Goal: Task Accomplishment & Management: Complete application form

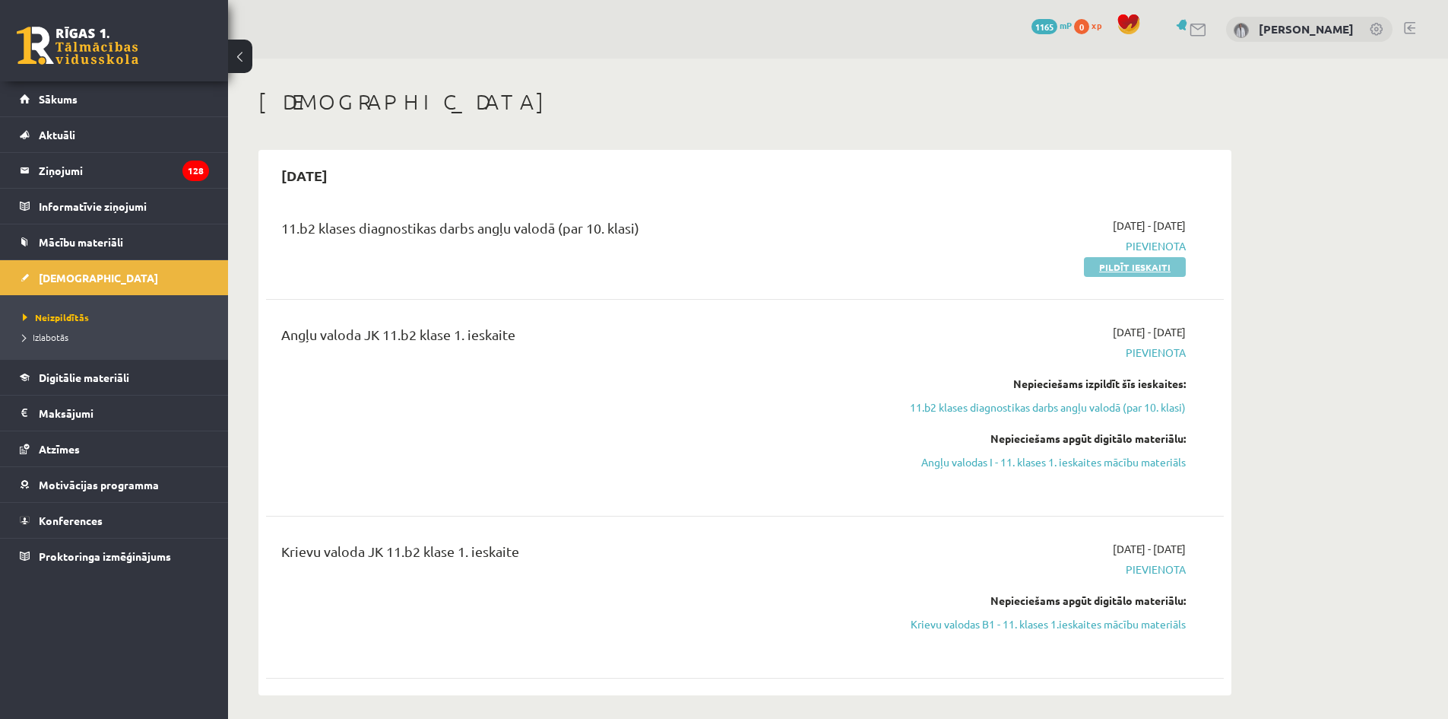
click at [1117, 265] on link "Pildīt ieskaiti" at bounding box center [1135, 267] width 102 height 20
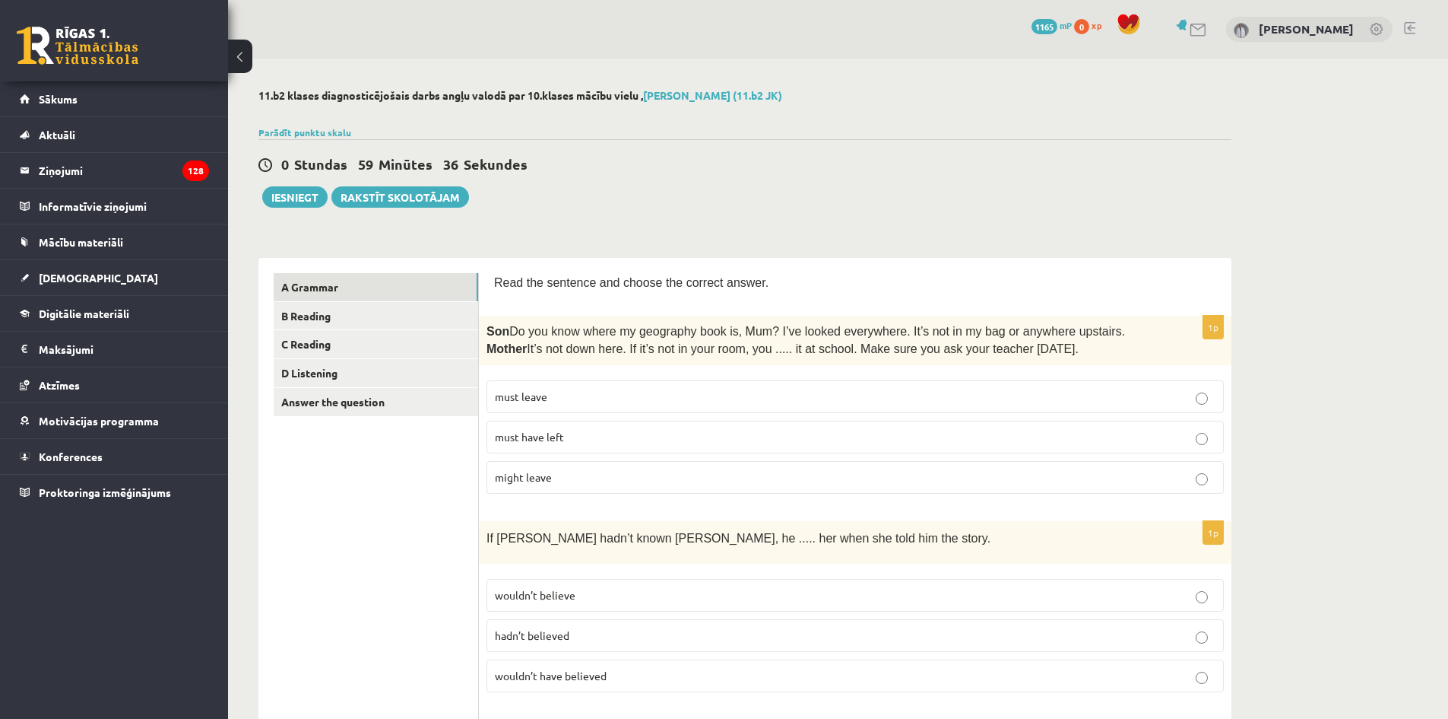
click at [625, 433] on p "must have left" at bounding box center [855, 437] width 721 height 16
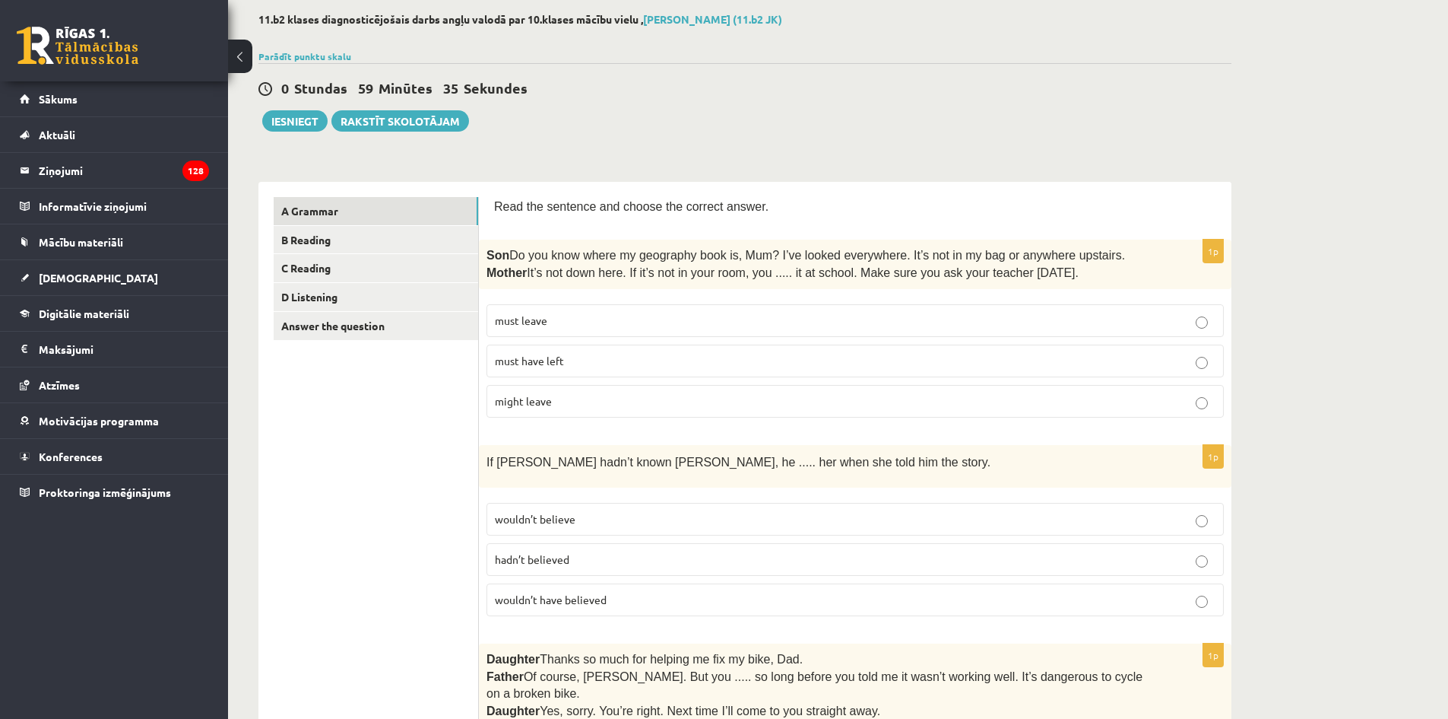
scroll to position [152, 0]
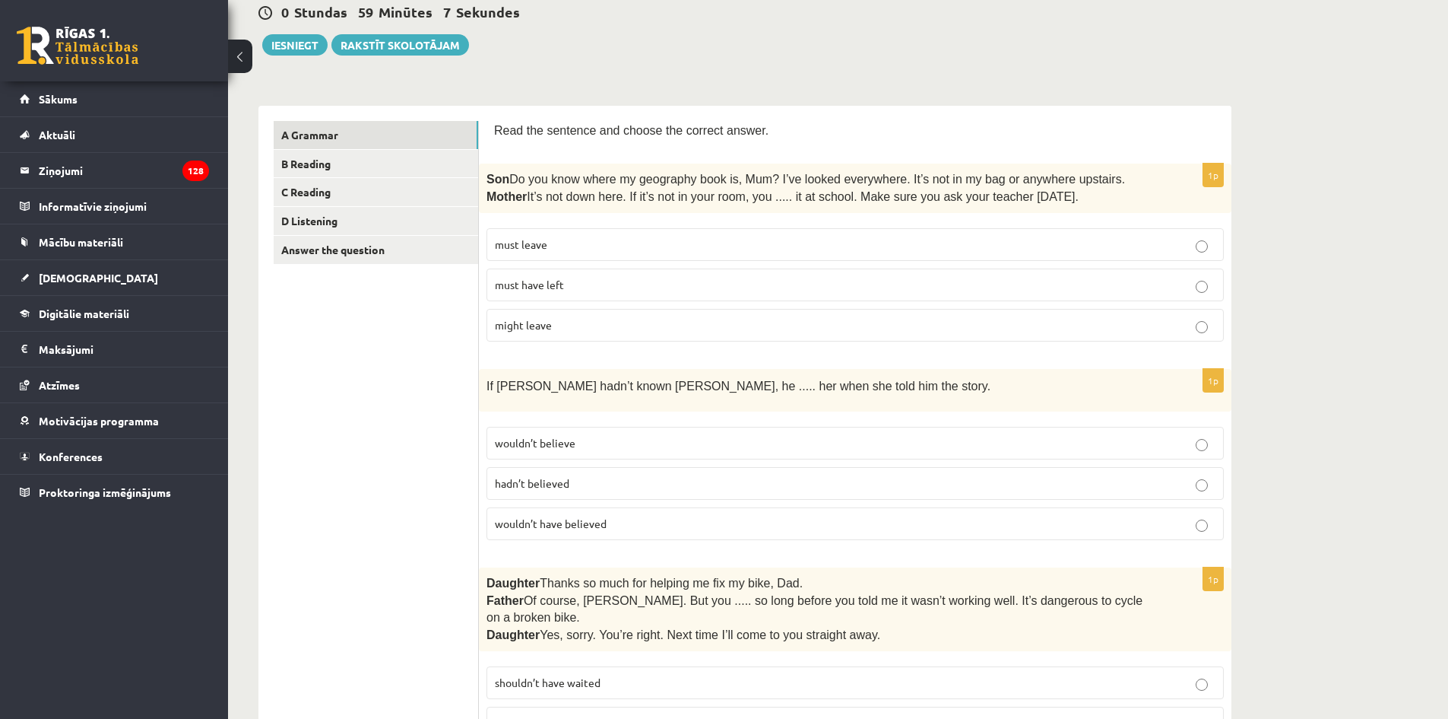
click at [655, 524] on p "wouldn’t have believed" at bounding box center [855, 523] width 721 height 16
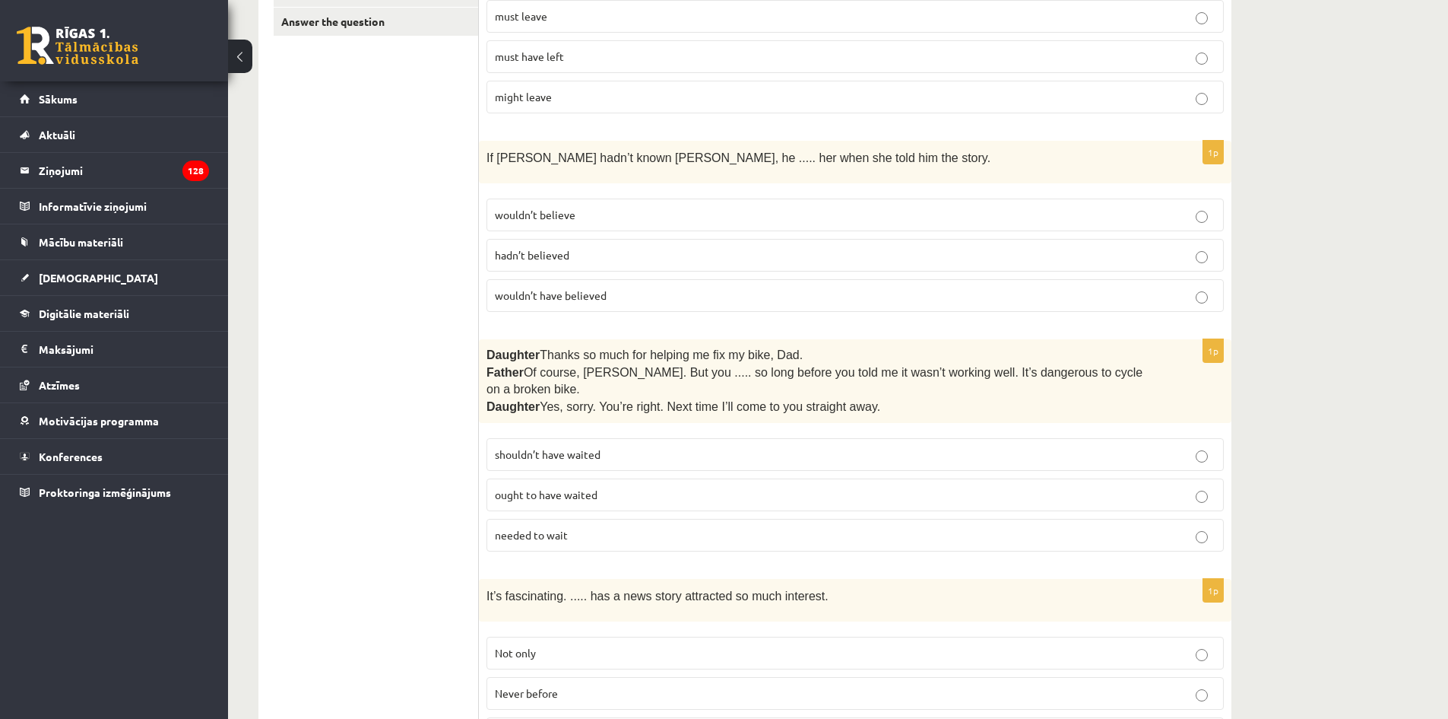
scroll to position [456, 0]
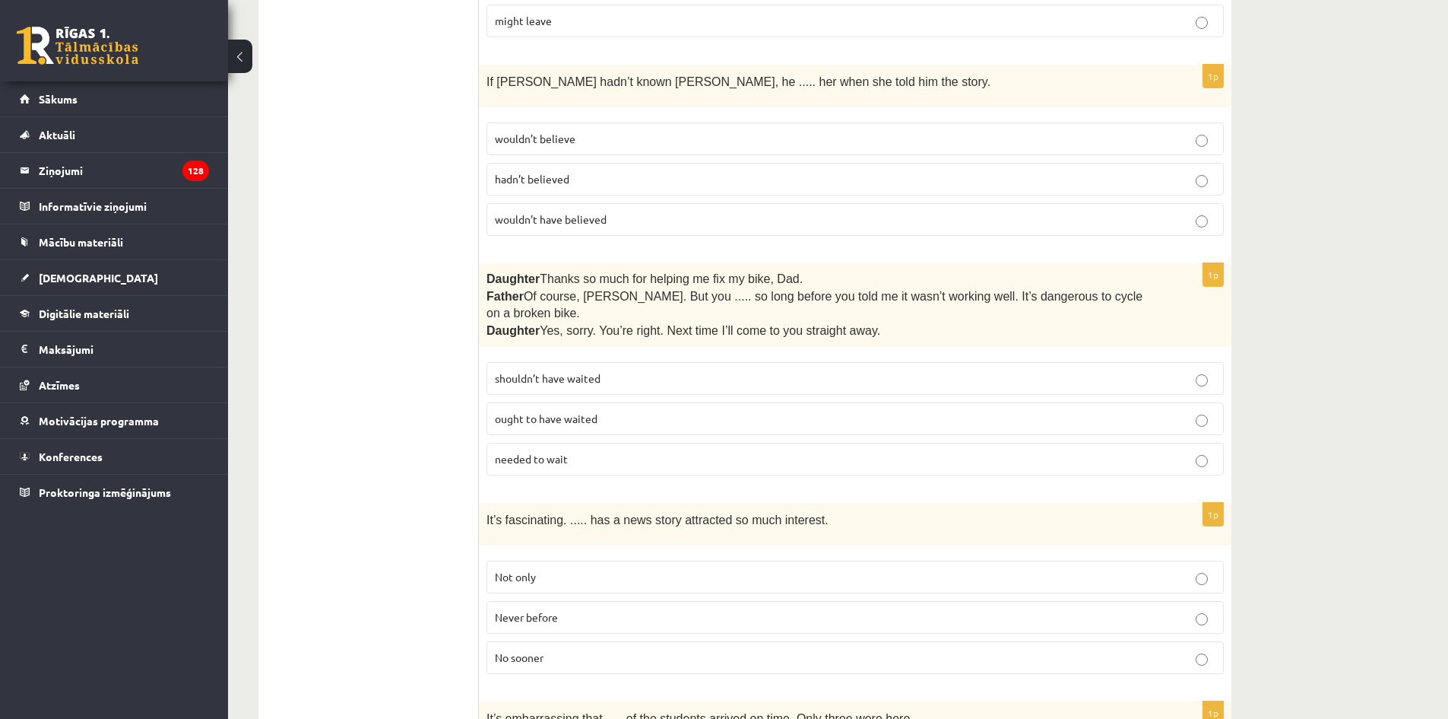
click at [694, 370] on p "shouldn’t have waited" at bounding box center [855, 378] width 721 height 16
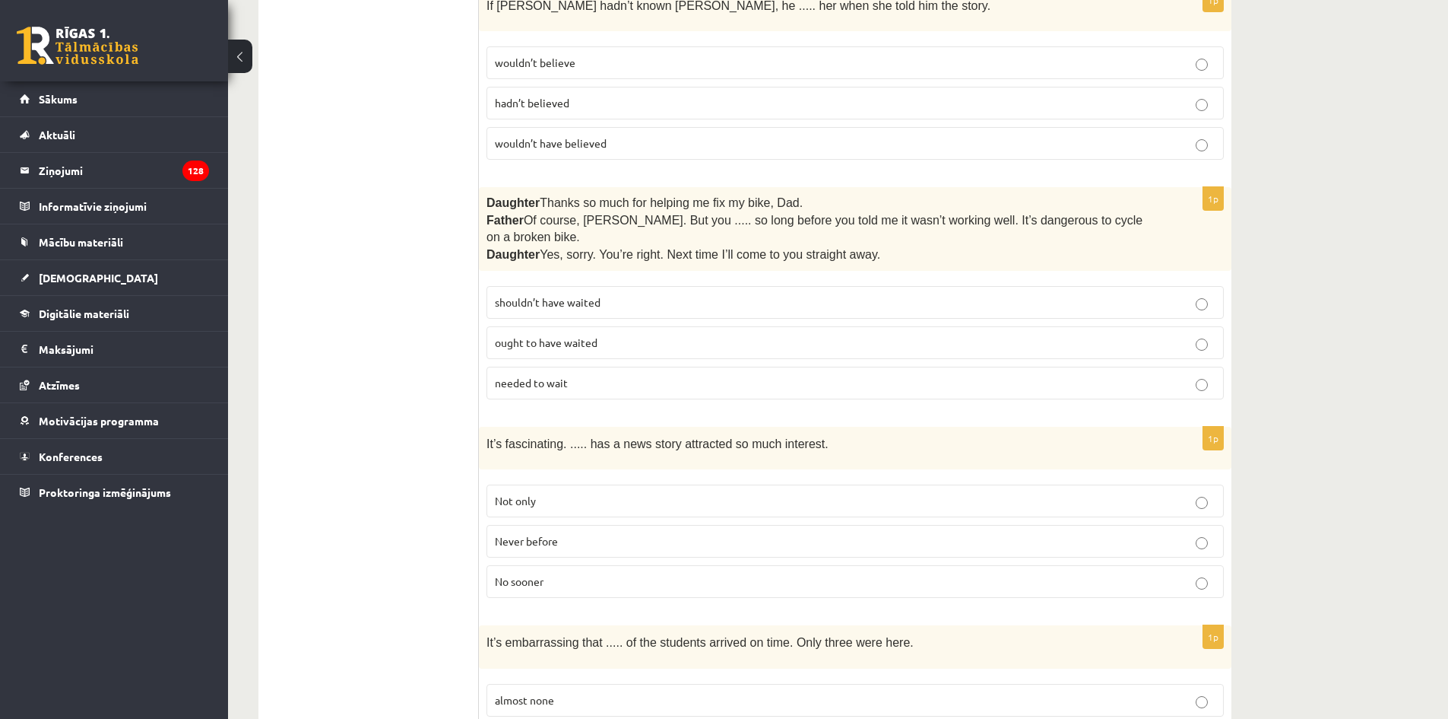
click at [592, 533] on p "Never before" at bounding box center [855, 541] width 721 height 16
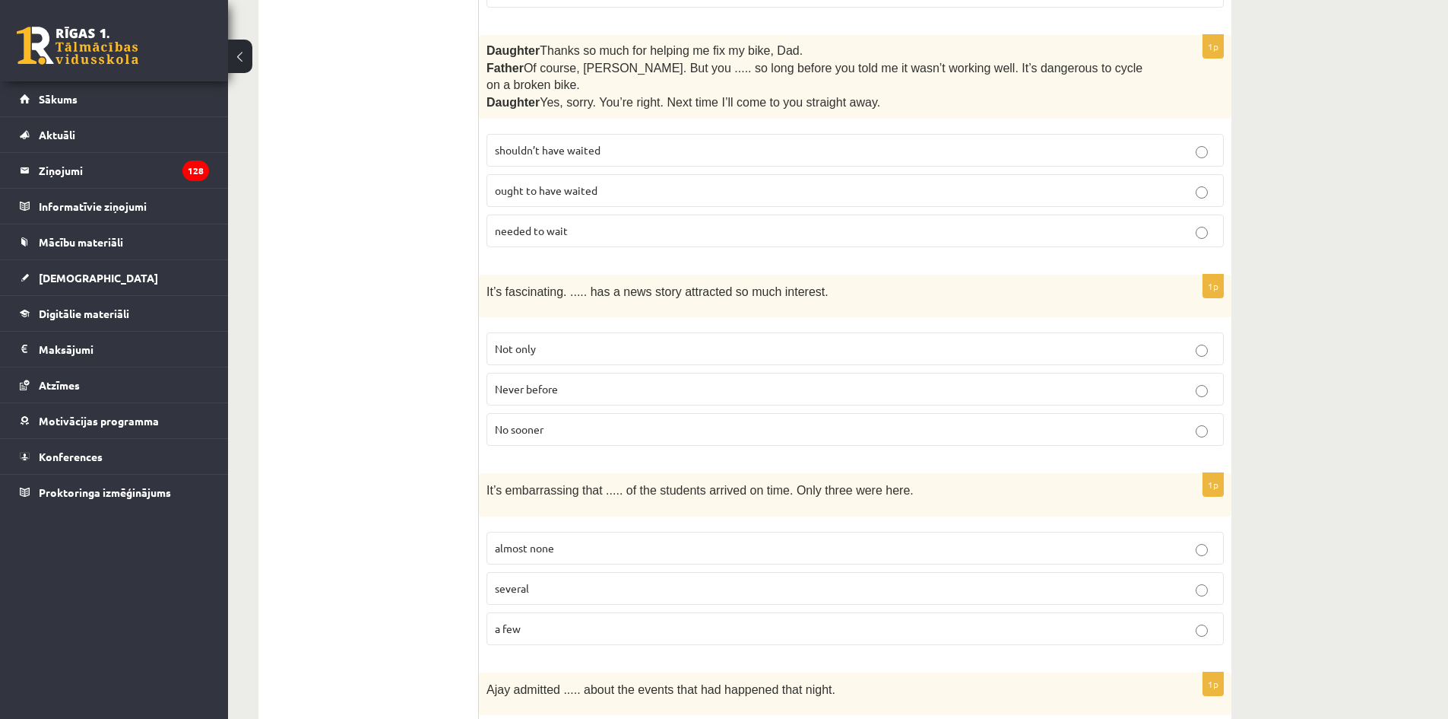
scroll to position [760, 0]
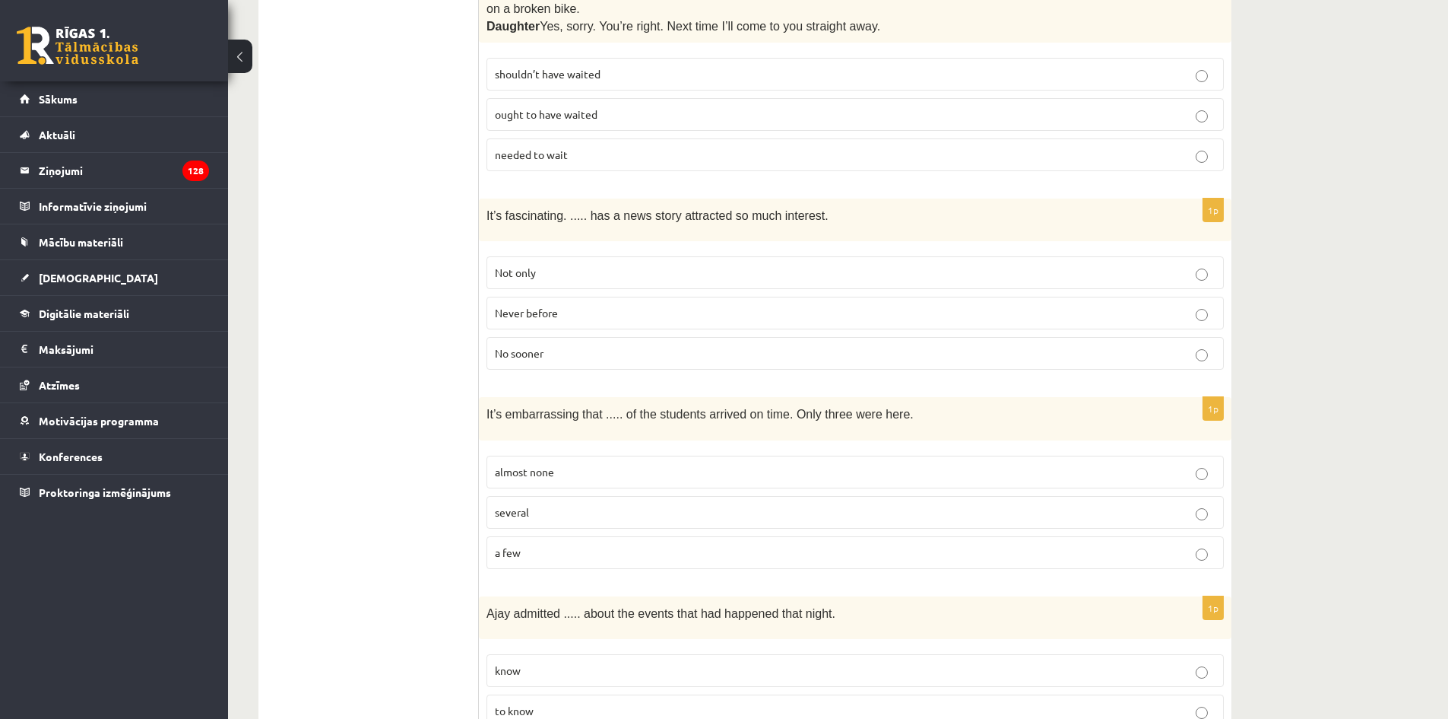
click at [605, 465] on label "almost none" at bounding box center [856, 471] width 738 height 33
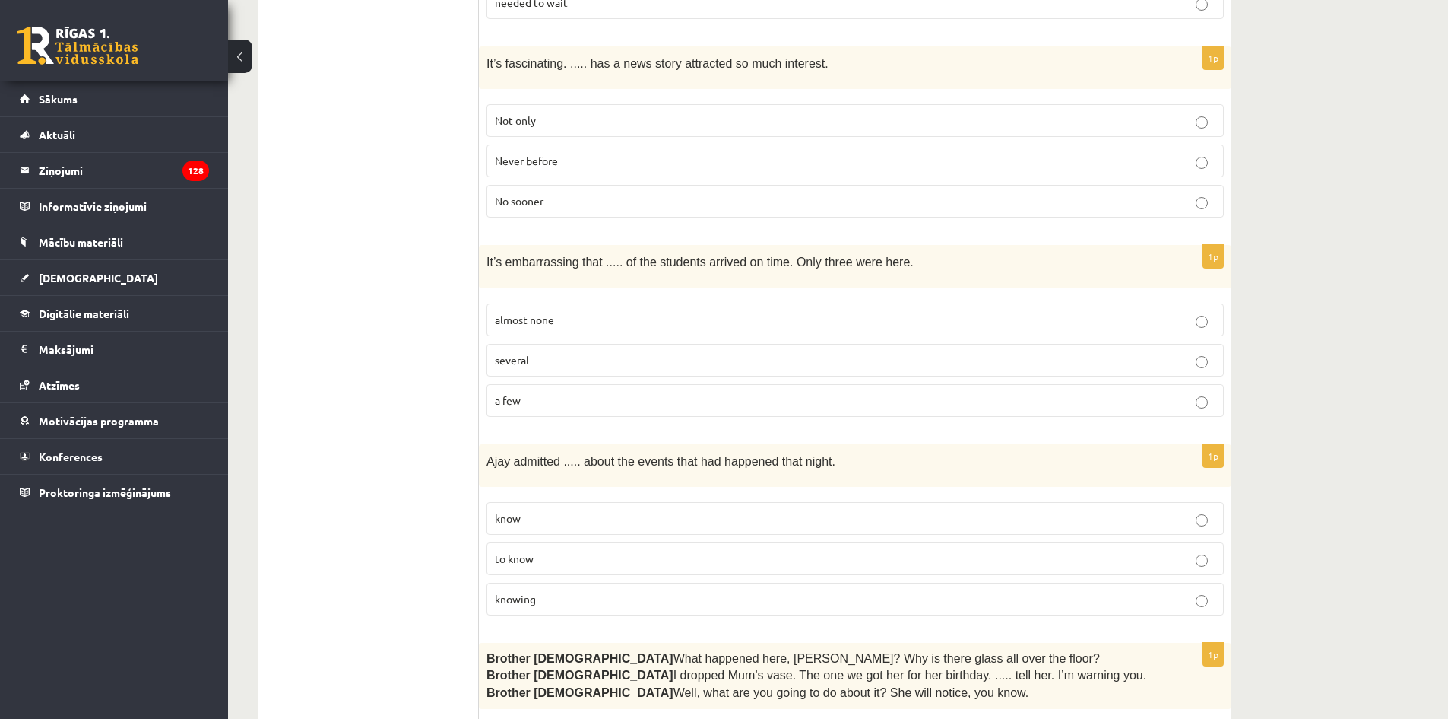
click at [627, 550] on p "to know" at bounding box center [855, 558] width 721 height 16
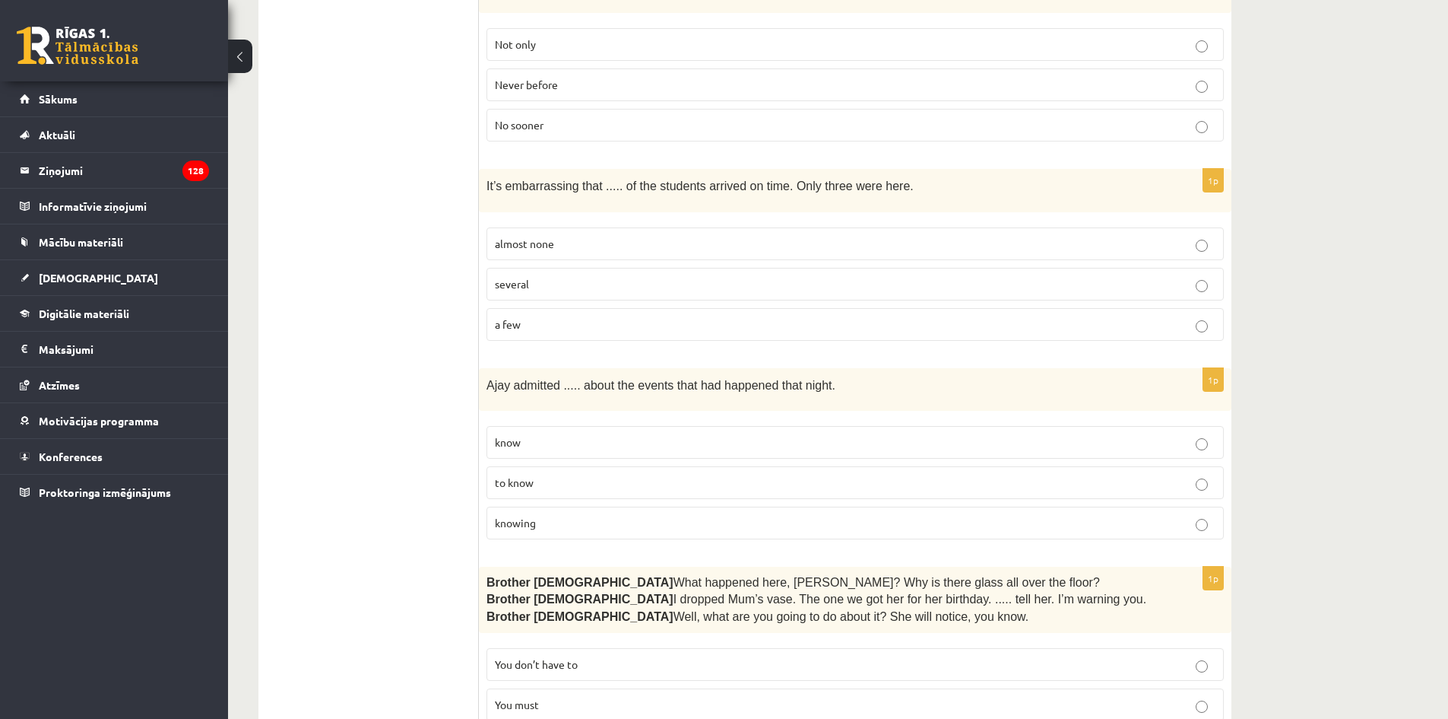
click at [582, 515] on label "knowing" at bounding box center [856, 522] width 738 height 33
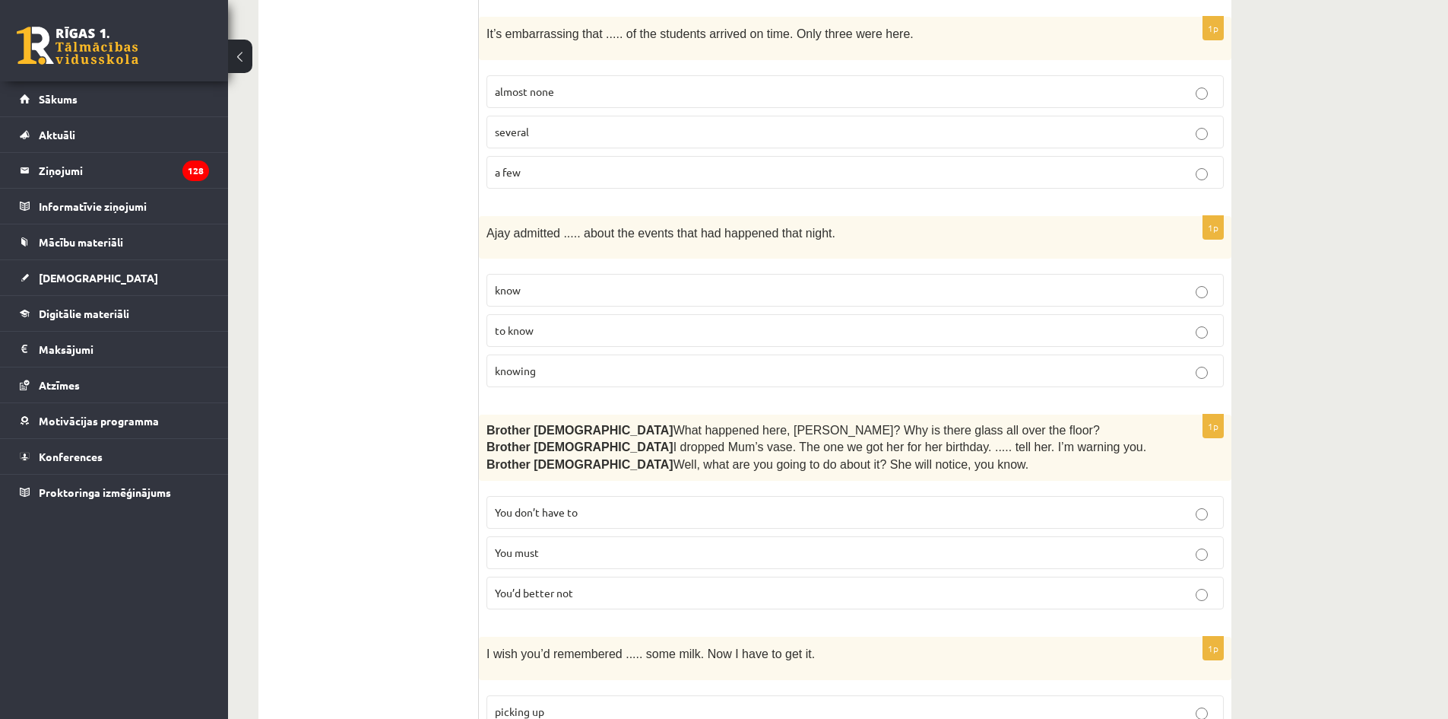
click at [602, 585] on p "You’d better not" at bounding box center [855, 593] width 721 height 16
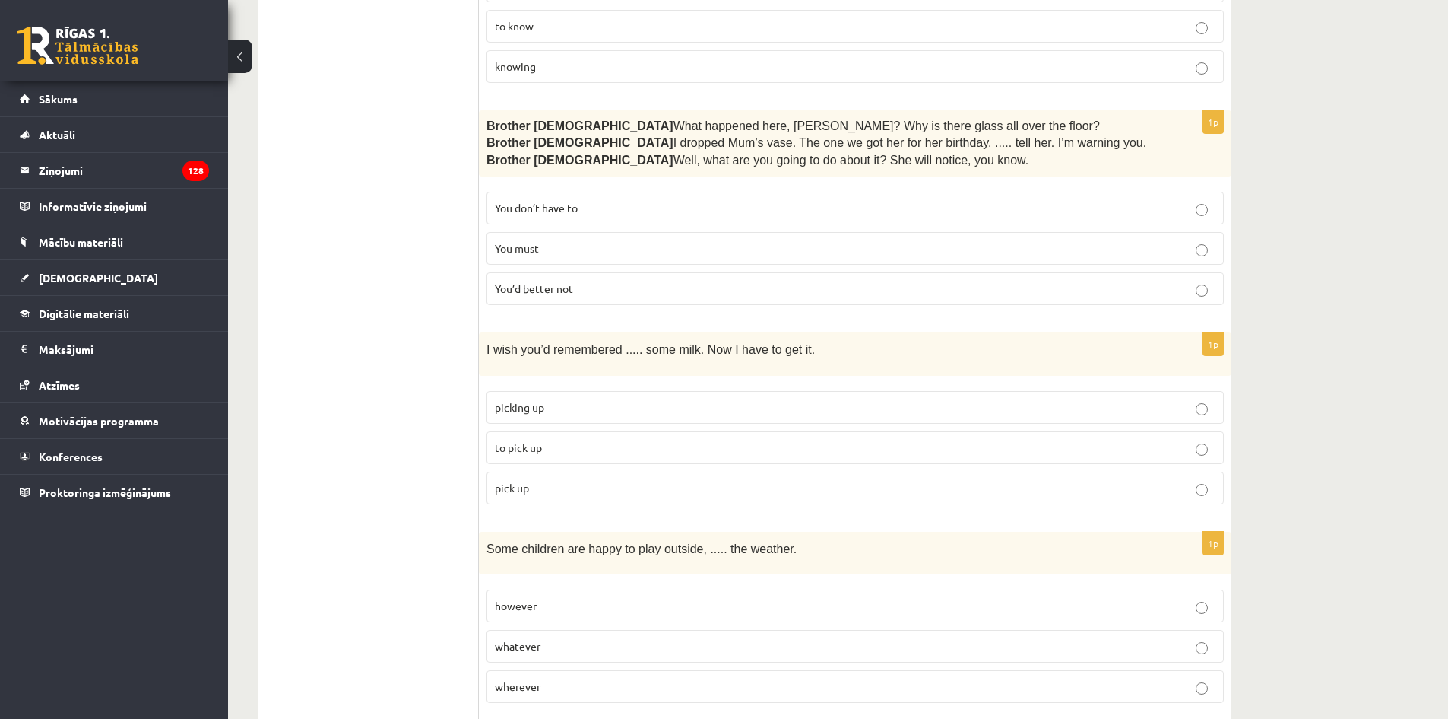
scroll to position [1597, 0]
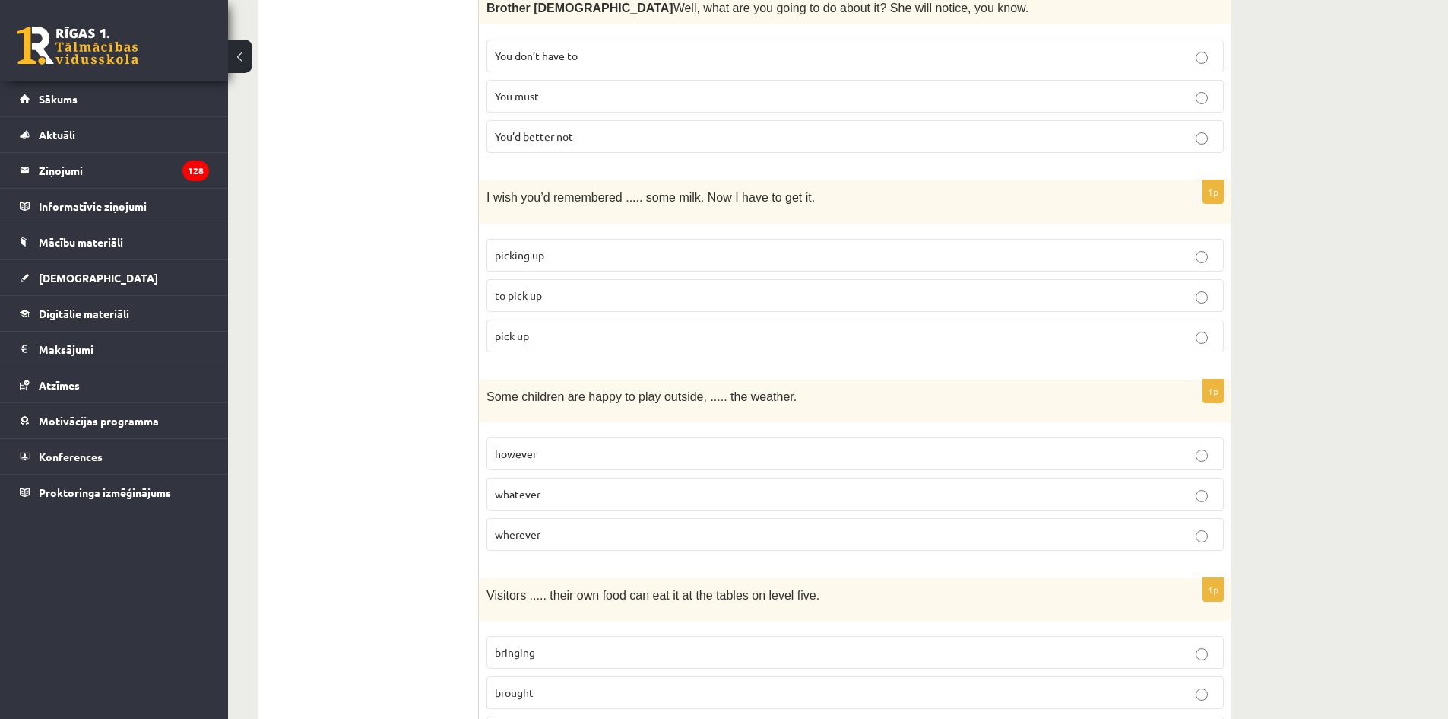
click at [655, 287] on p "to pick up" at bounding box center [855, 295] width 721 height 16
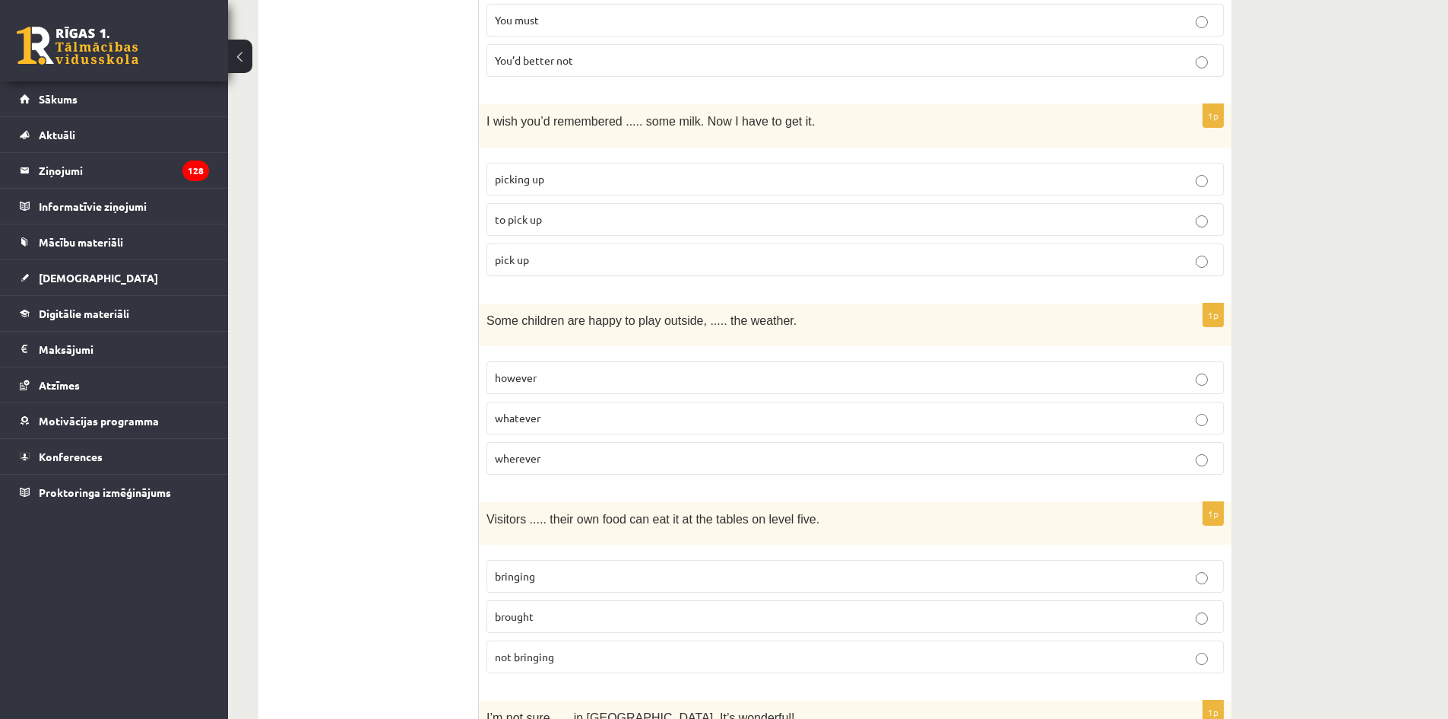
scroll to position [1749, 0]
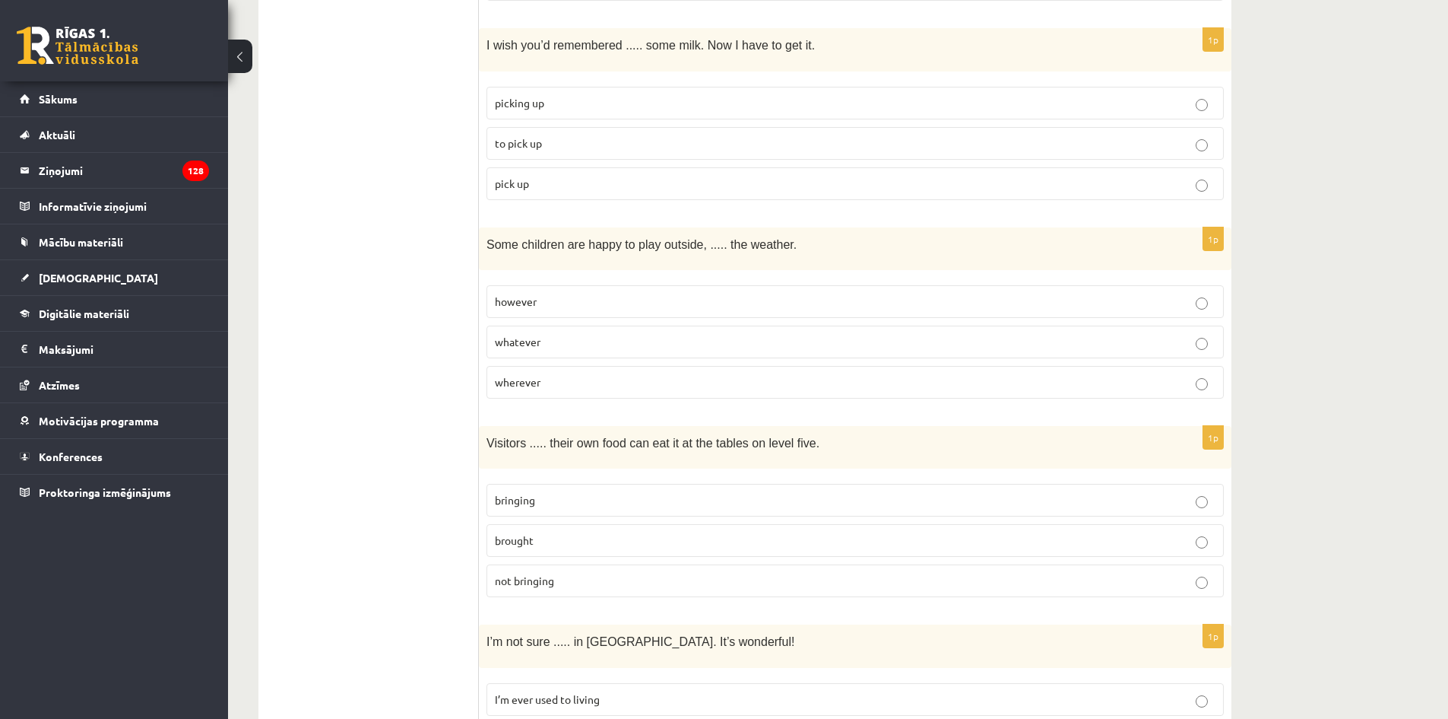
click at [706, 334] on p "whatever" at bounding box center [855, 342] width 721 height 16
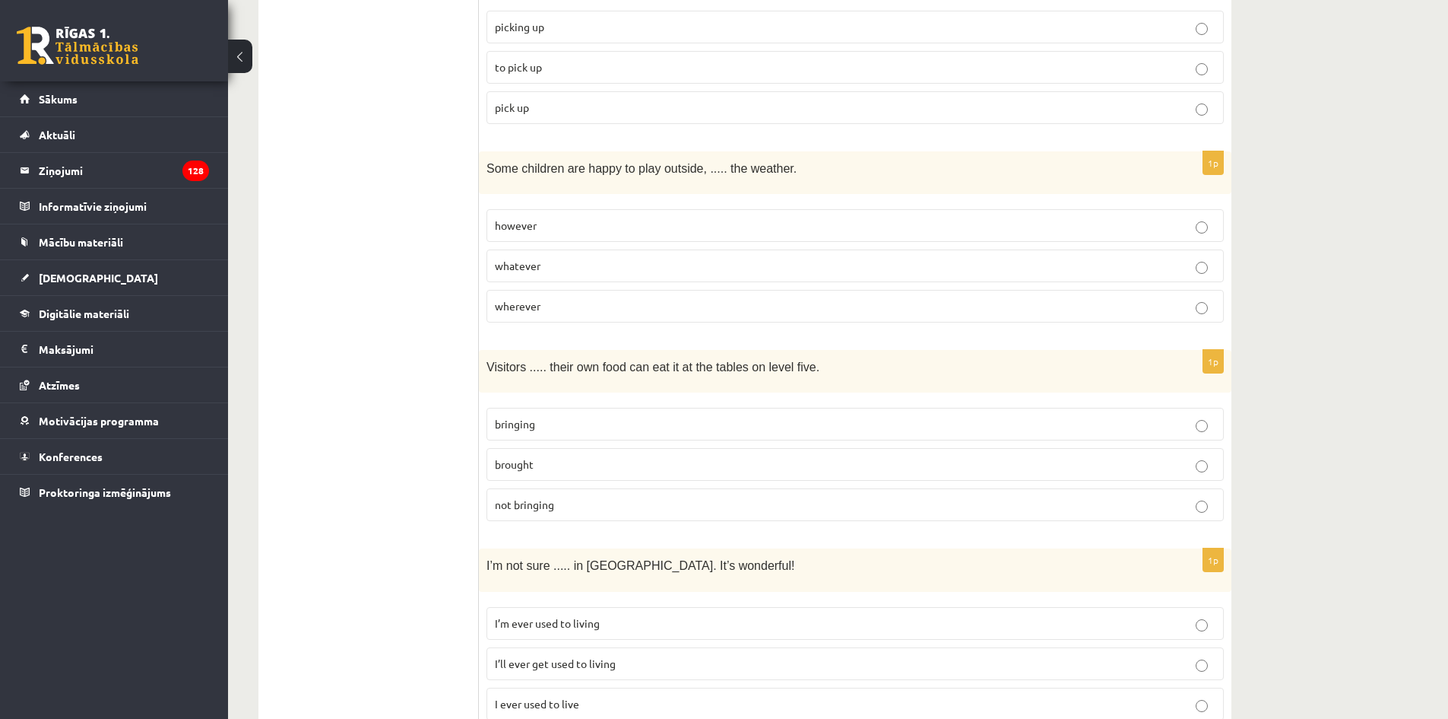
click at [641, 416] on p "bringing" at bounding box center [855, 424] width 721 height 16
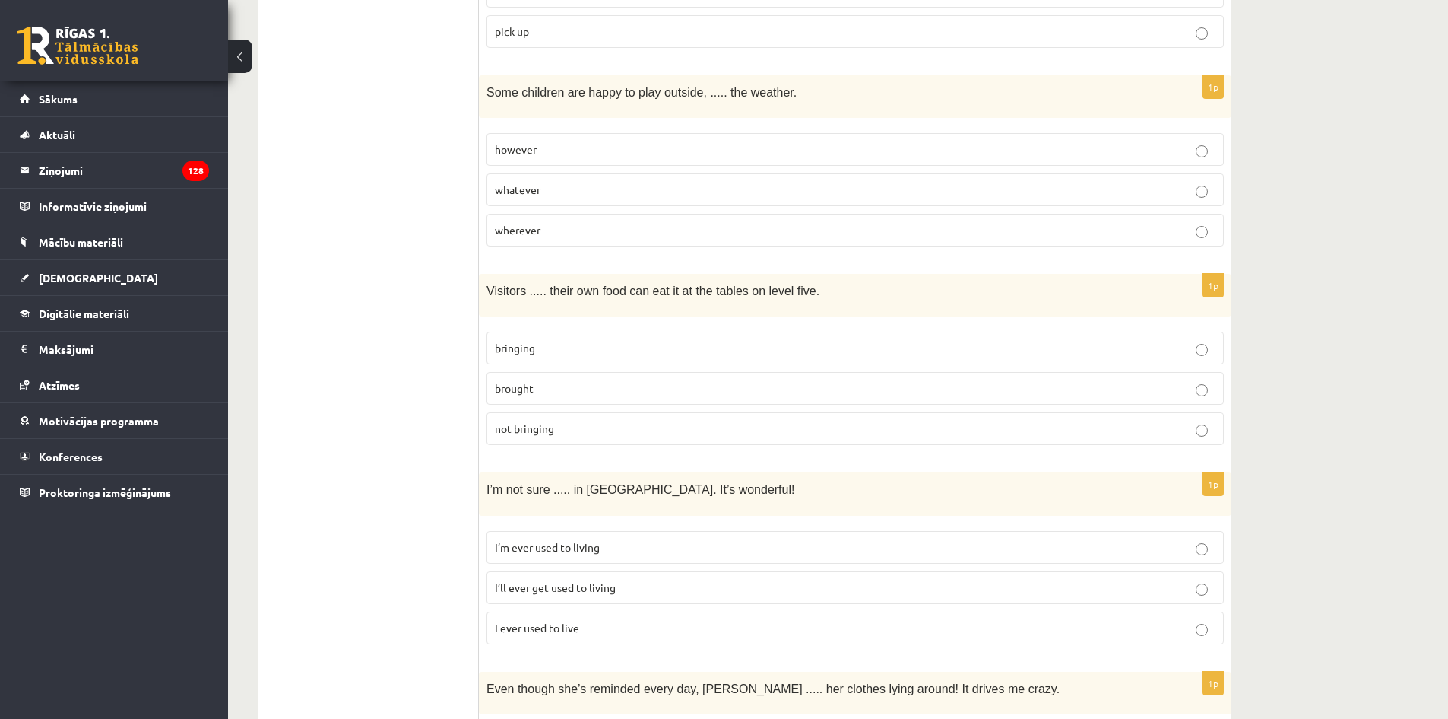
scroll to position [1977, 0]
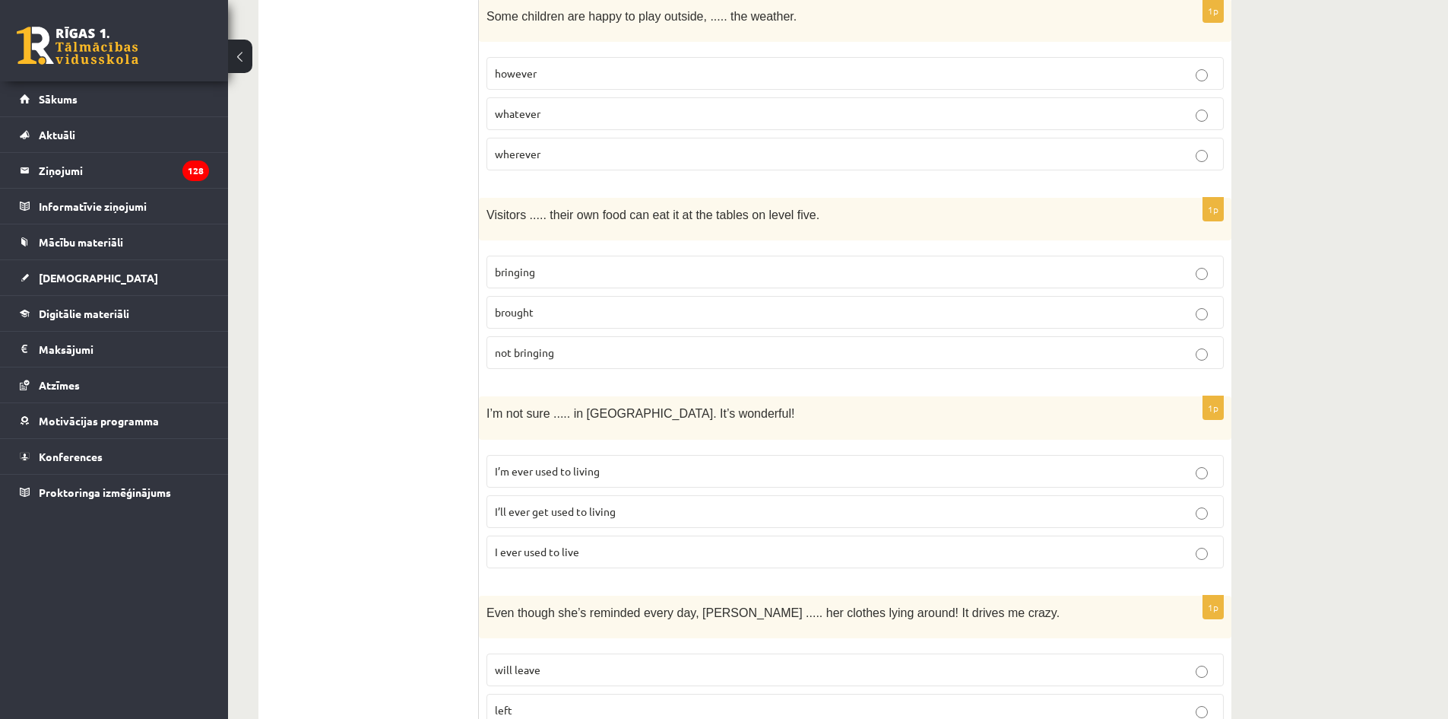
click at [653, 503] on p "I’ll ever get used to living" at bounding box center [855, 511] width 721 height 16
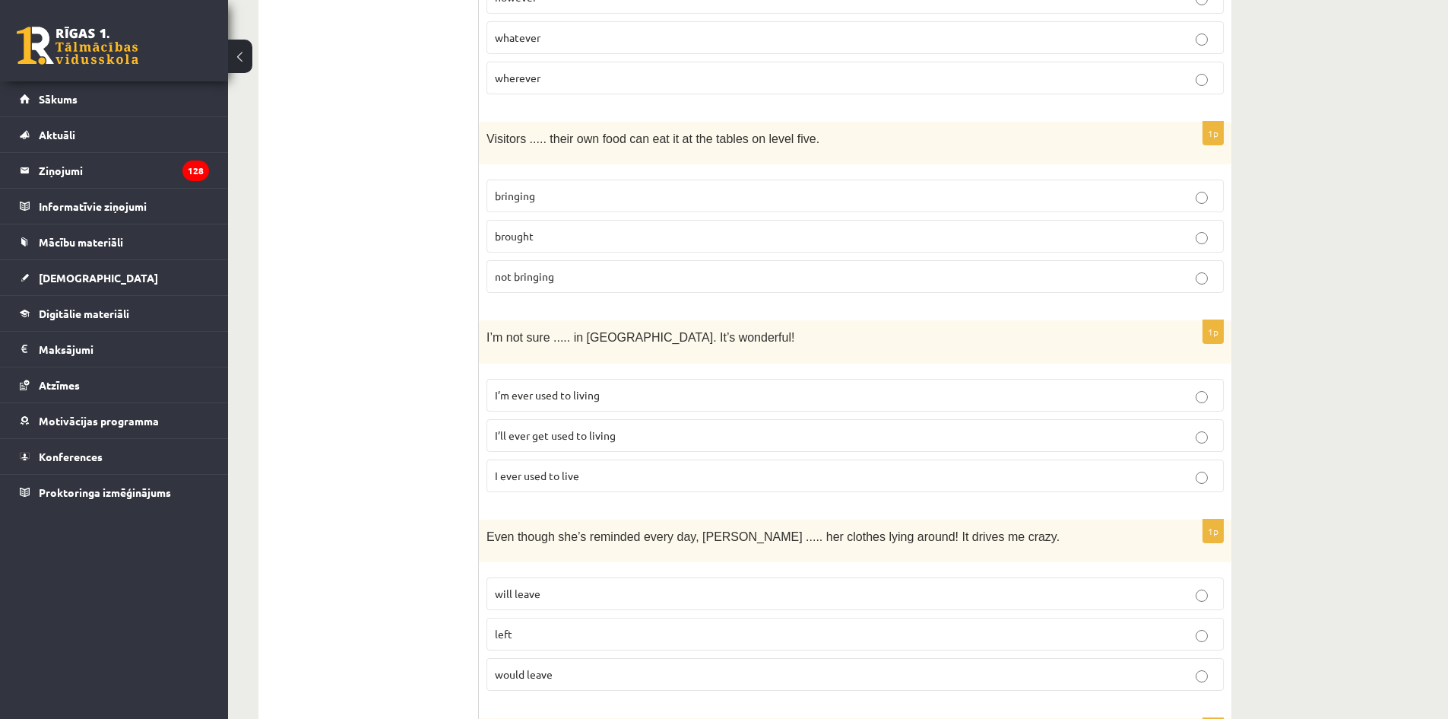
scroll to position [2129, 0]
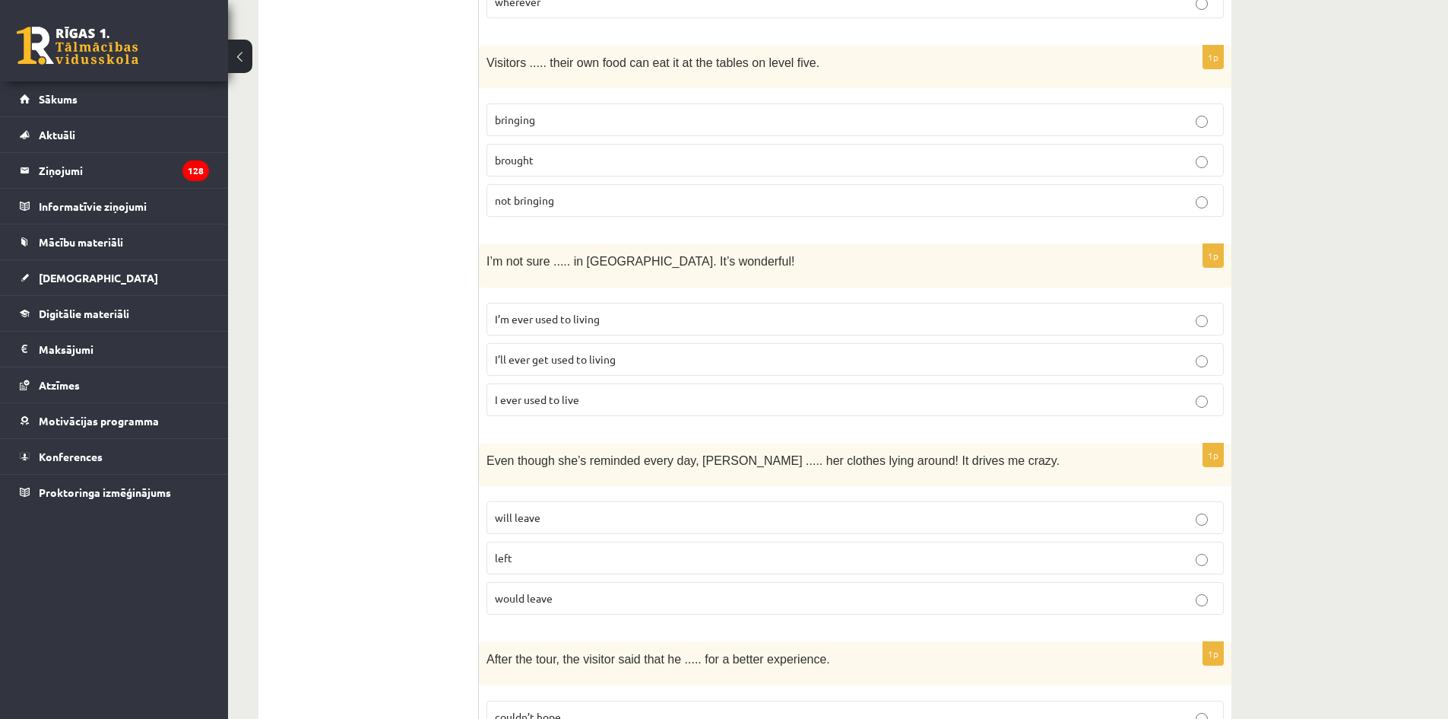
click at [624, 550] on p "left" at bounding box center [855, 558] width 721 height 16
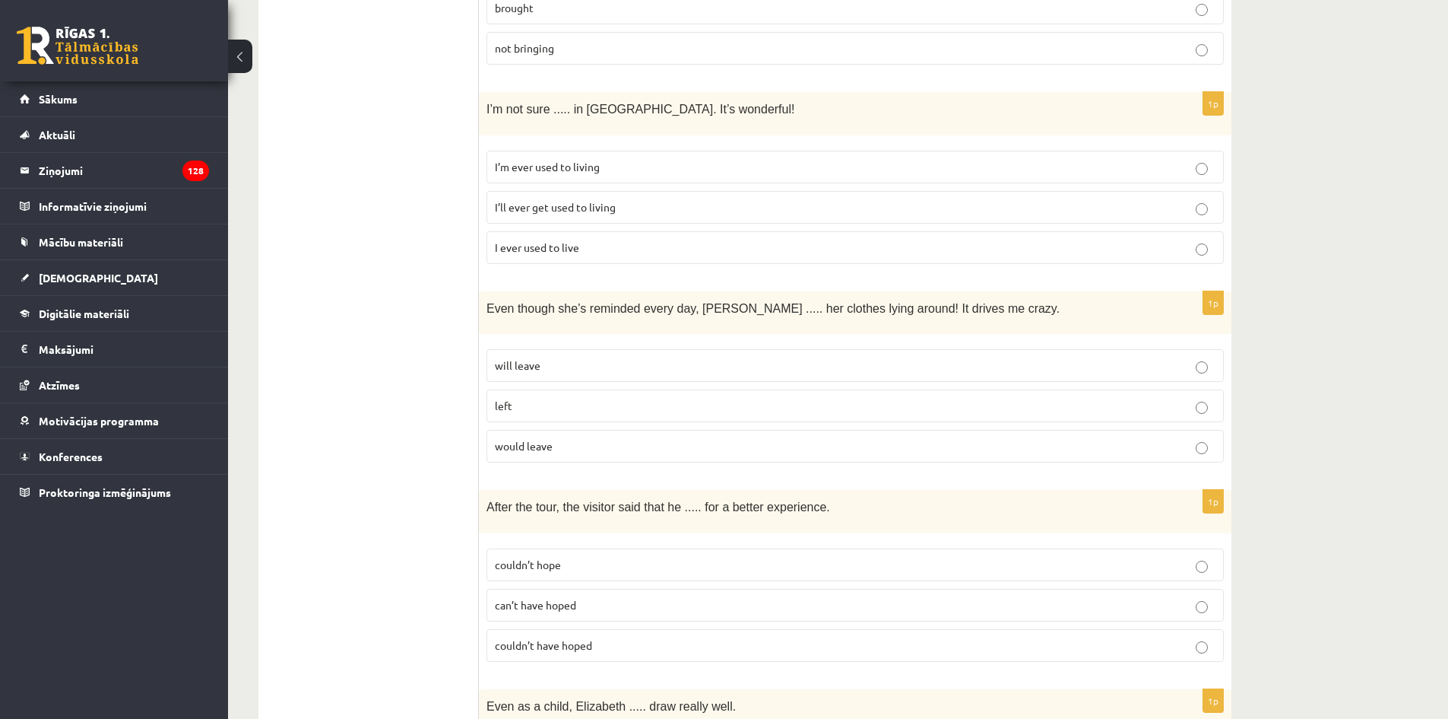
click at [655, 637] on p "couldn’t have hoped" at bounding box center [855, 645] width 721 height 16
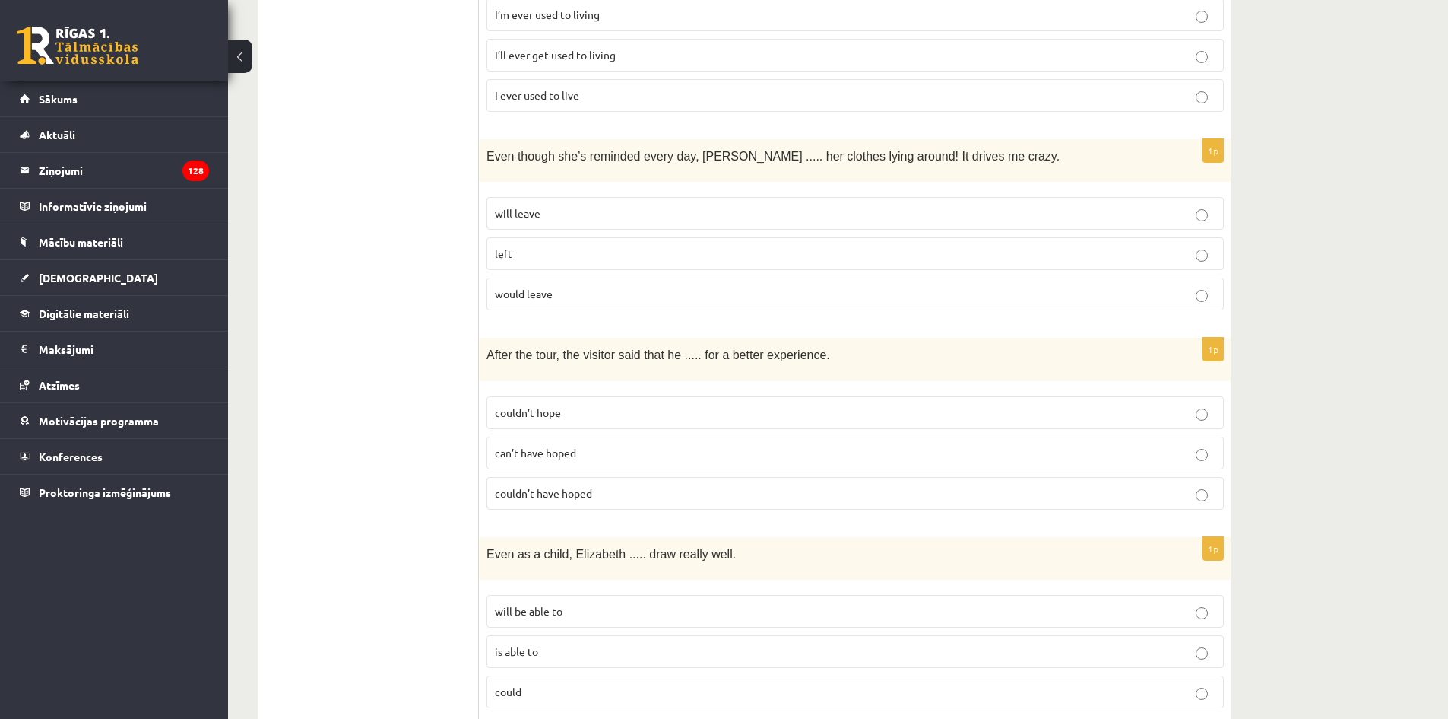
scroll to position [2509, 0]
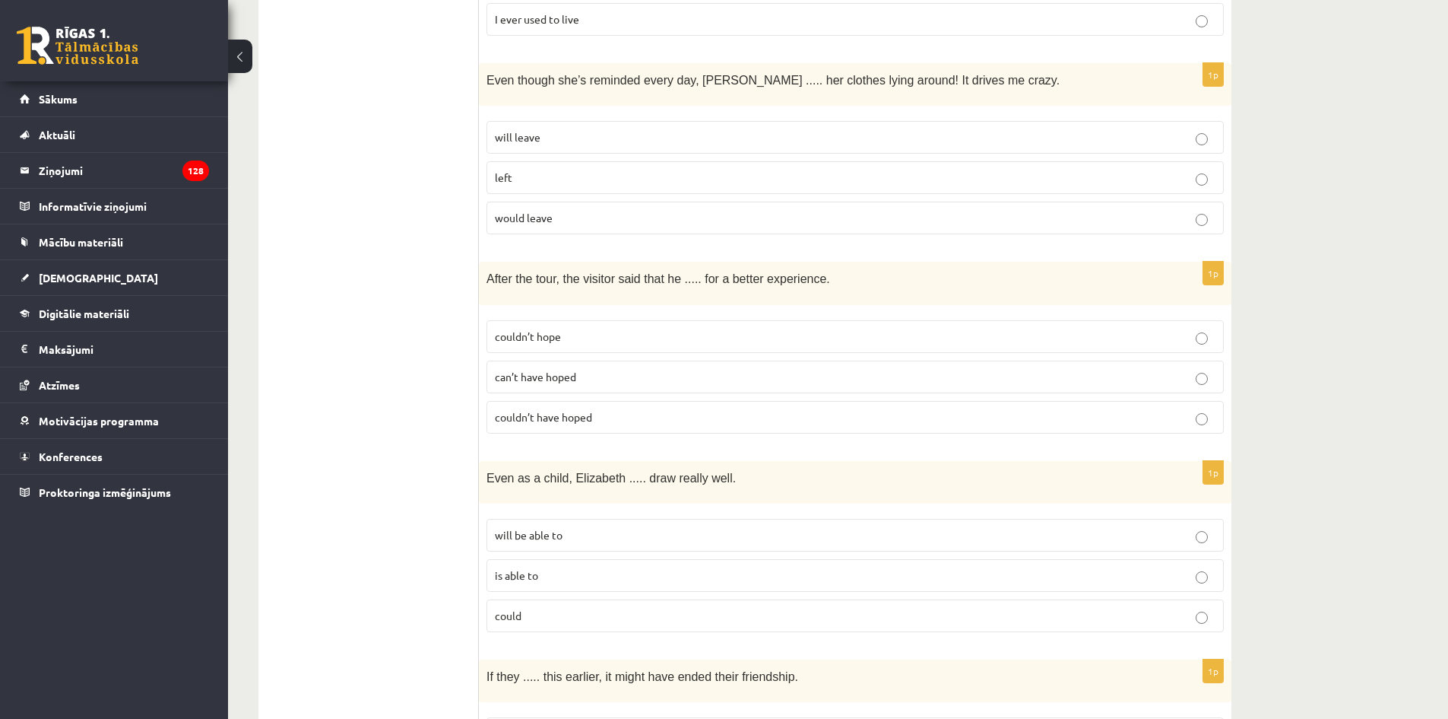
click at [642, 607] on p "could" at bounding box center [855, 615] width 721 height 16
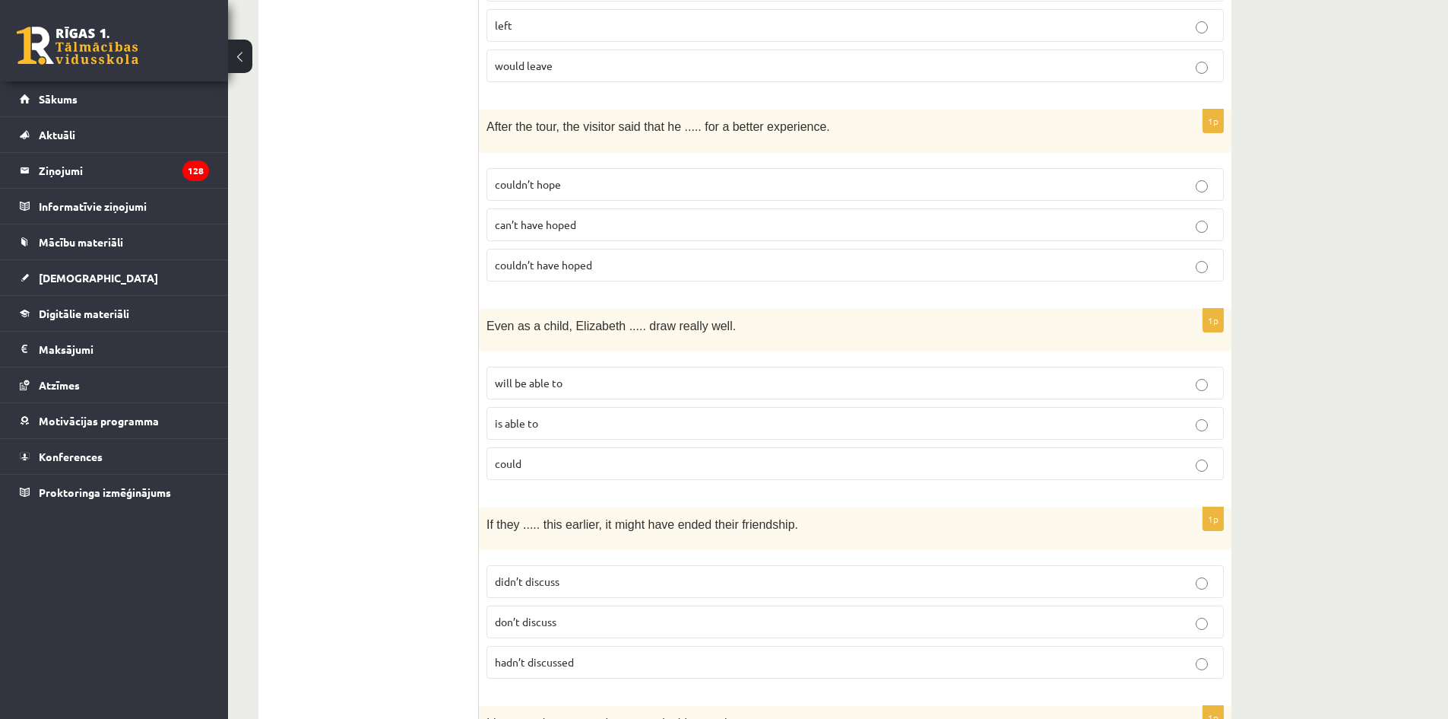
click at [625, 654] on p "hadn’t discussed" at bounding box center [855, 662] width 721 height 16
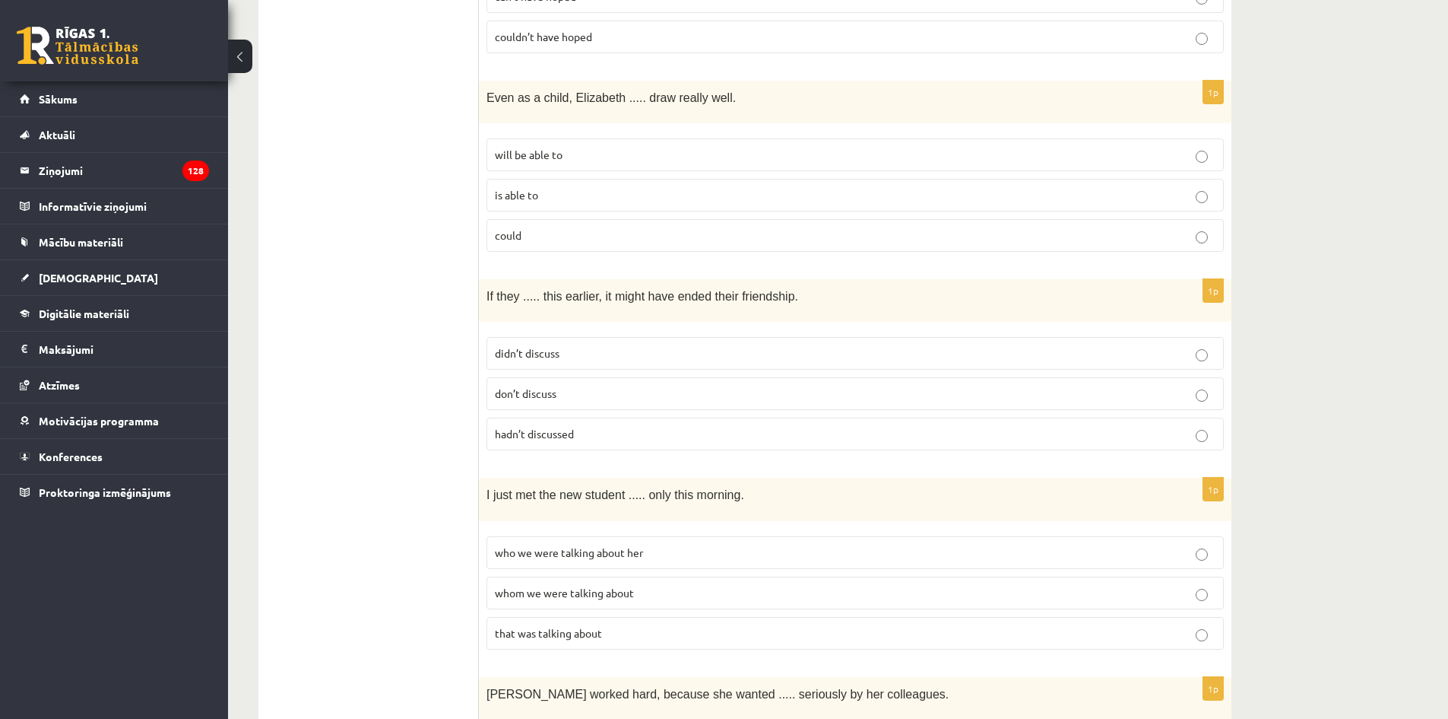
scroll to position [2965, 0]
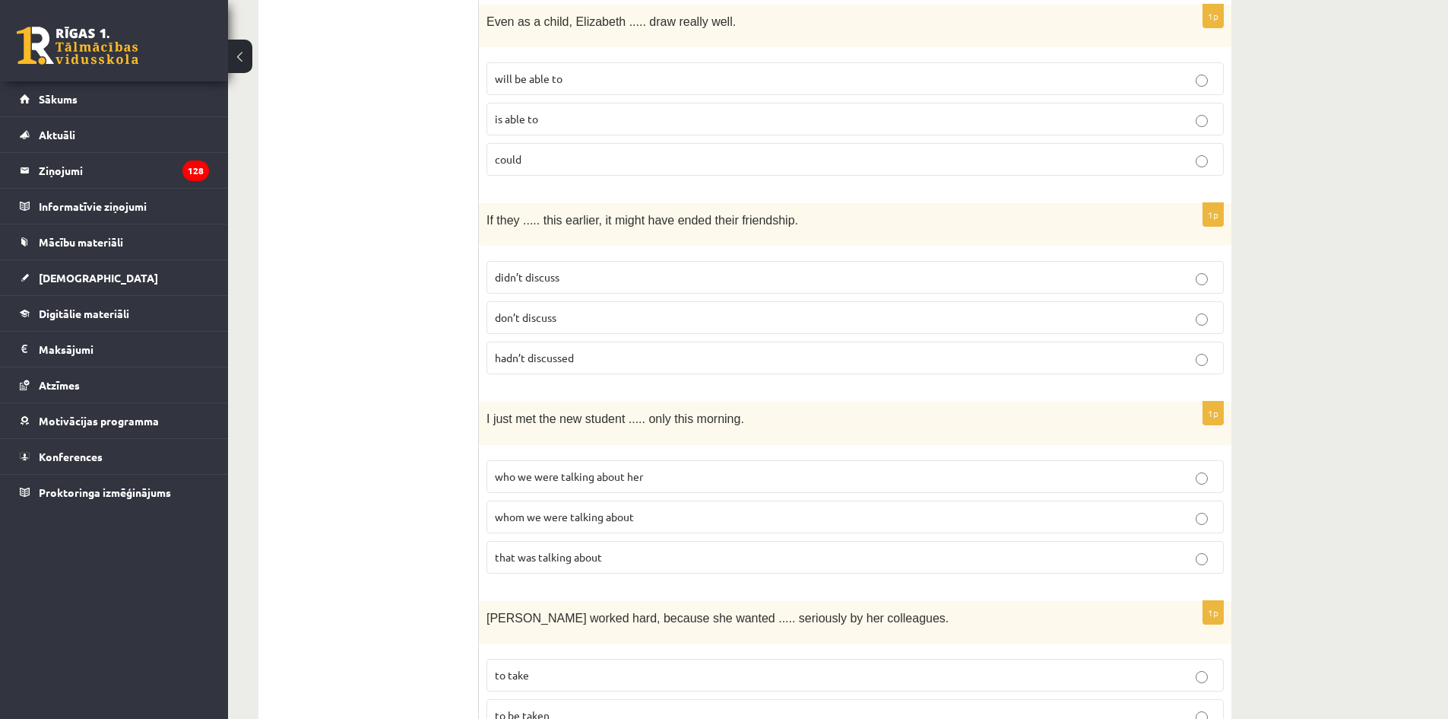
click at [563, 509] on span "whom we were talking about" at bounding box center [564, 516] width 139 height 14
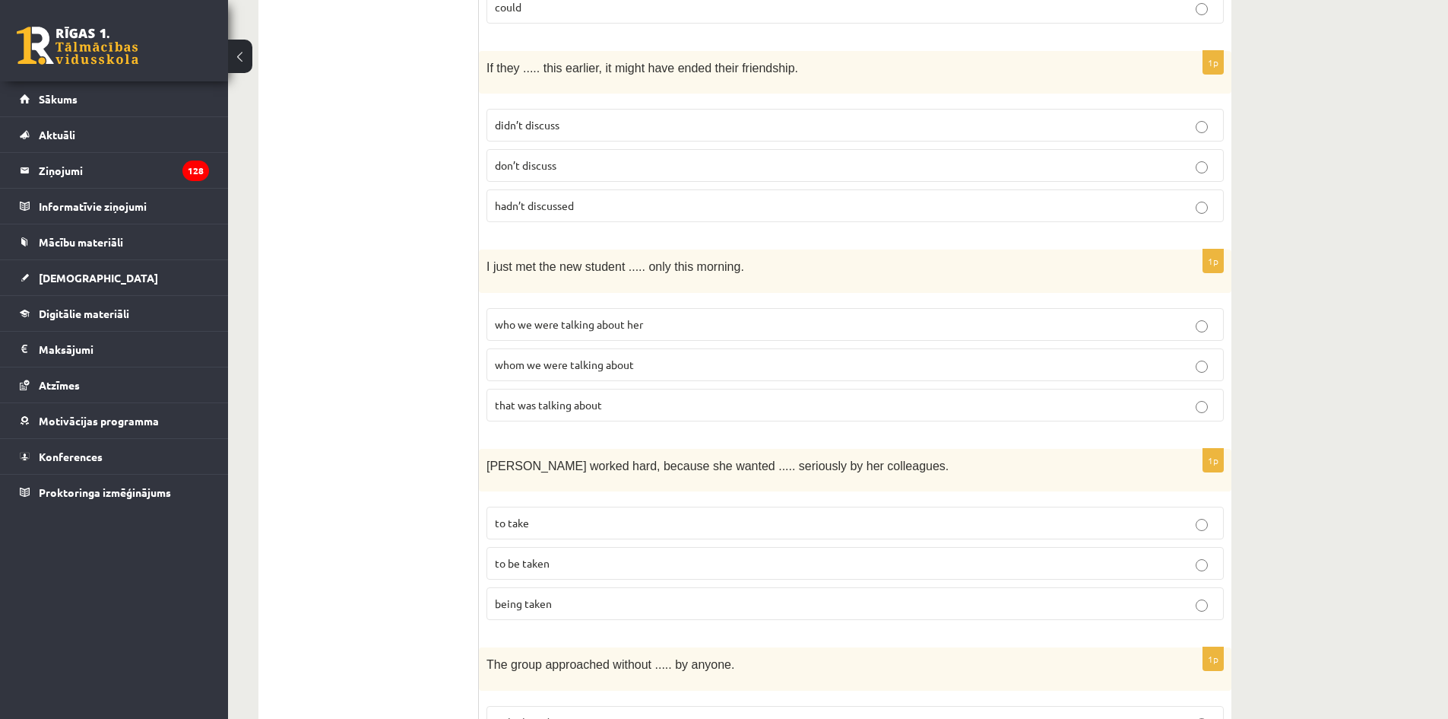
scroll to position [3193, 0]
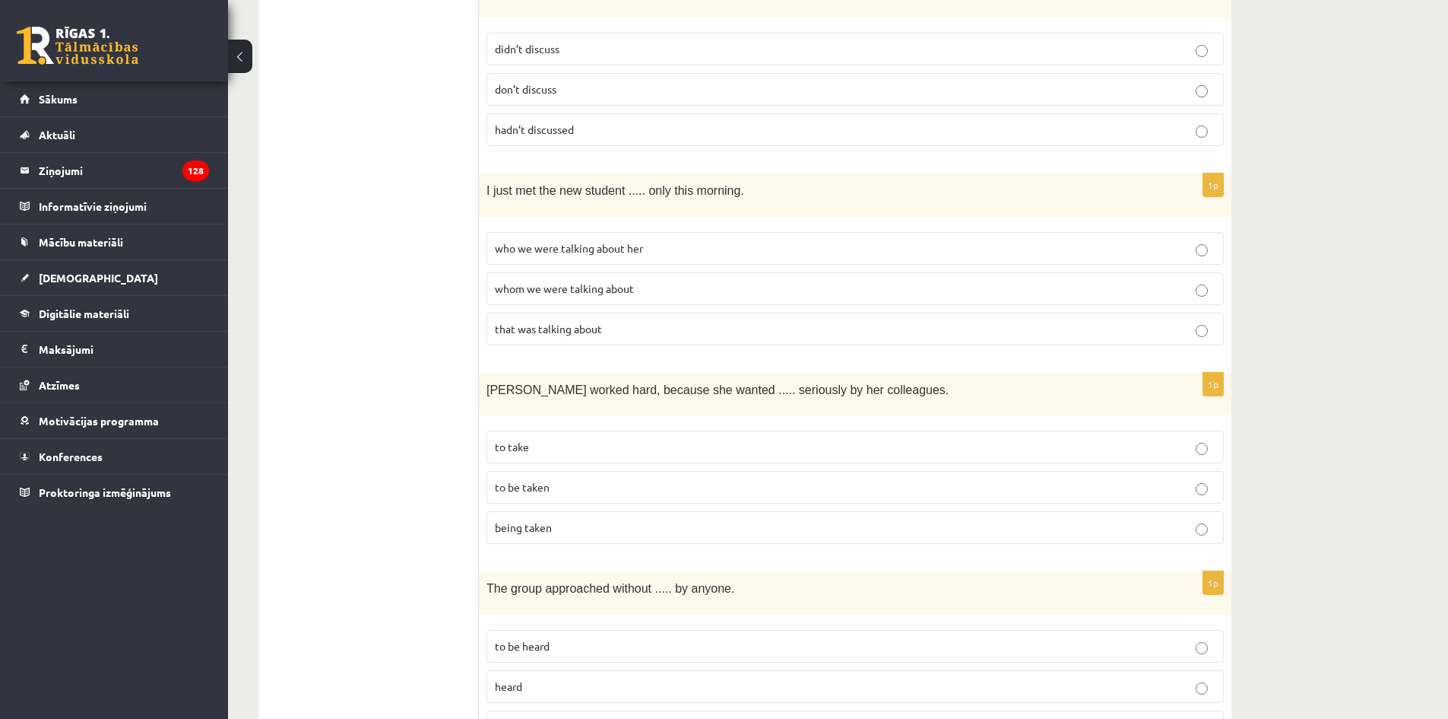
click at [656, 479] on p "to be taken" at bounding box center [855, 487] width 721 height 16
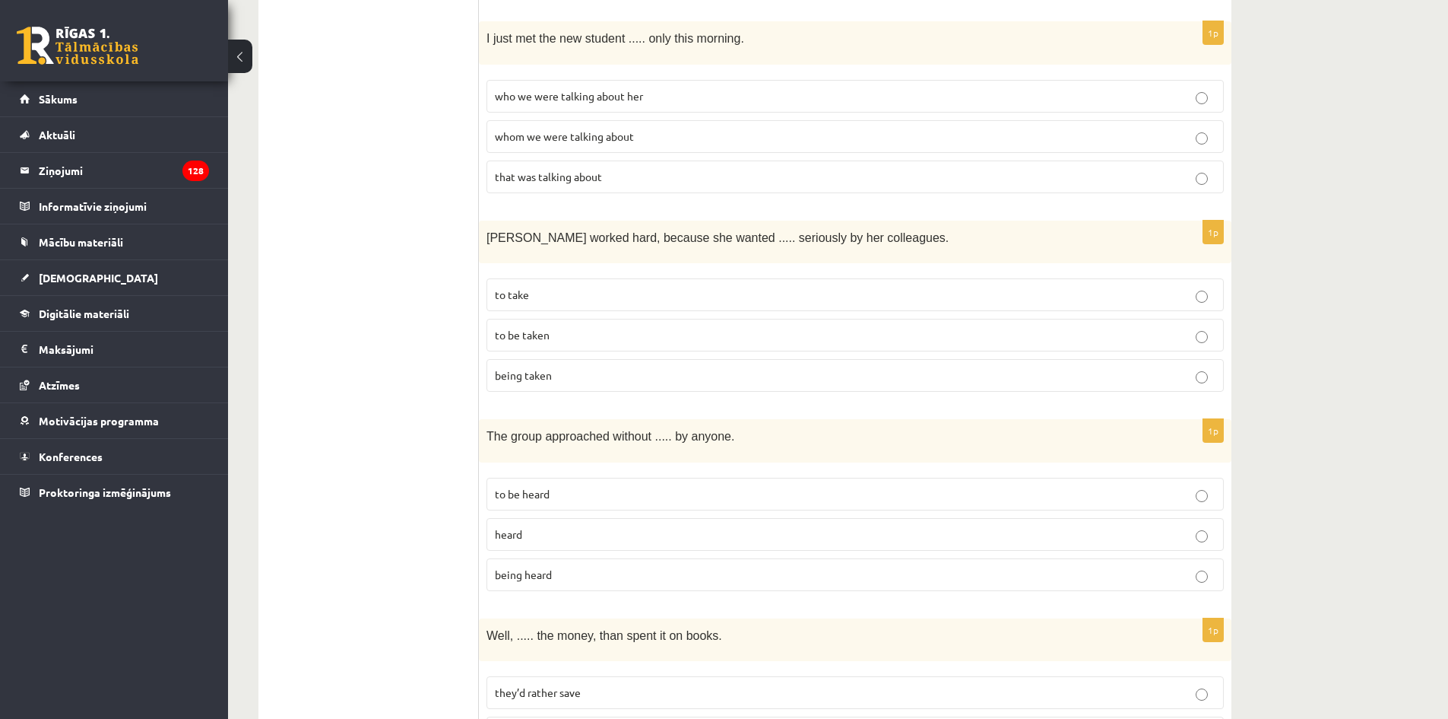
scroll to position [3421, 0]
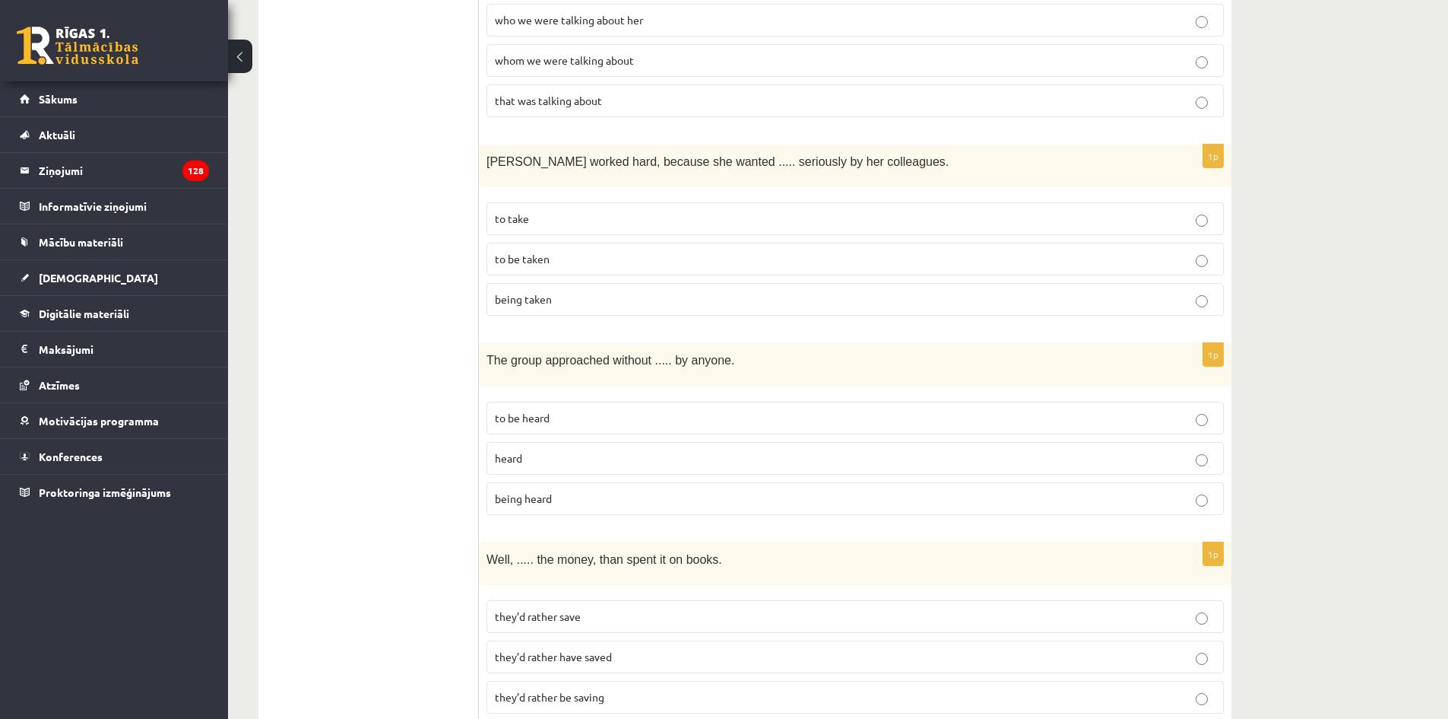
click at [649, 490] on p "being heard" at bounding box center [855, 498] width 721 height 16
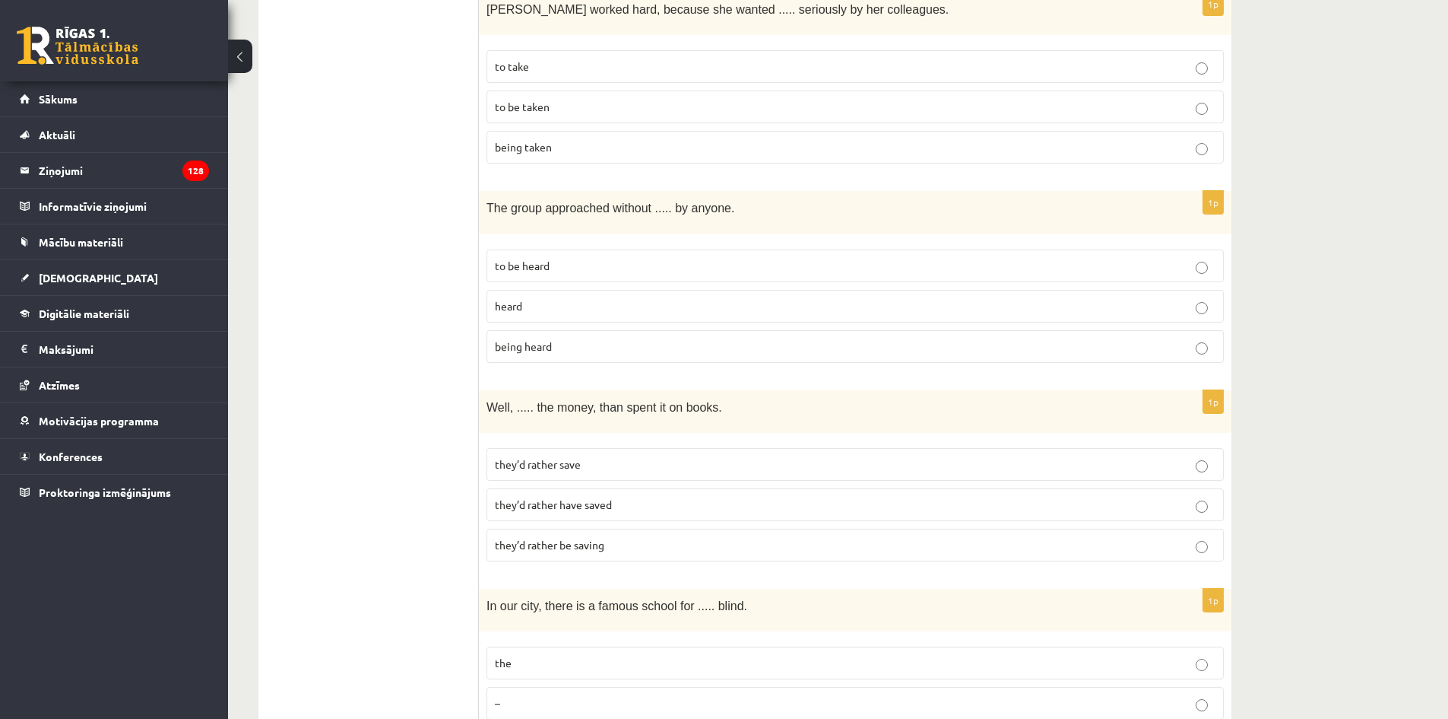
click at [707, 496] on p "they’d rather have saved" at bounding box center [855, 504] width 721 height 16
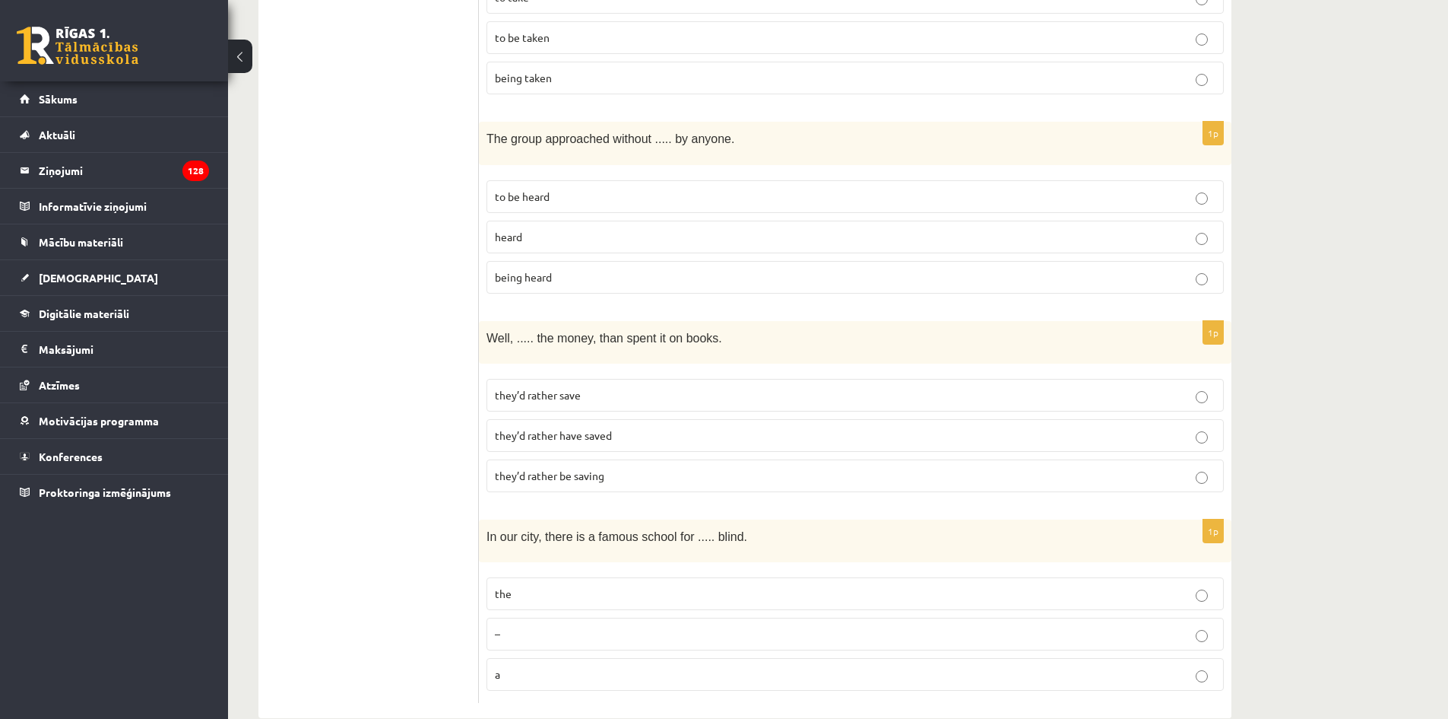
click at [687, 585] on p "the" at bounding box center [855, 593] width 721 height 16
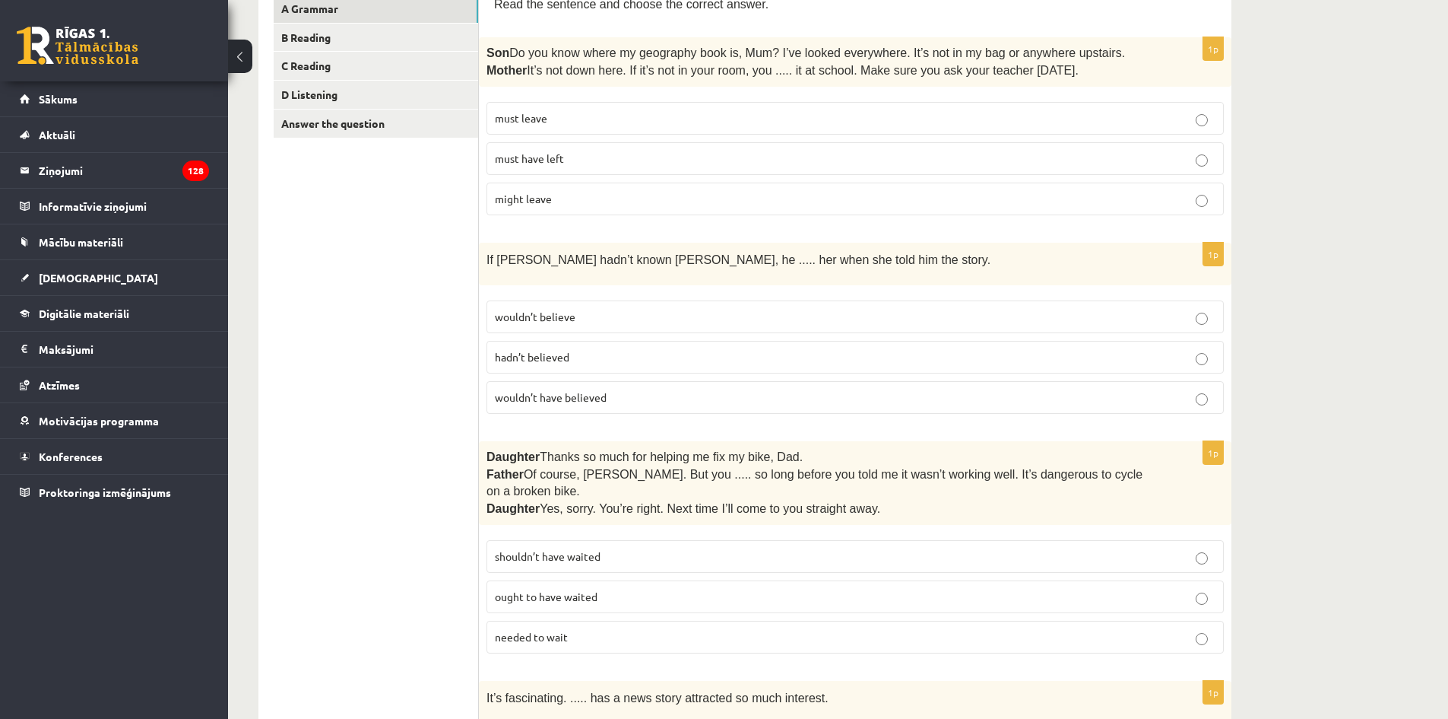
scroll to position [0, 0]
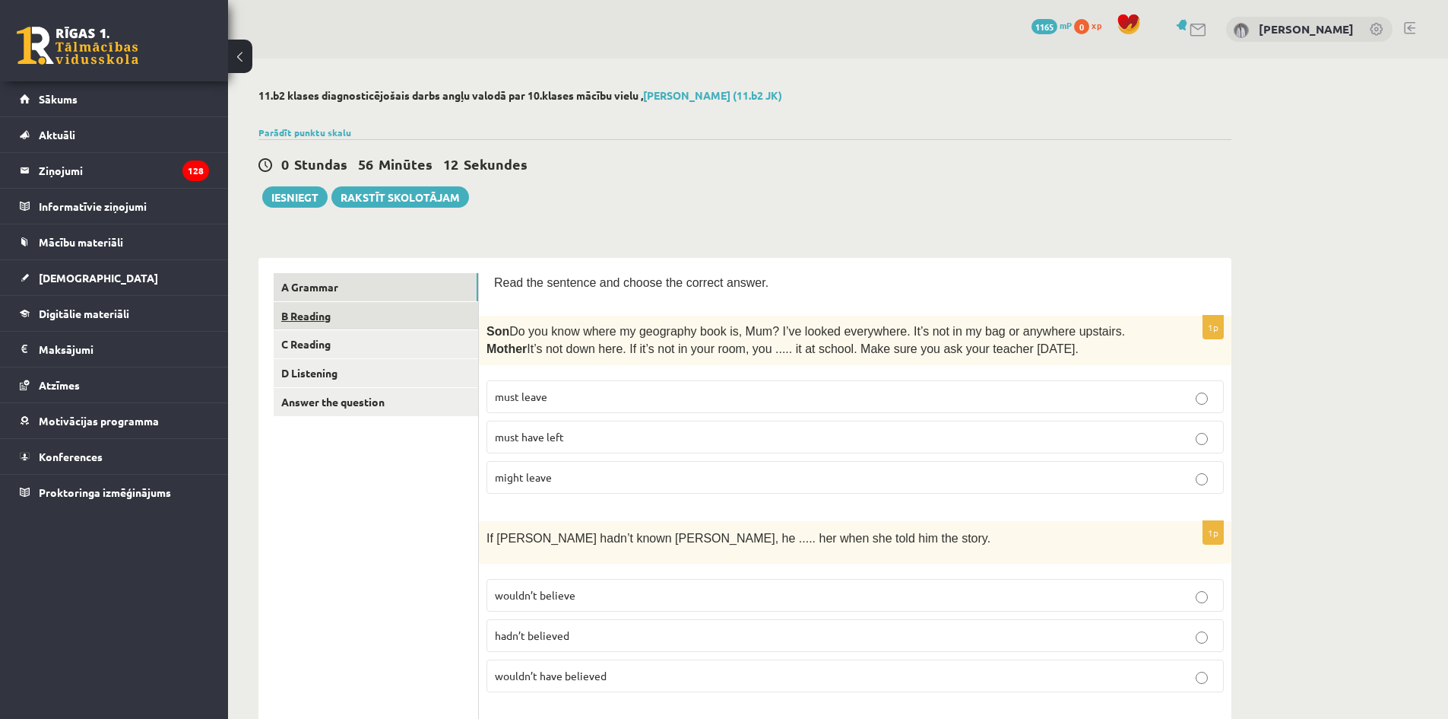
click at [359, 316] on link "B Reading" at bounding box center [376, 316] width 205 height 28
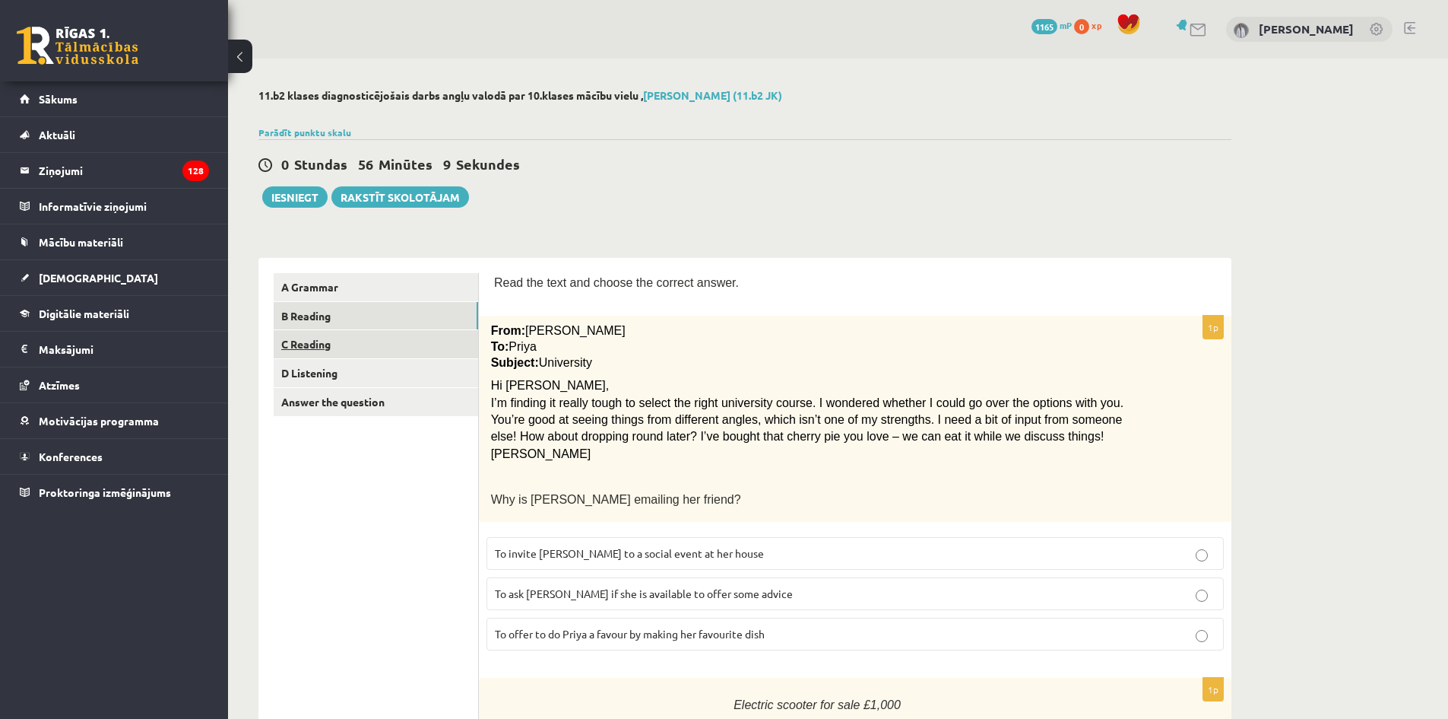
click at [398, 347] on link "C Reading" at bounding box center [376, 344] width 205 height 28
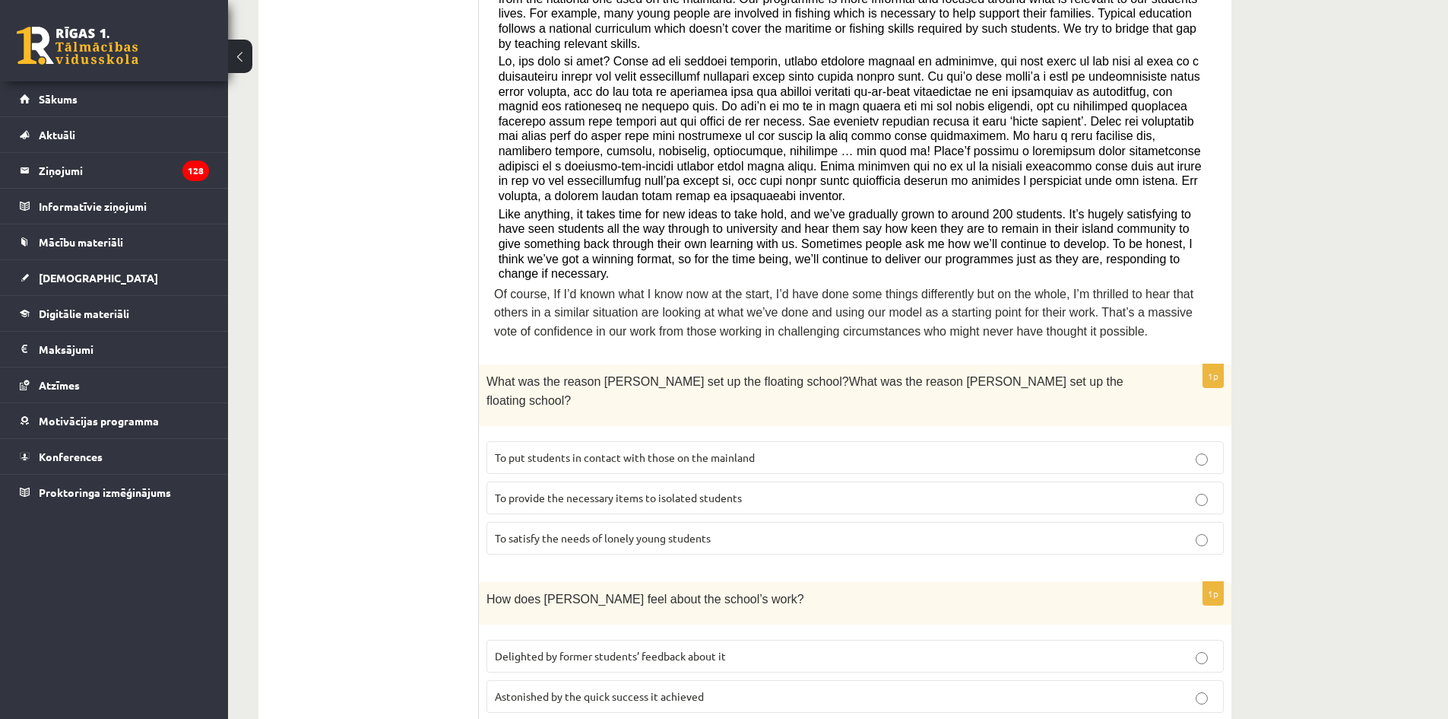
scroll to position [76, 0]
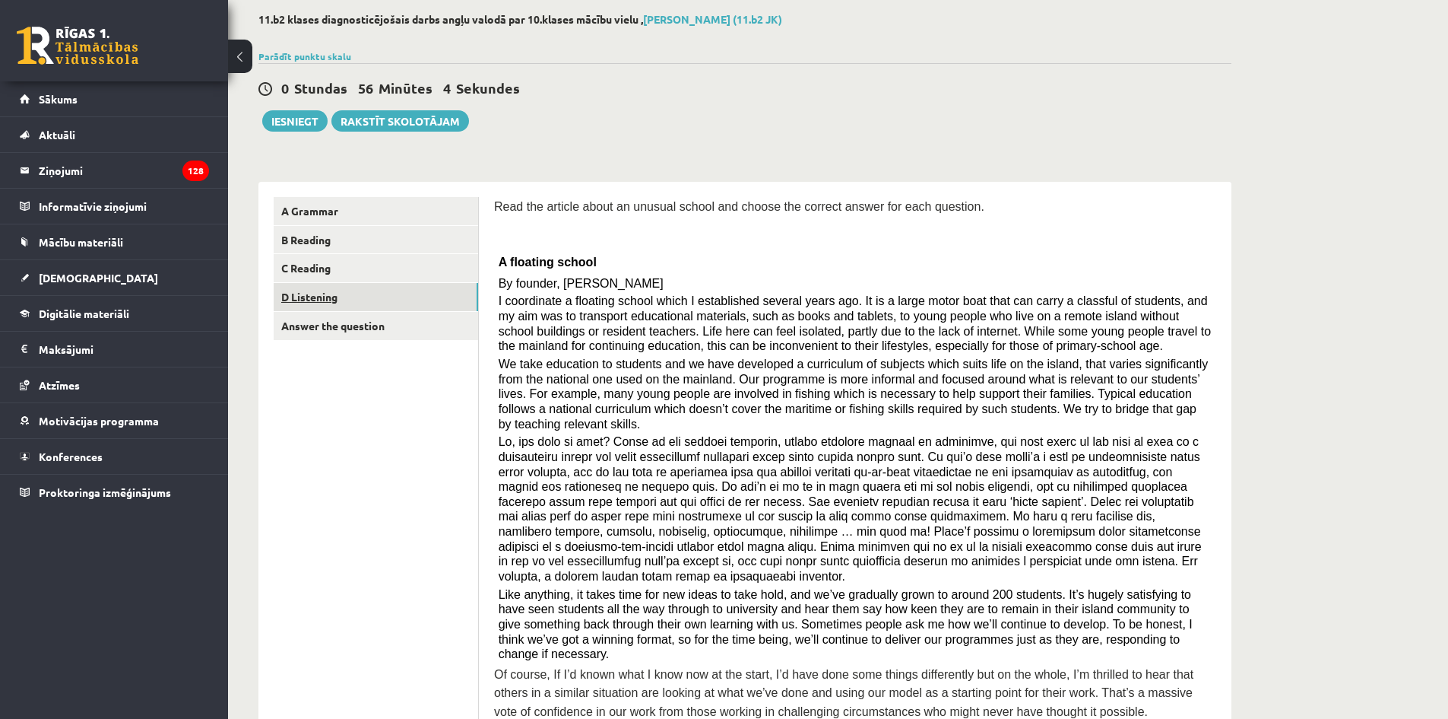
click at [432, 305] on link "D Listening" at bounding box center [376, 297] width 205 height 28
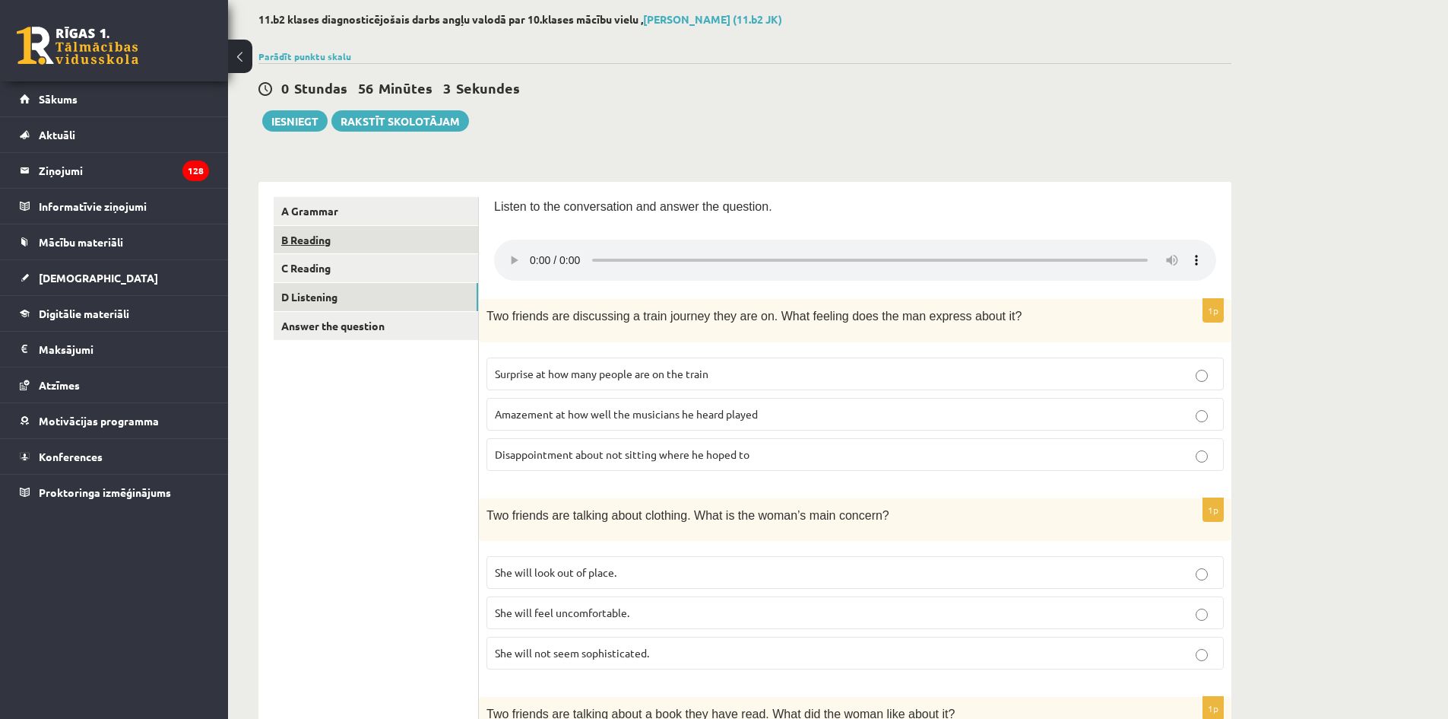
click at [423, 242] on link "B Reading" at bounding box center [376, 240] width 205 height 28
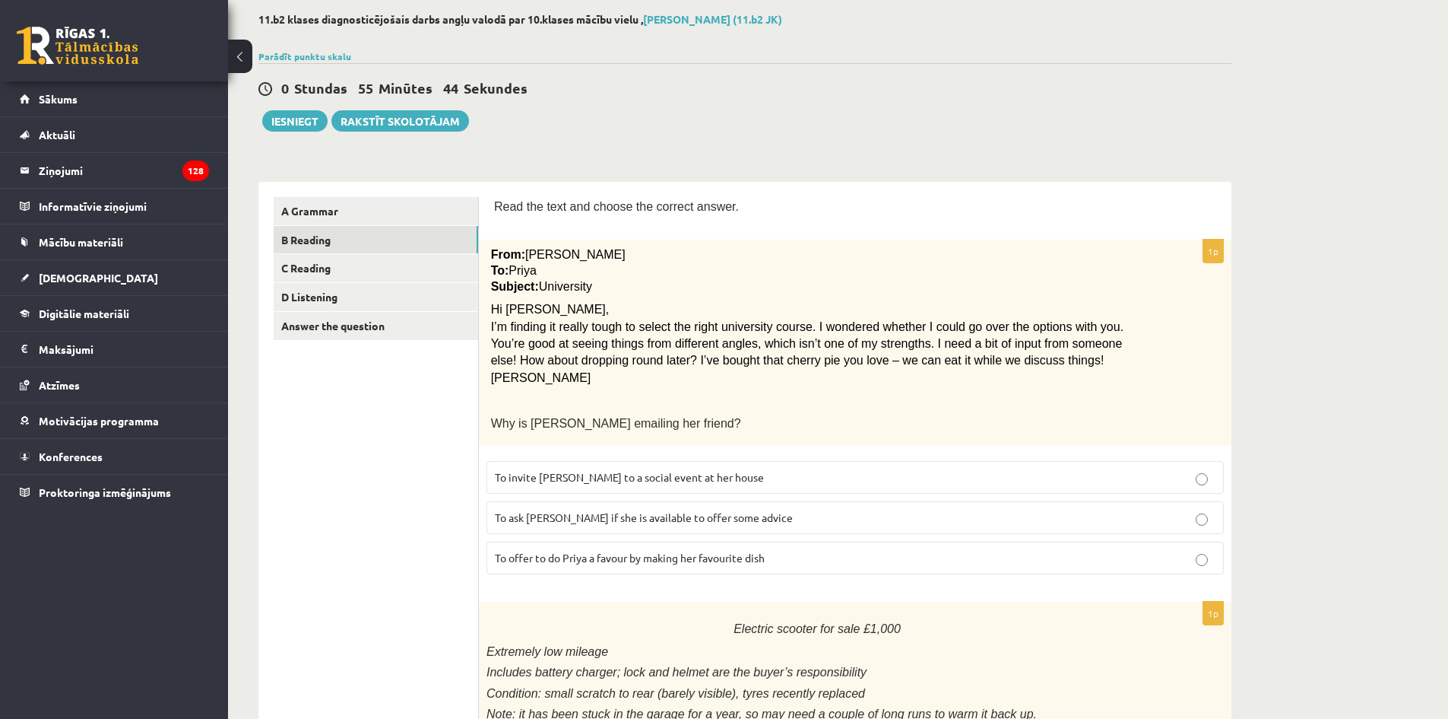
click at [764, 519] on p "To ask [PERSON_NAME] if she is available to offer some advice" at bounding box center [855, 517] width 721 height 16
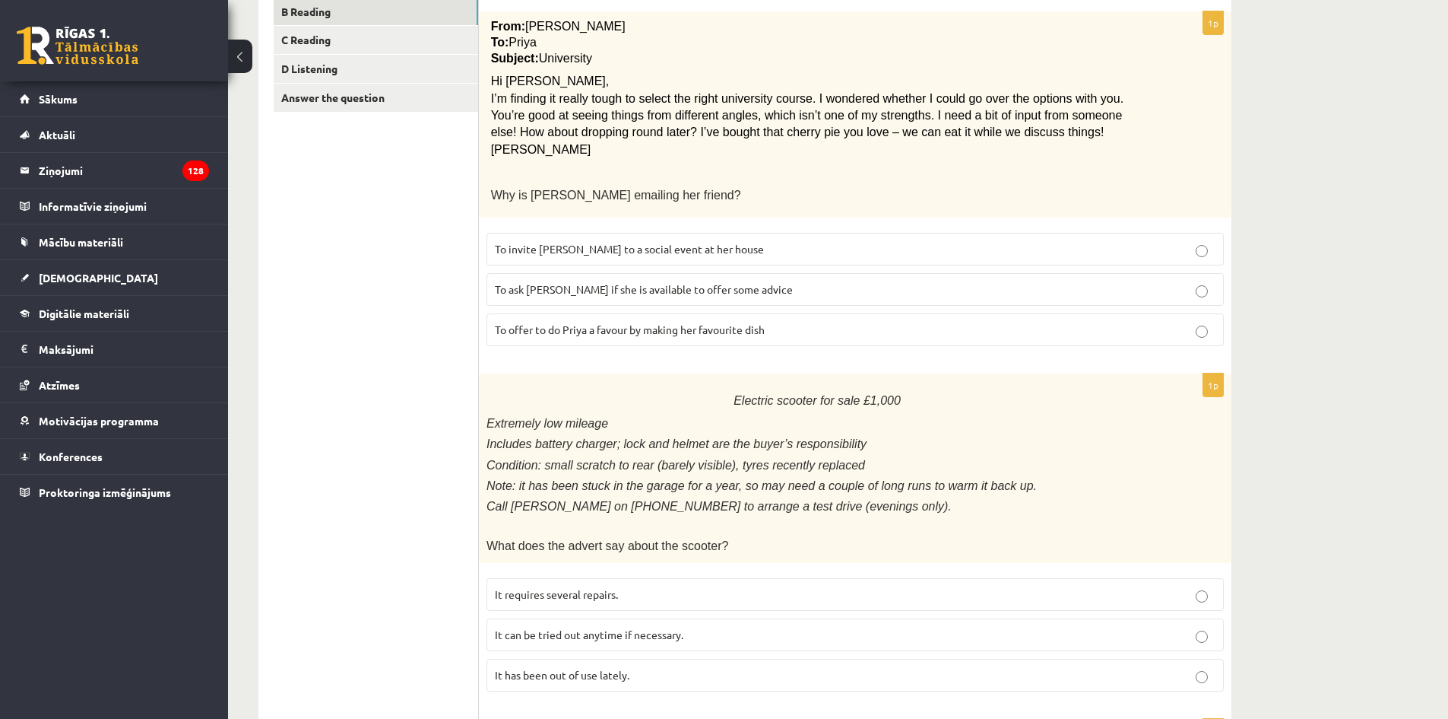
scroll to position [380, 0]
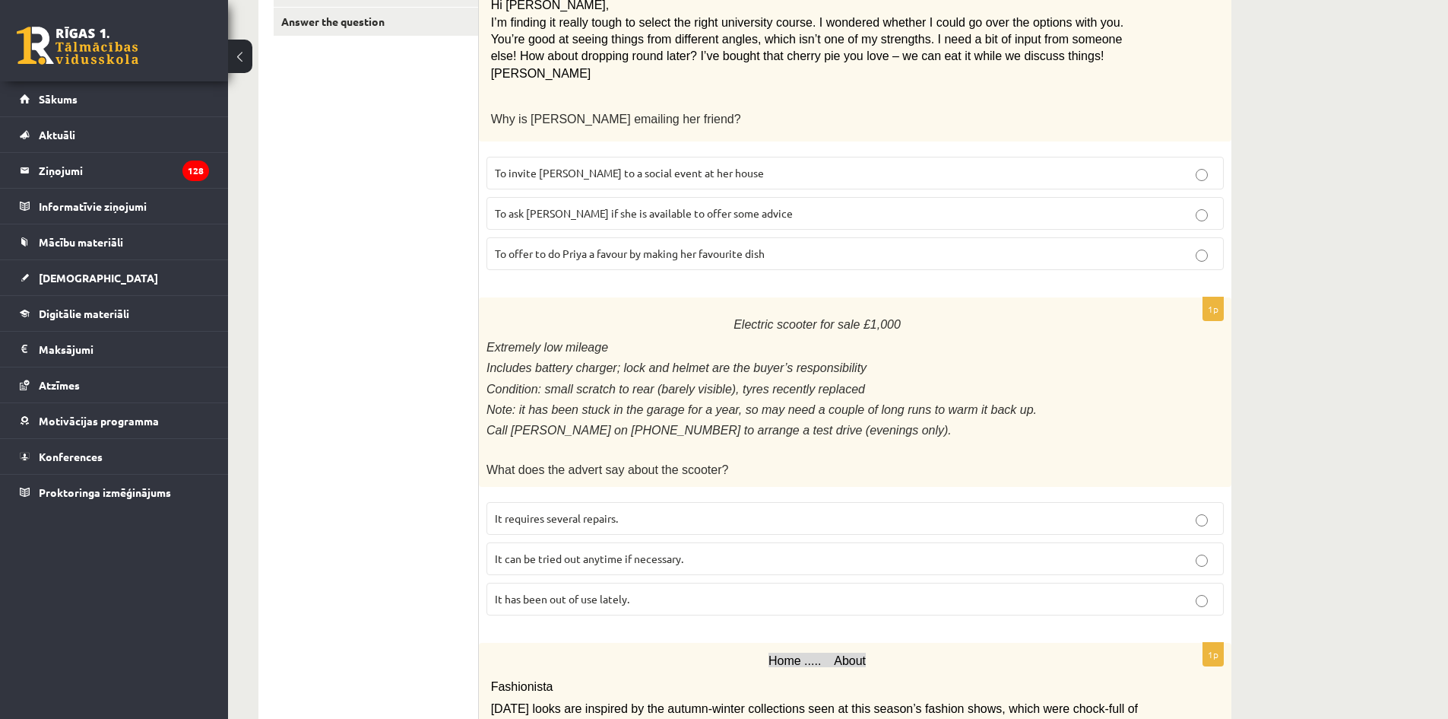
click at [714, 604] on label "It has been out of use lately." at bounding box center [856, 598] width 738 height 33
drag, startPoint x: 781, startPoint y: 470, endPoint x: 740, endPoint y: 465, distance: 41.3
click at [740, 465] on p "What does the advert say about the scooter?" at bounding box center [817, 469] width 661 height 18
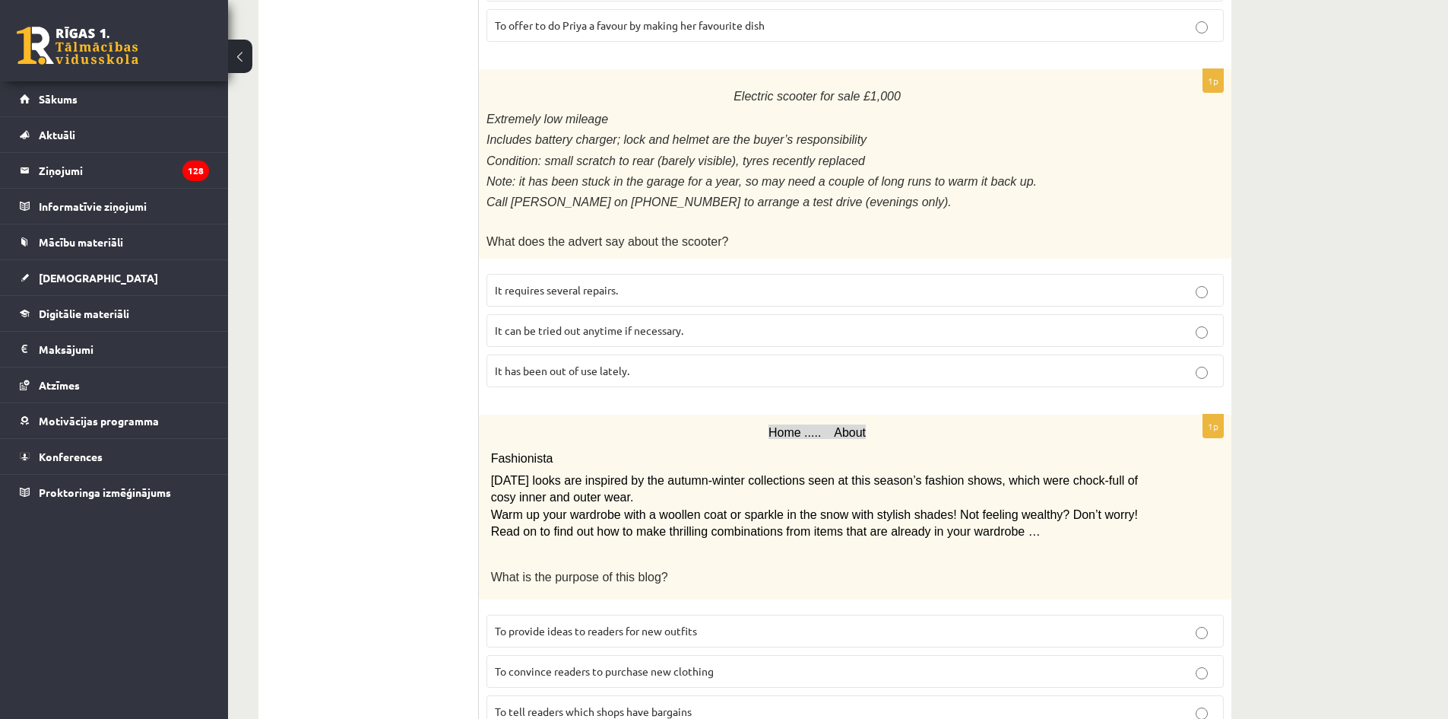
scroll to position [760, 0]
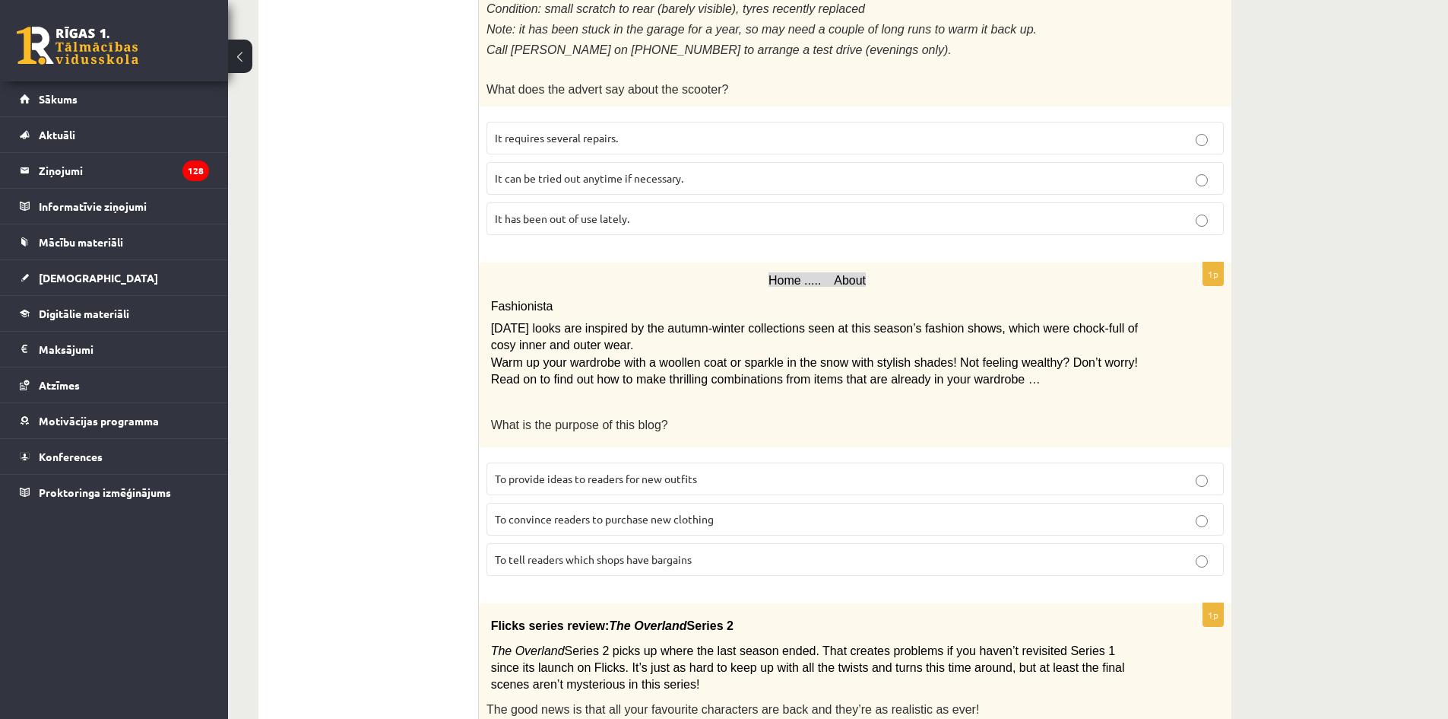
click at [711, 512] on span "To convince readers to purchase new clothing" at bounding box center [604, 519] width 219 height 14
click at [788, 471] on p "To provide ideas to readers for new outfits" at bounding box center [855, 479] width 721 height 16
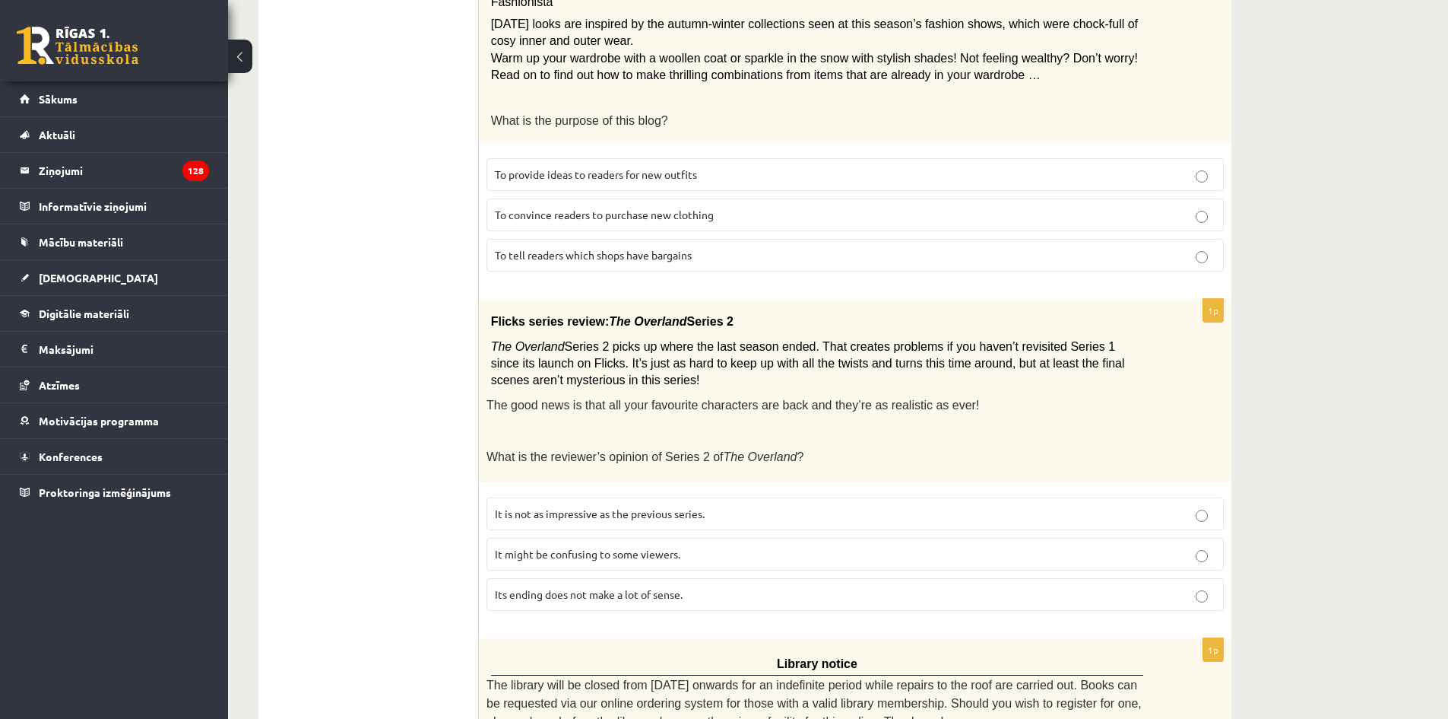
scroll to position [1217, 0]
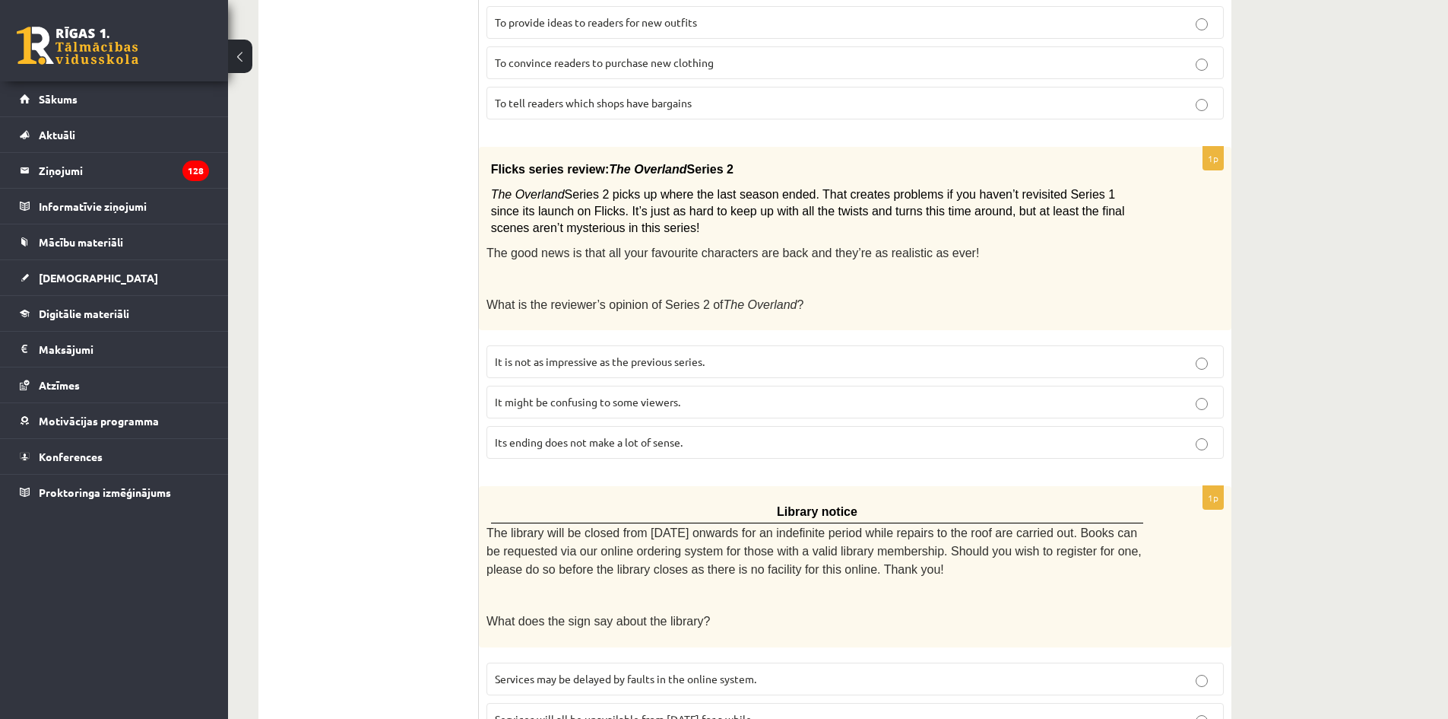
click at [762, 394] on p "It might be confusing to some viewers." at bounding box center [855, 402] width 721 height 16
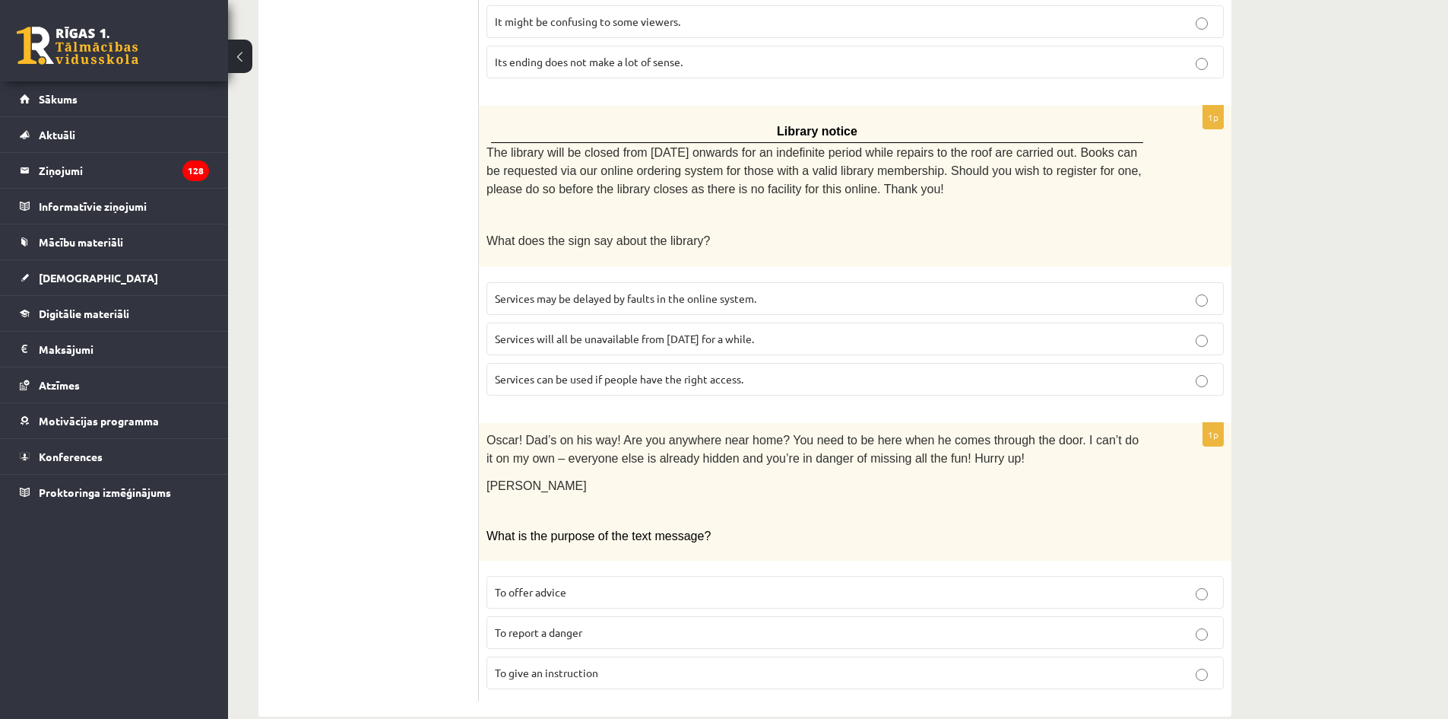
scroll to position [1521, 0]
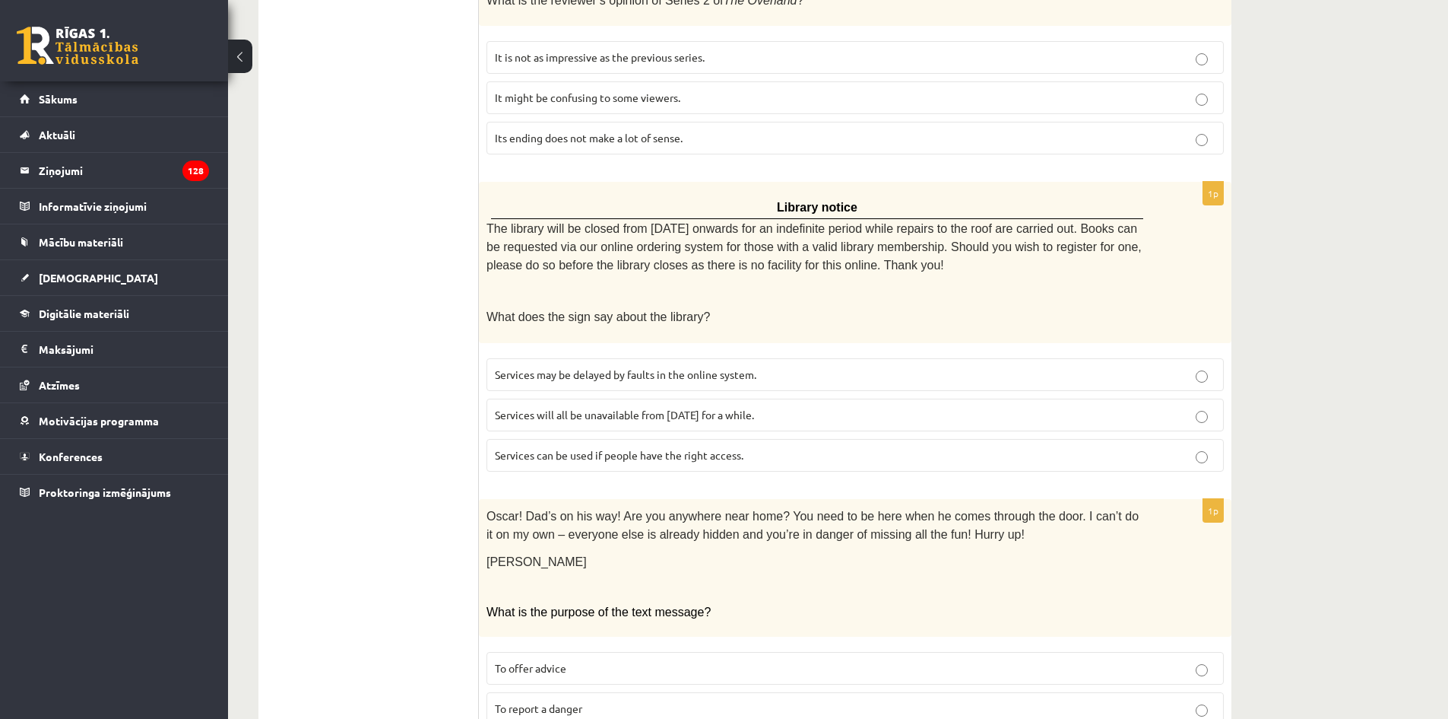
click at [838, 407] on p "Services will all be unavailable from [DATE] for a while." at bounding box center [855, 415] width 721 height 16
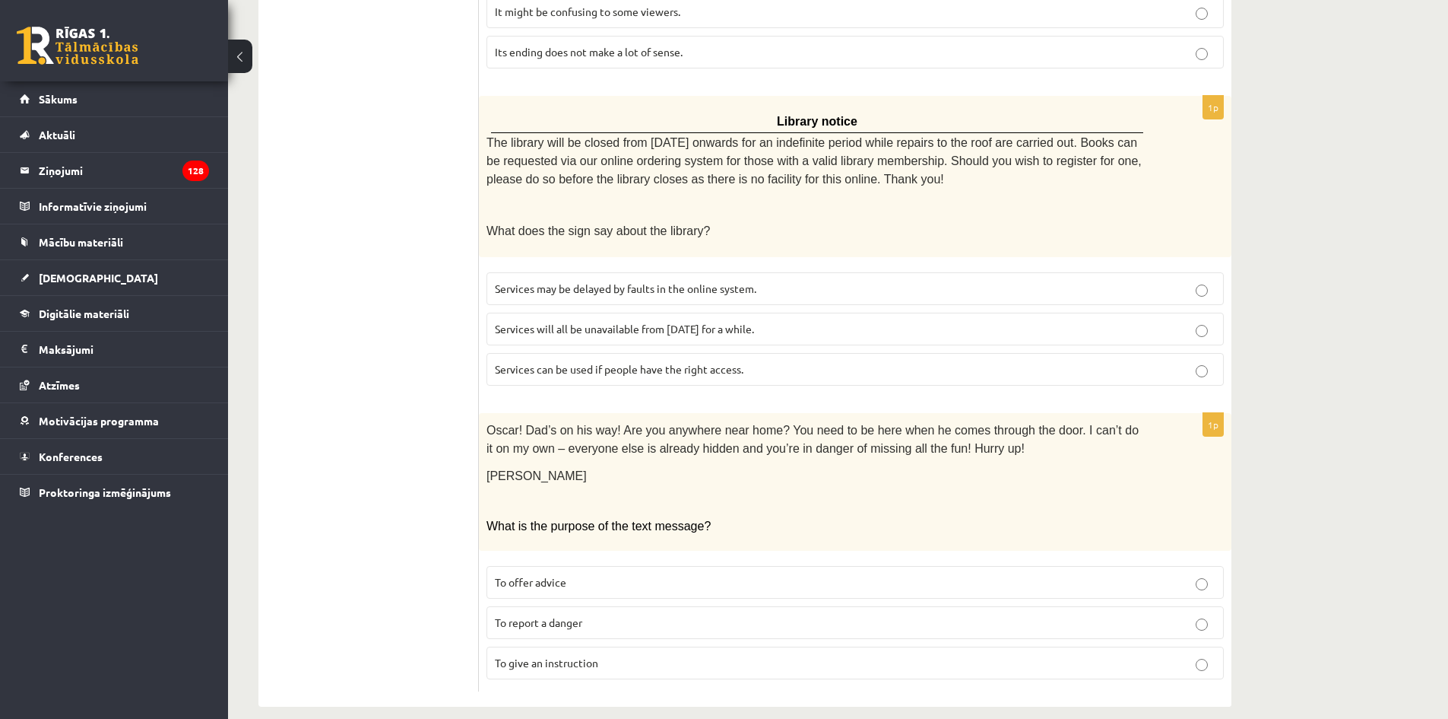
click at [695, 614] on p "To report a danger" at bounding box center [855, 622] width 721 height 16
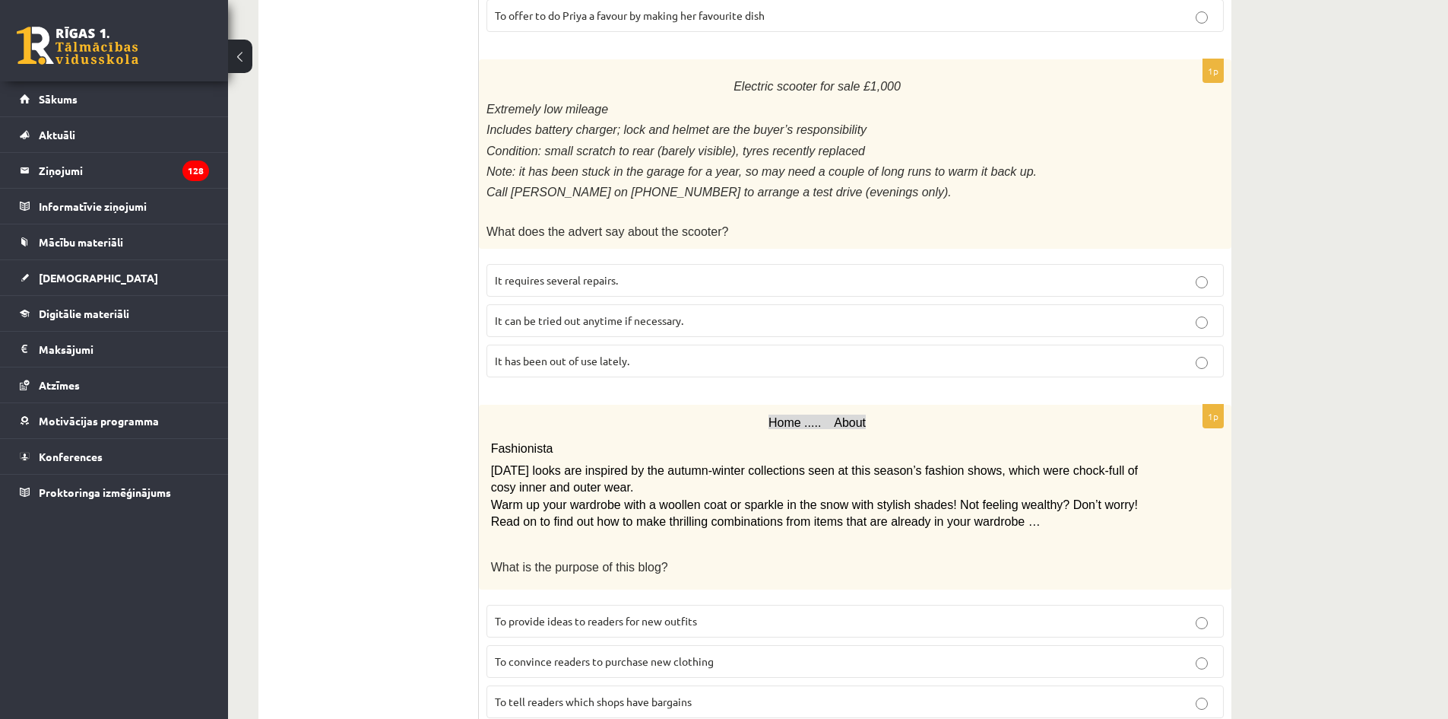
scroll to position [0, 0]
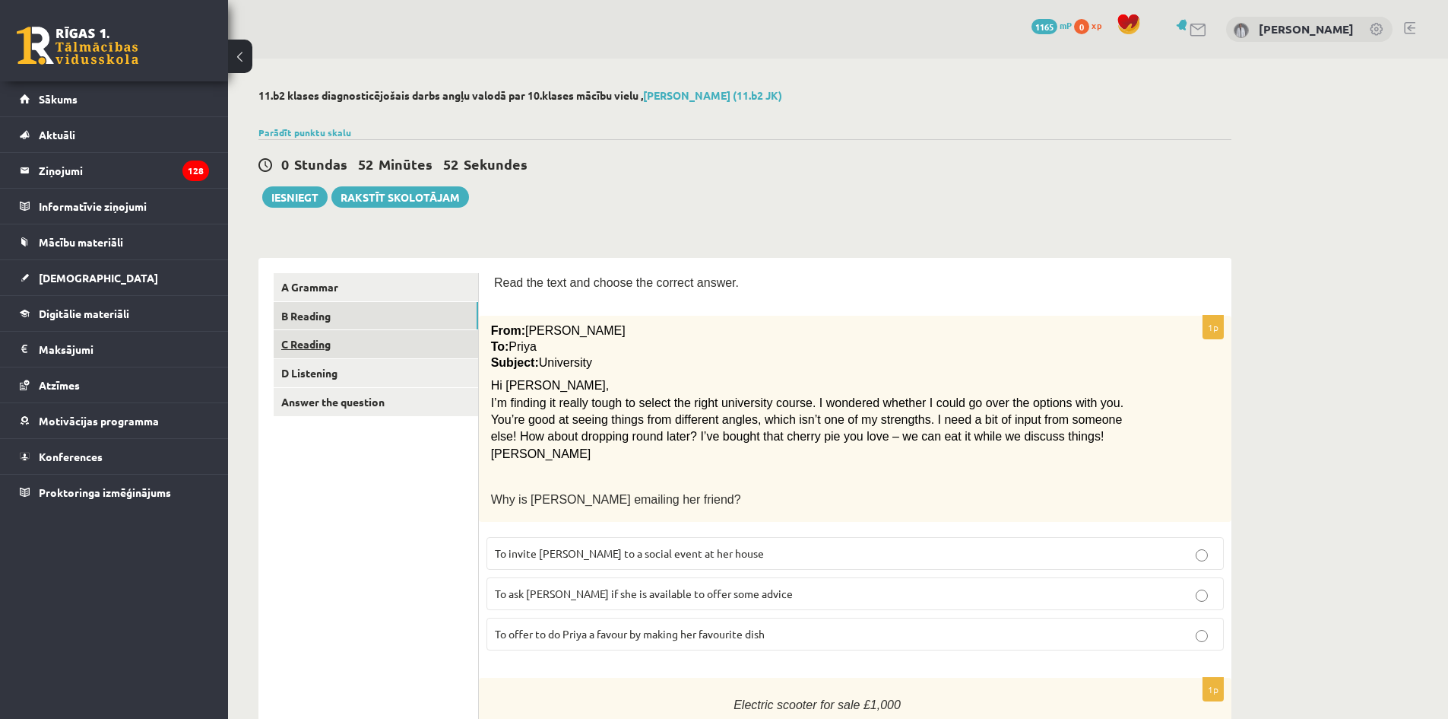
click at [395, 340] on link "C Reading" at bounding box center [376, 344] width 205 height 28
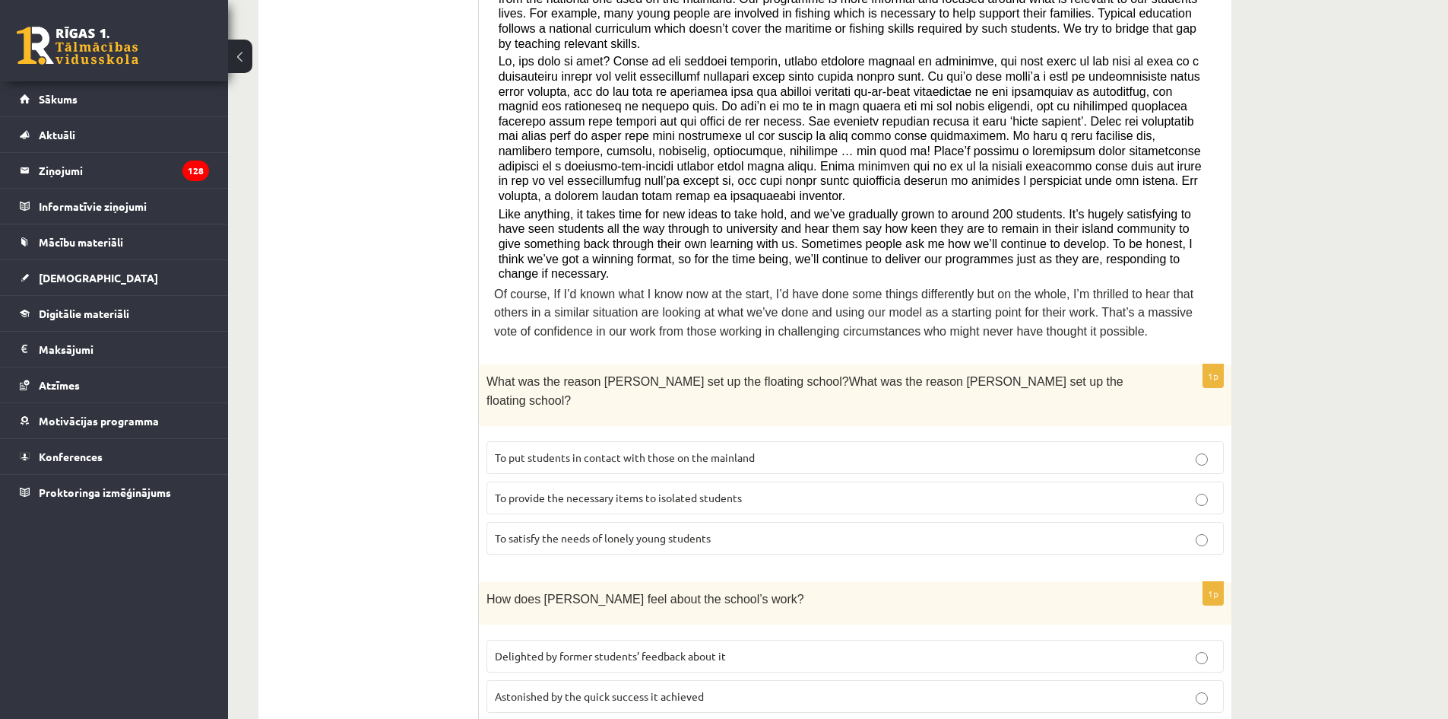
scroll to position [532, 0]
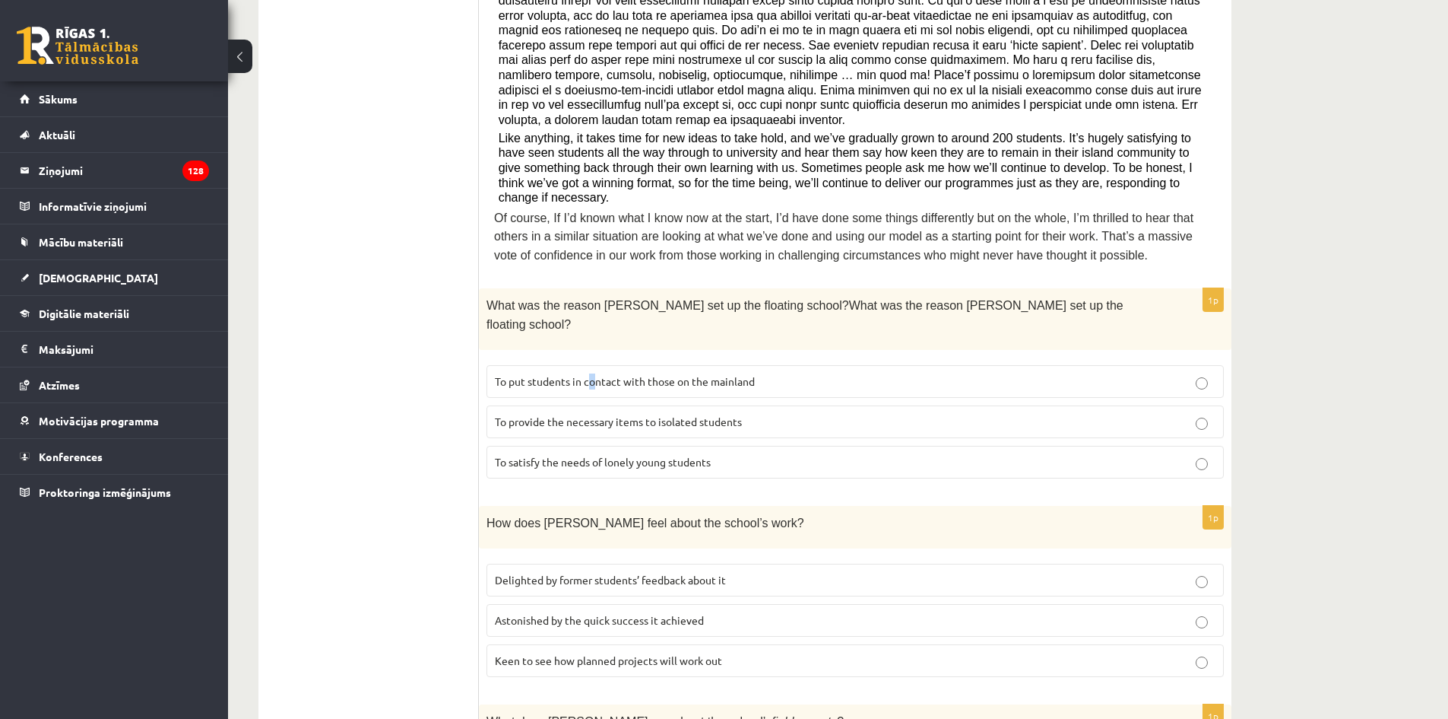
click at [593, 374] on span "To put students in contact with those on the mainland" at bounding box center [625, 381] width 260 height 14
click at [662, 604] on label "Astonished by the quick success it achieved" at bounding box center [856, 620] width 738 height 33
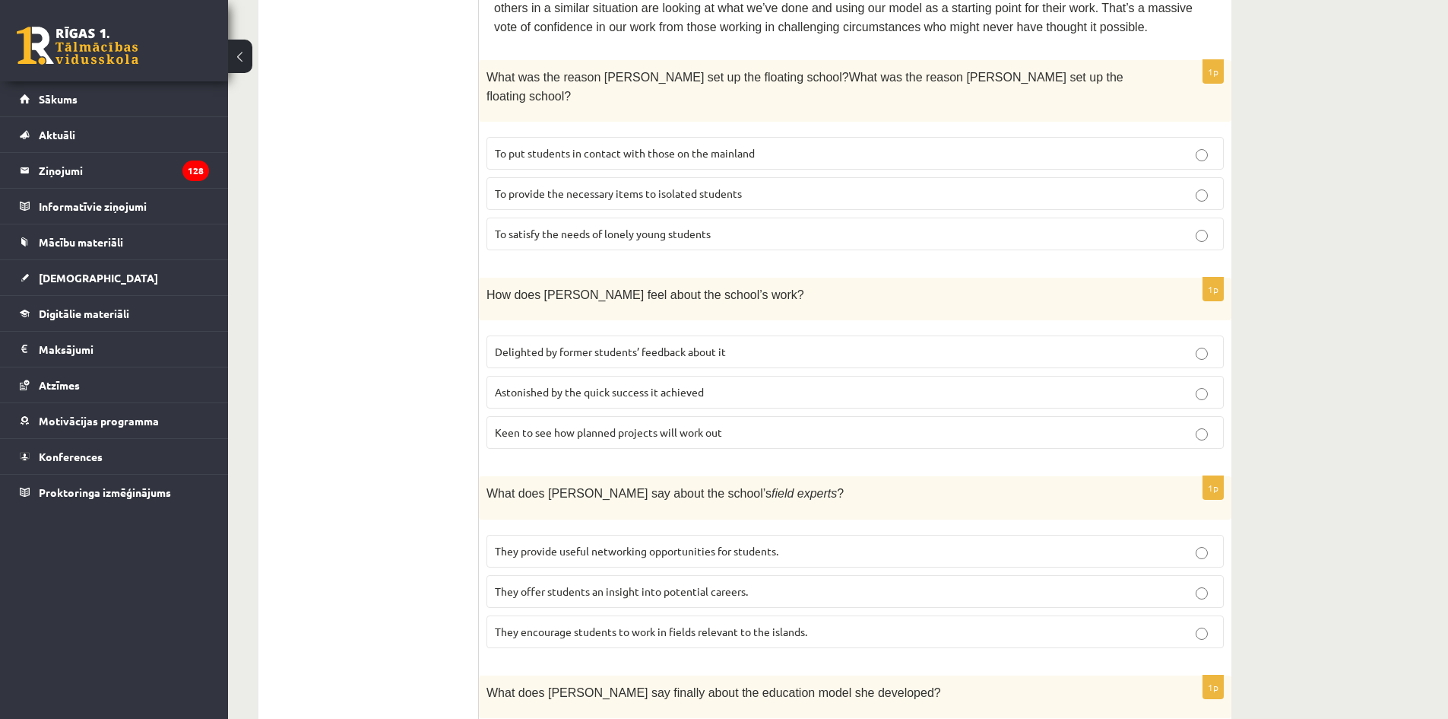
click at [846, 226] on p "To satisfy the needs of lonely young students" at bounding box center [855, 234] width 721 height 16
click at [744, 535] on label "They provide useful networking opportunities for students." at bounding box center [856, 551] width 738 height 33
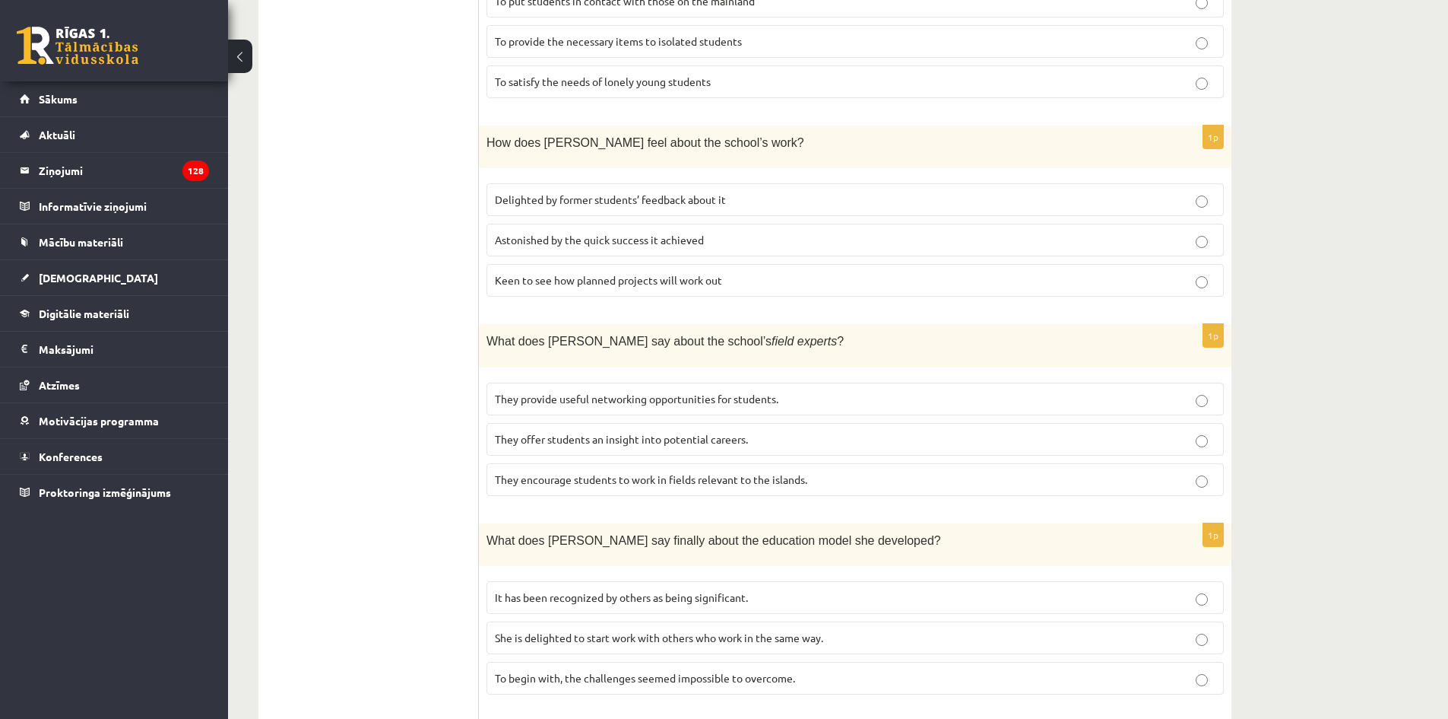
click at [719, 581] on label "It has been recognized by others as being significant." at bounding box center [856, 597] width 738 height 33
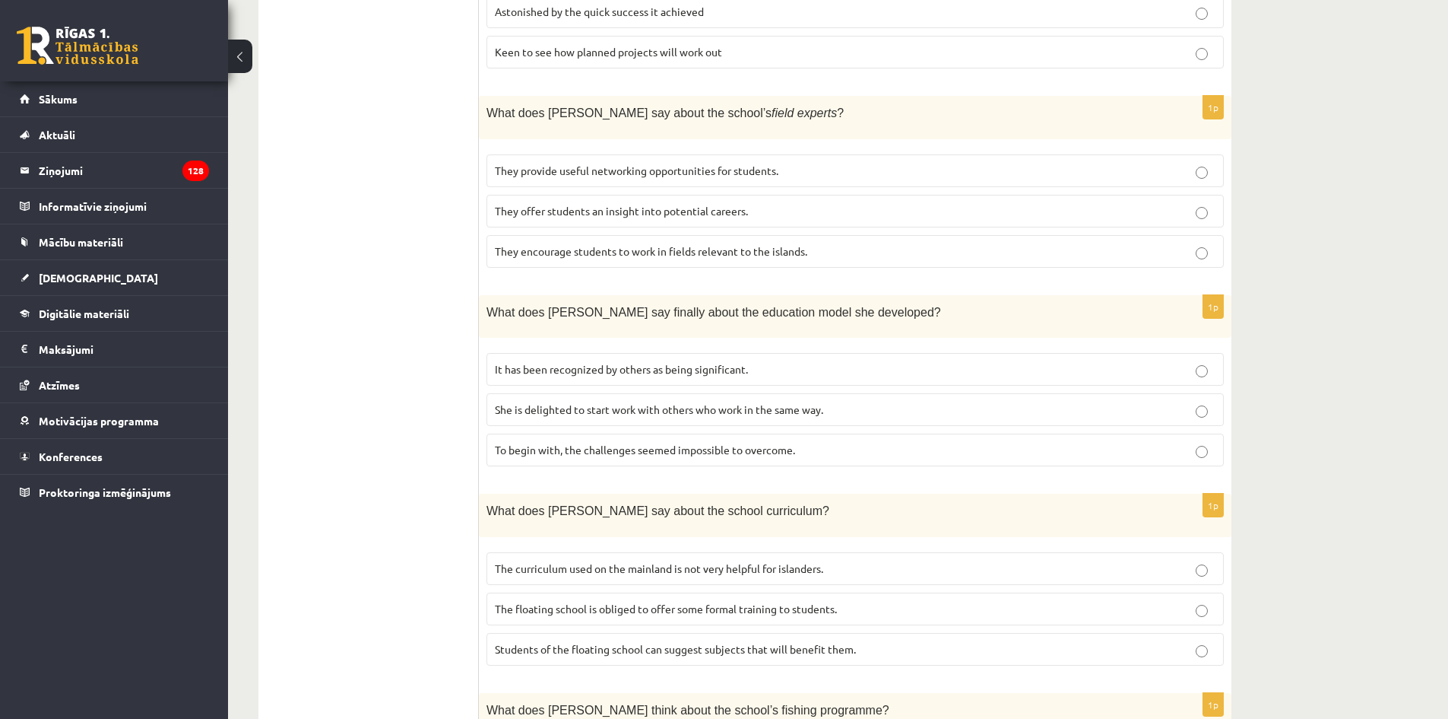
click at [722, 633] on label "Students of the floating school can suggest subjects that will benefit them." at bounding box center [856, 649] width 738 height 33
click at [726, 601] on span "The floating school is obliged to offer some formal training to students." at bounding box center [666, 608] width 342 height 14
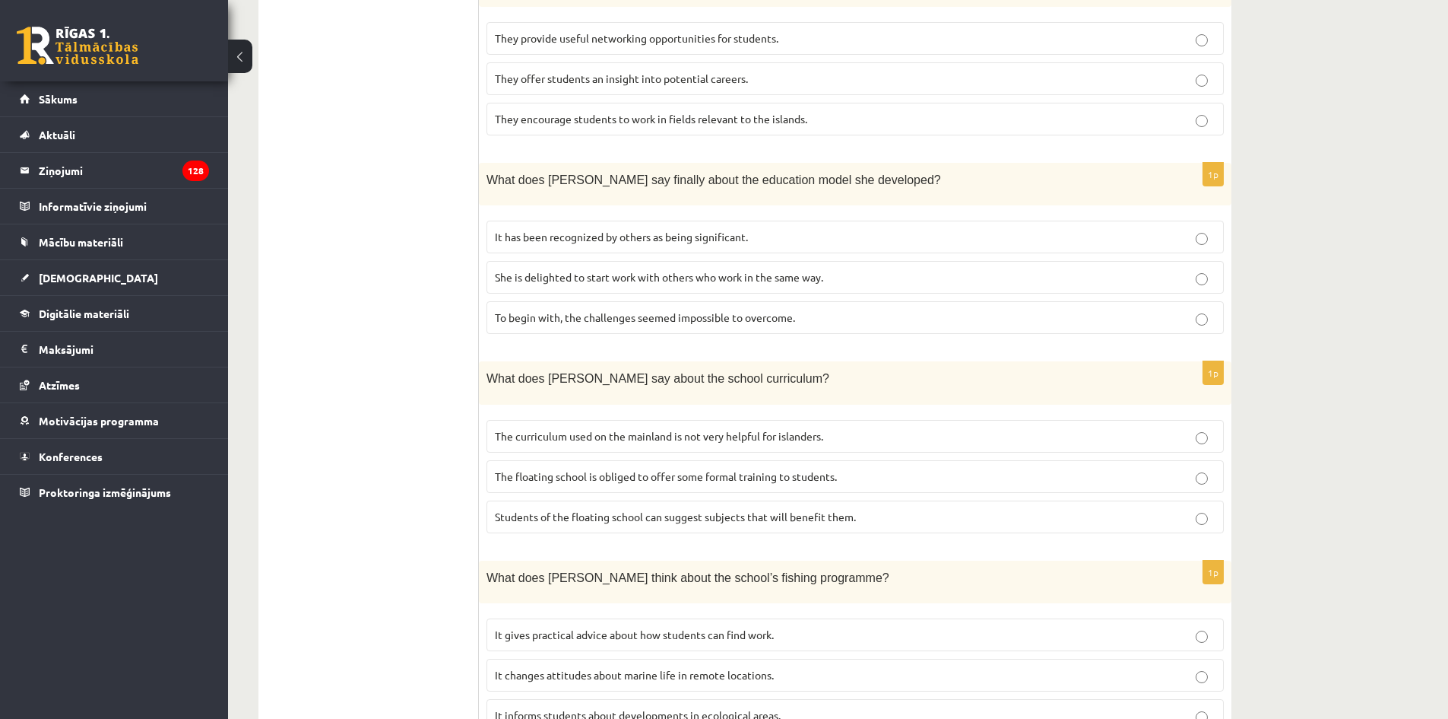
click at [733, 611] on fieldset "It gives practical advice about how students can find work. It changes attitude…" at bounding box center [856, 673] width 738 height 125
drag, startPoint x: 712, startPoint y: 582, endPoint x: 712, endPoint y: 568, distance: 13.7
click at [712, 611] on fieldset "It gives practical advice about how students can find work. It changes attitude…" at bounding box center [856, 673] width 738 height 125
click at [722, 611] on fieldset "It gives practical advice about how students can find work. It changes attitude…" at bounding box center [856, 673] width 738 height 125
click at [722, 627] on span "It gives practical advice about how students can find work." at bounding box center [634, 634] width 279 height 14
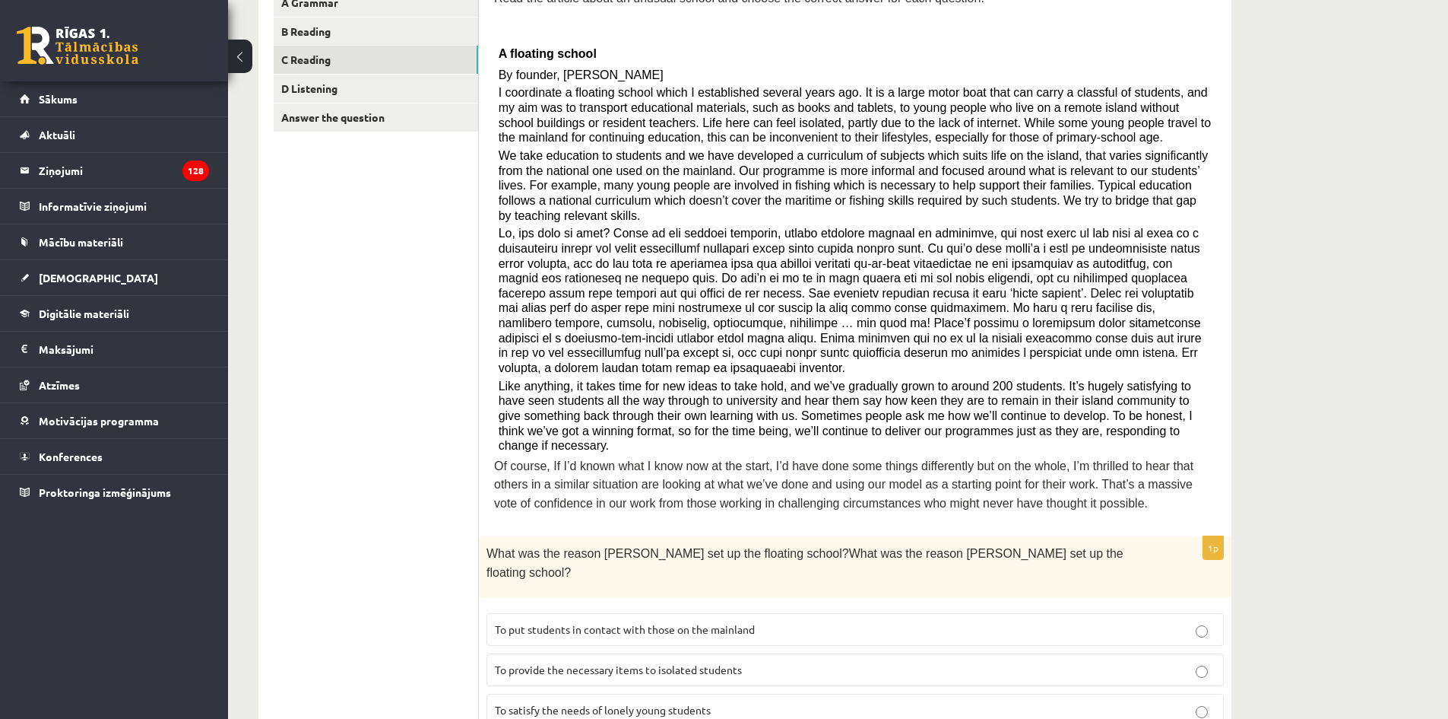
scroll to position [360, 0]
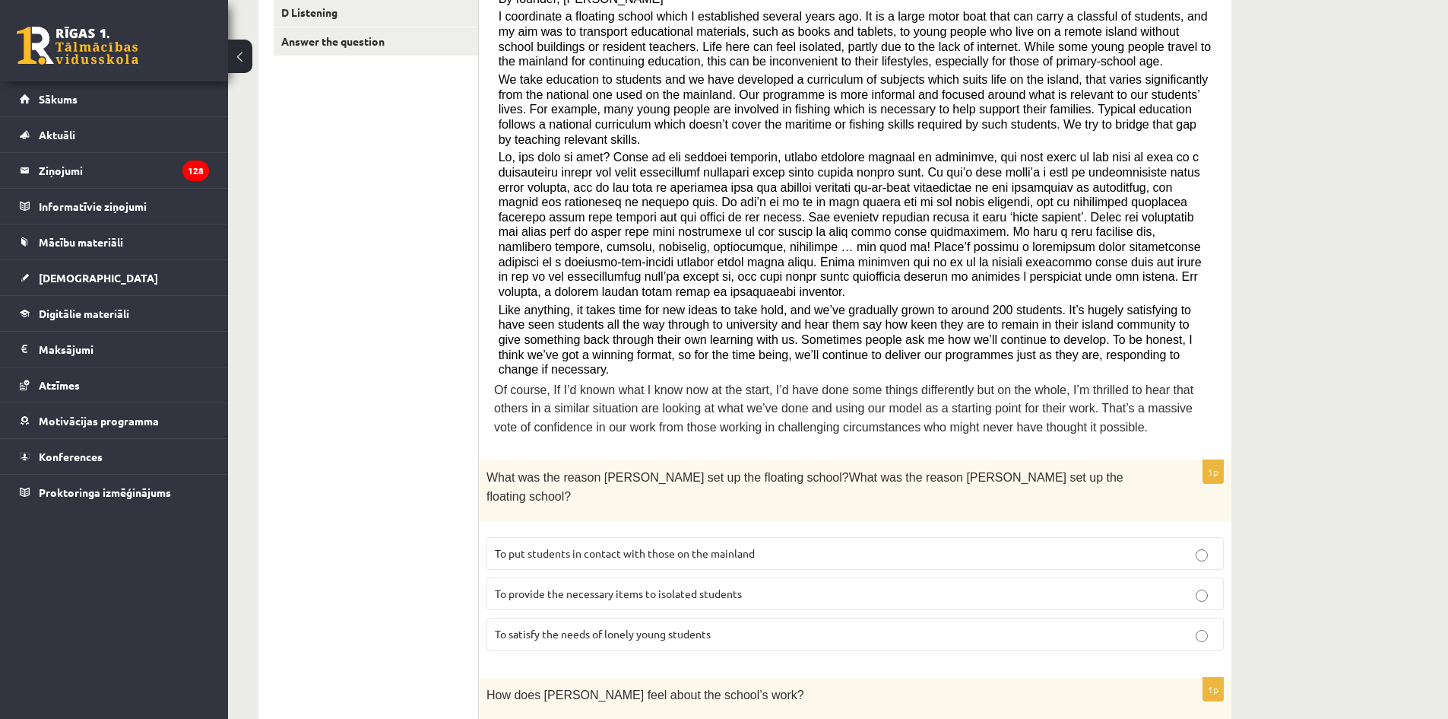
click at [627, 545] on p "To put students in contact with those on the mainland" at bounding box center [855, 553] width 721 height 16
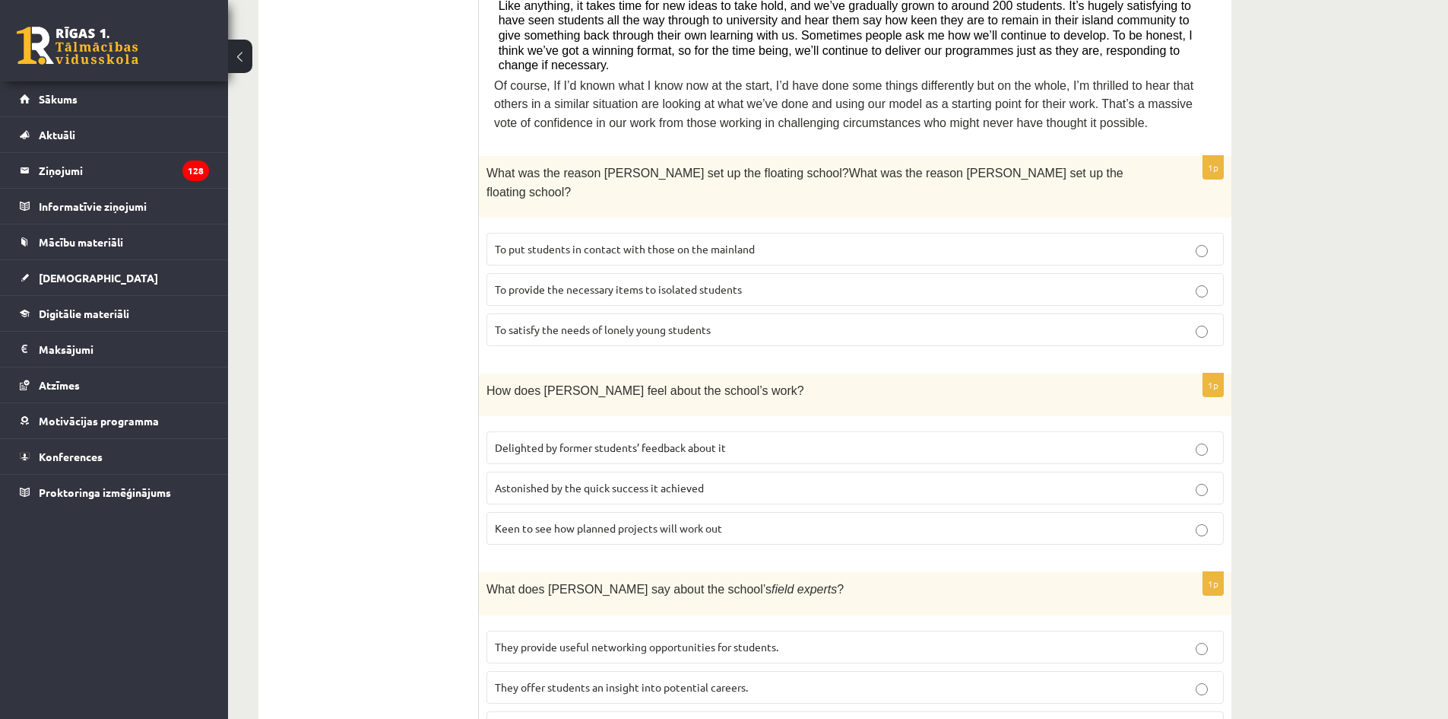
scroll to position [741, 0]
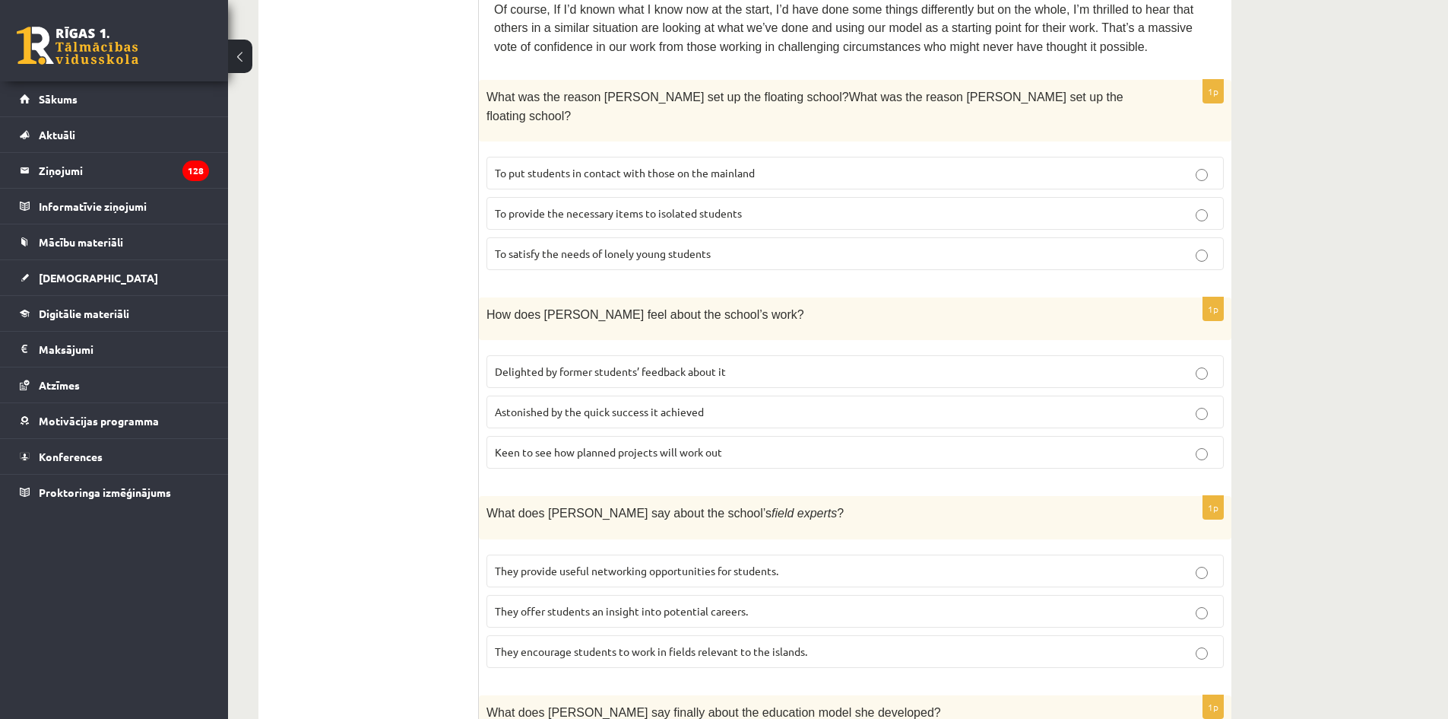
click at [744, 363] on p "Delighted by former students’ feedback about it" at bounding box center [855, 371] width 721 height 16
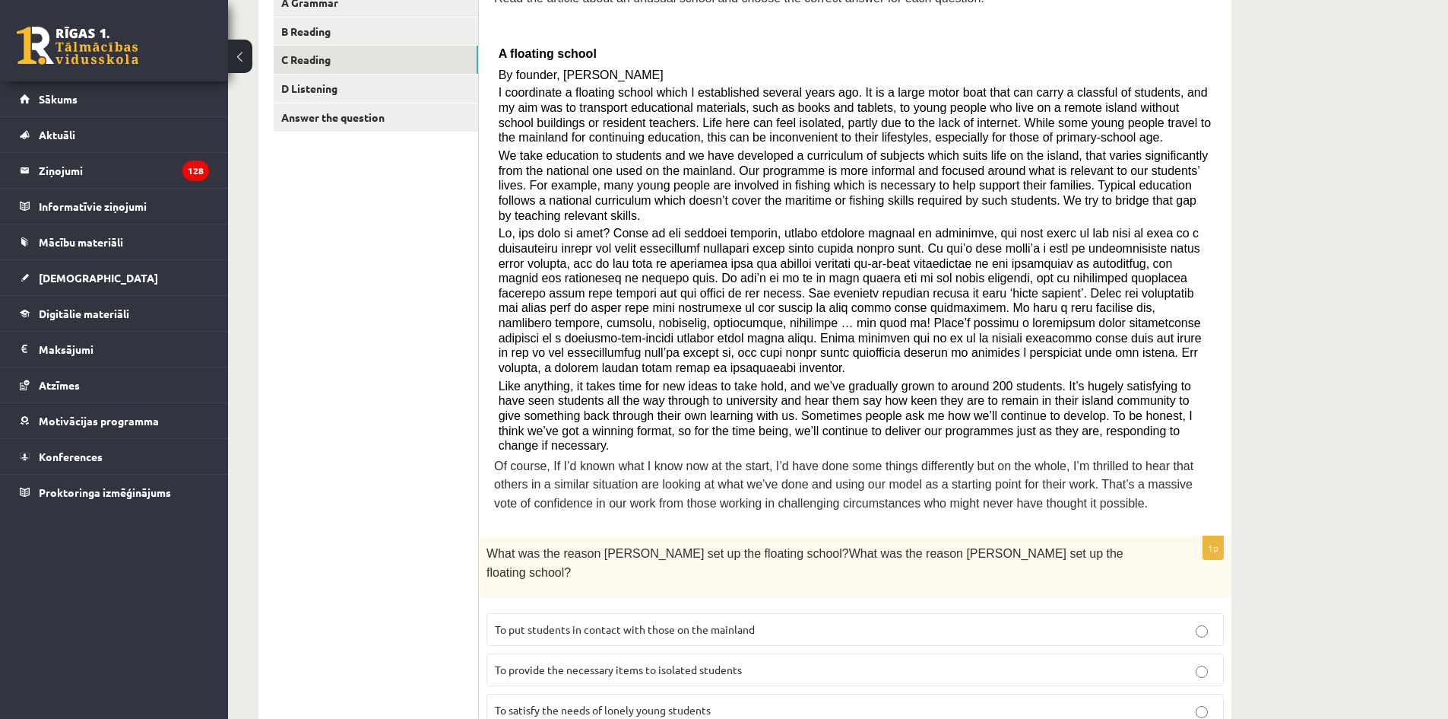
scroll to position [0, 0]
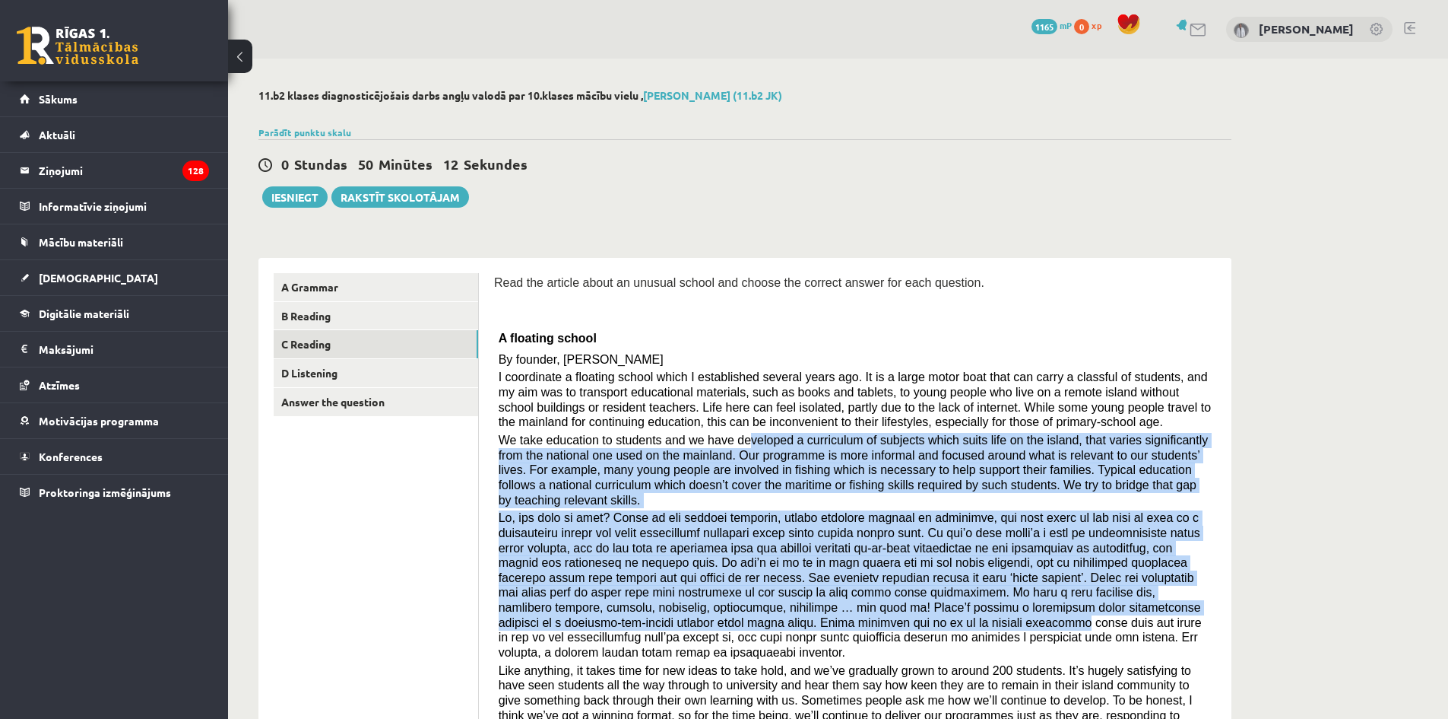
drag, startPoint x: 731, startPoint y: 438, endPoint x: 817, endPoint y: 436, distance: 85.2
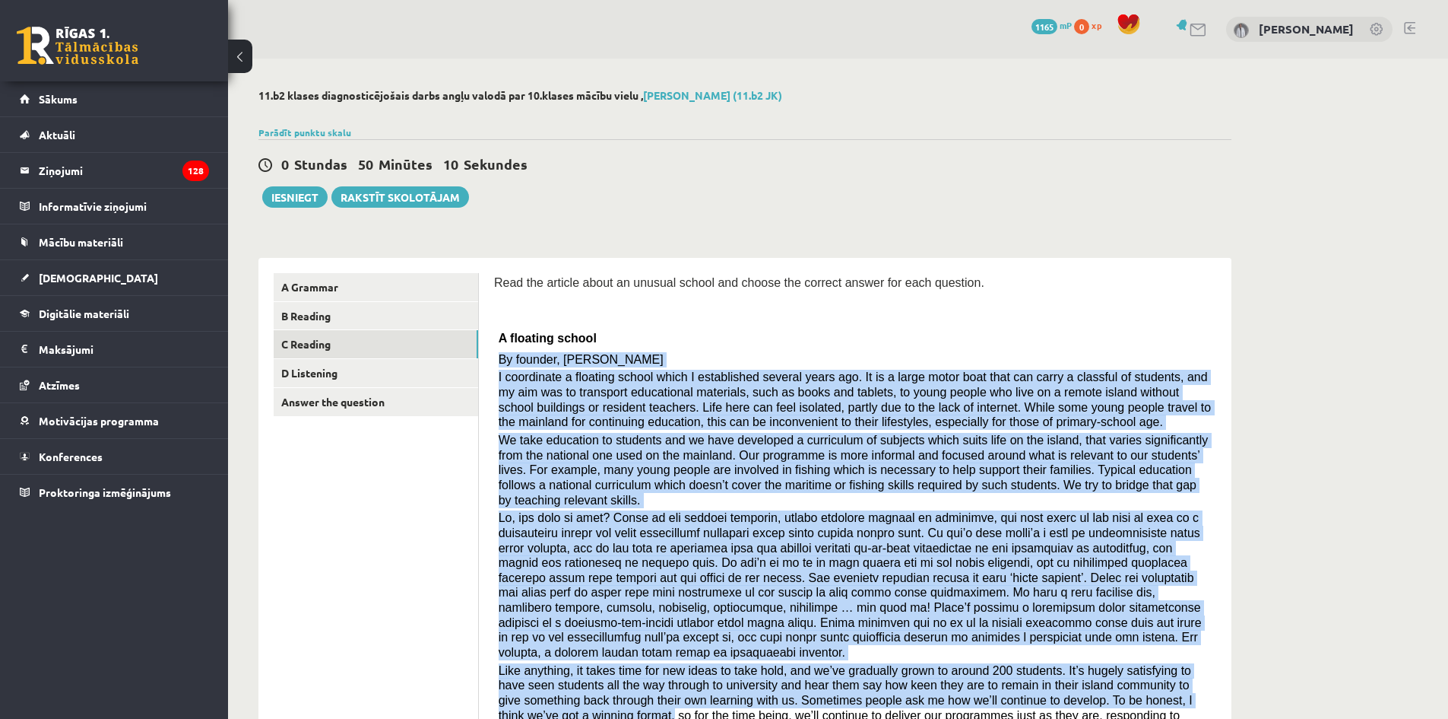
drag, startPoint x: 496, startPoint y: 355, endPoint x: 1306, endPoint y: 655, distance: 863.4
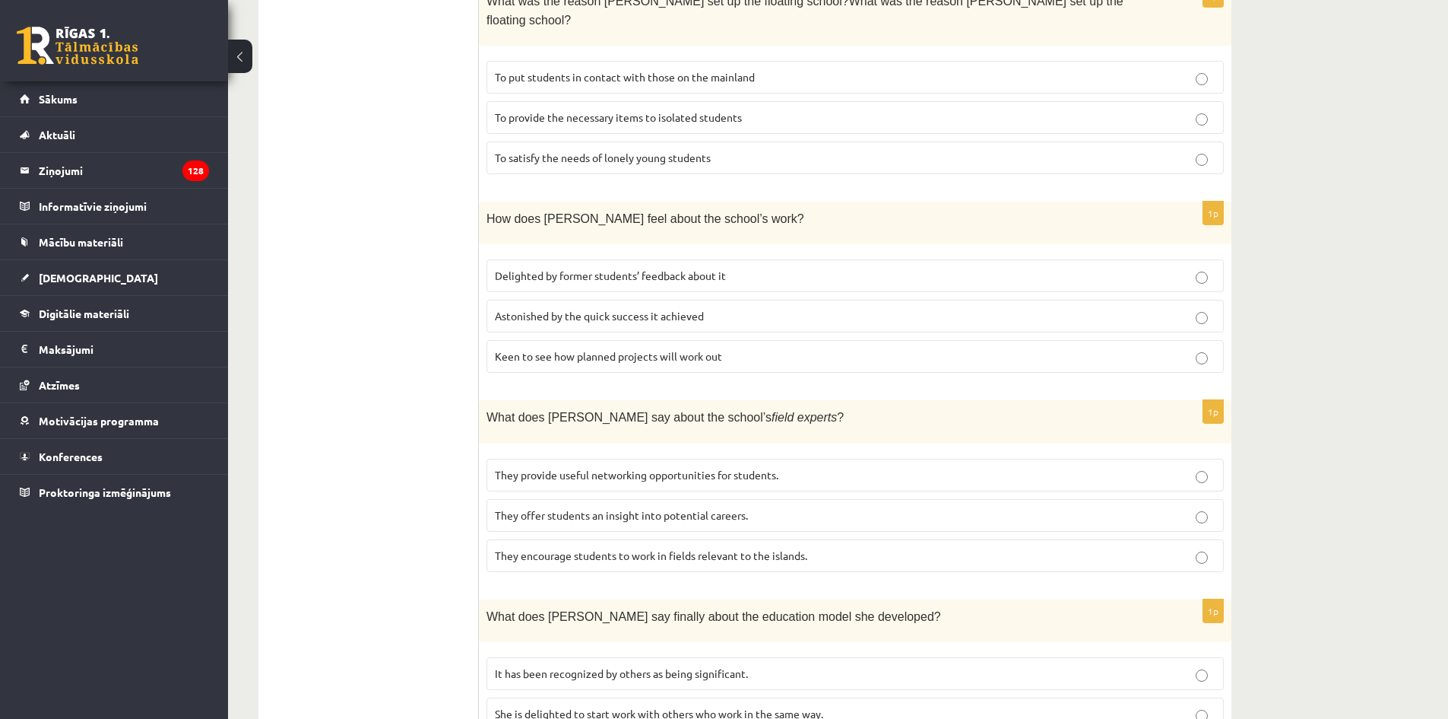
scroll to position [1140, 0]
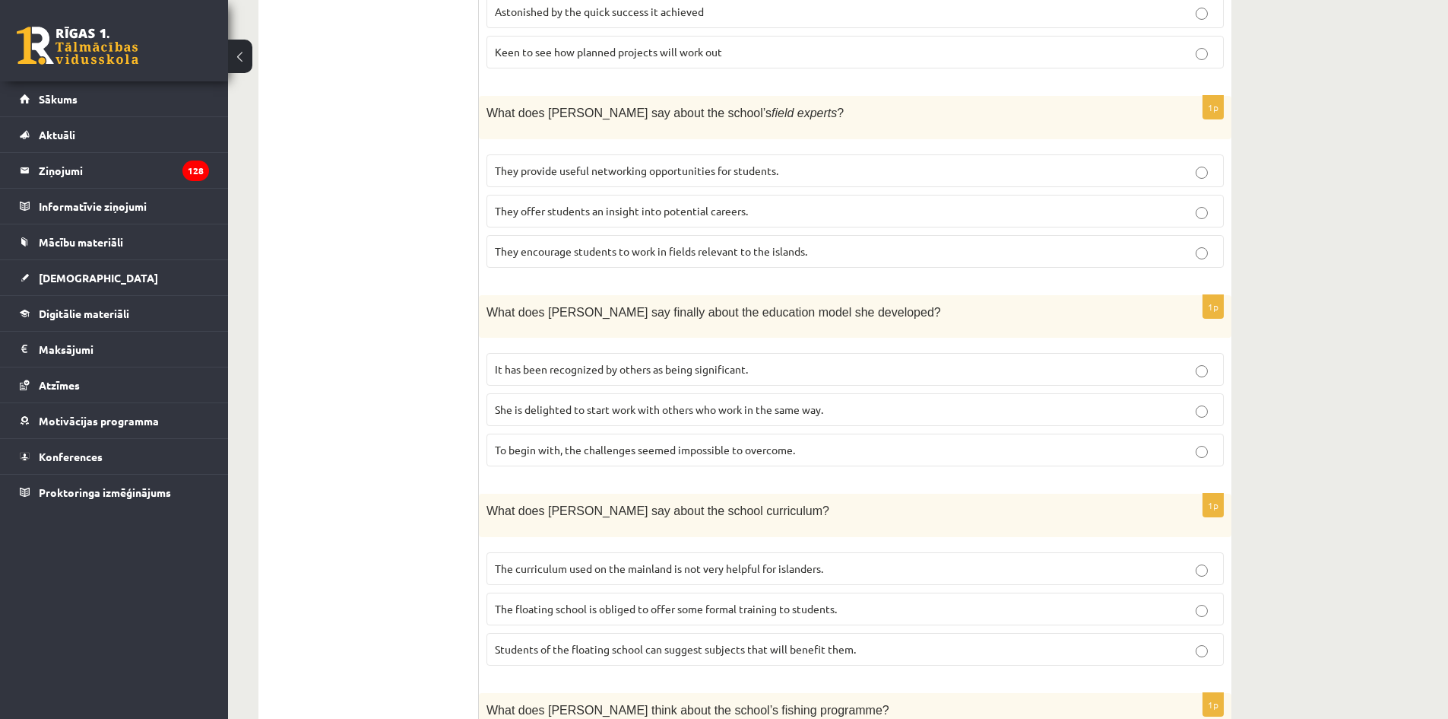
click at [840, 642] on span "Students of the floating school can suggest subjects that will benefit them." at bounding box center [675, 649] width 361 height 14
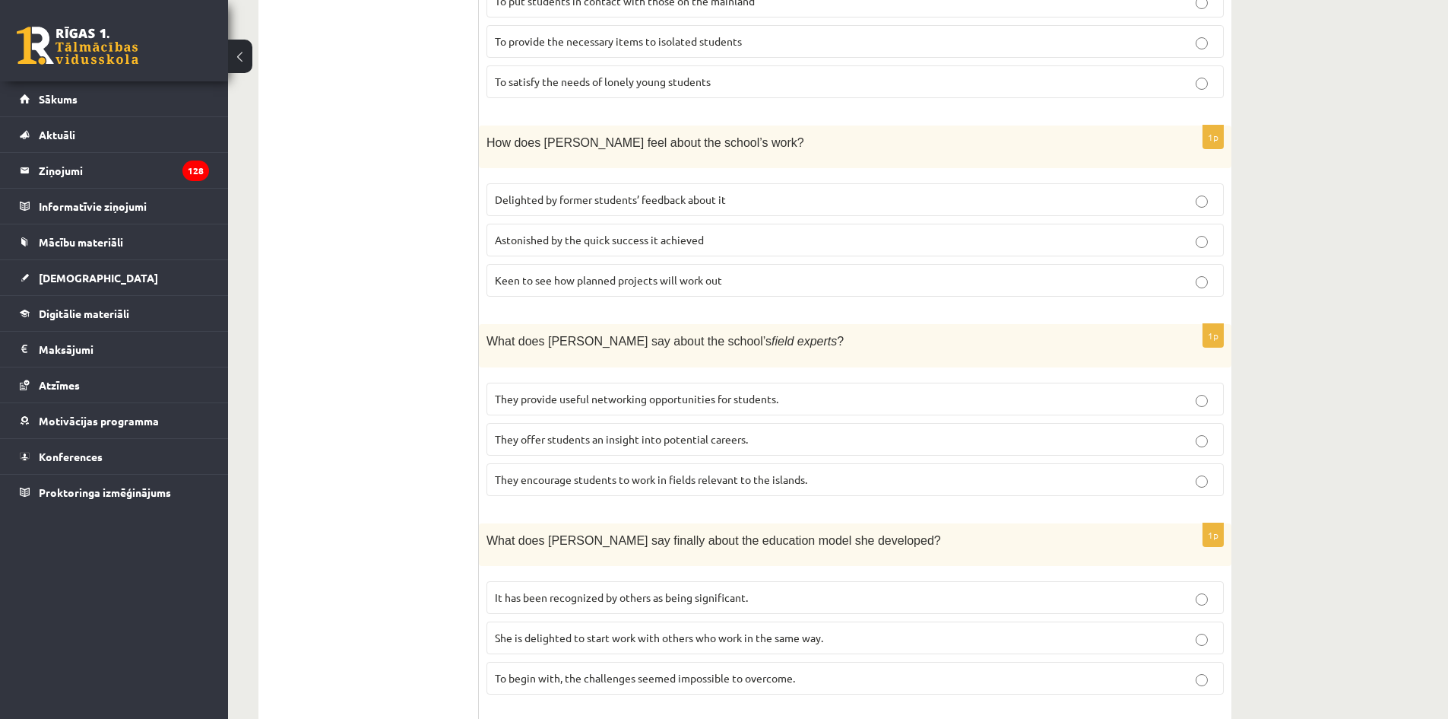
scroll to position [1273, 0]
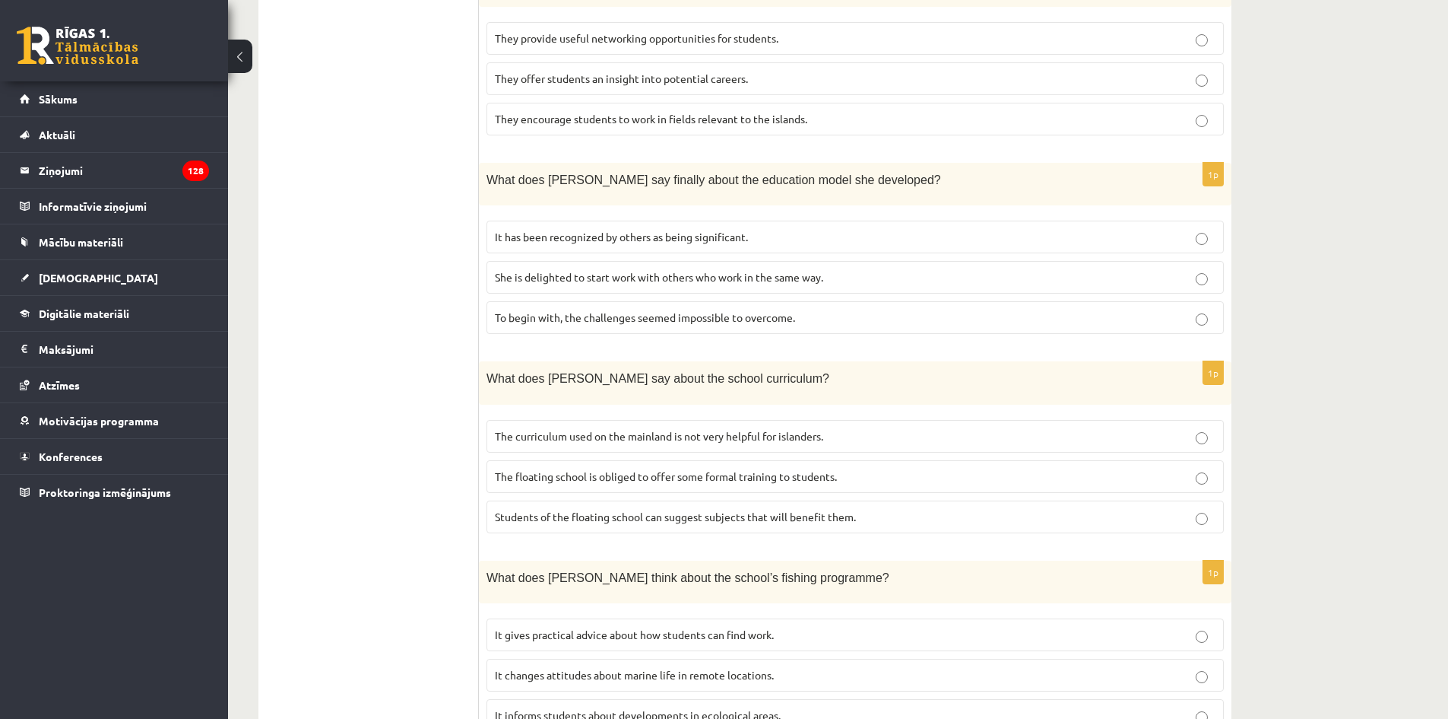
click at [815, 658] on label "It changes attitudes about marine life in remote locations." at bounding box center [856, 674] width 738 height 33
click at [818, 707] on p "It informs students about developments in ecological areas." at bounding box center [855, 715] width 721 height 16
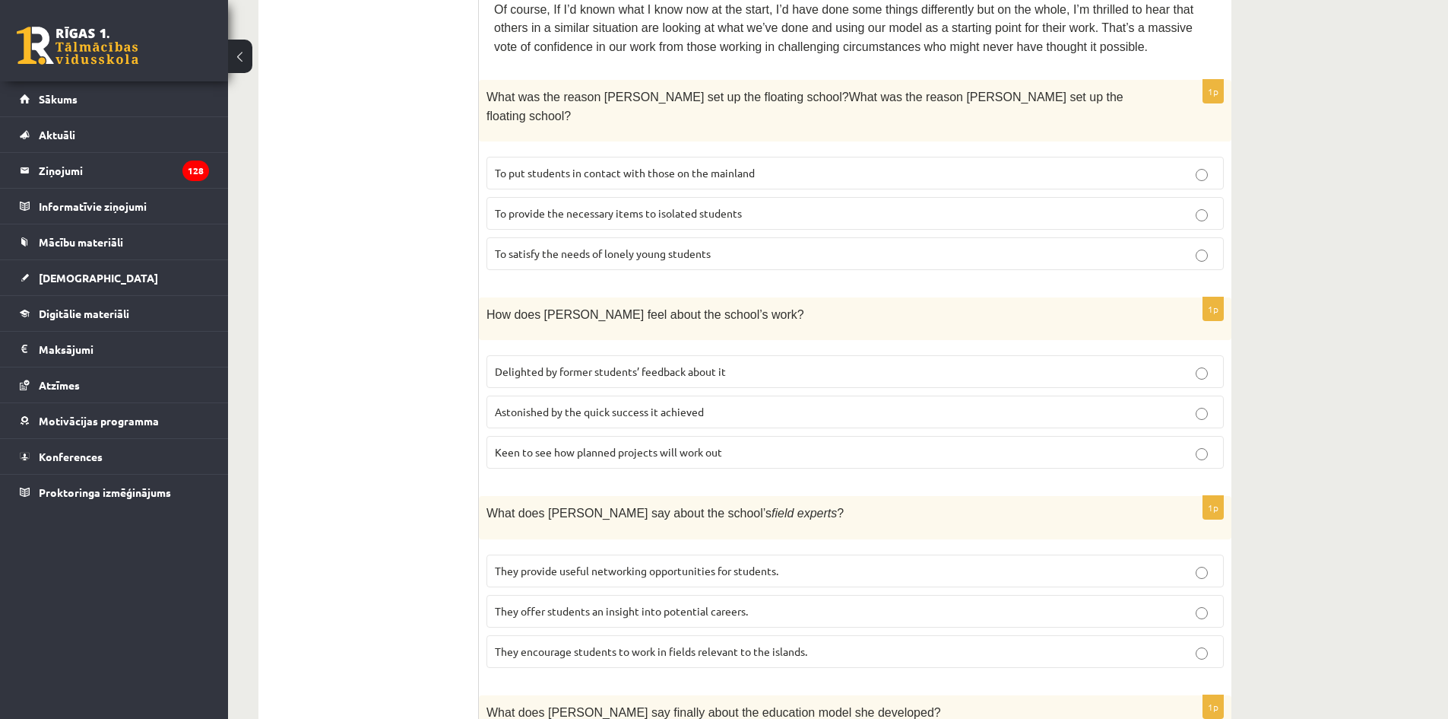
scroll to position [208, 0]
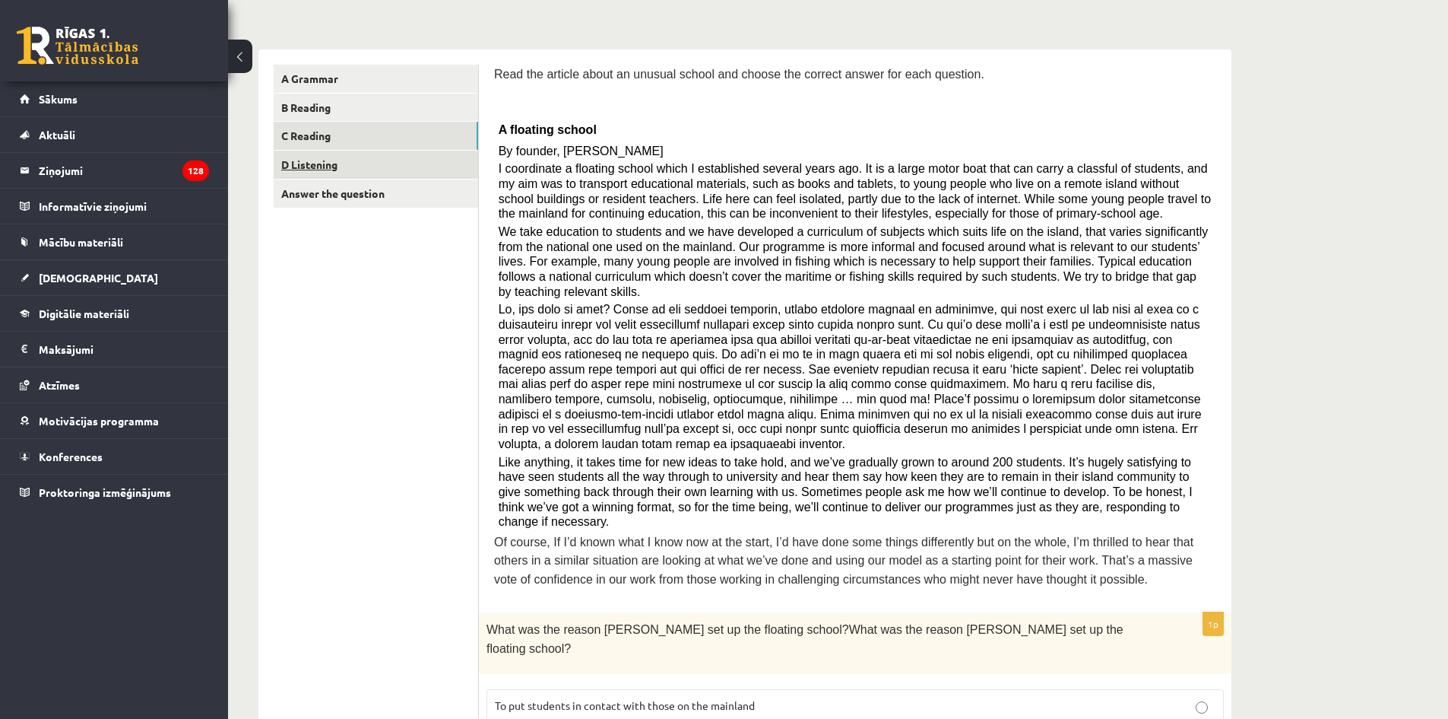
click at [364, 173] on link "D Listening" at bounding box center [376, 165] width 205 height 28
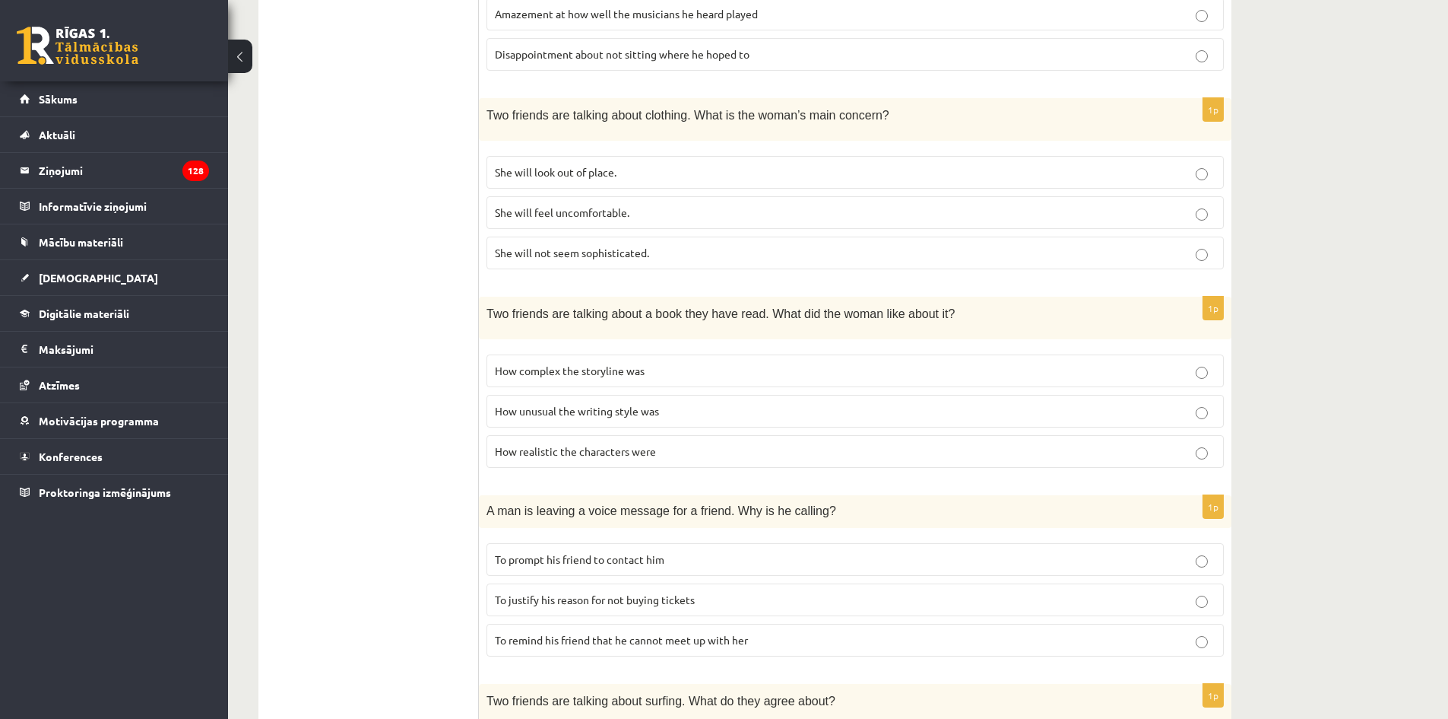
scroll to position [856, 0]
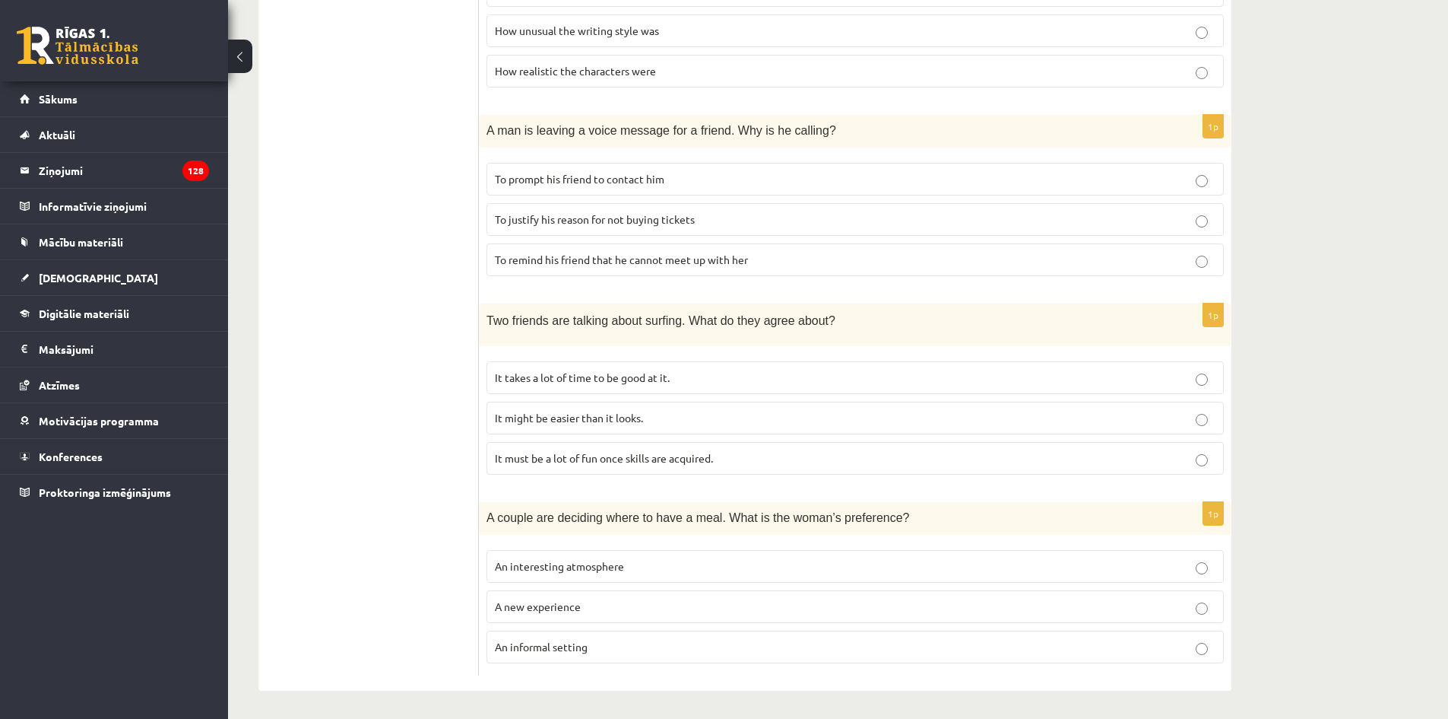
click at [668, 558] on p "An interesting atmosphere" at bounding box center [855, 566] width 721 height 16
click at [658, 648] on p "An informal setting" at bounding box center [855, 647] width 721 height 16
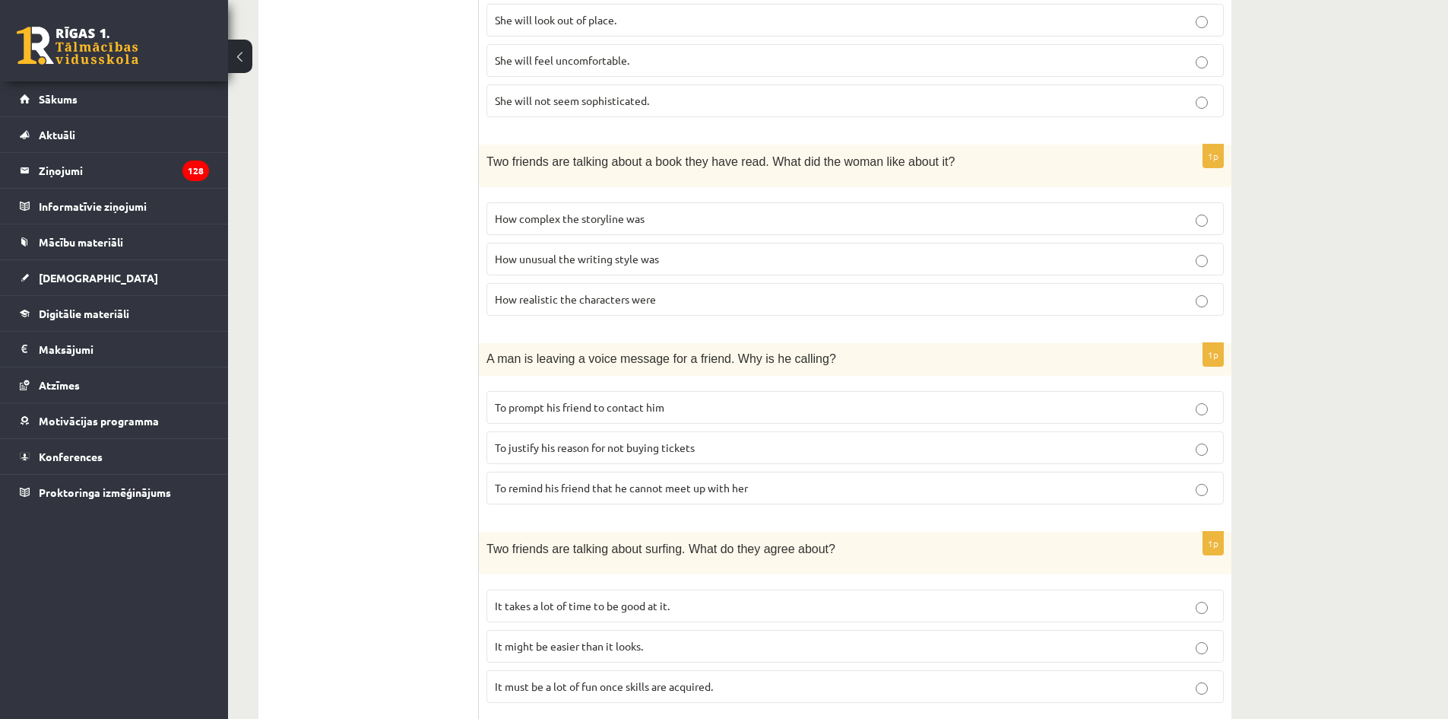
scroll to position [704, 0]
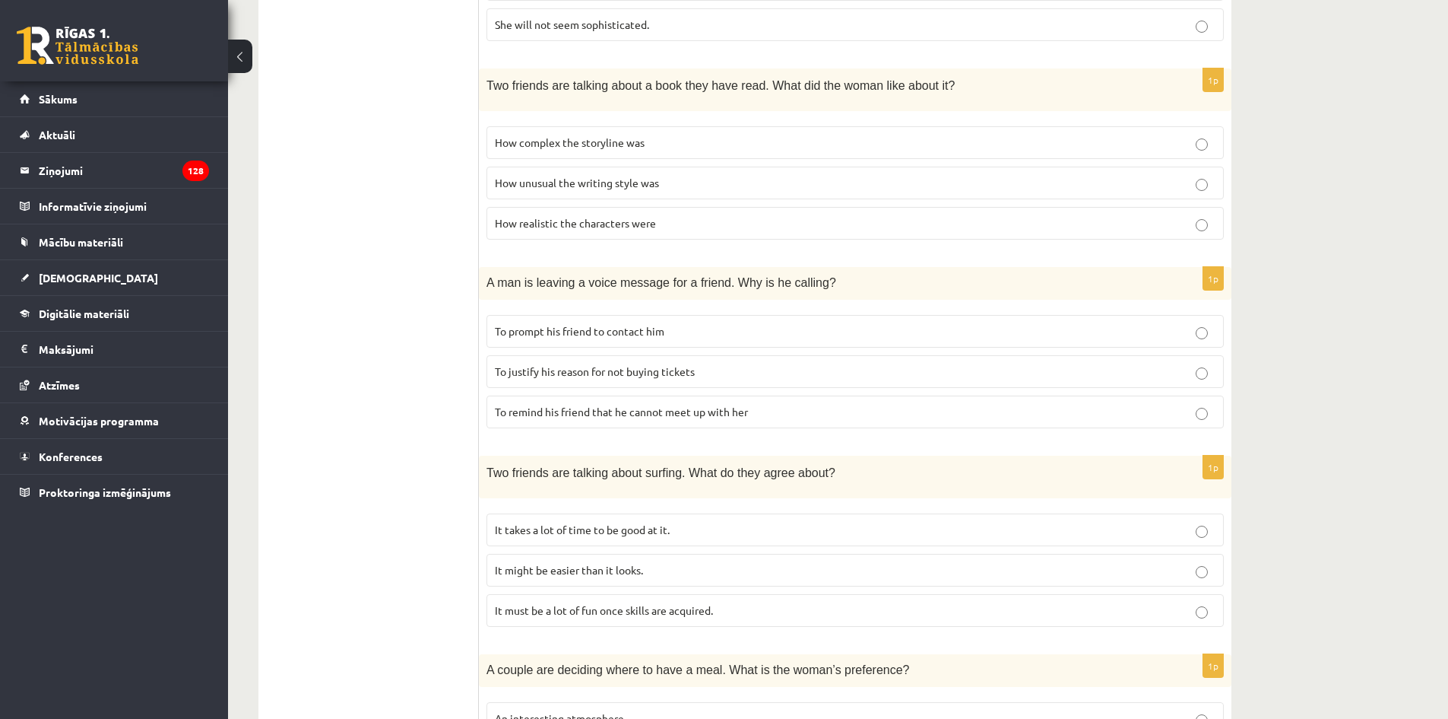
click at [790, 611] on p "It must be a lot of fun once skills are acquired." at bounding box center [855, 610] width 721 height 16
click at [815, 535] on p "It takes a lot of time to be good at it." at bounding box center [855, 530] width 721 height 16
click at [755, 609] on p "It must be a lot of fun once skills are acquired." at bounding box center [855, 610] width 721 height 16
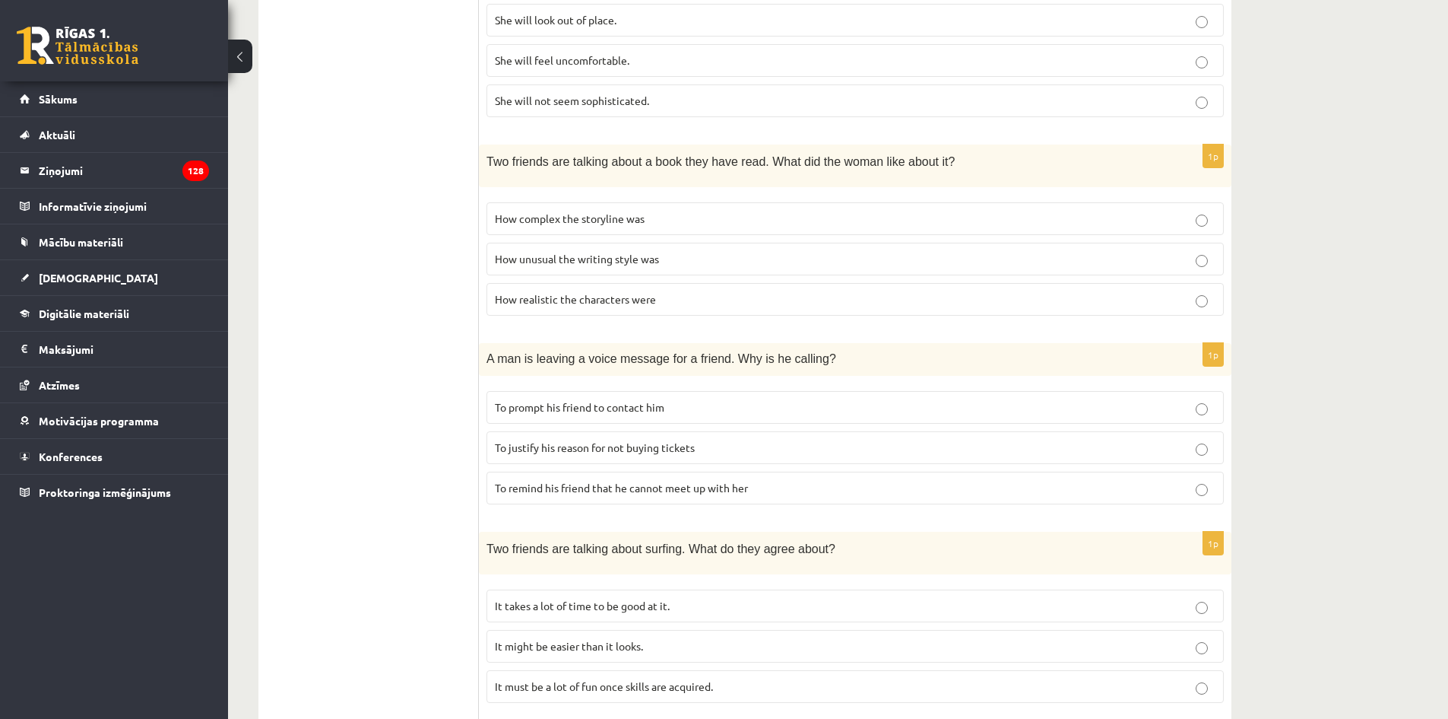
click at [758, 485] on p "To remind his friend that he cannot meet up with her" at bounding box center [855, 488] width 721 height 16
click at [779, 399] on p "To prompt his friend to contact him" at bounding box center [855, 407] width 721 height 16
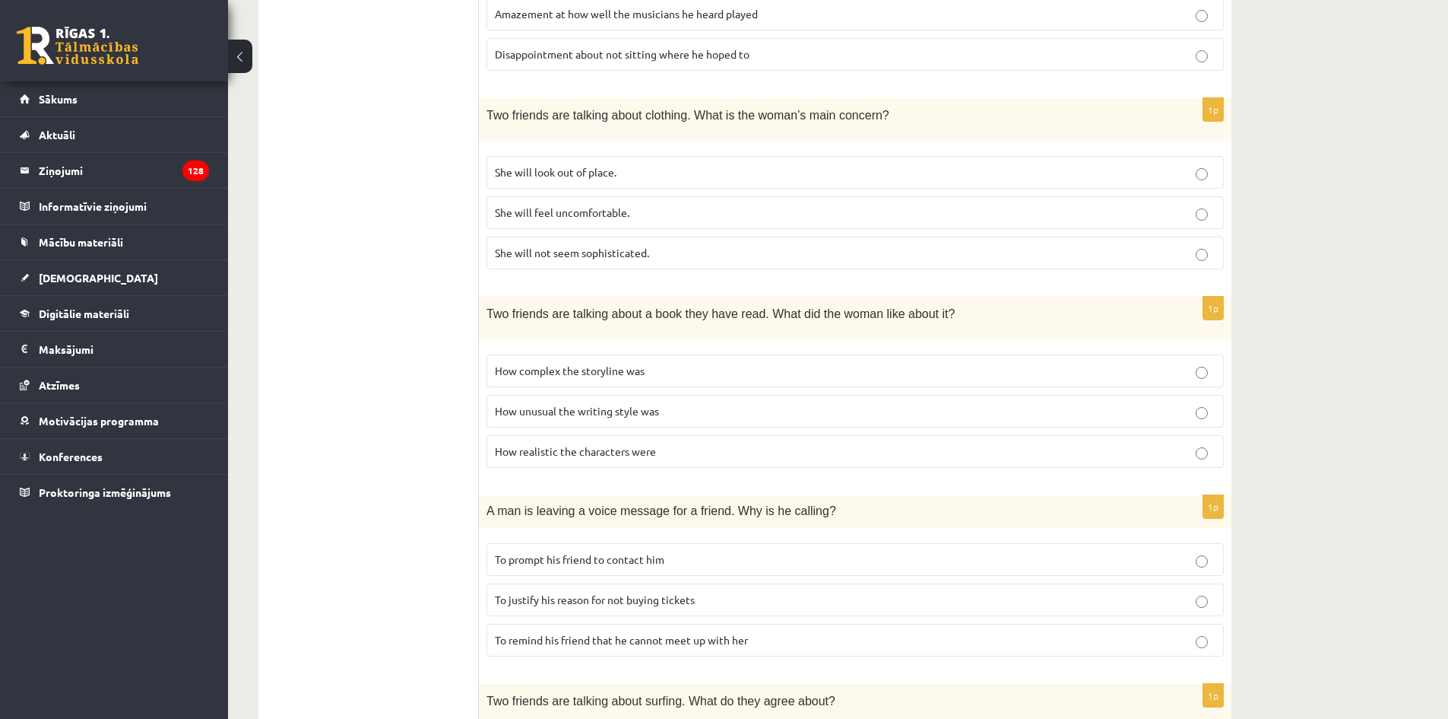
scroll to position [400, 0]
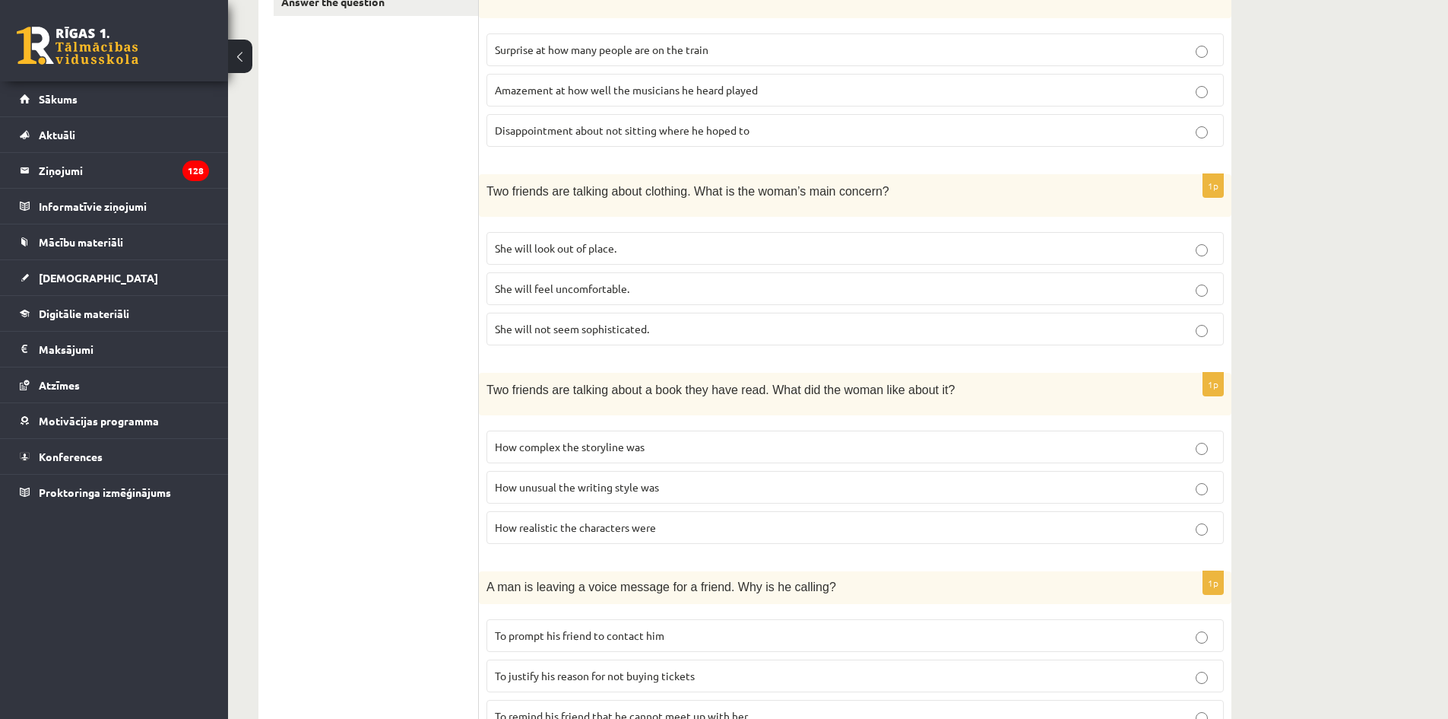
click at [660, 522] on p "How realistic the characters were" at bounding box center [855, 527] width 721 height 16
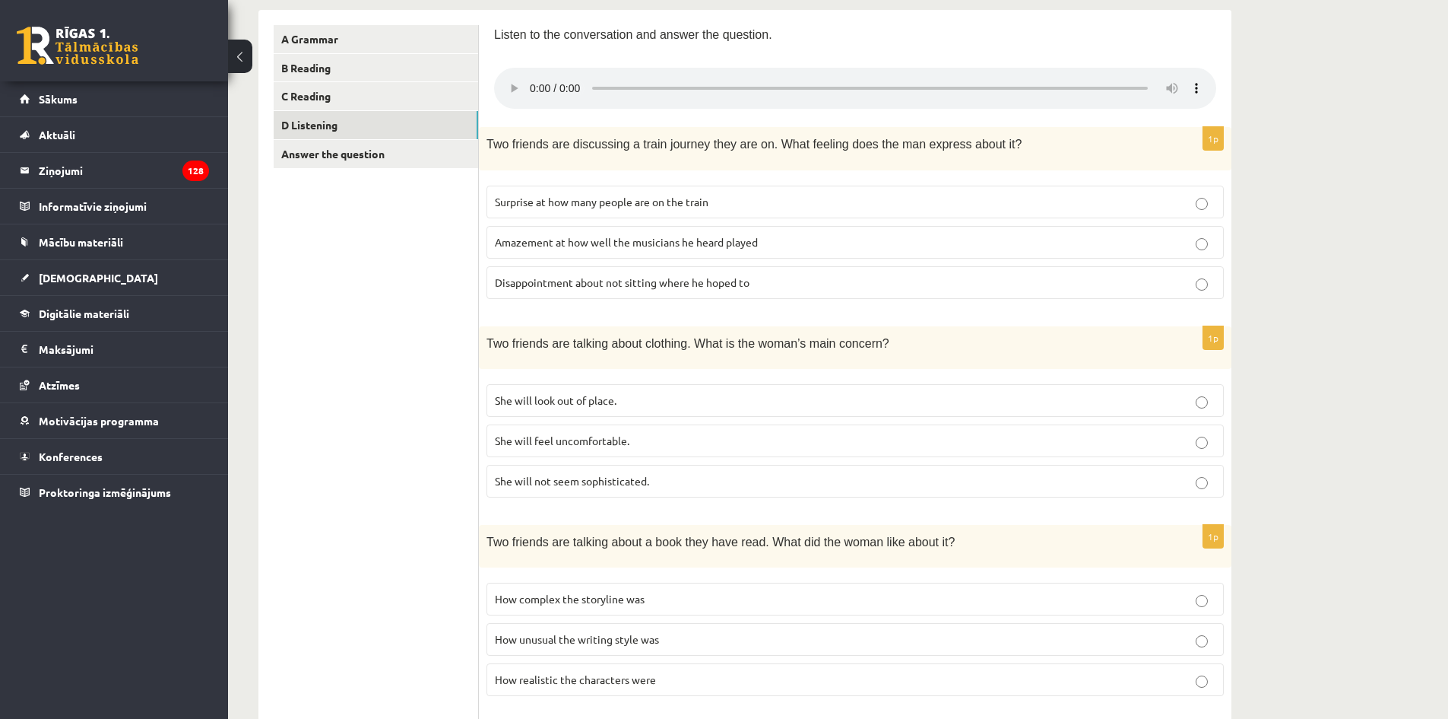
click at [684, 389] on label "She will look out of place." at bounding box center [856, 400] width 738 height 33
drag, startPoint x: 651, startPoint y: 477, endPoint x: 582, endPoint y: 486, distance: 69.0
click at [582, 486] on p "She will not seem sophisticated." at bounding box center [855, 481] width 721 height 16
click at [1069, 119] on form "Listen to the conversation and answer the question. 1p Two friends are discussi…" at bounding box center [855, 654] width 722 height 1258
click at [706, 138] on span "Two friends are discussing a train journey they are on. What feeling does the m…" at bounding box center [754, 144] width 535 height 13
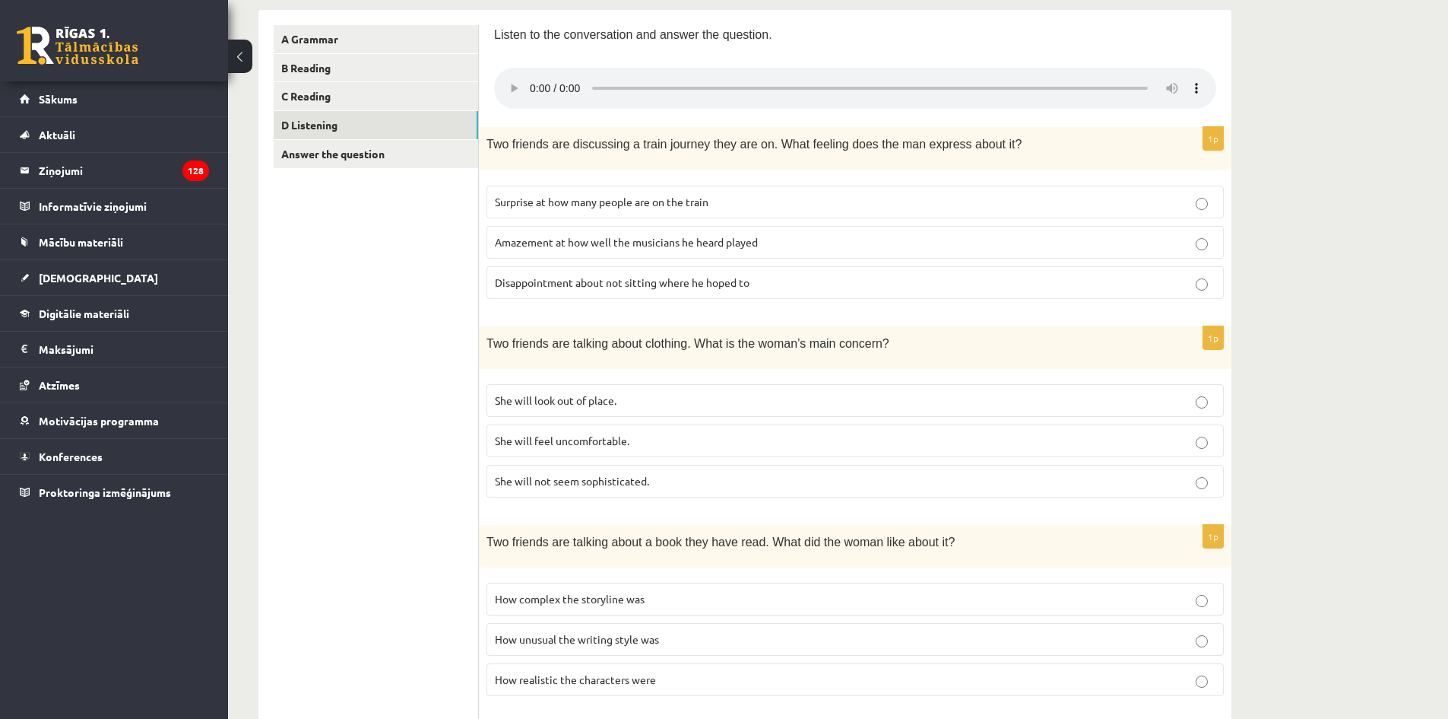
click at [655, 287] on span "Disappointment about not sitting where he hoped to" at bounding box center [622, 282] width 255 height 14
drag, startPoint x: 718, startPoint y: 244, endPoint x: 702, endPoint y: 210, distance: 37.8
click at [712, 230] on label "Amazement at how well the musicians he heard played" at bounding box center [856, 242] width 738 height 33
click at [815, 163] on div "Two friends are discussing a train journey they are on. What feeling does the m…" at bounding box center [855, 148] width 753 height 43
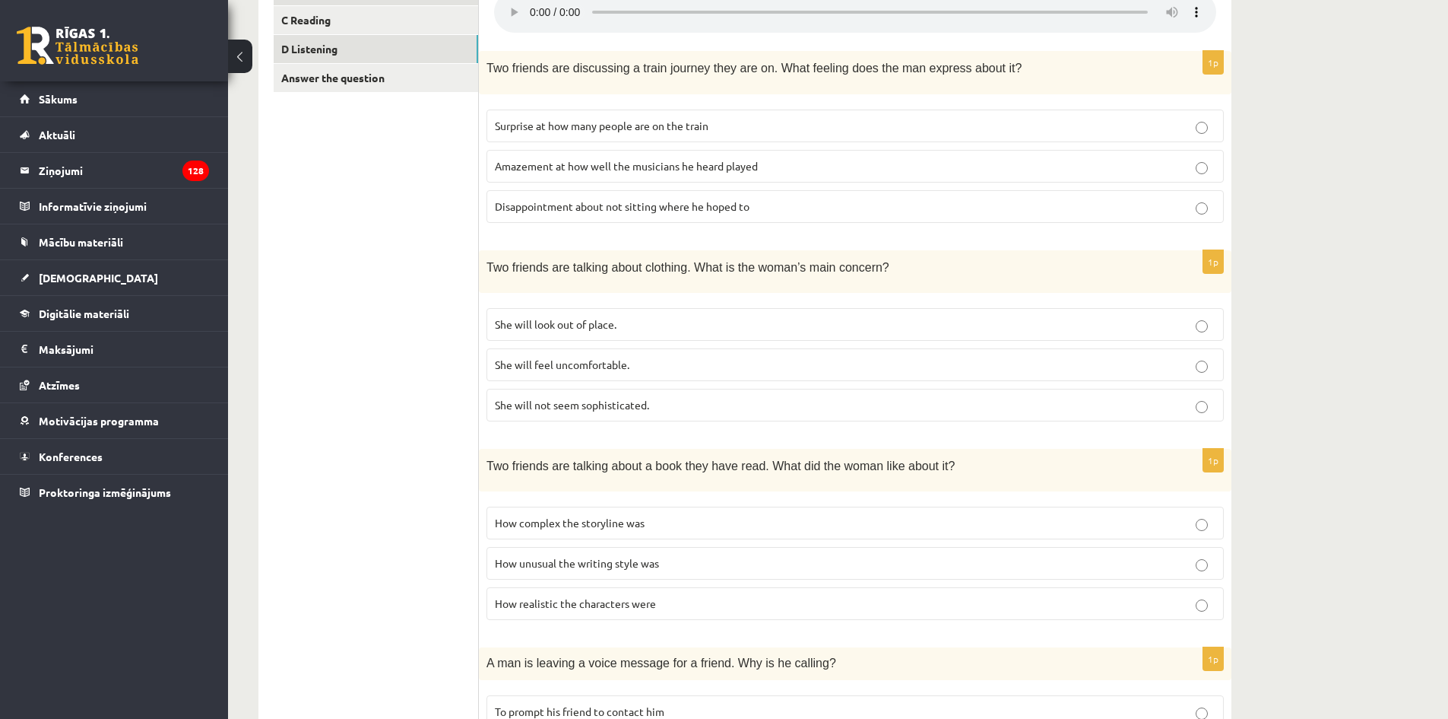
scroll to position [0, 0]
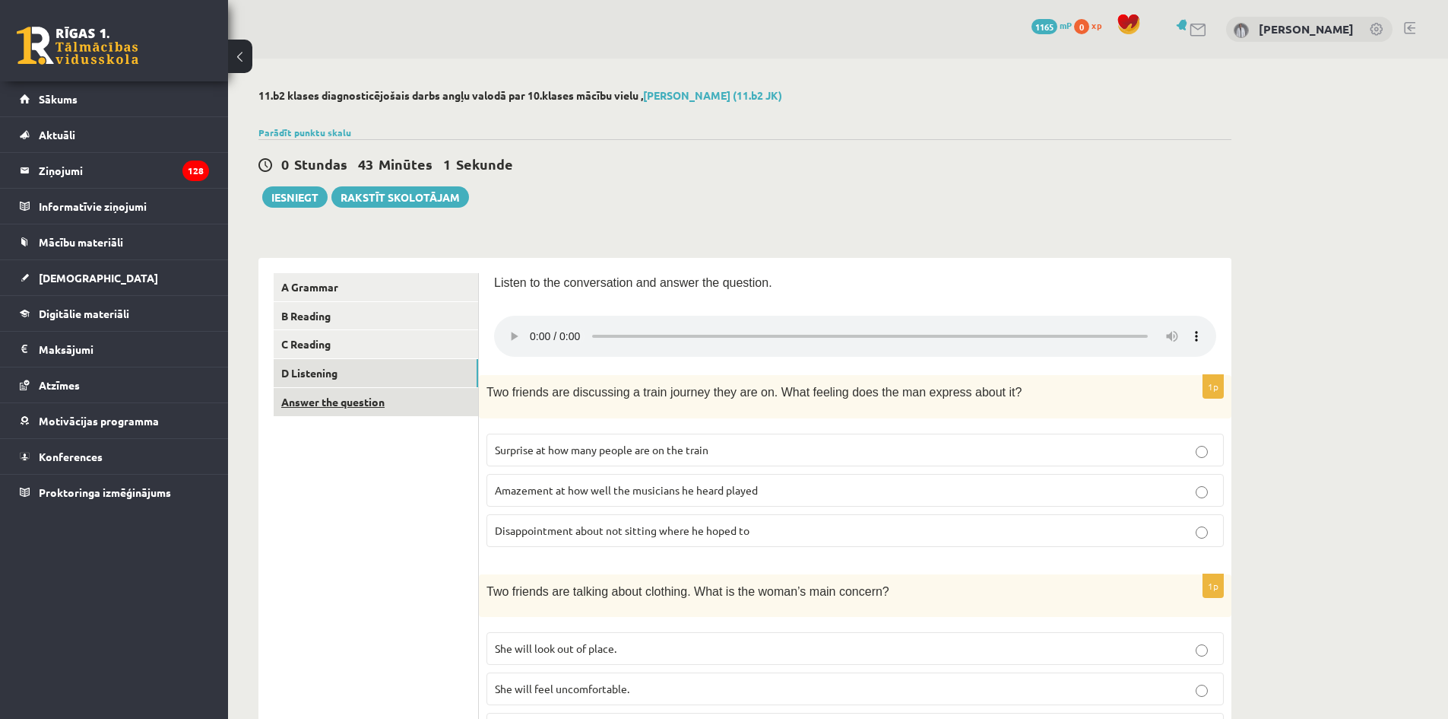
click at [389, 399] on link "Answer the question" at bounding box center [376, 402] width 205 height 28
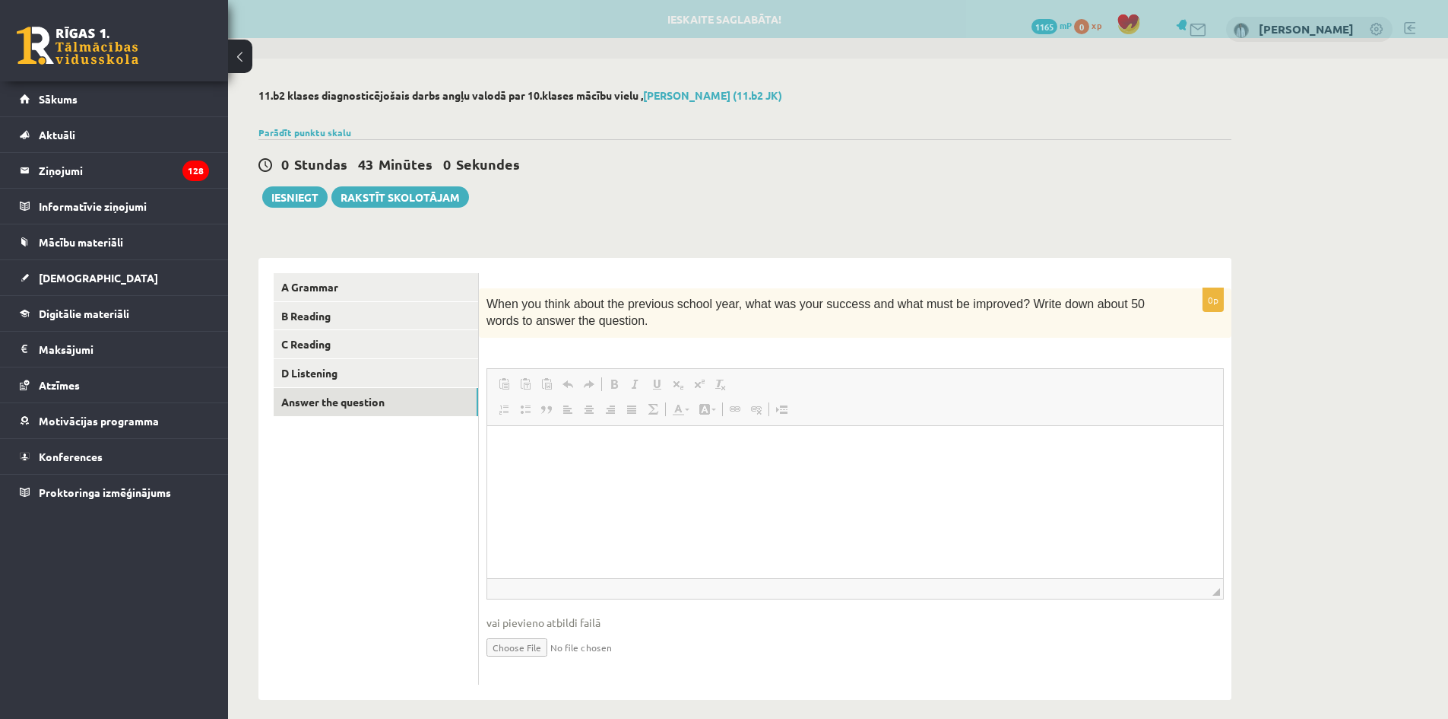
click at [592, 396] on span "Paste Keyboard shortcut Ctrl+V Paste as plain text Keyboard shortcut Ctrl+Shift…" at bounding box center [548, 385] width 110 height 25
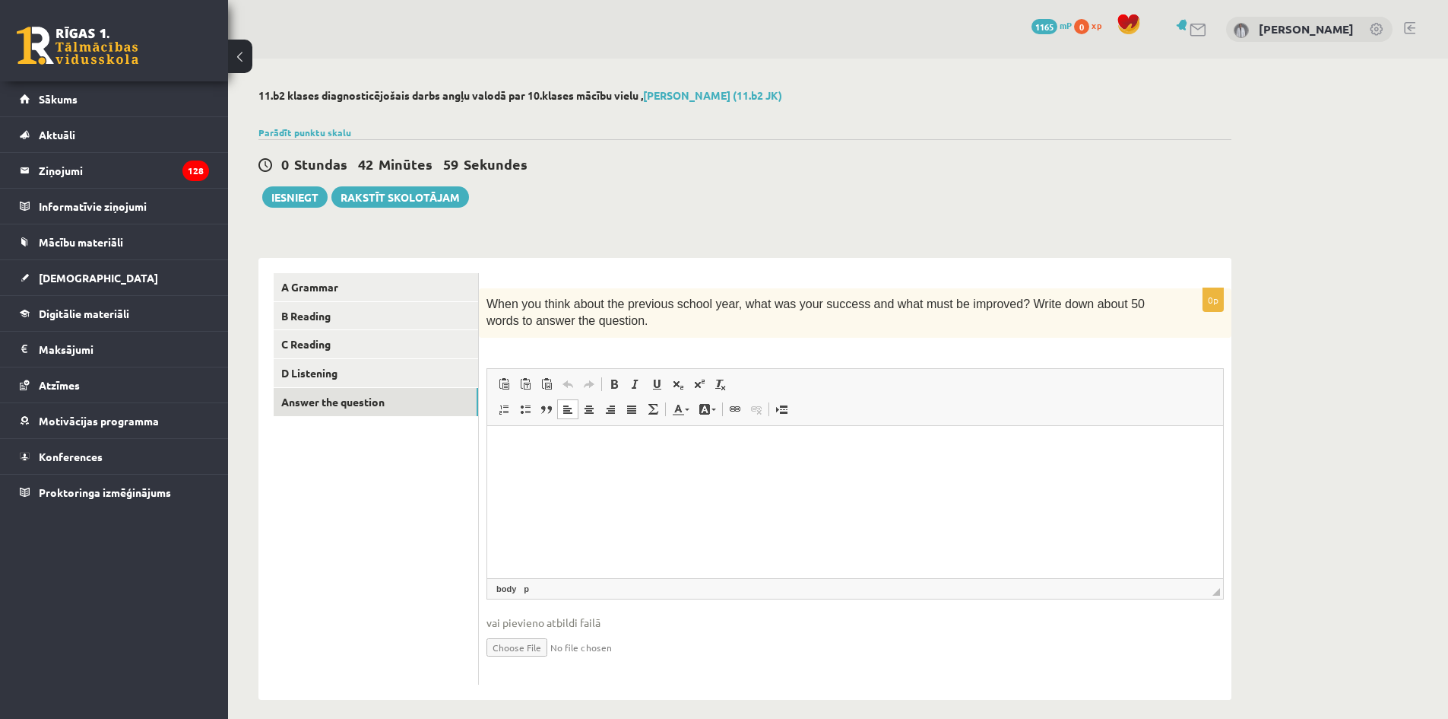
click at [597, 459] on html at bounding box center [855, 448] width 736 height 46
click at [785, 444] on p "**********" at bounding box center [856, 448] width 706 height 16
click at [994, 465] on html "**********" at bounding box center [855, 448] width 736 height 46
click at [300, 196] on button "Iesniegt" at bounding box center [294, 196] width 65 height 21
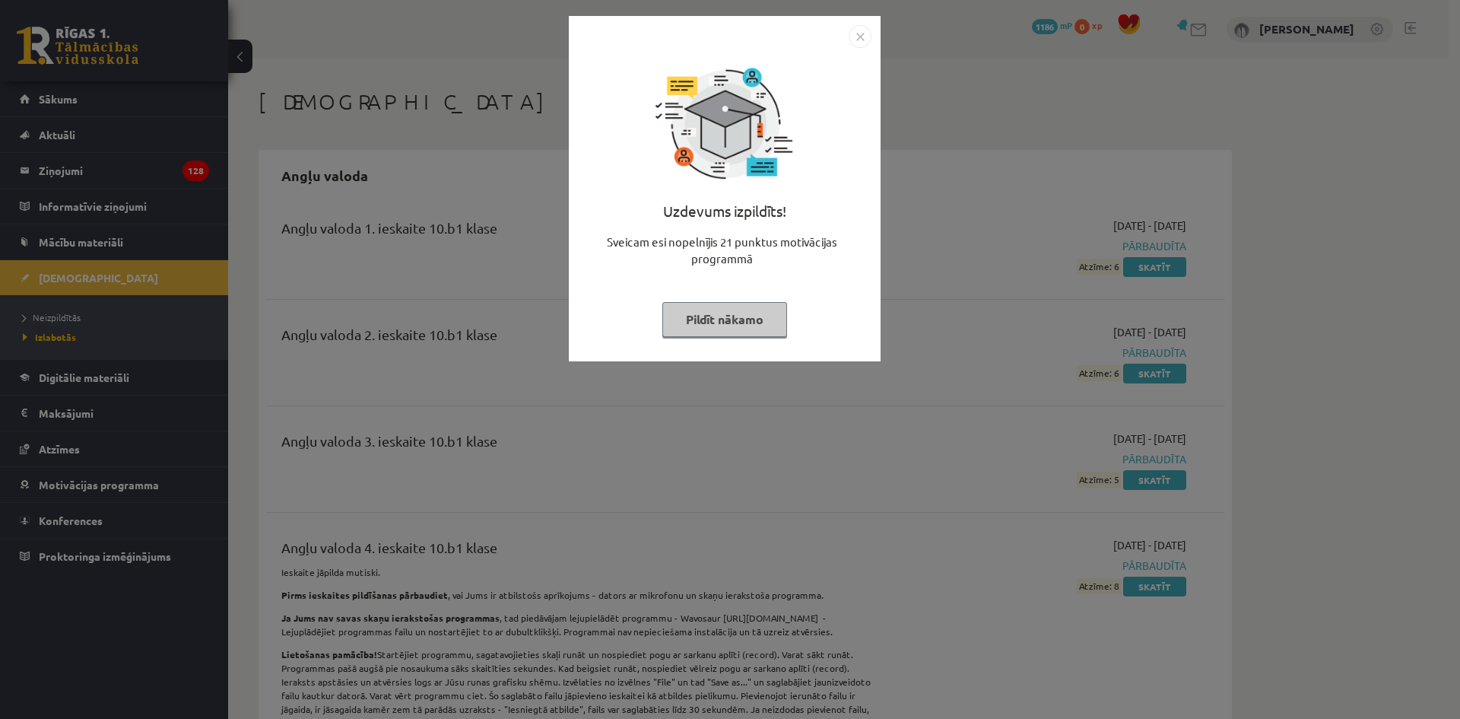
click at [861, 39] on img "Close" at bounding box center [860, 36] width 23 height 23
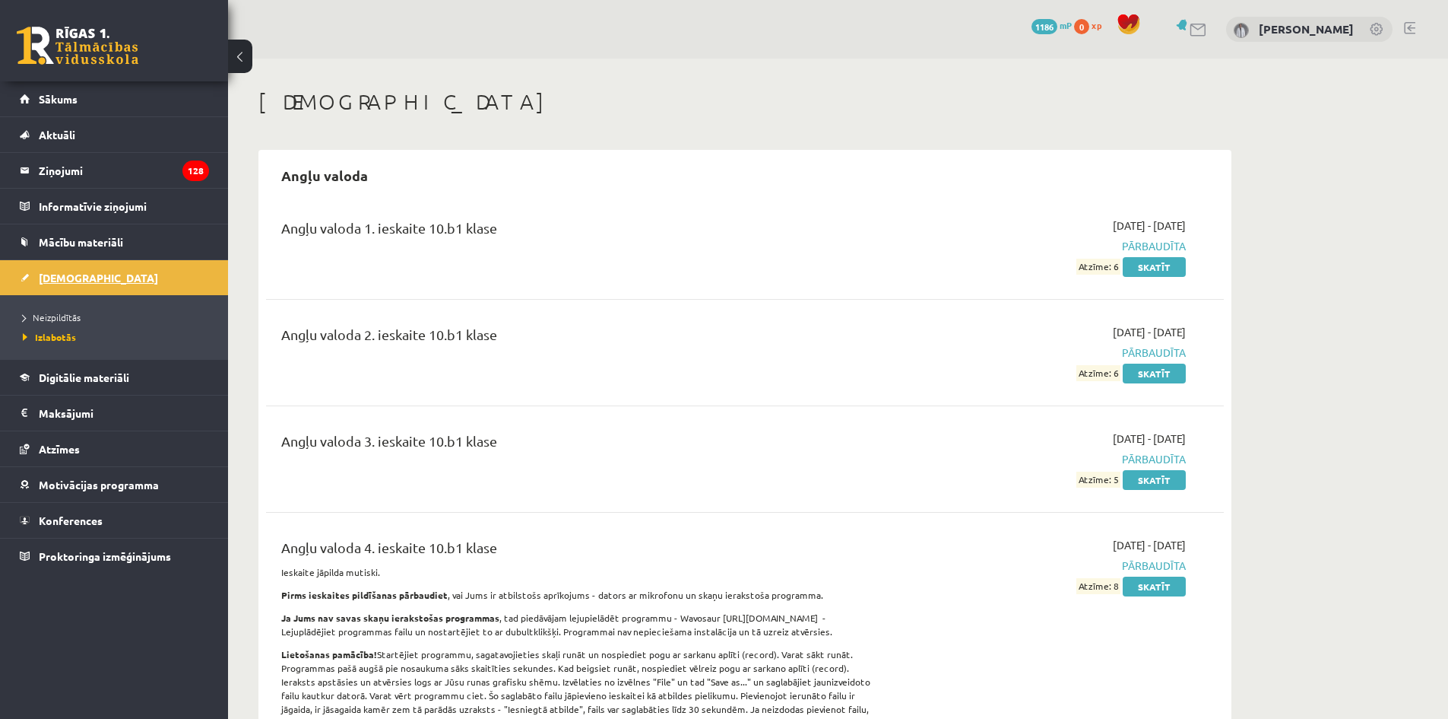
click at [141, 274] on link "[DEMOGRAPHIC_DATA]" at bounding box center [114, 277] width 189 height 35
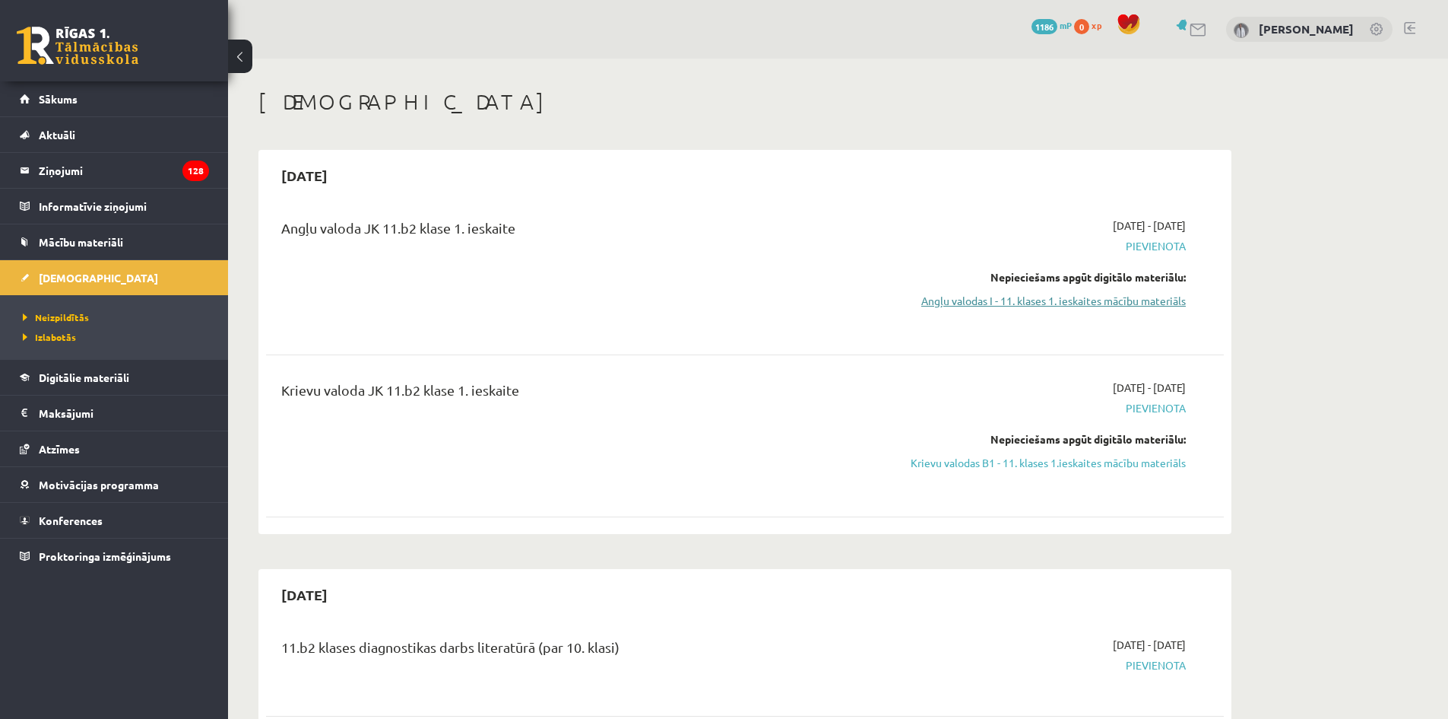
click at [1042, 302] on link "Angļu valodas I - 11. klases 1. ieskaites mācību materiāls" at bounding box center [1042, 301] width 287 height 16
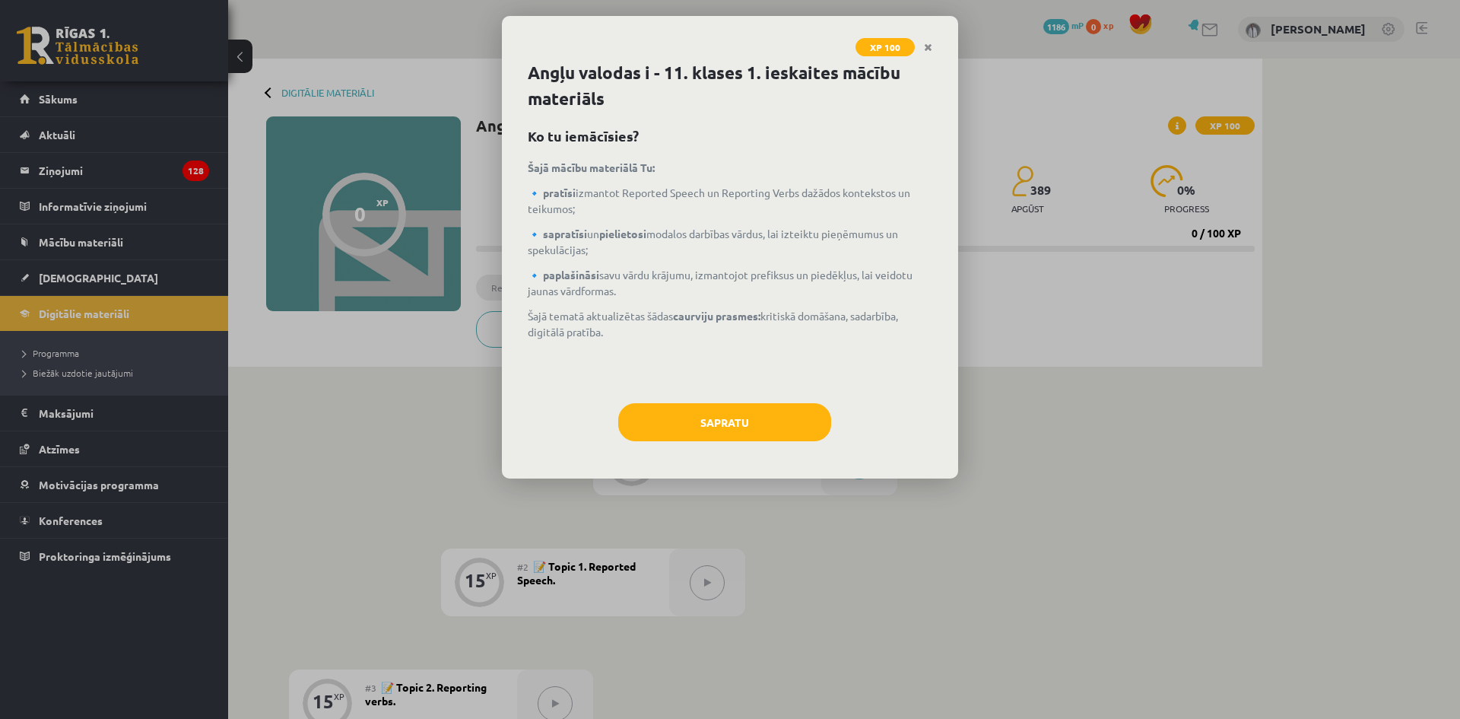
drag, startPoint x: 815, startPoint y: 382, endPoint x: 814, endPoint y: 389, distance: 7.6
click at [815, 382] on div "Šajā mācību materiālā Tu: 🔹 pratīsi izmantot Reported Speech un Reporting Verbs…" at bounding box center [730, 274] width 404 height 228
click at [811, 399] on div "Angļu valodas i - 11. klases 1. ieskaites mācību materiāls Ko tu iemācīsies? Ša…" at bounding box center [730, 269] width 456 height 418
click at [808, 405] on button "Sapratu" at bounding box center [724, 422] width 213 height 38
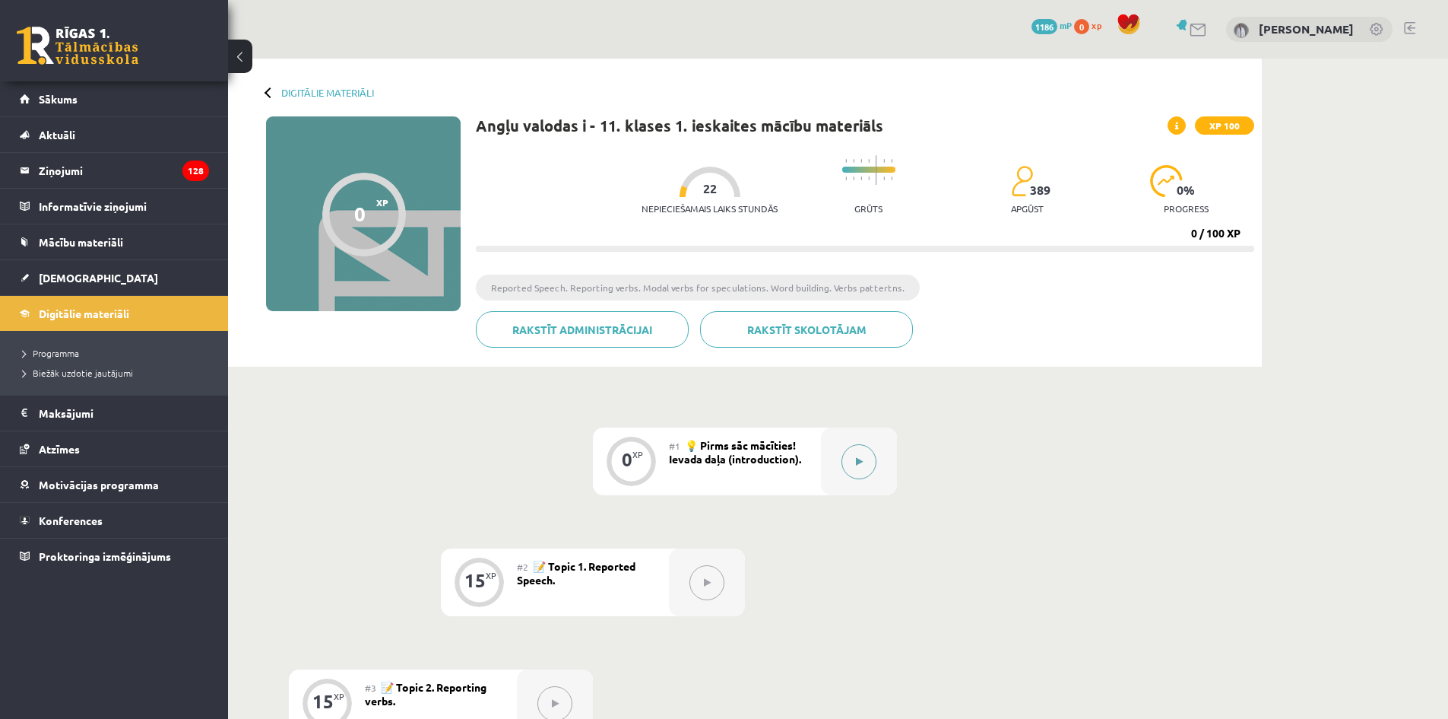
click at [883, 479] on div at bounding box center [859, 461] width 76 height 68
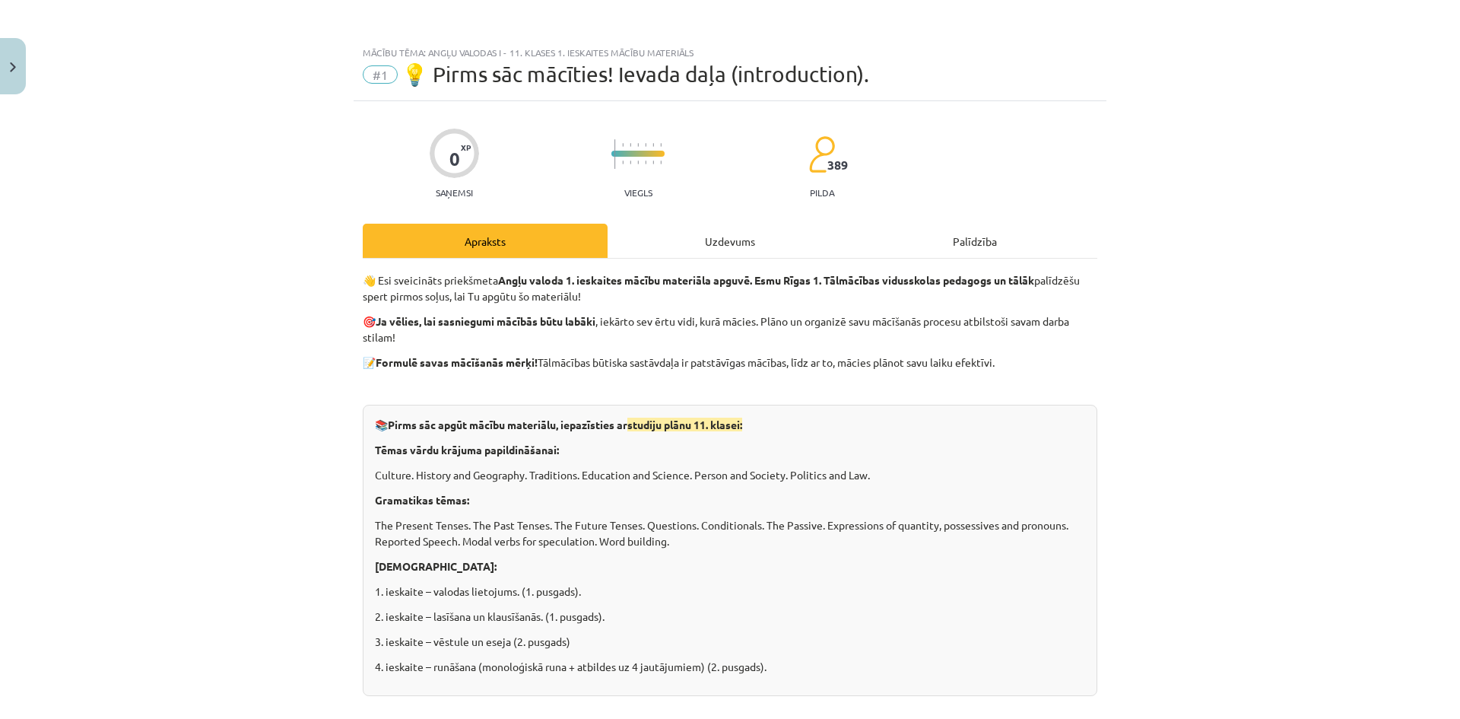
click at [866, 247] on div "Apraksts Uzdevums Palīdzība" at bounding box center [730, 241] width 734 height 34
click at [762, 246] on div "Uzdevums" at bounding box center [729, 241] width 245 height 34
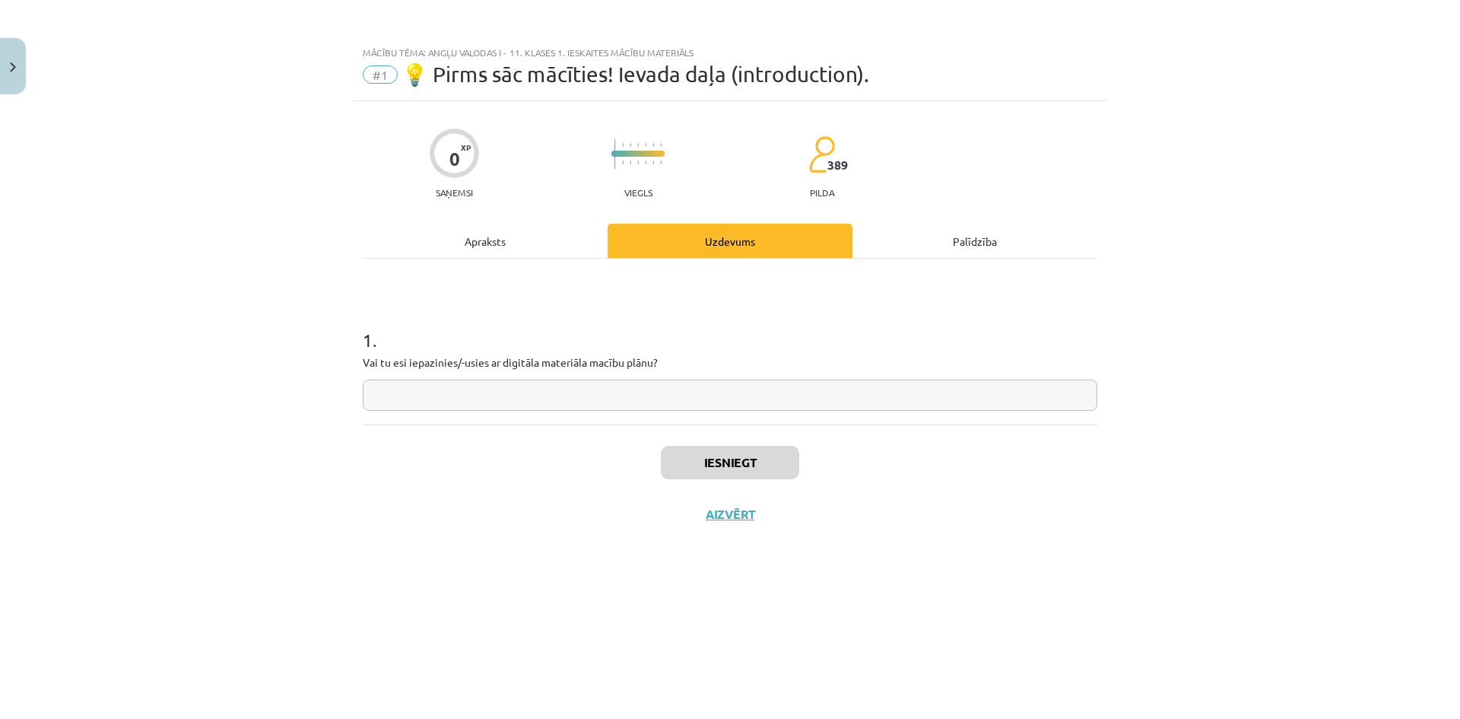
click at [717, 391] on input "text" at bounding box center [730, 394] width 734 height 31
type input "*"
click at [745, 456] on button "Iesniegt" at bounding box center [730, 462] width 138 height 33
click at [8, 71] on button "Close" at bounding box center [13, 66] width 26 height 56
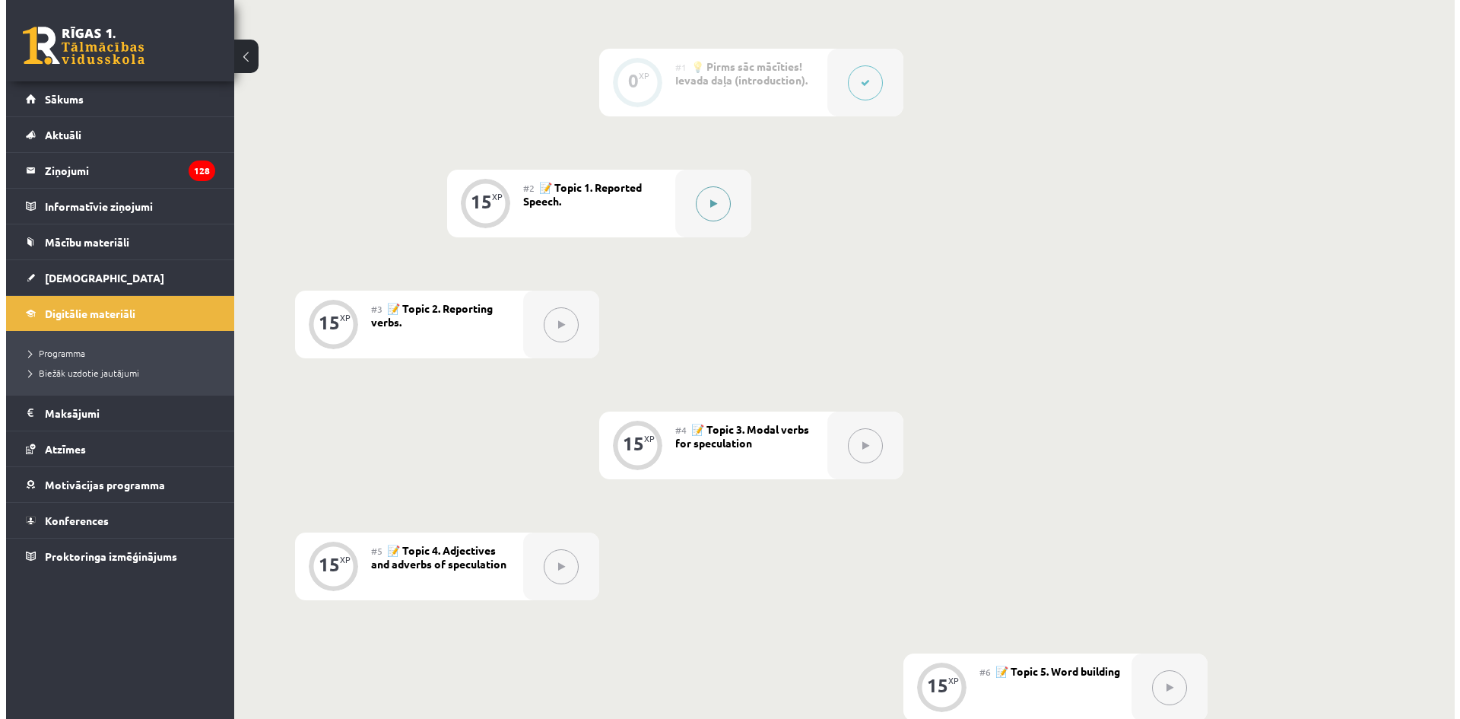
scroll to position [152, 0]
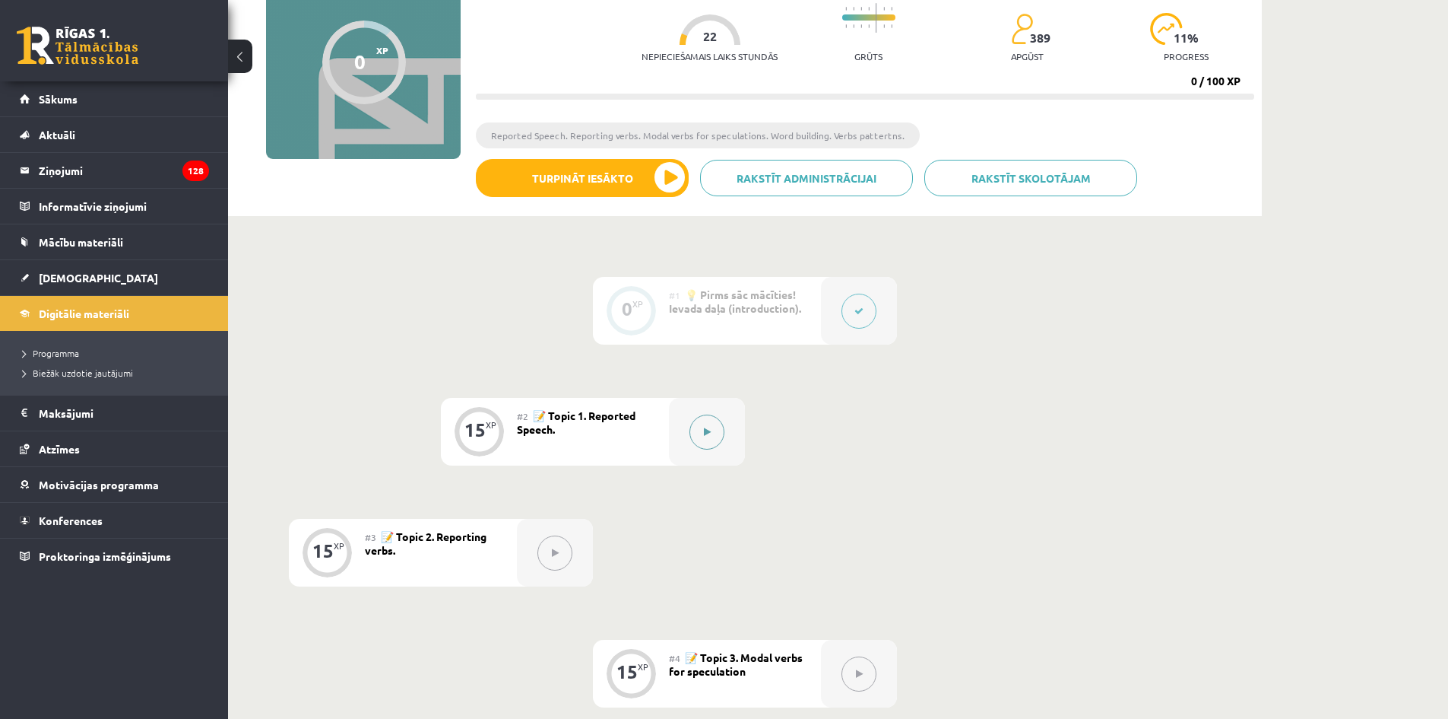
click at [706, 443] on button at bounding box center [707, 431] width 35 height 35
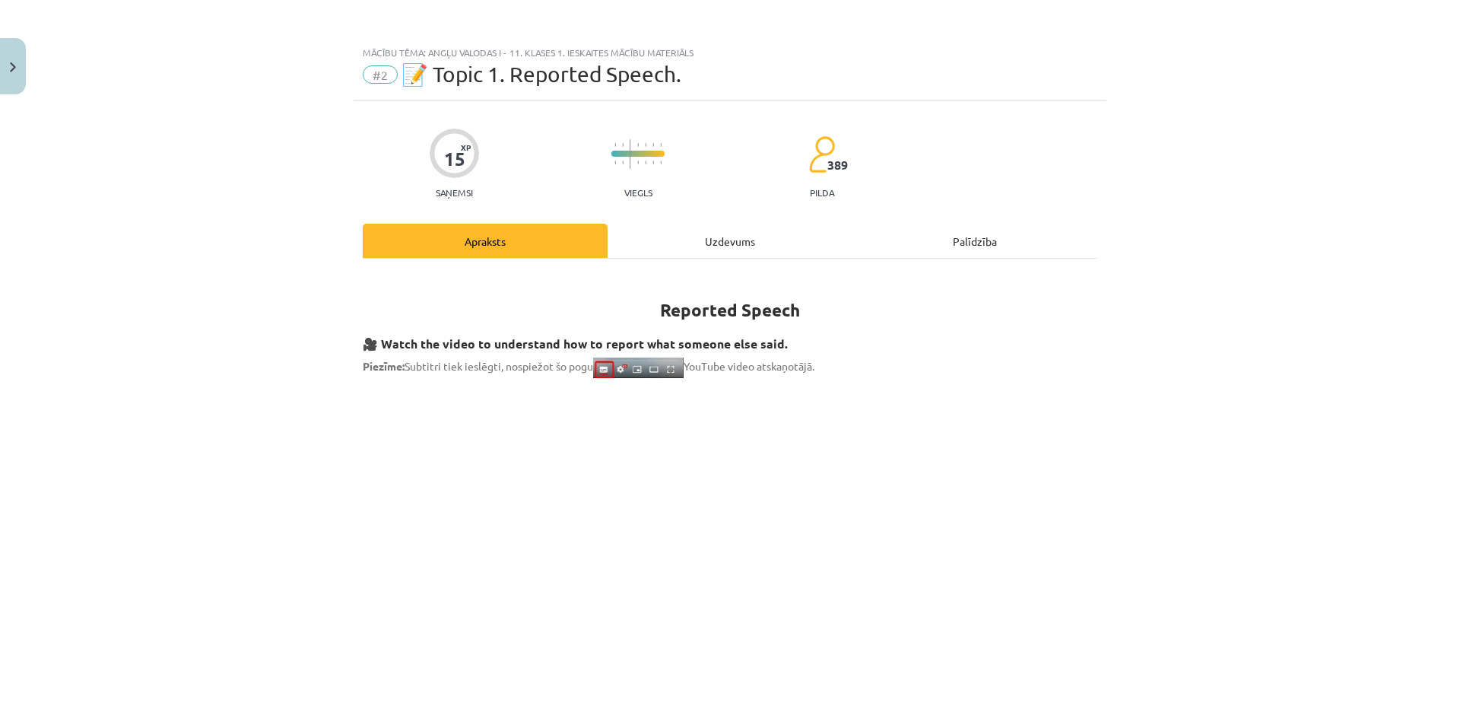
click at [674, 241] on div "Uzdevums" at bounding box center [729, 241] width 245 height 34
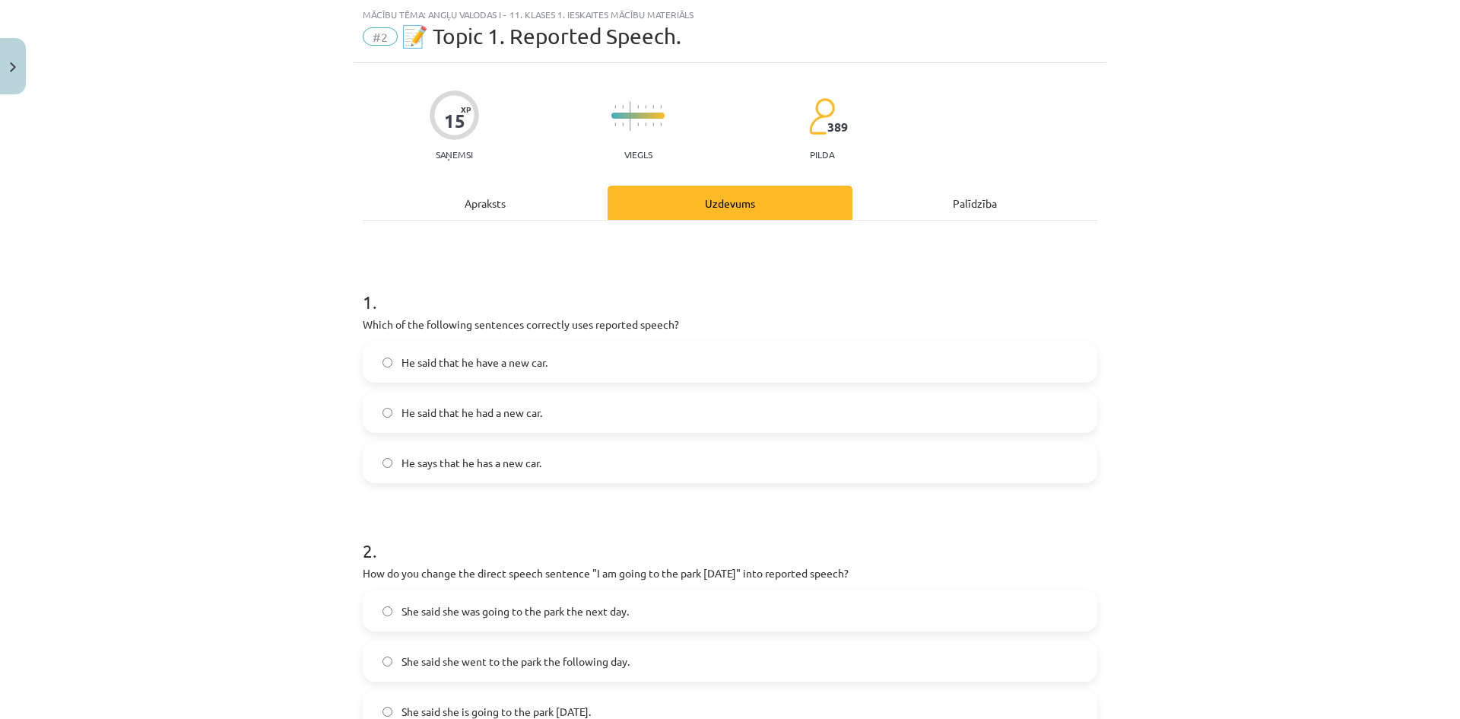
click at [495, 200] on div "Apraksts" at bounding box center [485, 203] width 245 height 34
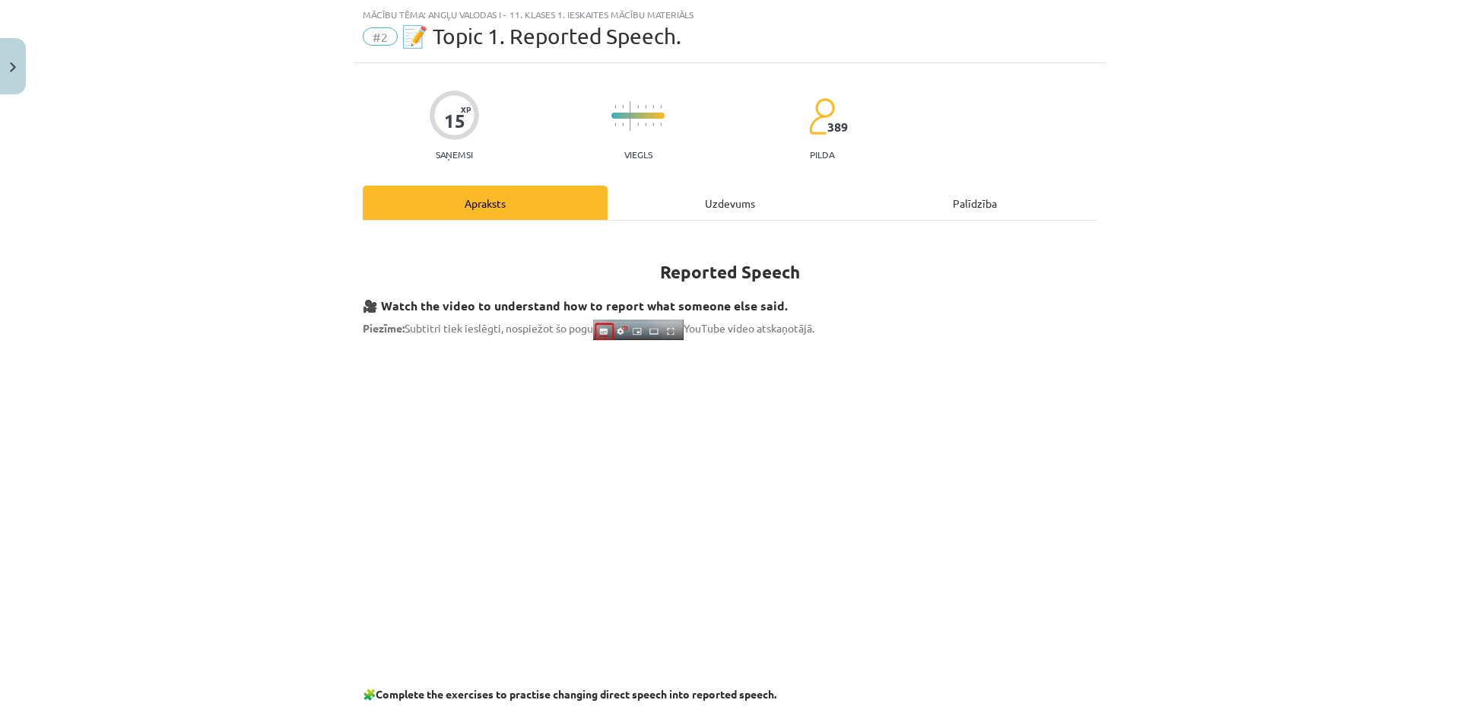
click at [687, 208] on div "Uzdevums" at bounding box center [729, 203] width 245 height 34
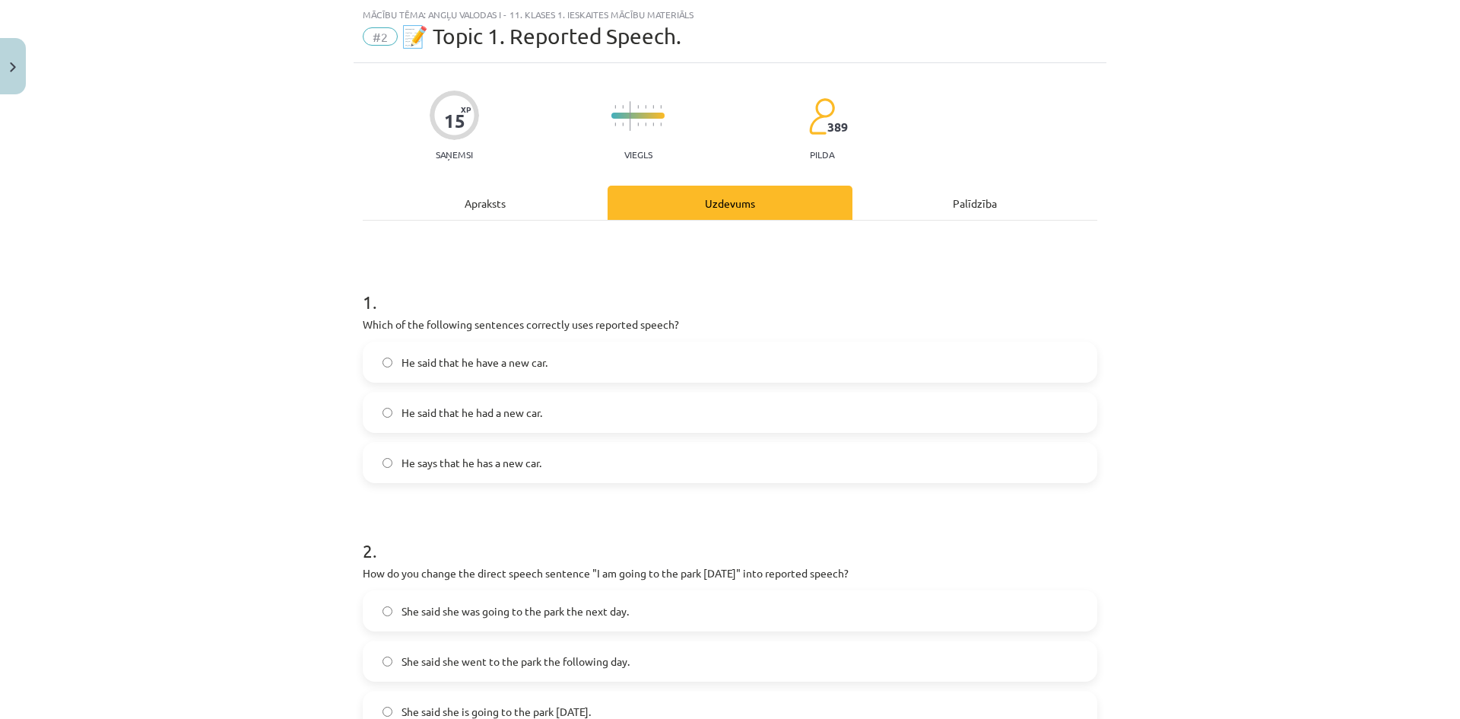
click at [576, 463] on label "He says that he has a new car." at bounding box center [729, 462] width 731 height 38
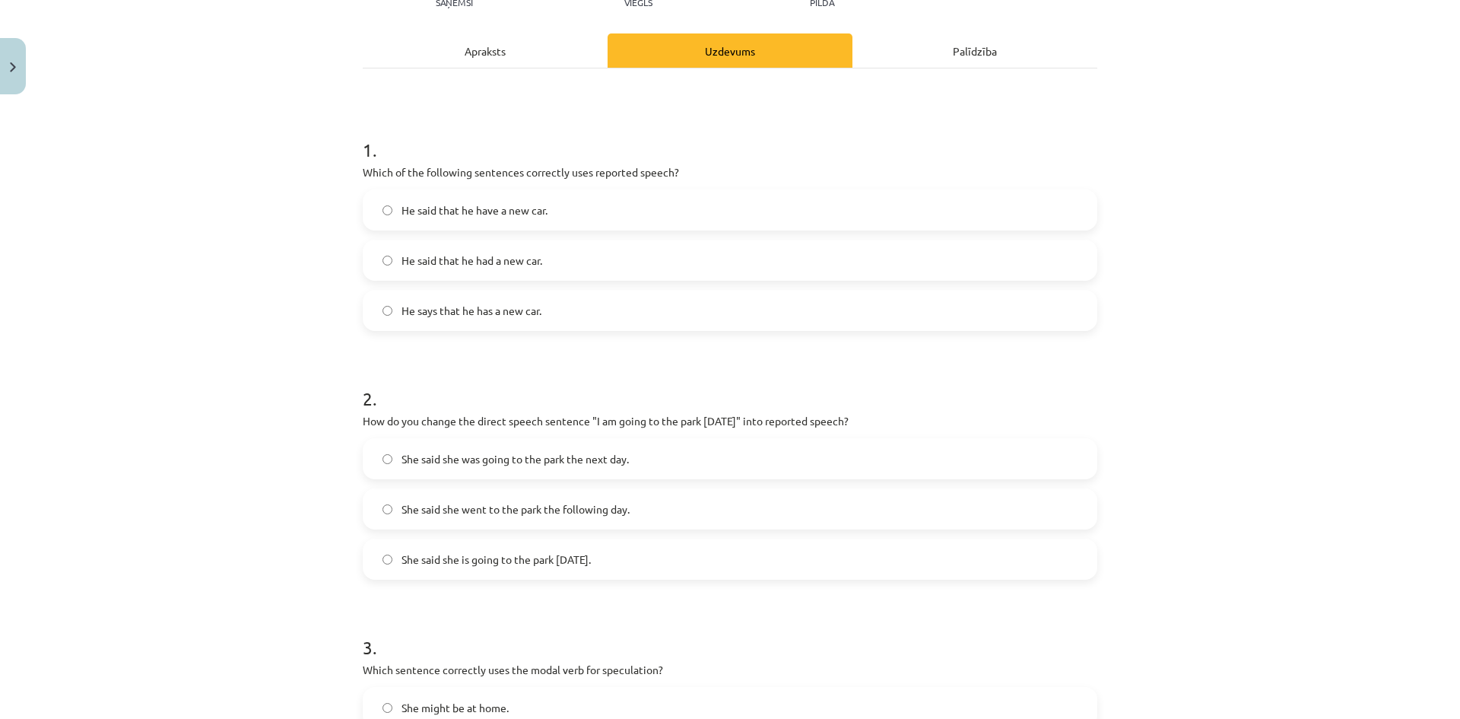
scroll to position [266, 0]
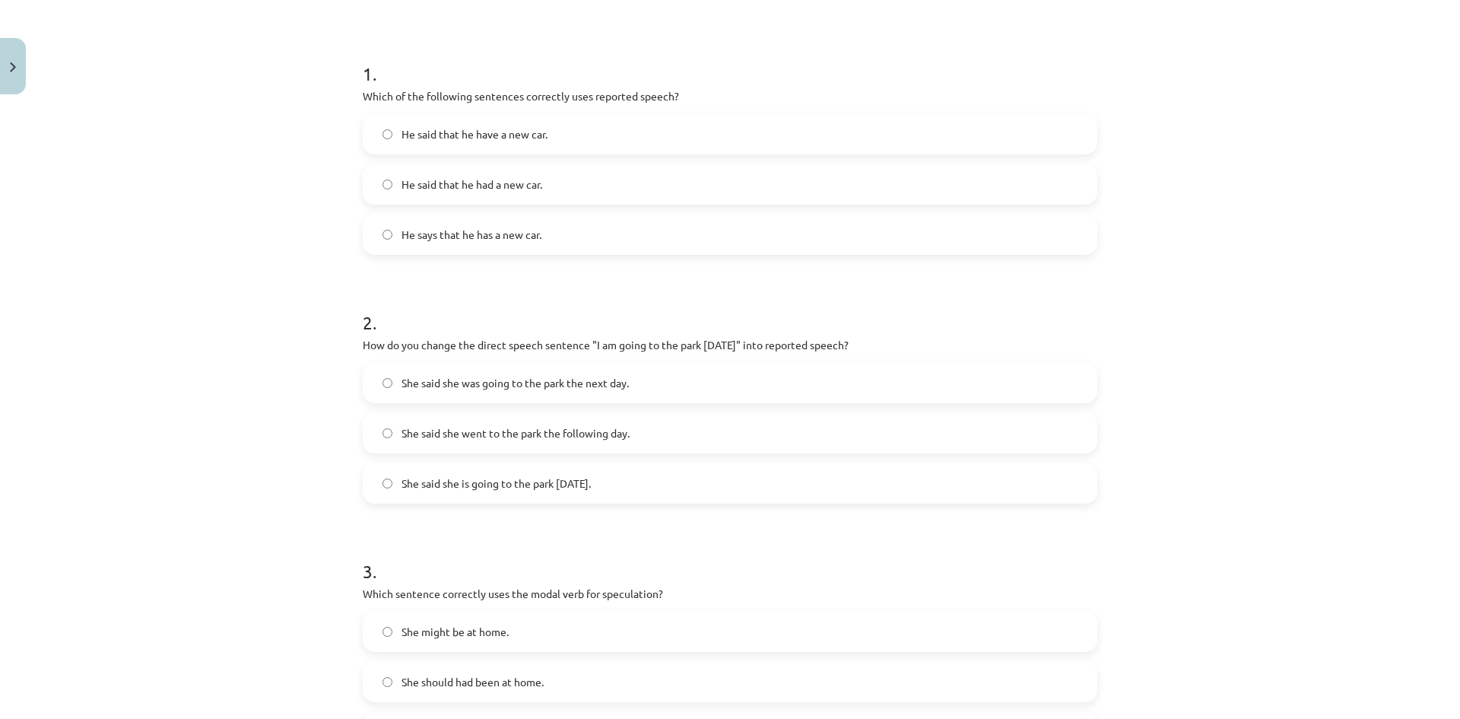
click at [588, 483] on span "She said she is going to the park tomorrow." at bounding box center [495, 483] width 189 height 16
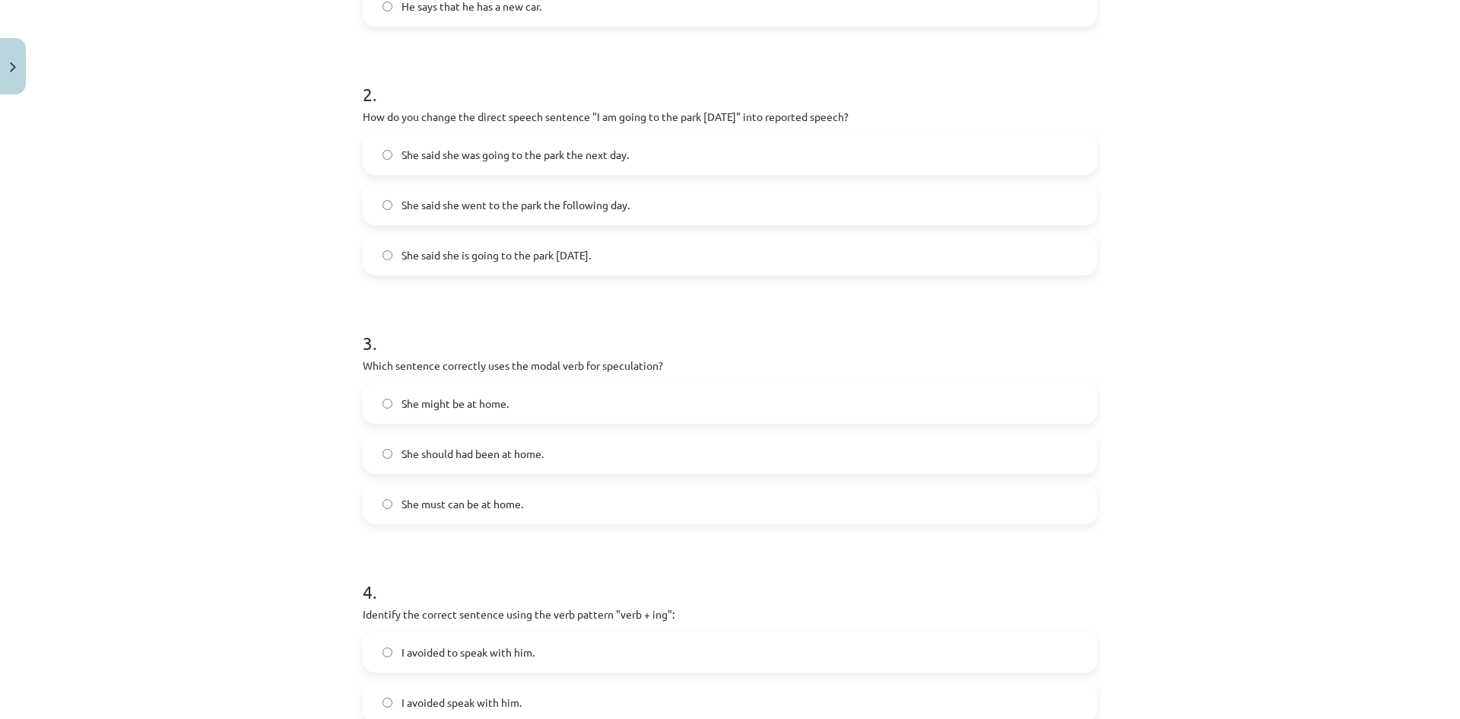
scroll to position [570, 0]
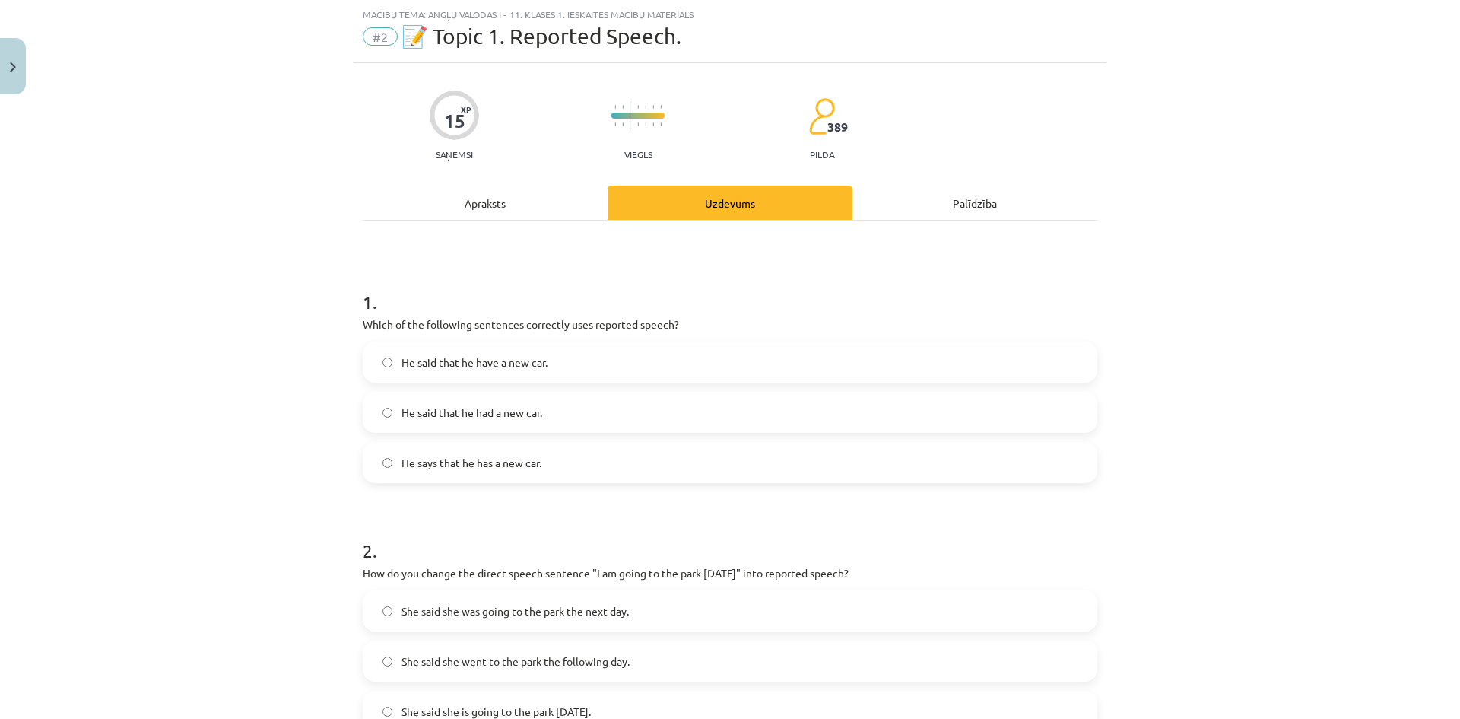
click at [537, 217] on div "Apraksts" at bounding box center [485, 203] width 245 height 34
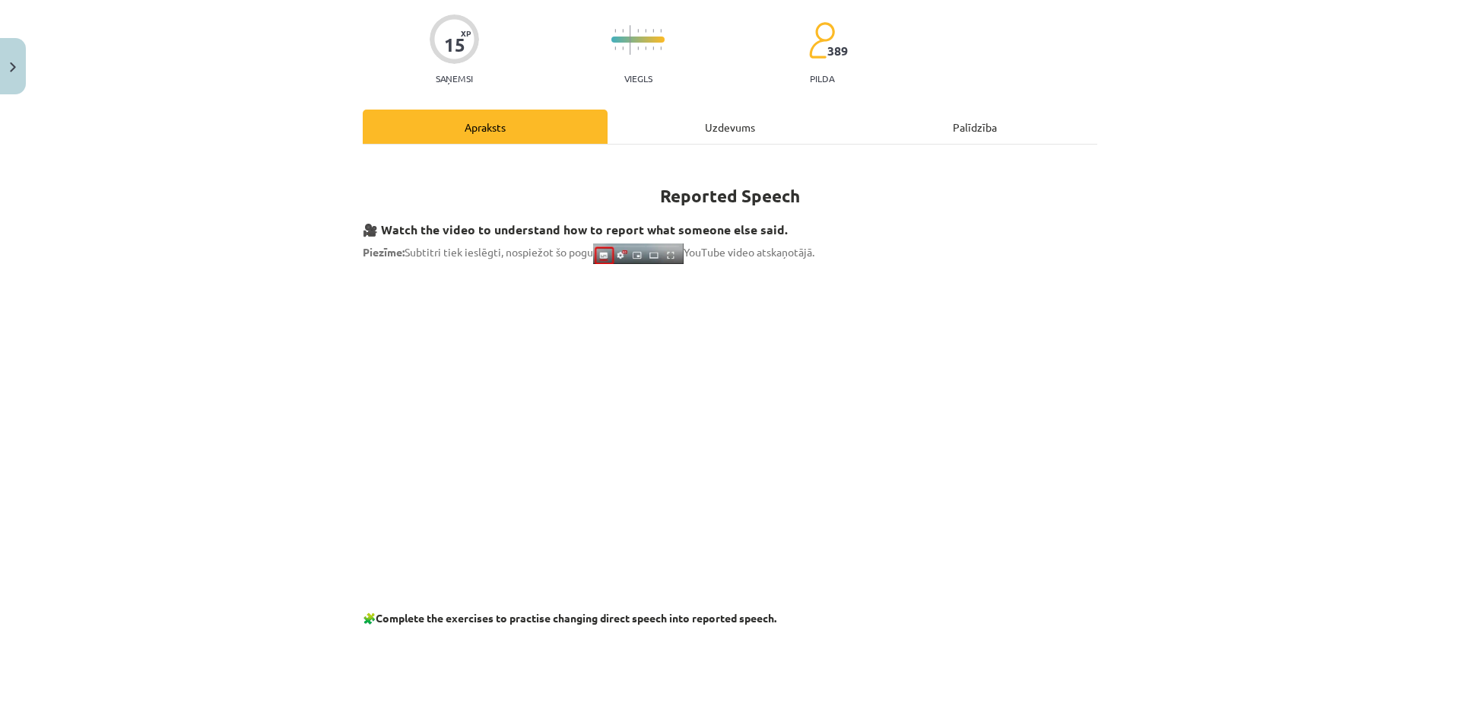
click at [693, 121] on div "Uzdevums" at bounding box center [729, 126] width 245 height 34
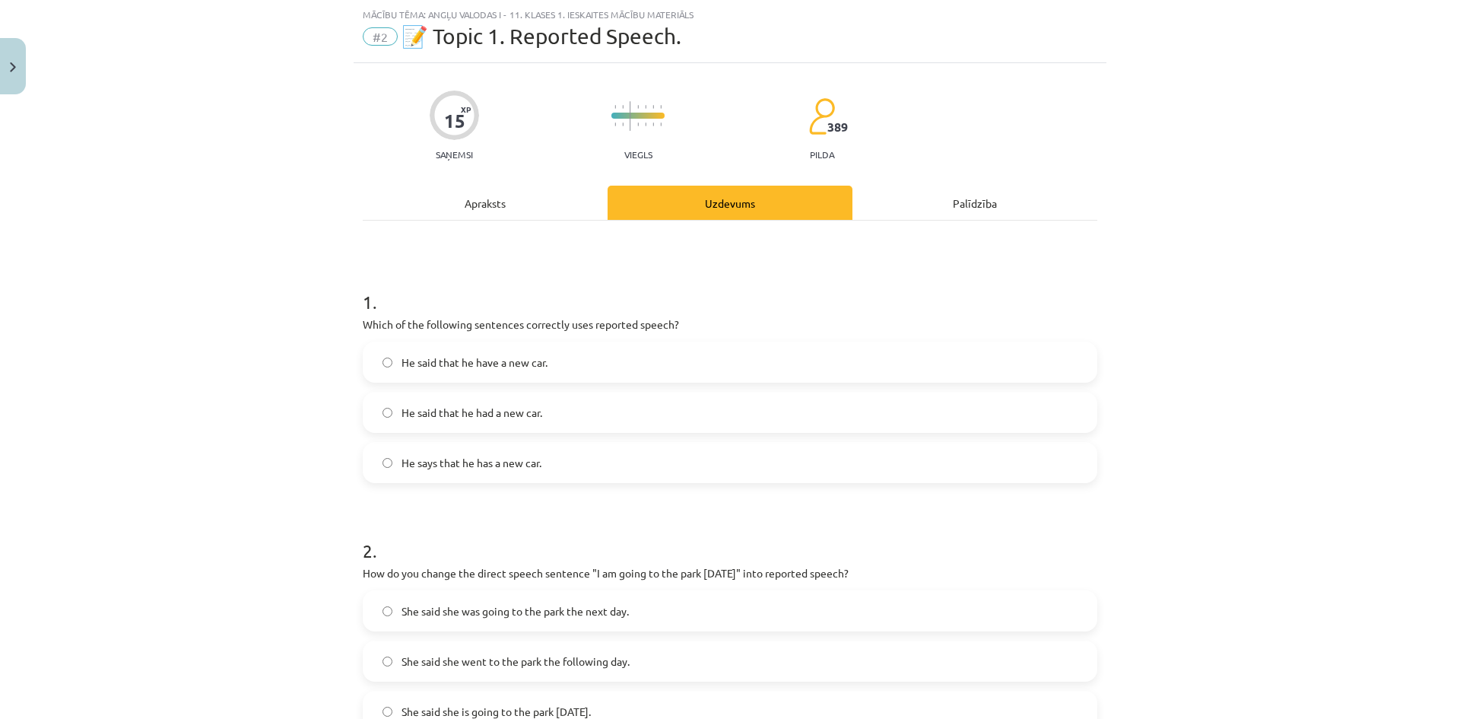
click at [512, 138] on div "15 XP Saņemsi Viegls 389 pilda" at bounding box center [730, 120] width 734 height 78
click at [503, 195] on div "Apraksts" at bounding box center [485, 203] width 245 height 34
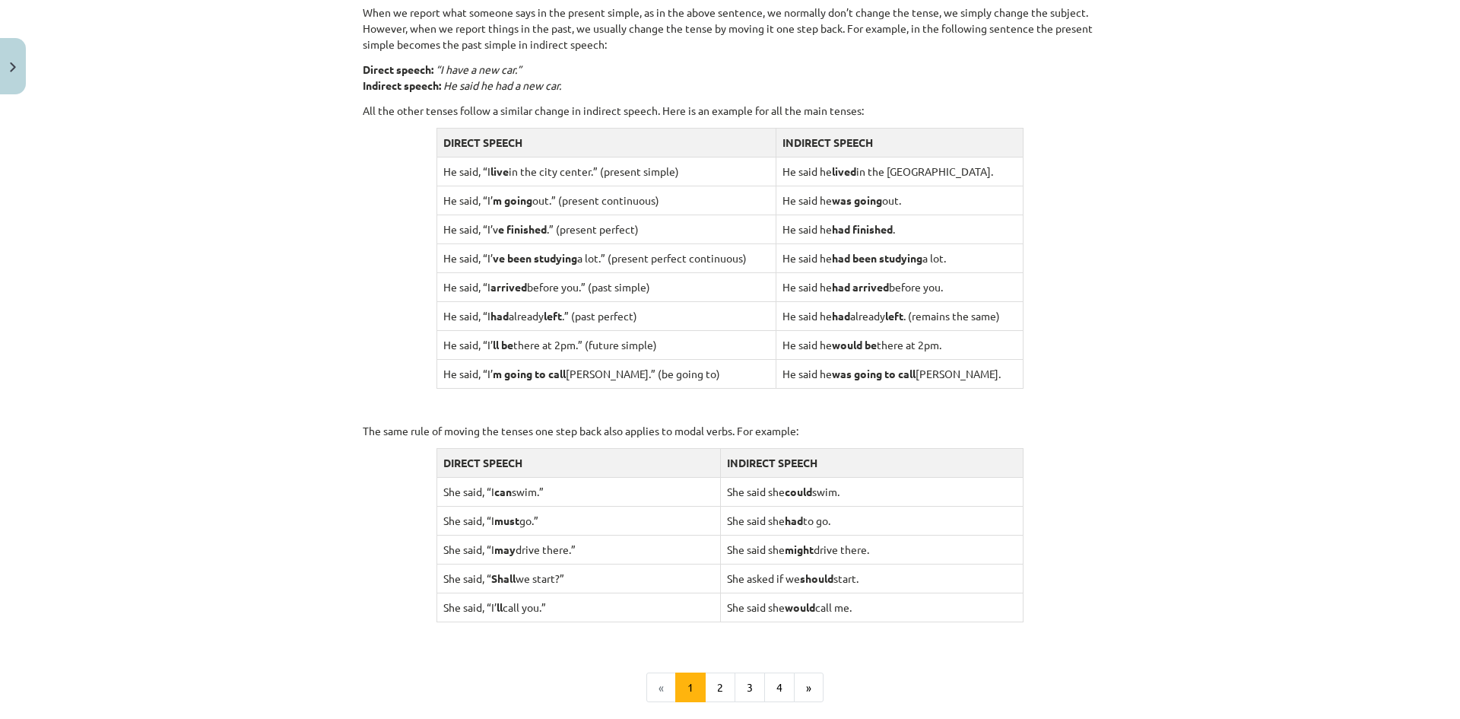
scroll to position [1255, 0]
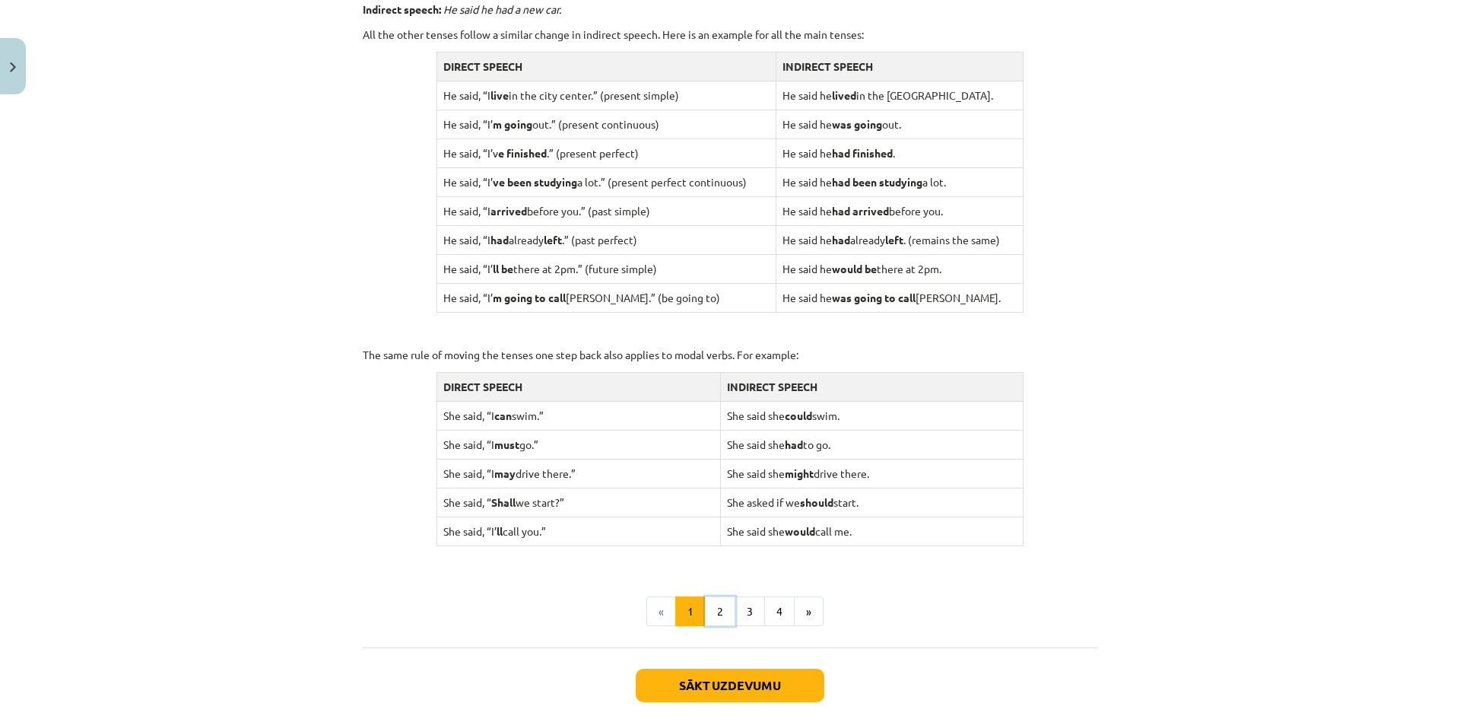
click at [709, 607] on button "2" at bounding box center [720, 611] width 30 height 30
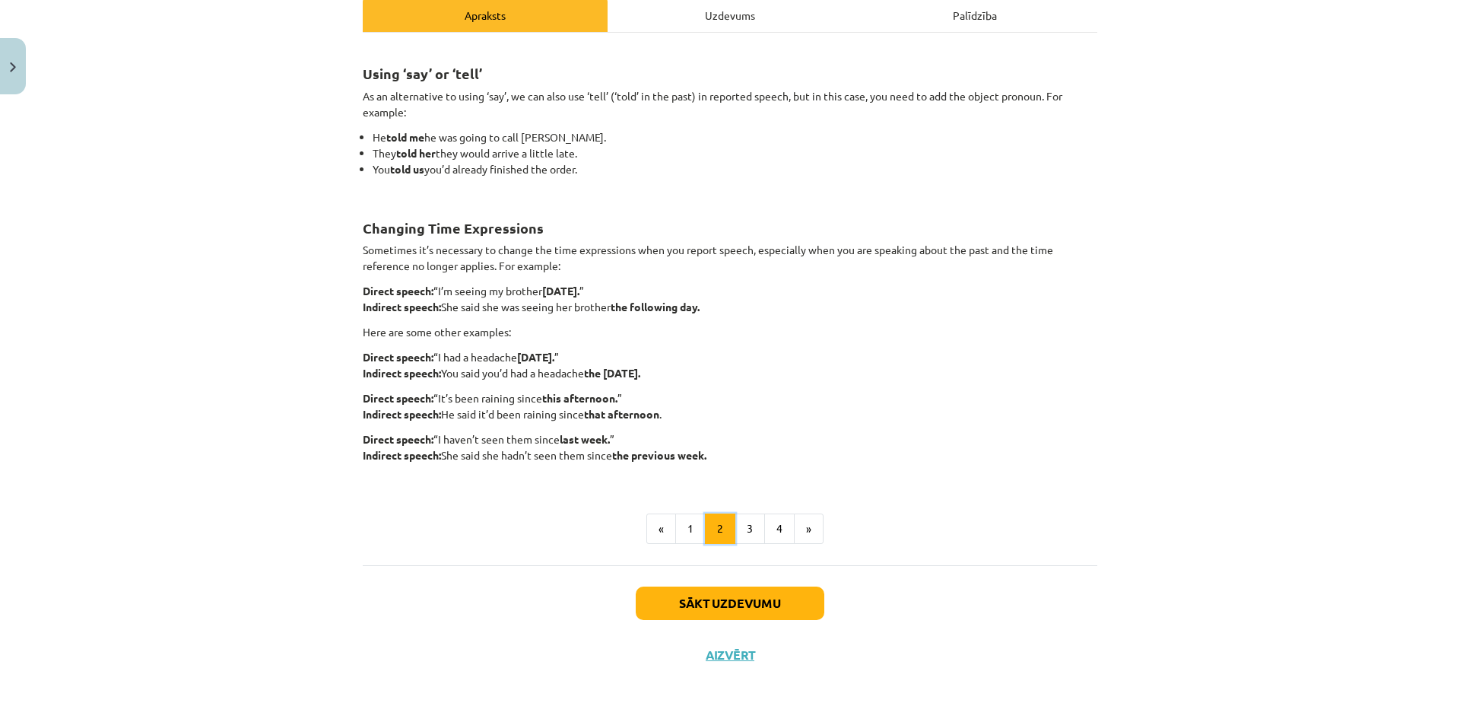
scroll to position [226, 0]
click at [742, 531] on button "3" at bounding box center [749, 528] width 30 height 30
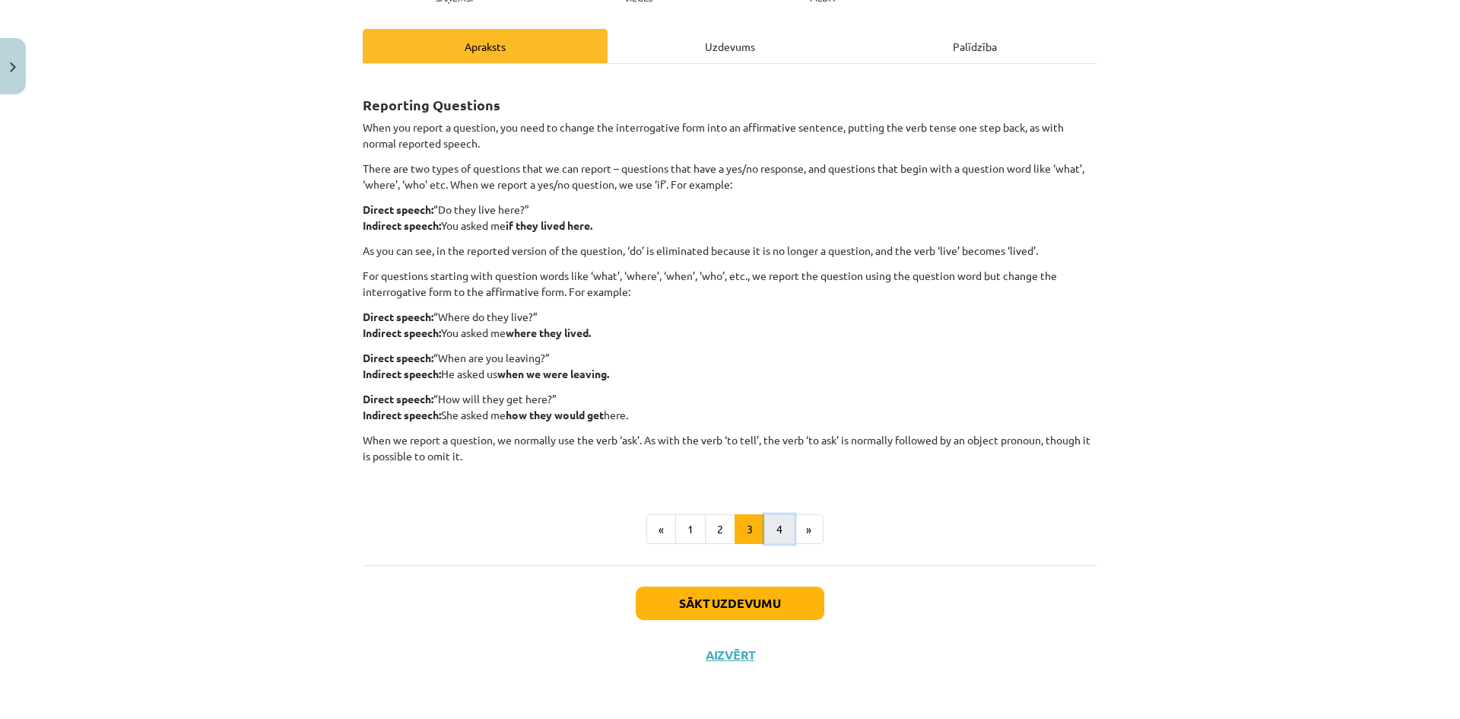
click at [773, 531] on button "4" at bounding box center [779, 529] width 30 height 30
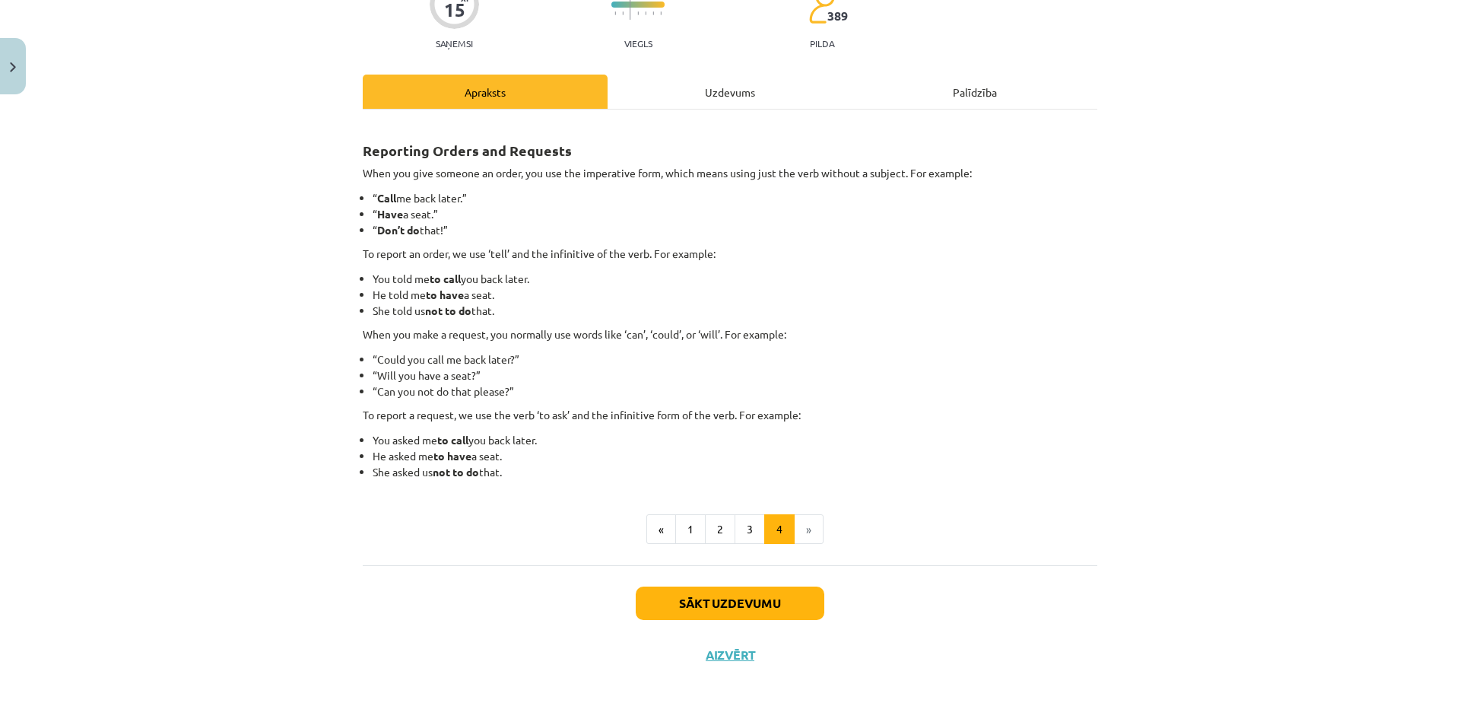
click at [710, 92] on div "Uzdevums" at bounding box center [729, 92] width 245 height 34
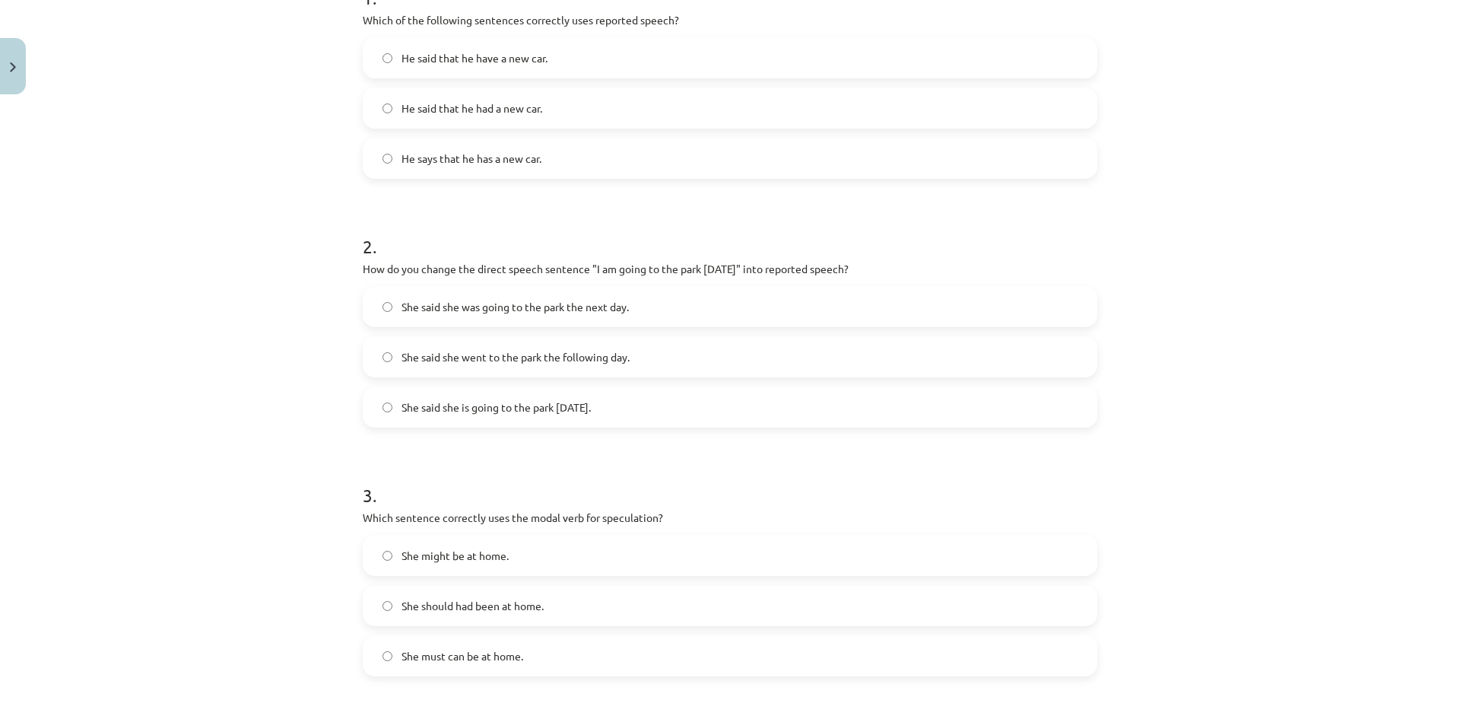
scroll to position [646, 0]
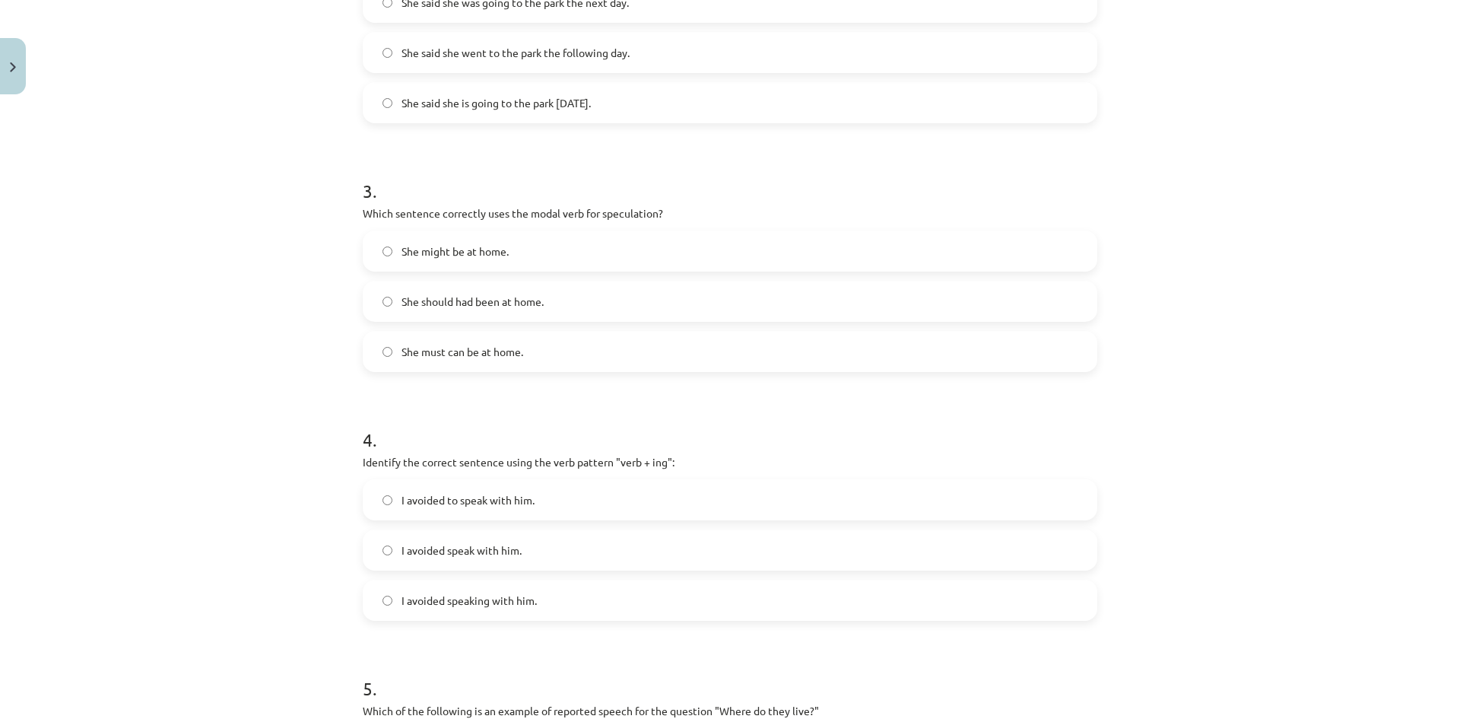
click at [635, 246] on label "She might be at home." at bounding box center [729, 251] width 731 height 38
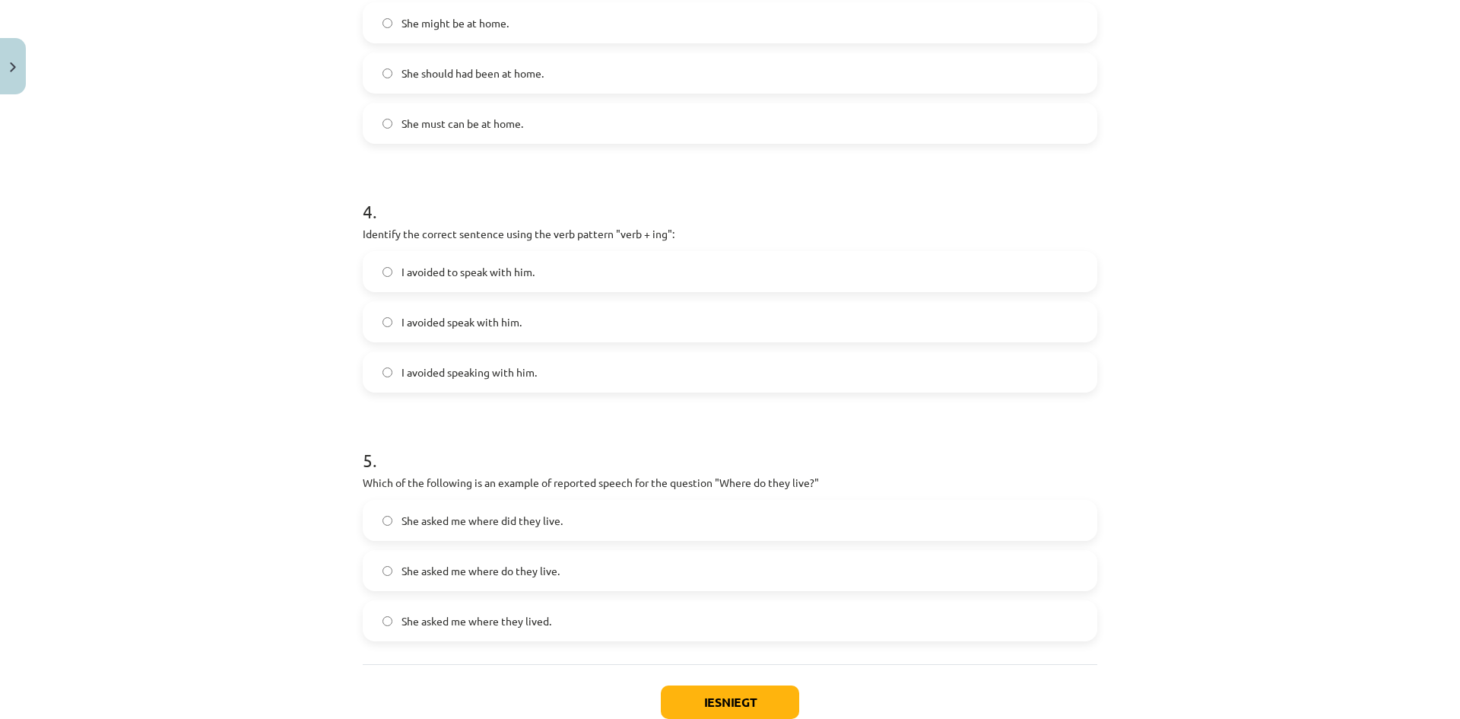
click at [630, 369] on label "I avoided speaking with him." at bounding box center [729, 372] width 731 height 38
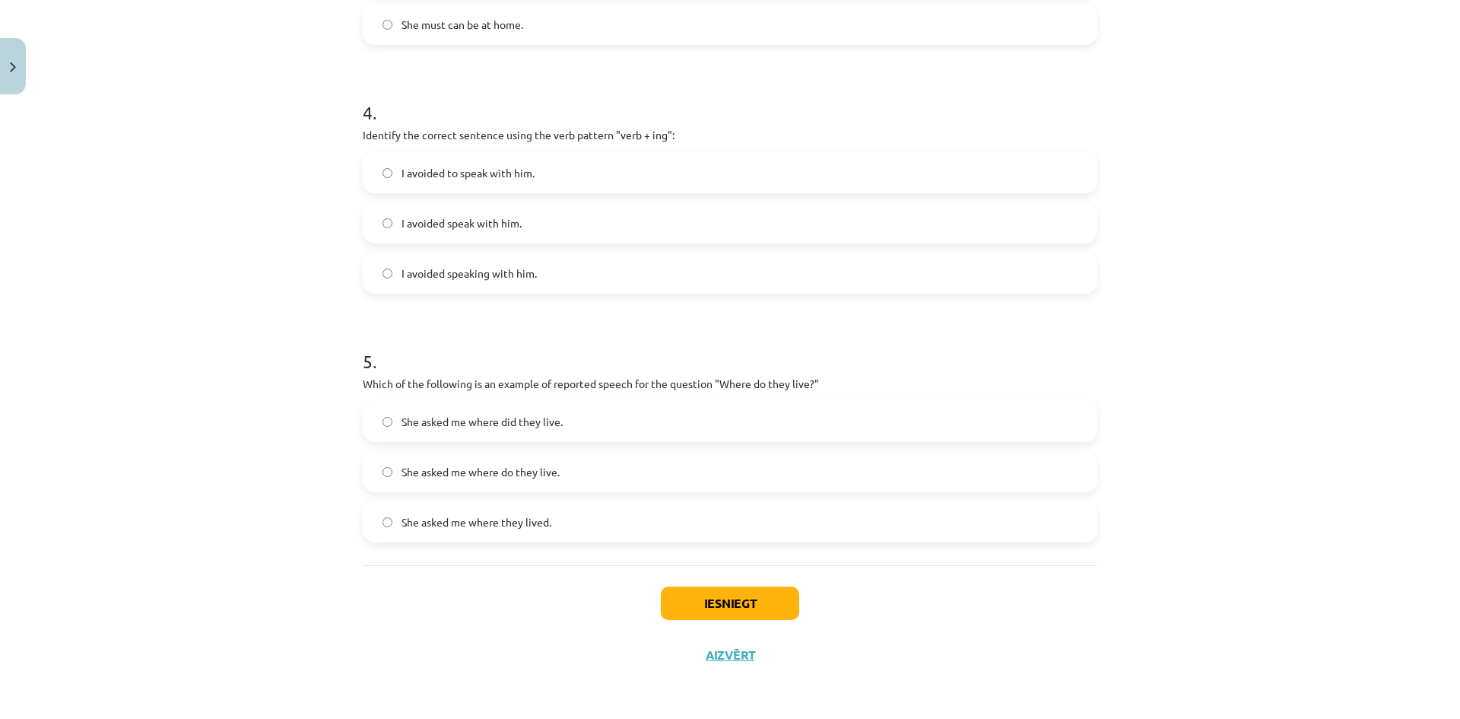
click at [627, 469] on label "She asked me where do they live." at bounding box center [729, 471] width 731 height 38
click at [707, 598] on button "Iesniegt" at bounding box center [730, 602] width 138 height 33
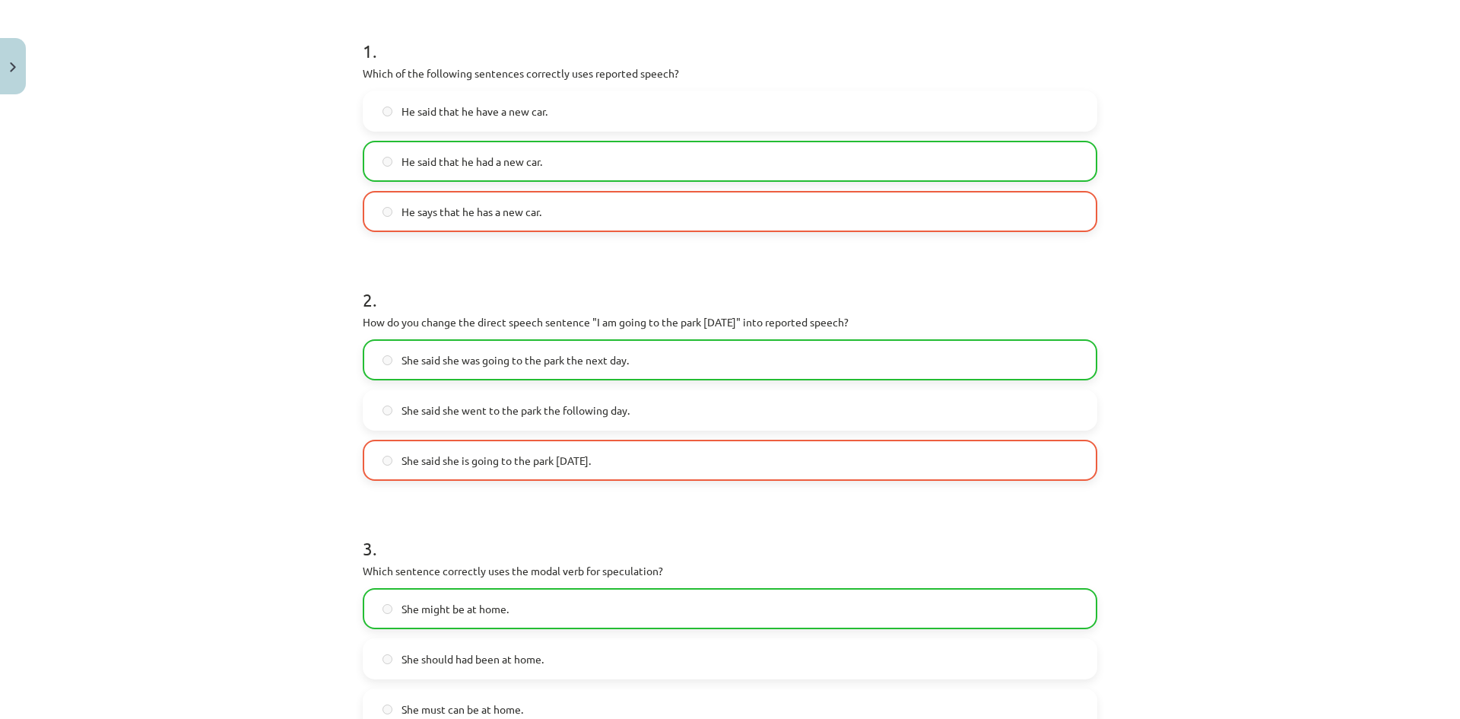
scroll to position [213, 0]
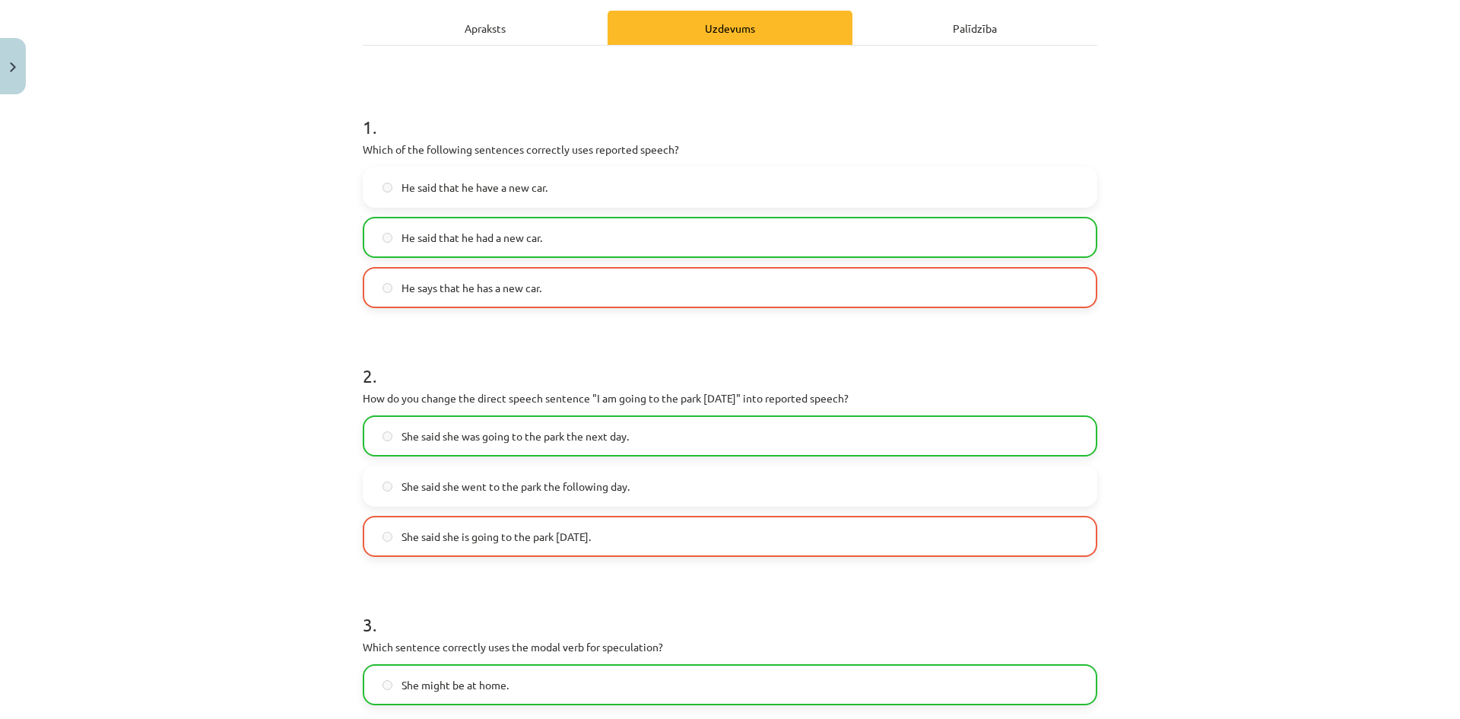
click at [512, 26] on div "Apraksts" at bounding box center [485, 28] width 245 height 34
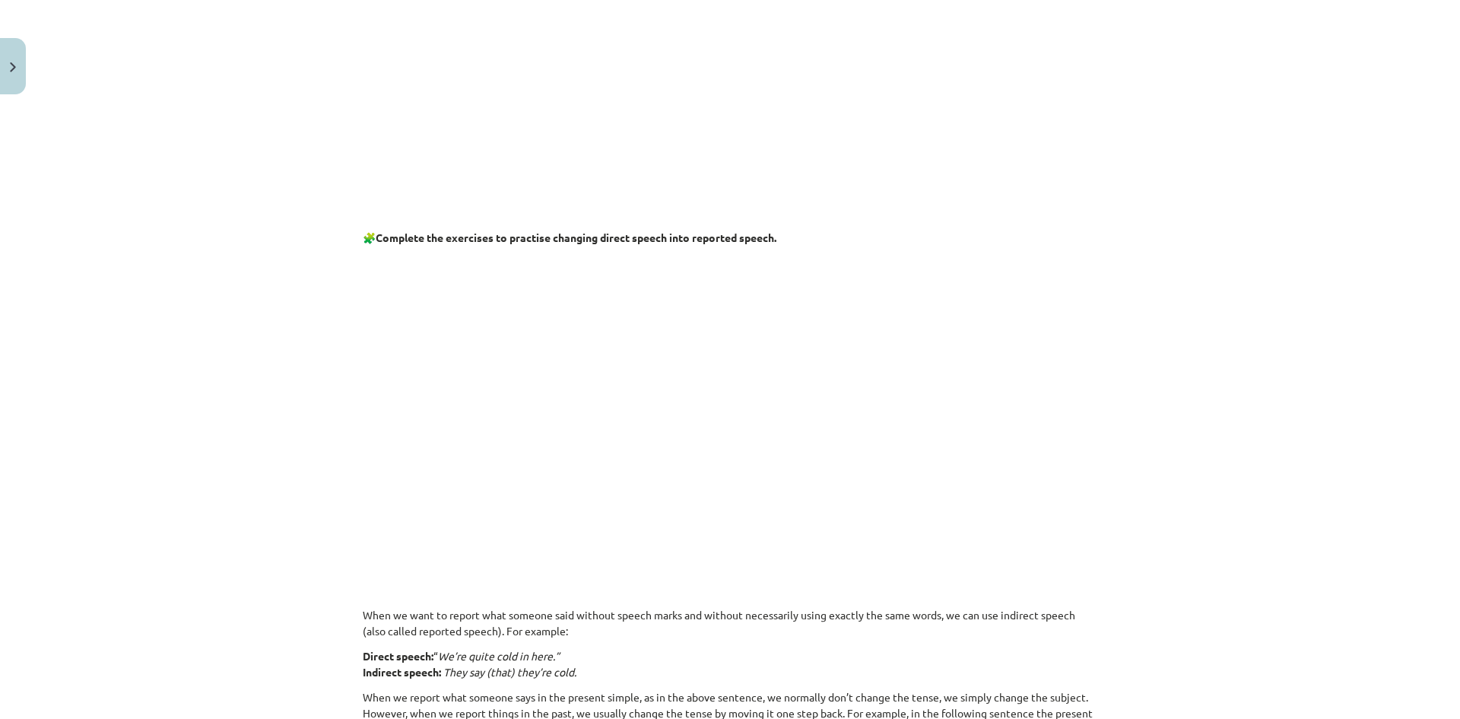
scroll to position [798, 0]
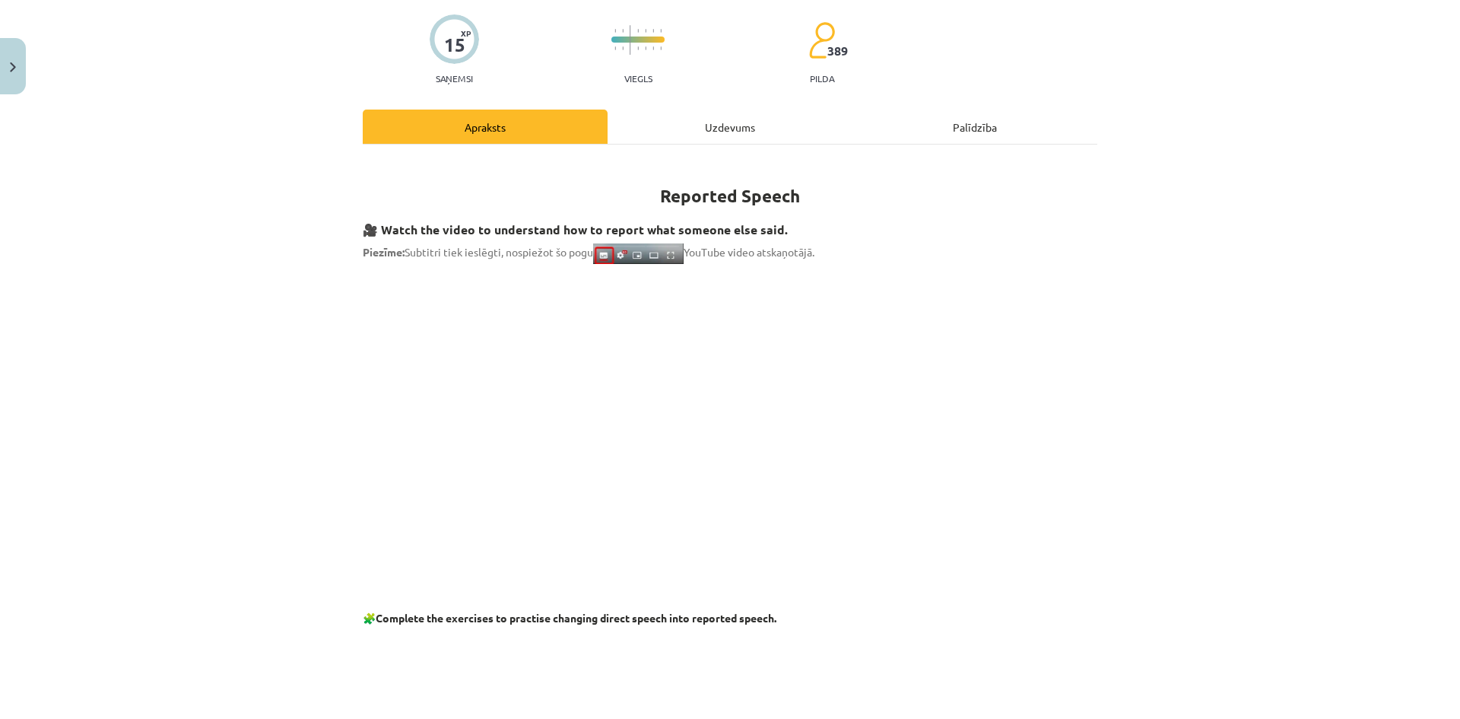
click at [708, 115] on div "Uzdevums" at bounding box center [729, 126] width 245 height 34
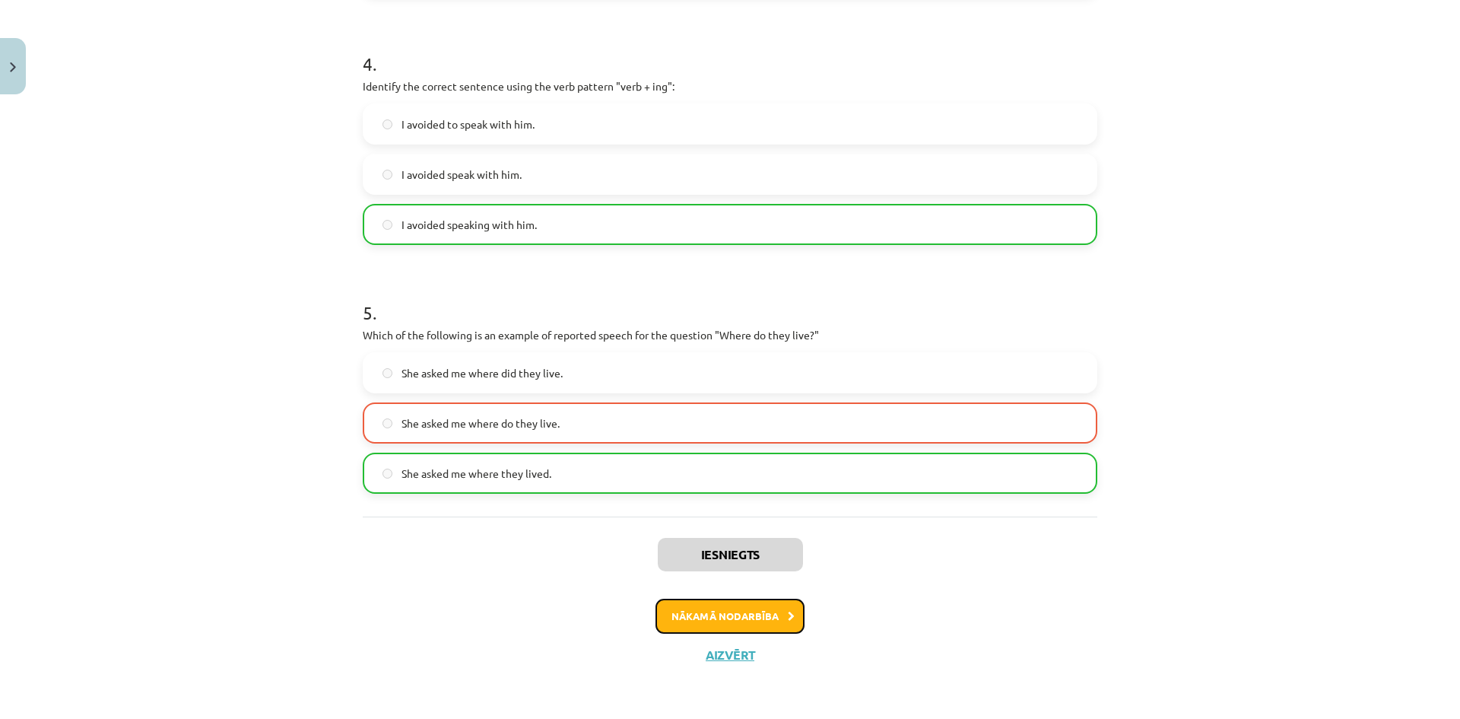
click at [742, 614] on button "Nākamā nodarbība" at bounding box center [729, 615] width 149 height 35
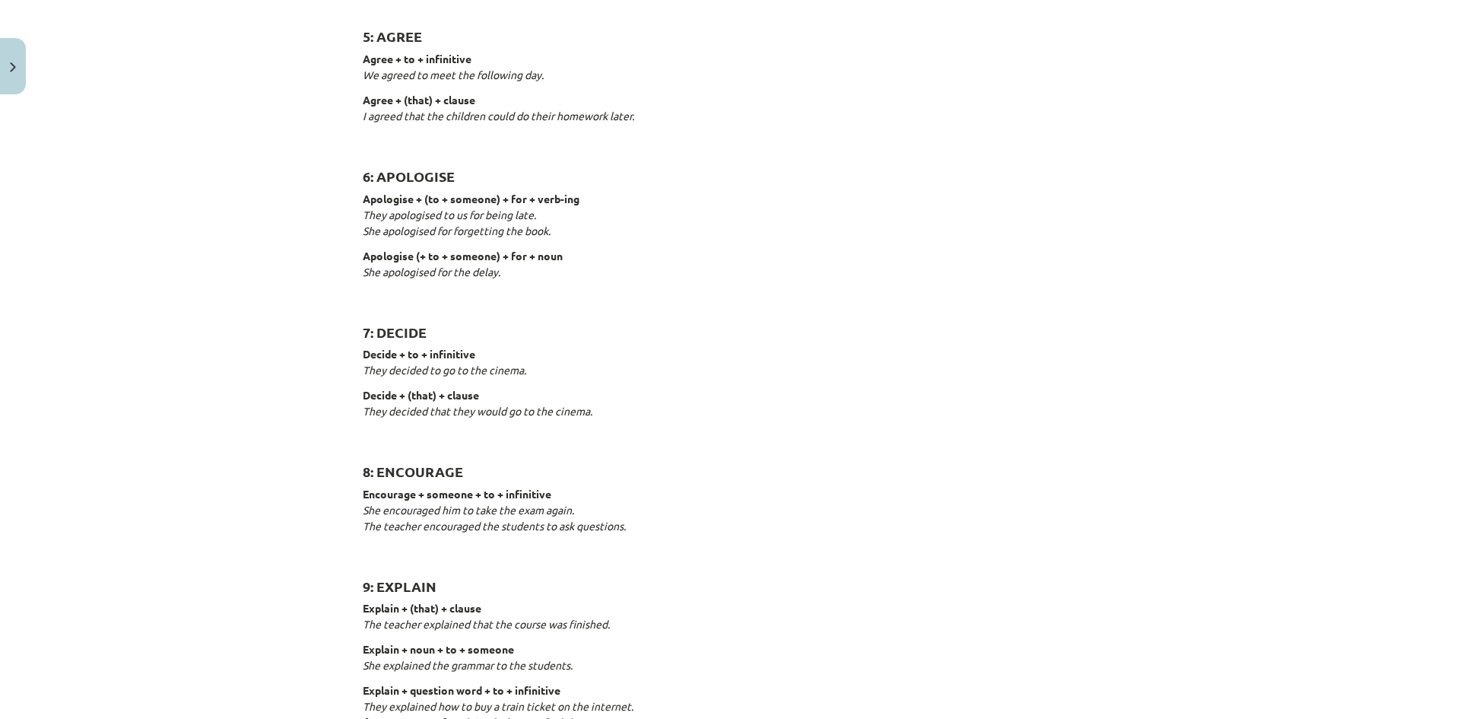
scroll to position [38, 0]
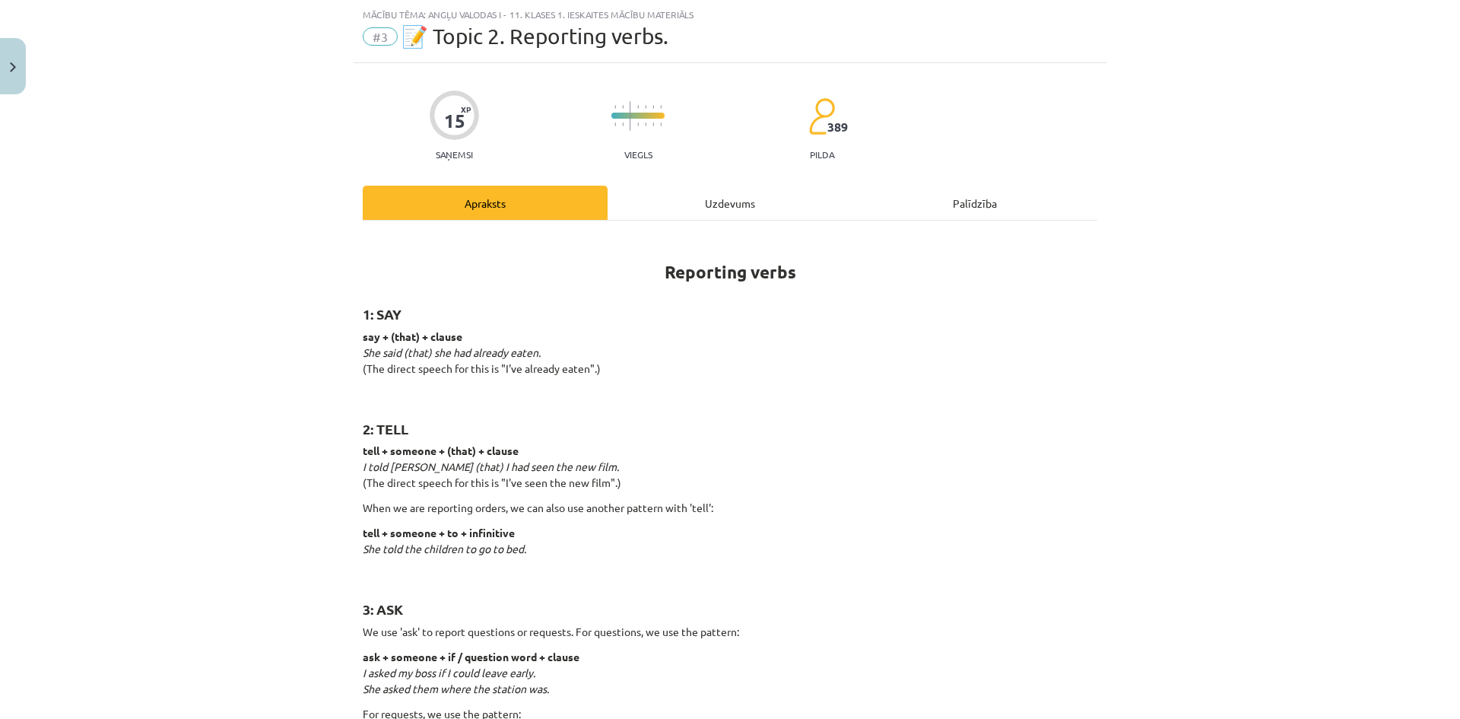
click at [694, 194] on div "Uzdevums" at bounding box center [729, 203] width 245 height 34
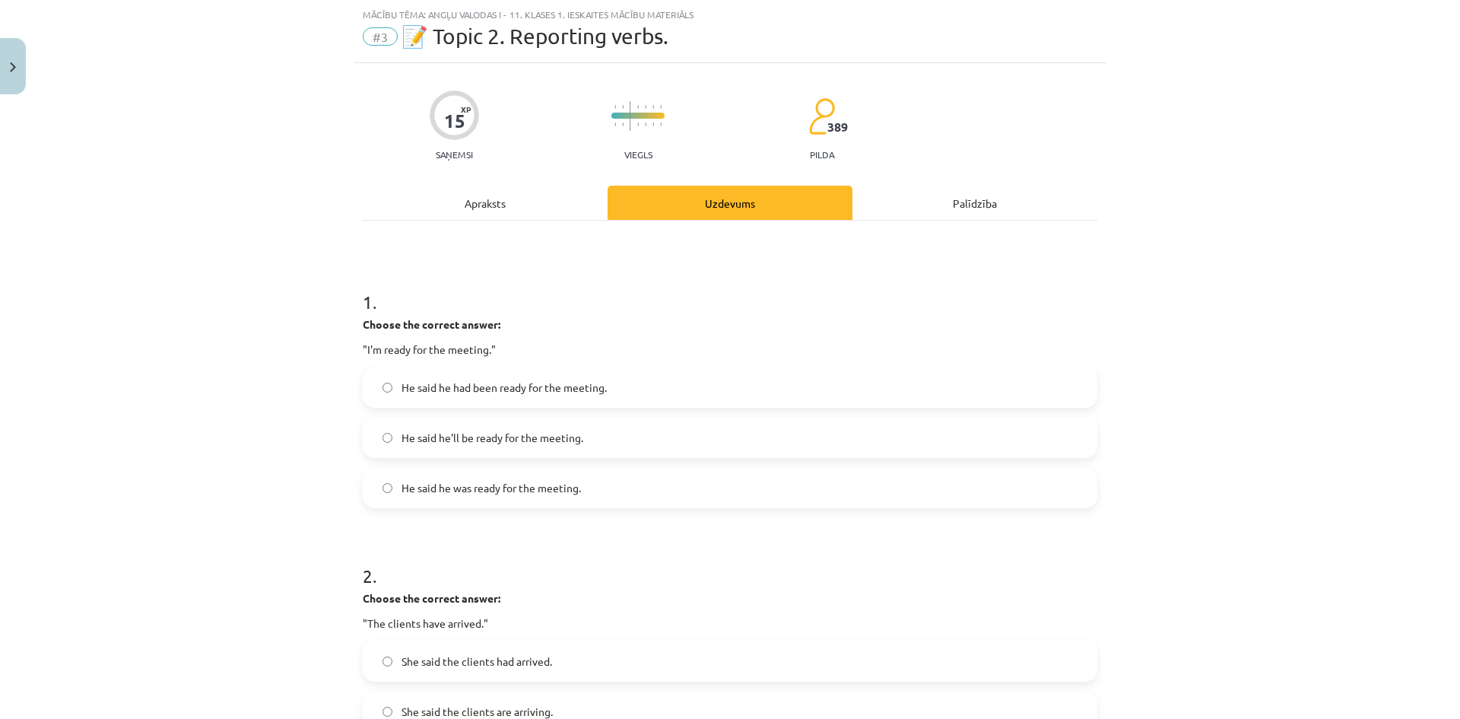
click at [639, 379] on label "He said he had been ready for the meeting." at bounding box center [729, 387] width 731 height 38
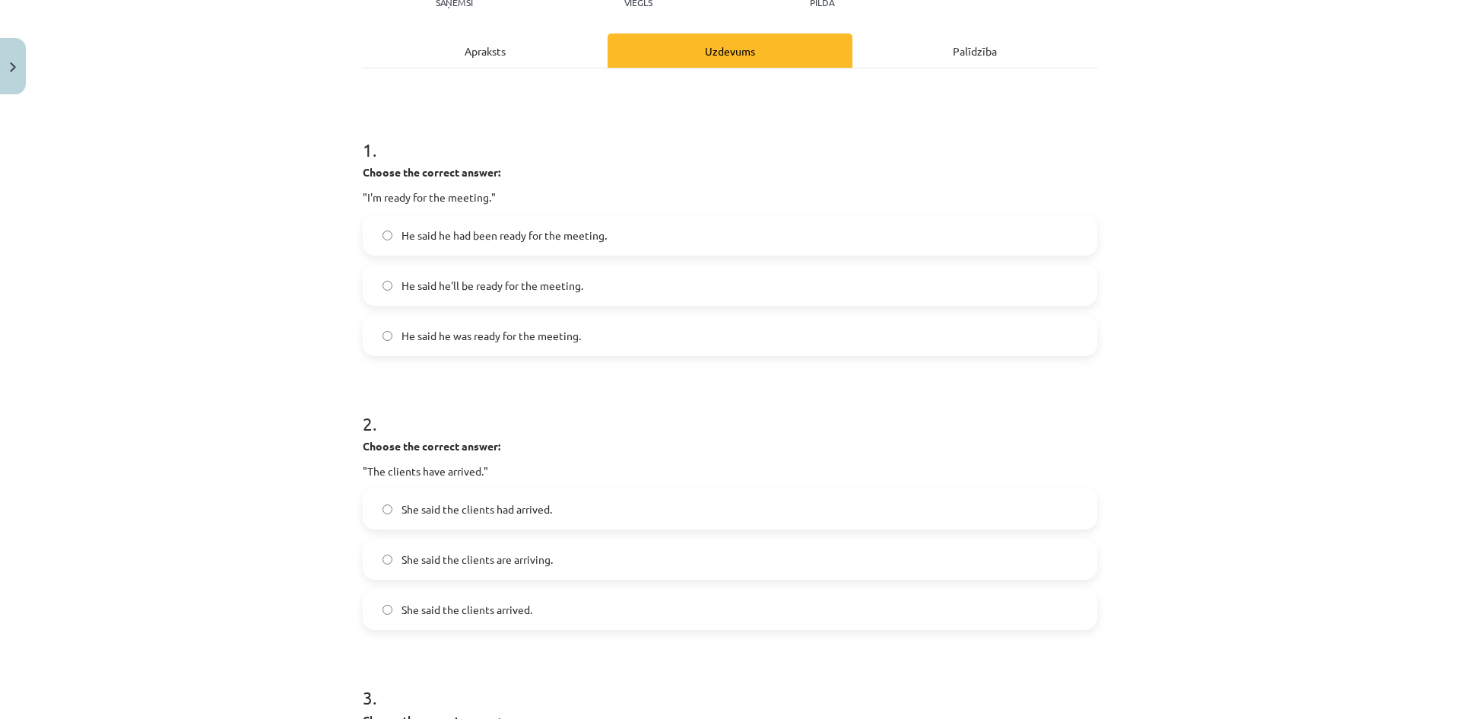
scroll to position [342, 0]
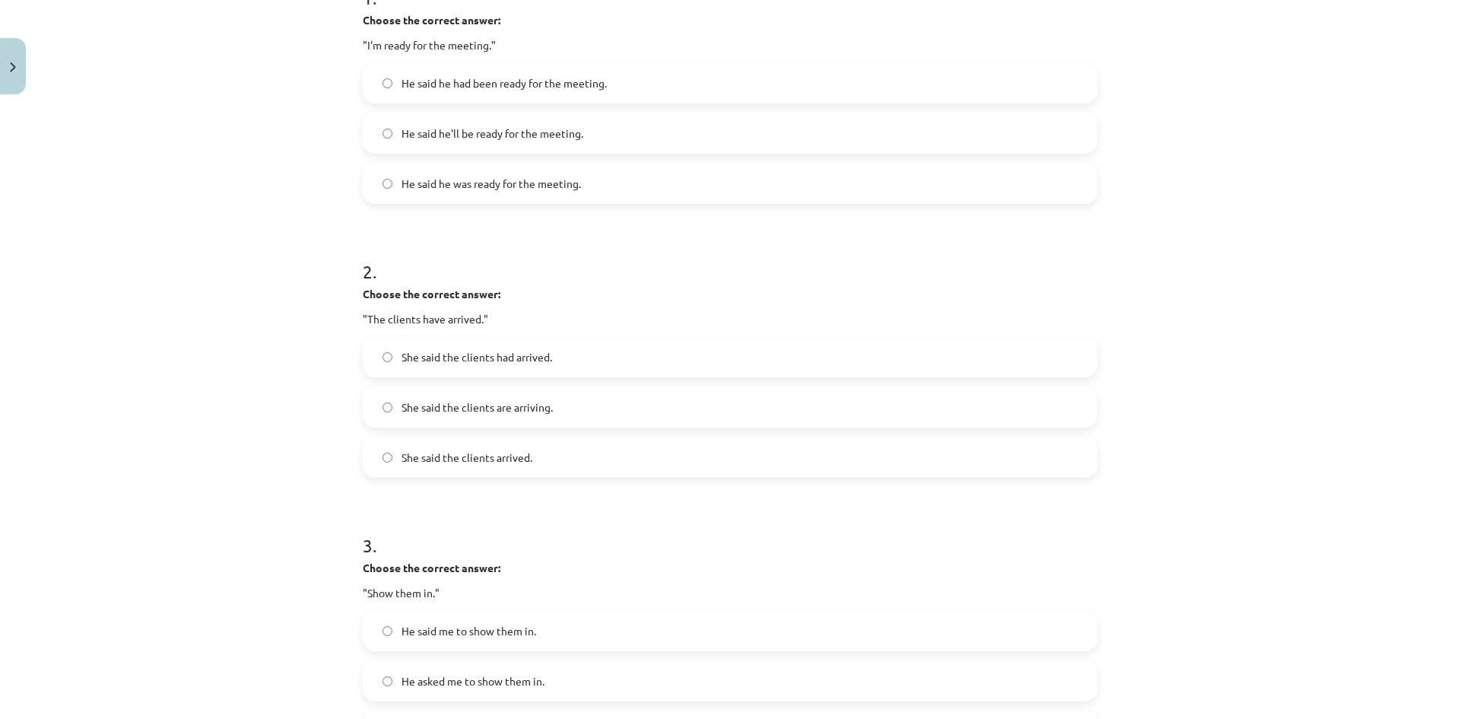
click at [649, 458] on label "She said the clients arrived." at bounding box center [729, 457] width 731 height 38
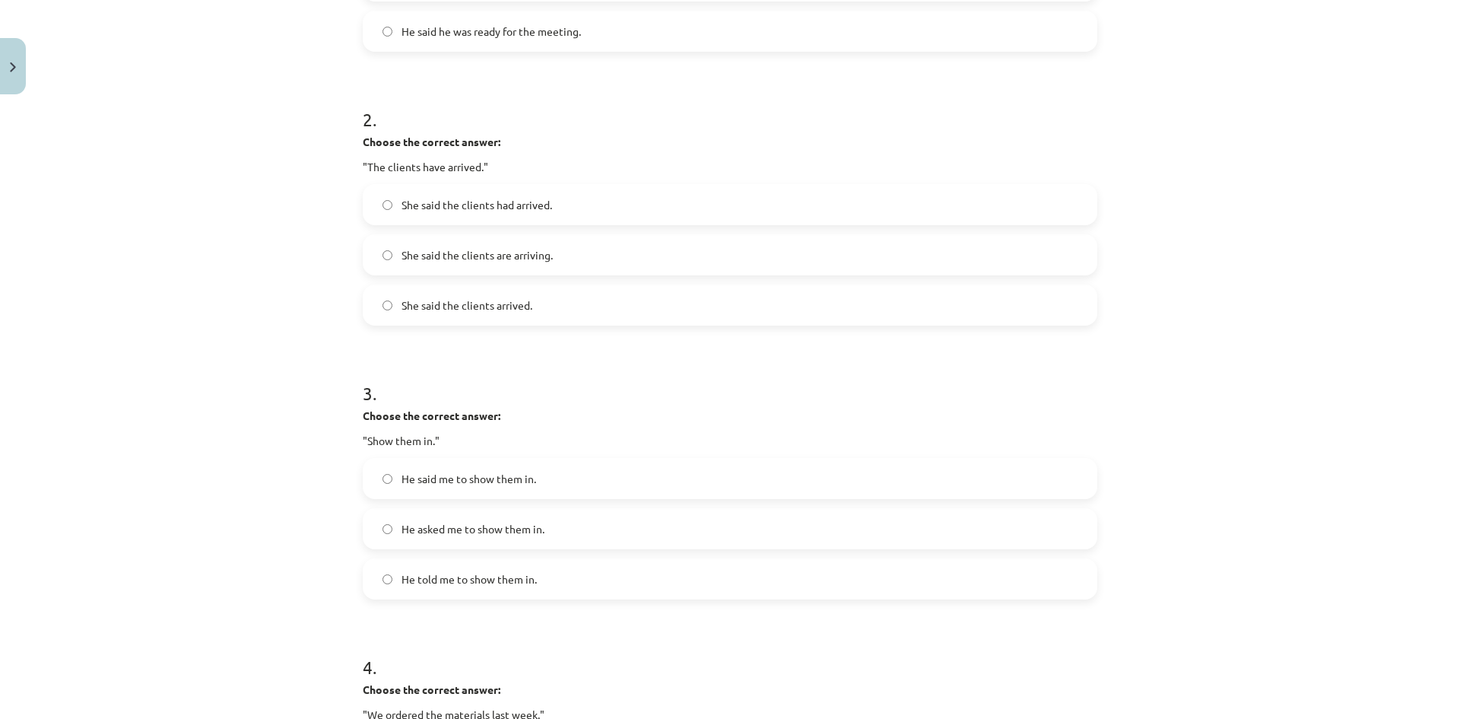
click at [664, 214] on label "She said the clients had arrived." at bounding box center [729, 205] width 731 height 38
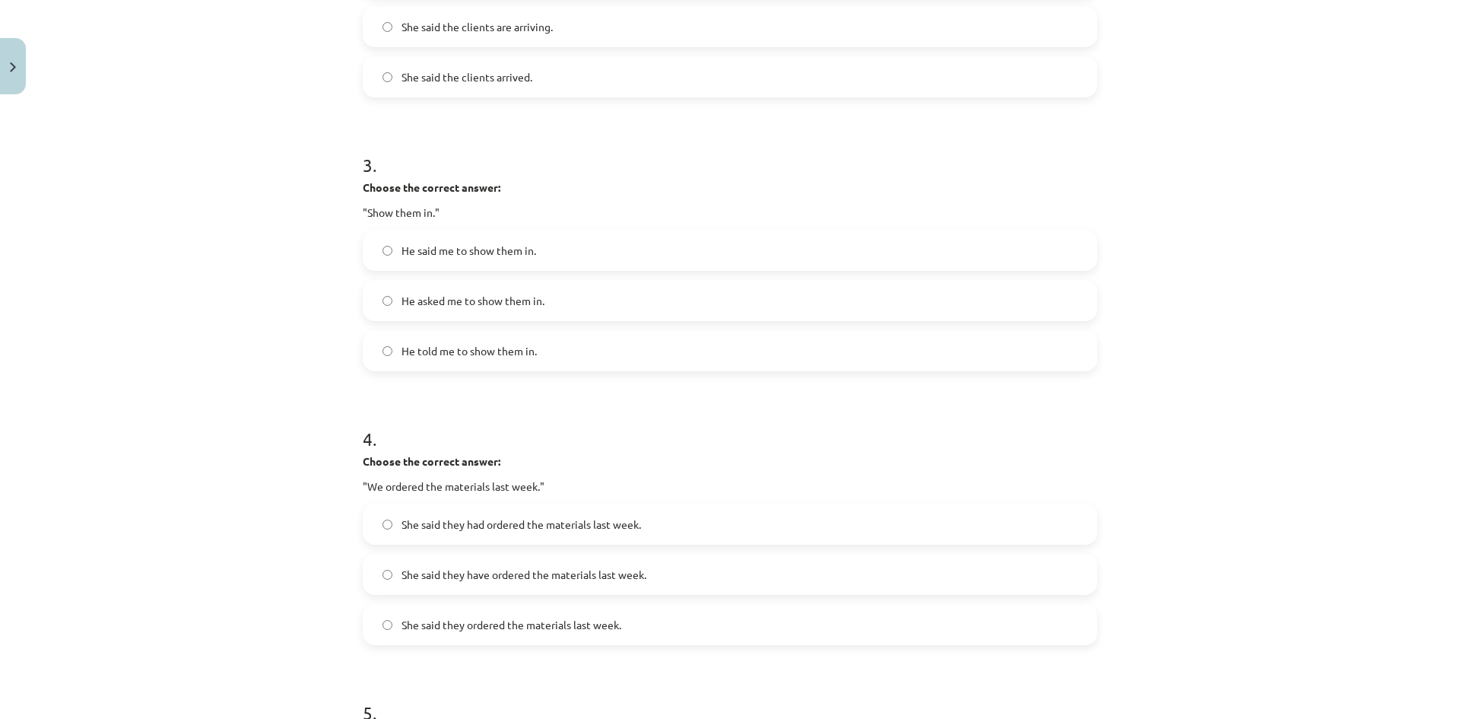
click at [659, 305] on label "He asked me to show them in." at bounding box center [729, 300] width 731 height 38
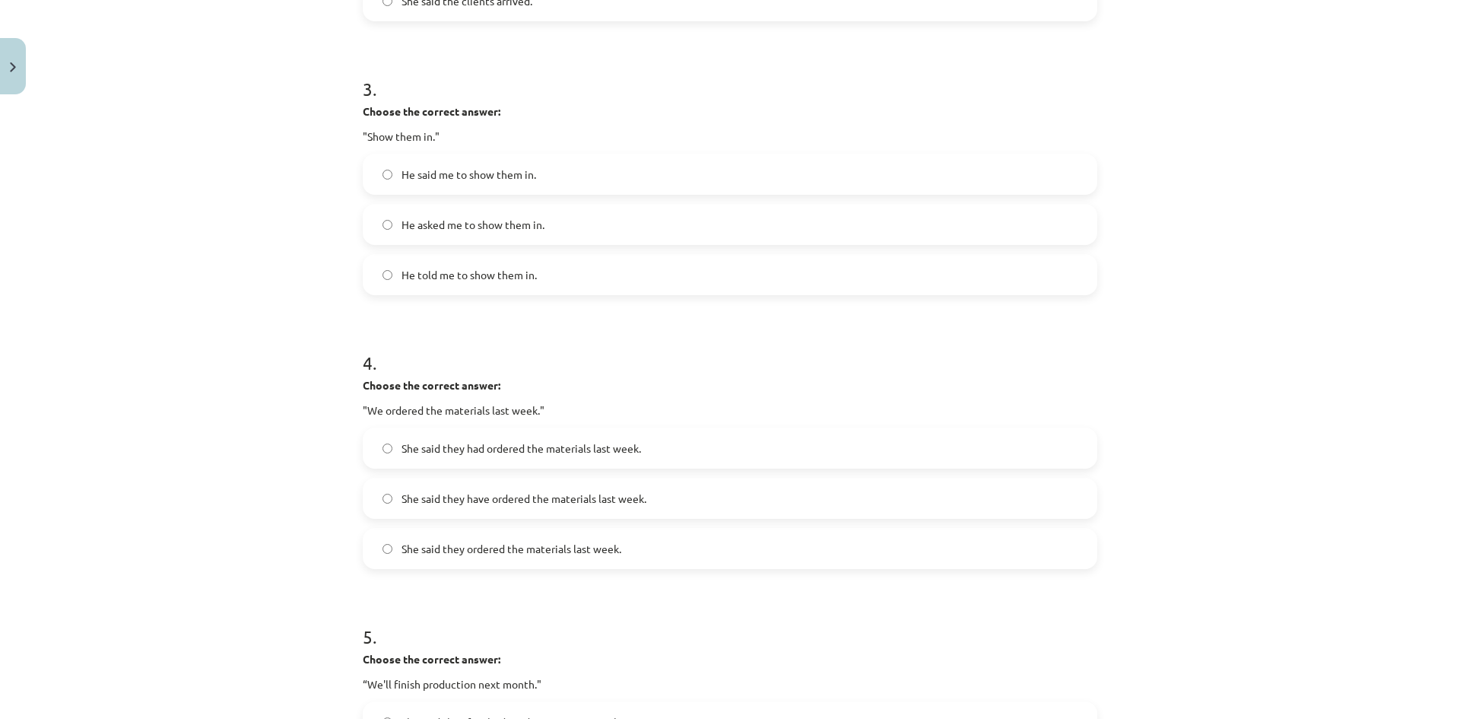
scroll to position [874, 0]
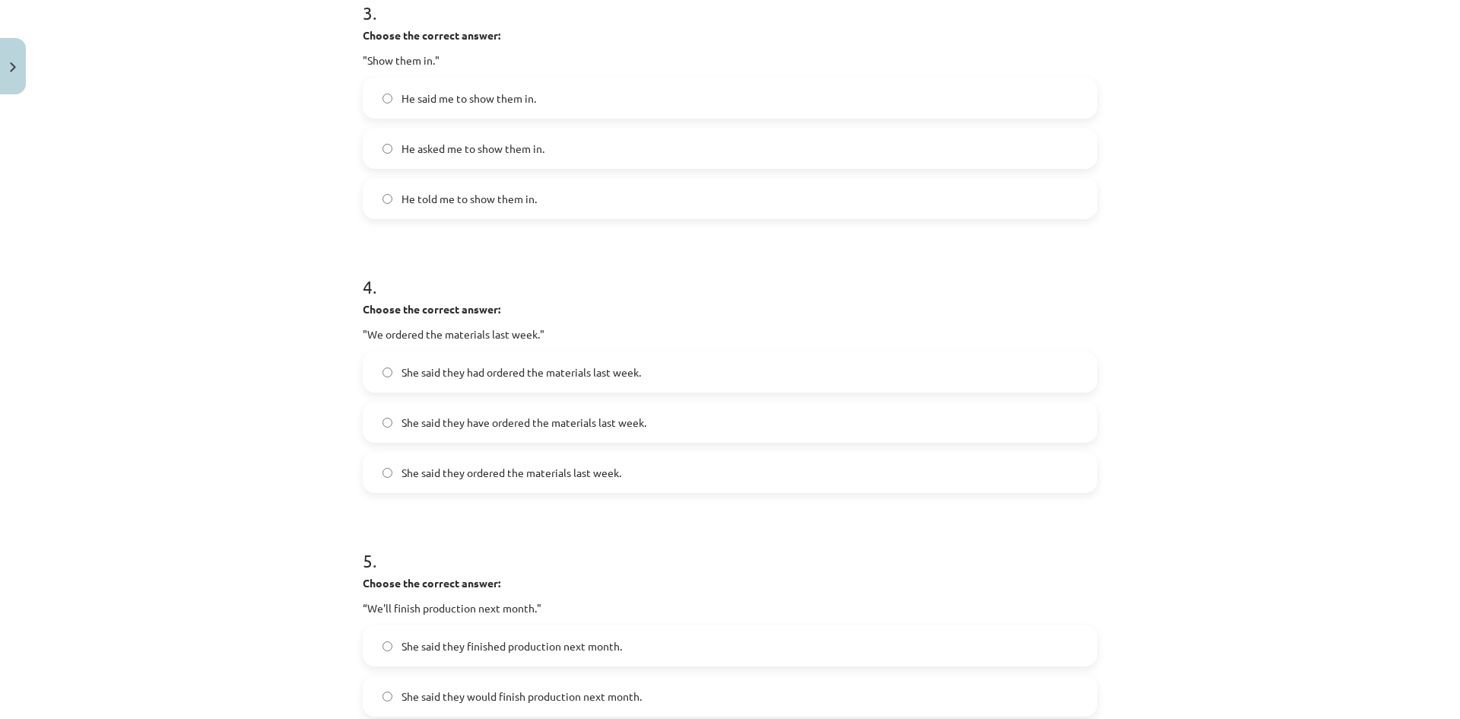
click at [712, 411] on label "She said they have ordered the materials last week." at bounding box center [729, 422] width 731 height 38
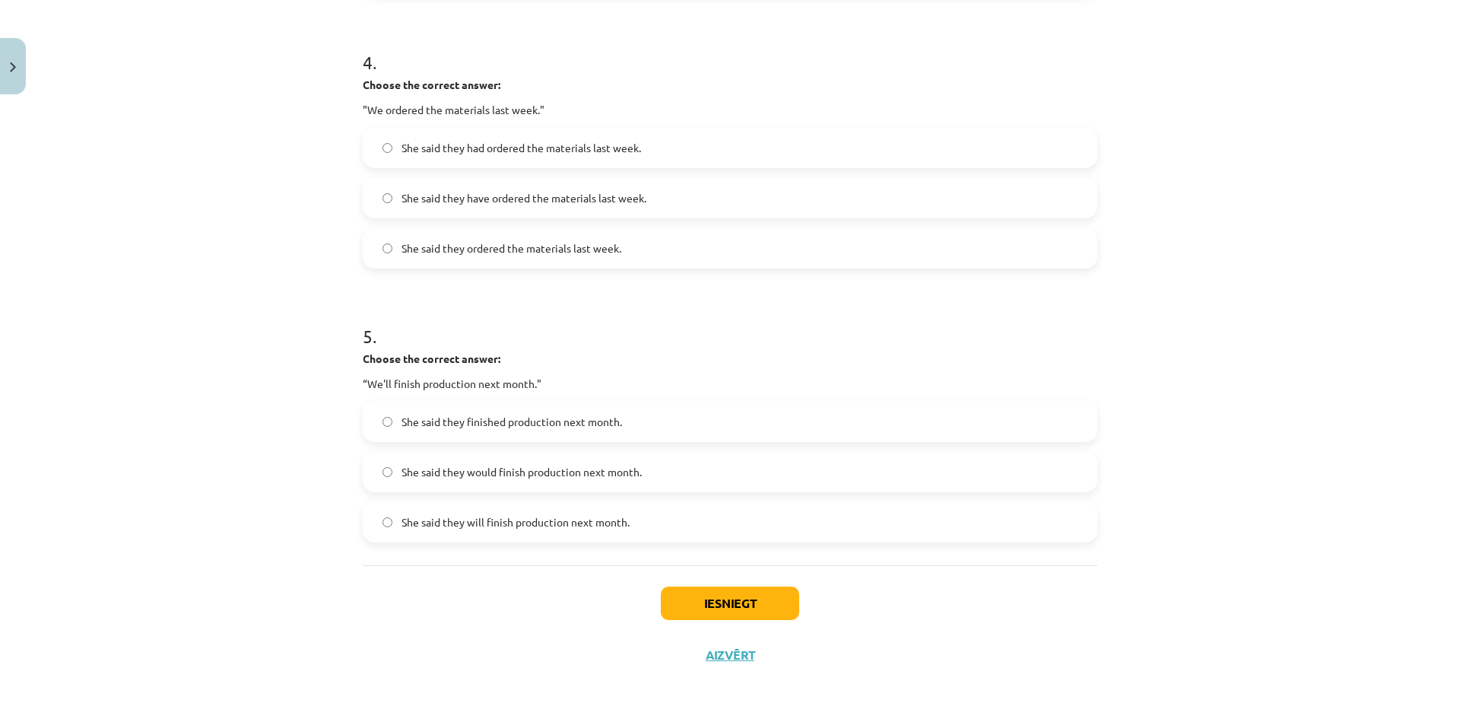
click at [753, 156] on label "She said they had ordered the materials last week." at bounding box center [729, 147] width 731 height 38
click at [701, 527] on label "She said they will finish production next month." at bounding box center [729, 522] width 731 height 38
click at [710, 595] on button "Iesniegt" at bounding box center [730, 602] width 138 height 33
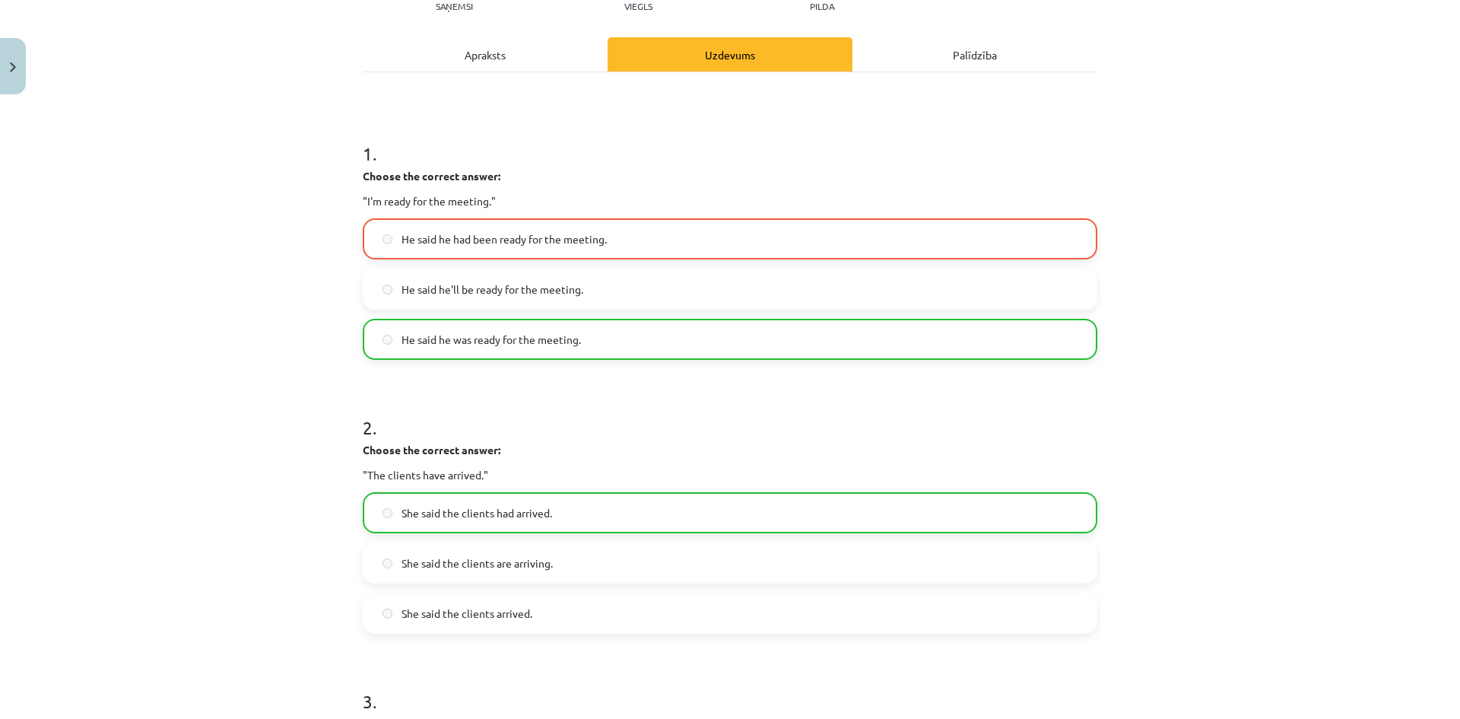
scroll to position [338, 0]
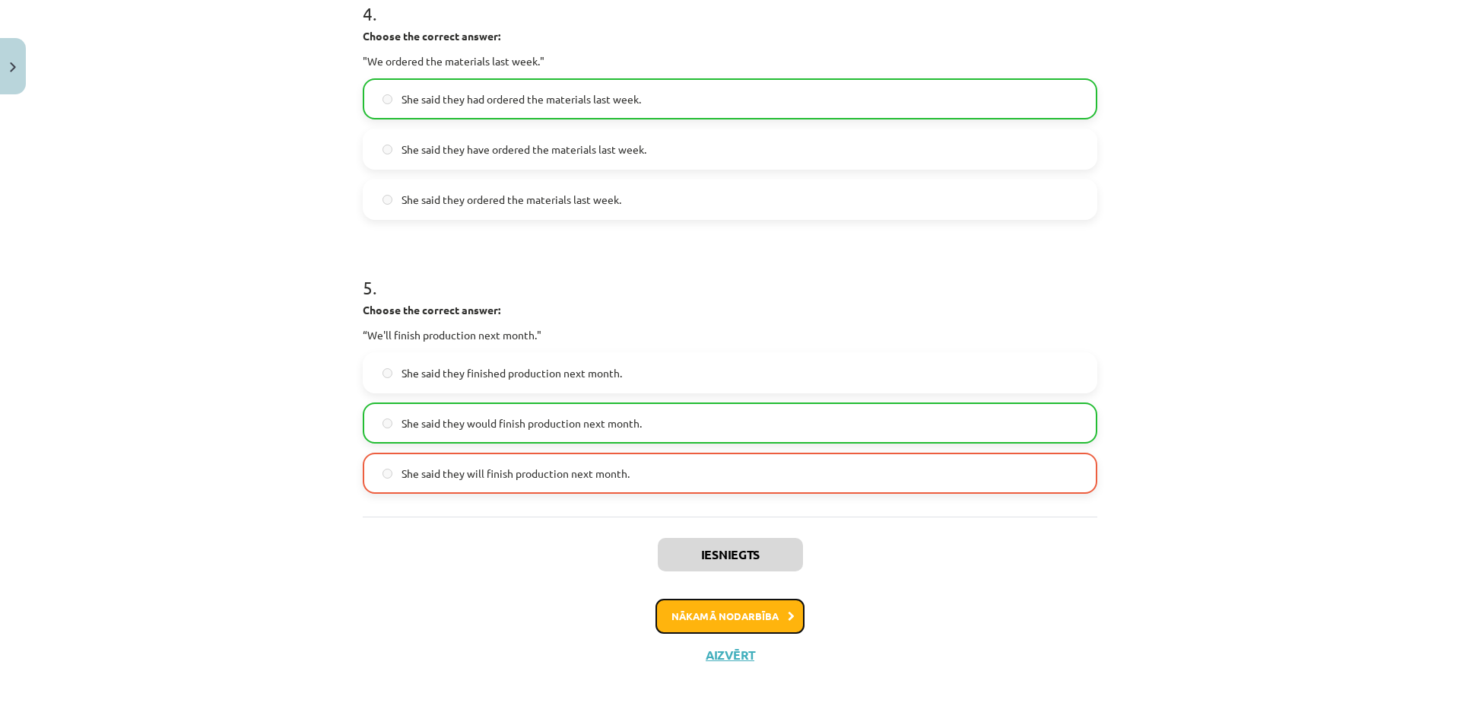
click at [753, 610] on button "Nākamā nodarbība" at bounding box center [729, 615] width 149 height 35
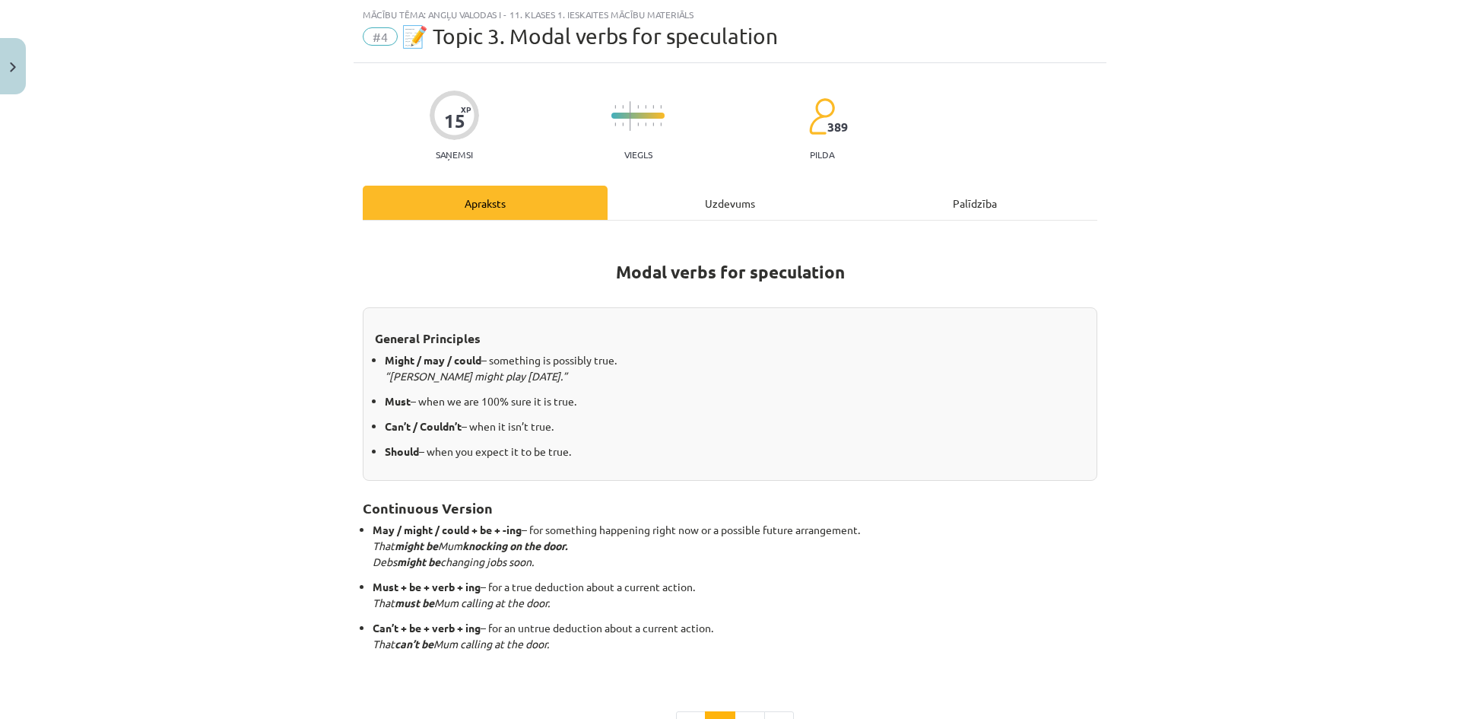
click at [674, 224] on div "Modal verbs for speculation General Principles Might / may / could – something …" at bounding box center [730, 491] width 734 height 542
click at [712, 212] on div "Uzdevums" at bounding box center [729, 203] width 245 height 34
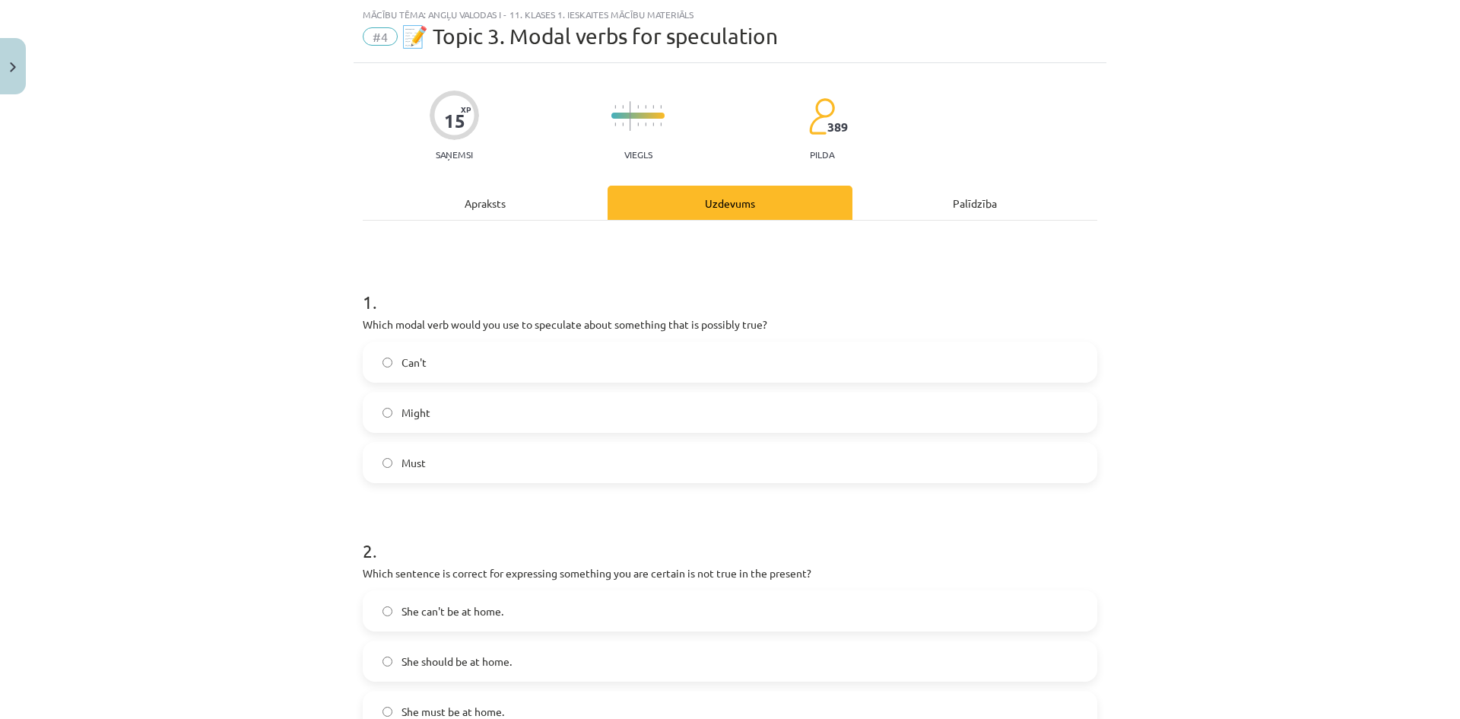
click at [497, 401] on label "Might" at bounding box center [729, 412] width 731 height 38
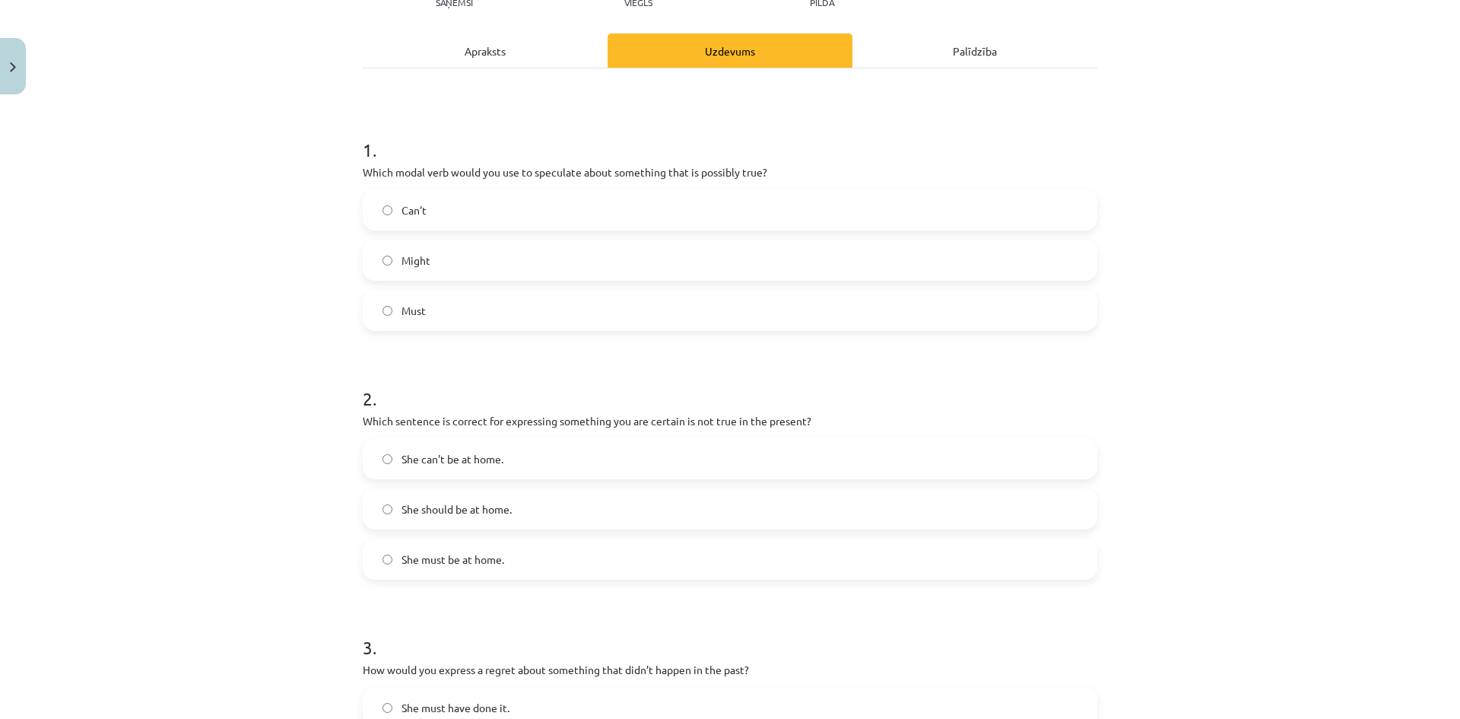
click at [529, 466] on label "She can't be at home." at bounding box center [729, 458] width 731 height 38
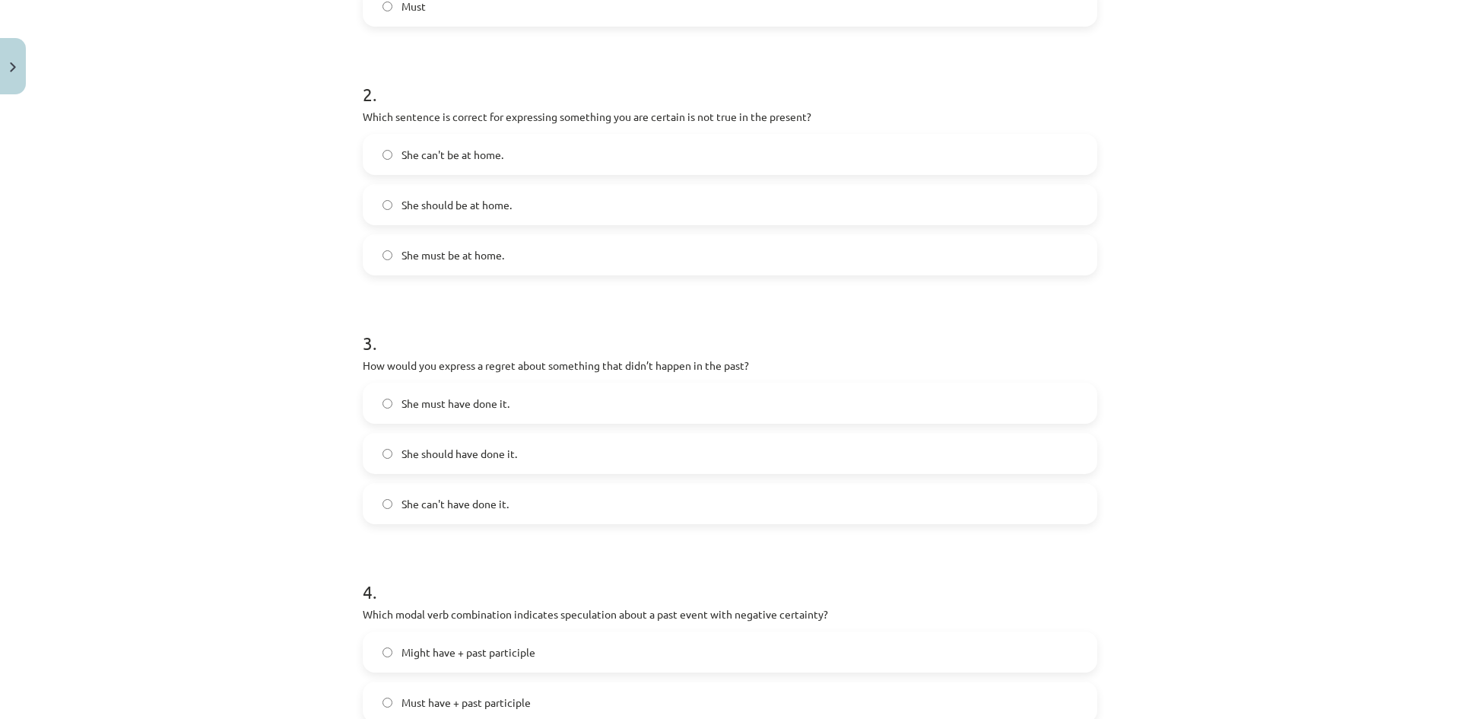
click at [542, 511] on label "She can't have done it." at bounding box center [729, 503] width 731 height 38
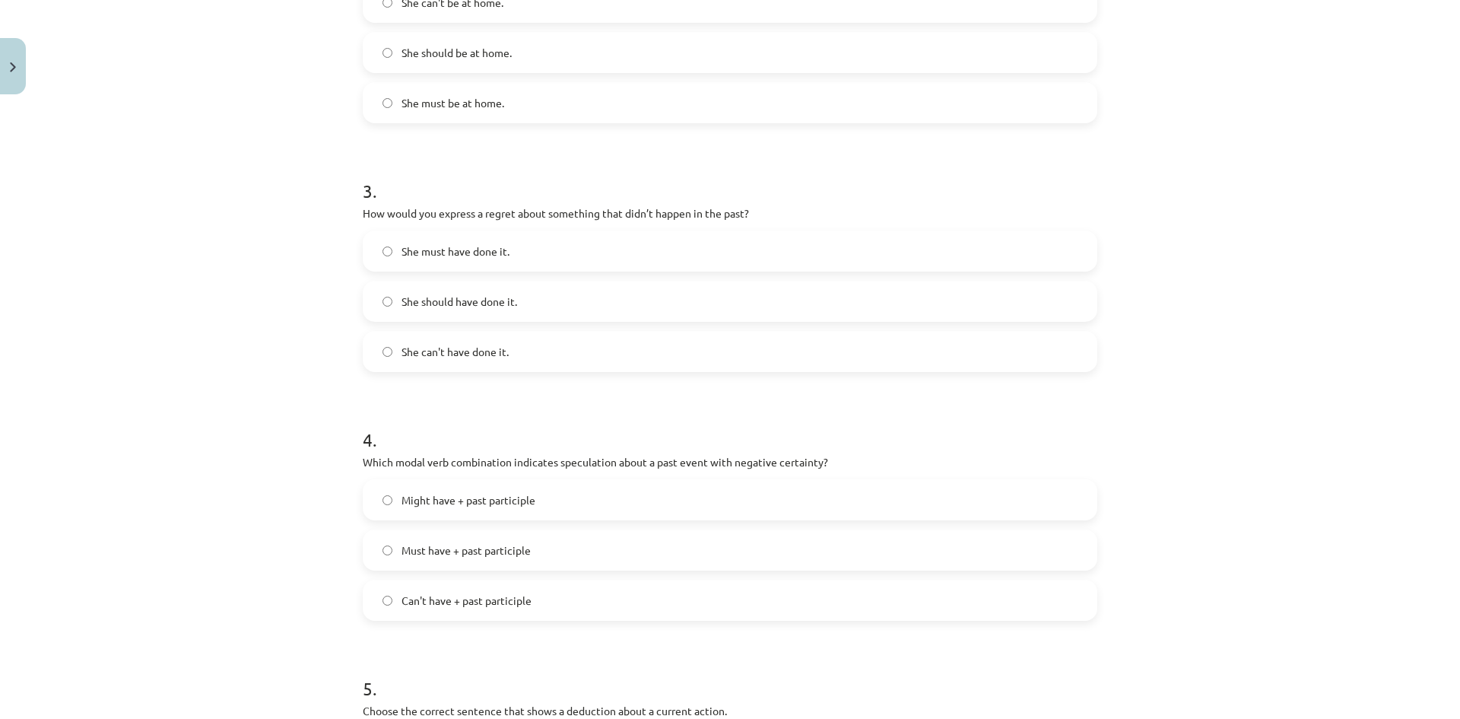
scroll to position [798, 0]
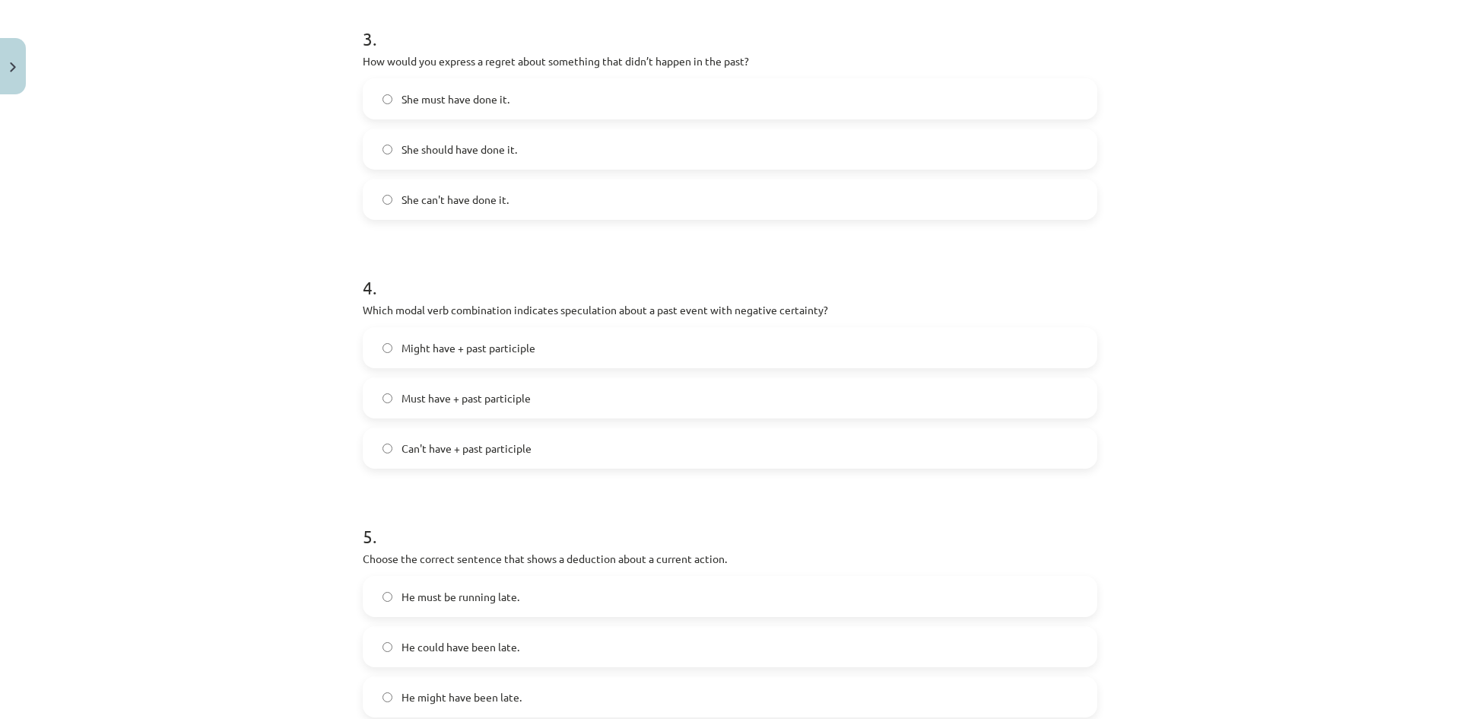
click at [525, 444] on span "Can't have + past participle" at bounding box center [466, 448] width 130 height 16
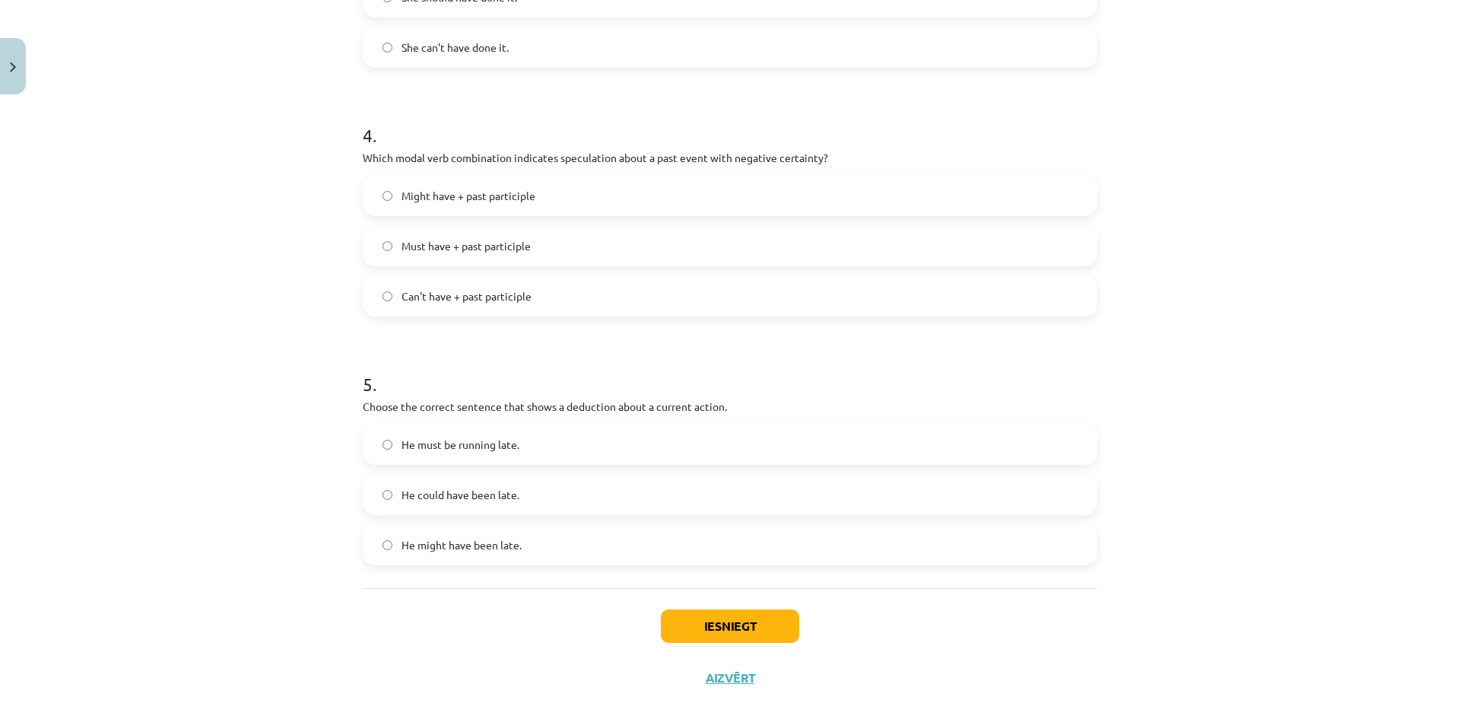
scroll to position [973, 0]
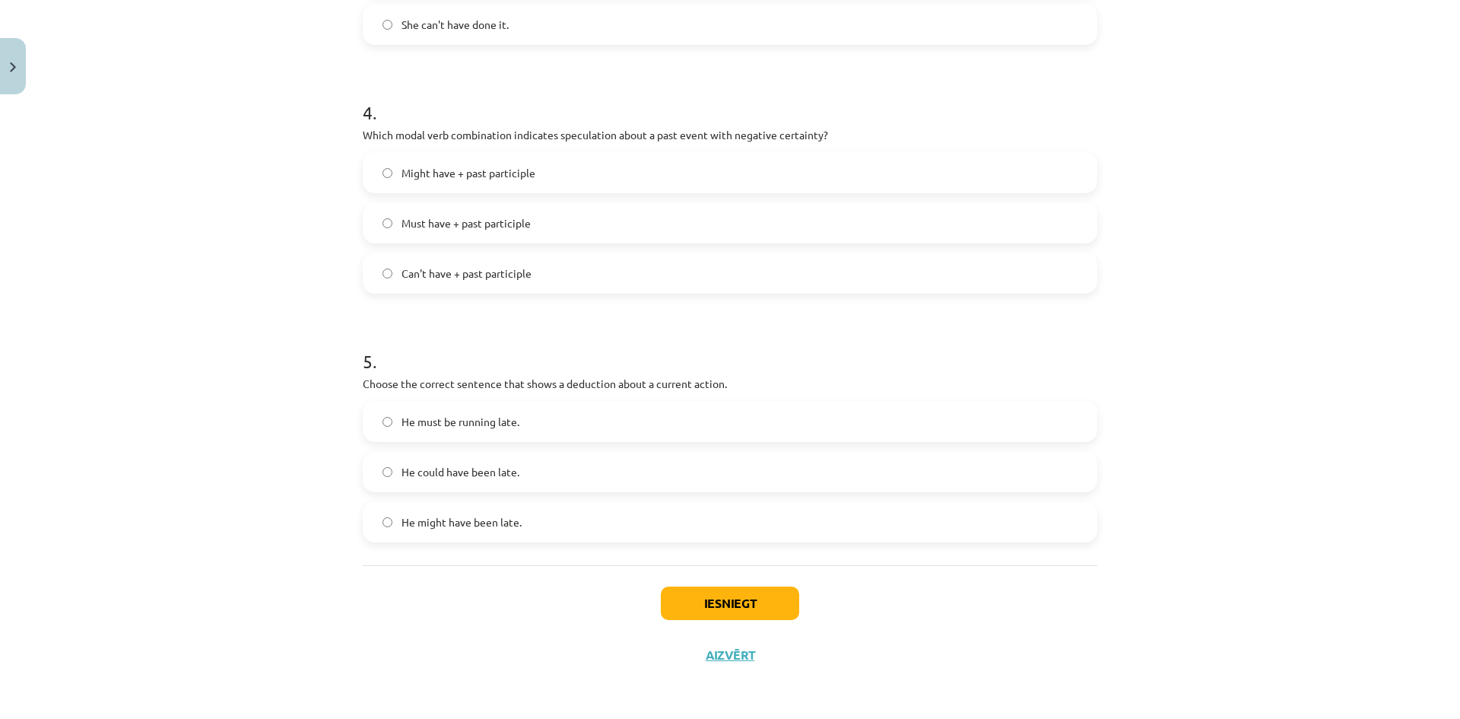
click at [565, 418] on label "He must be running late." at bounding box center [729, 421] width 731 height 38
click at [723, 597] on button "Iesniegt" at bounding box center [730, 602] width 138 height 33
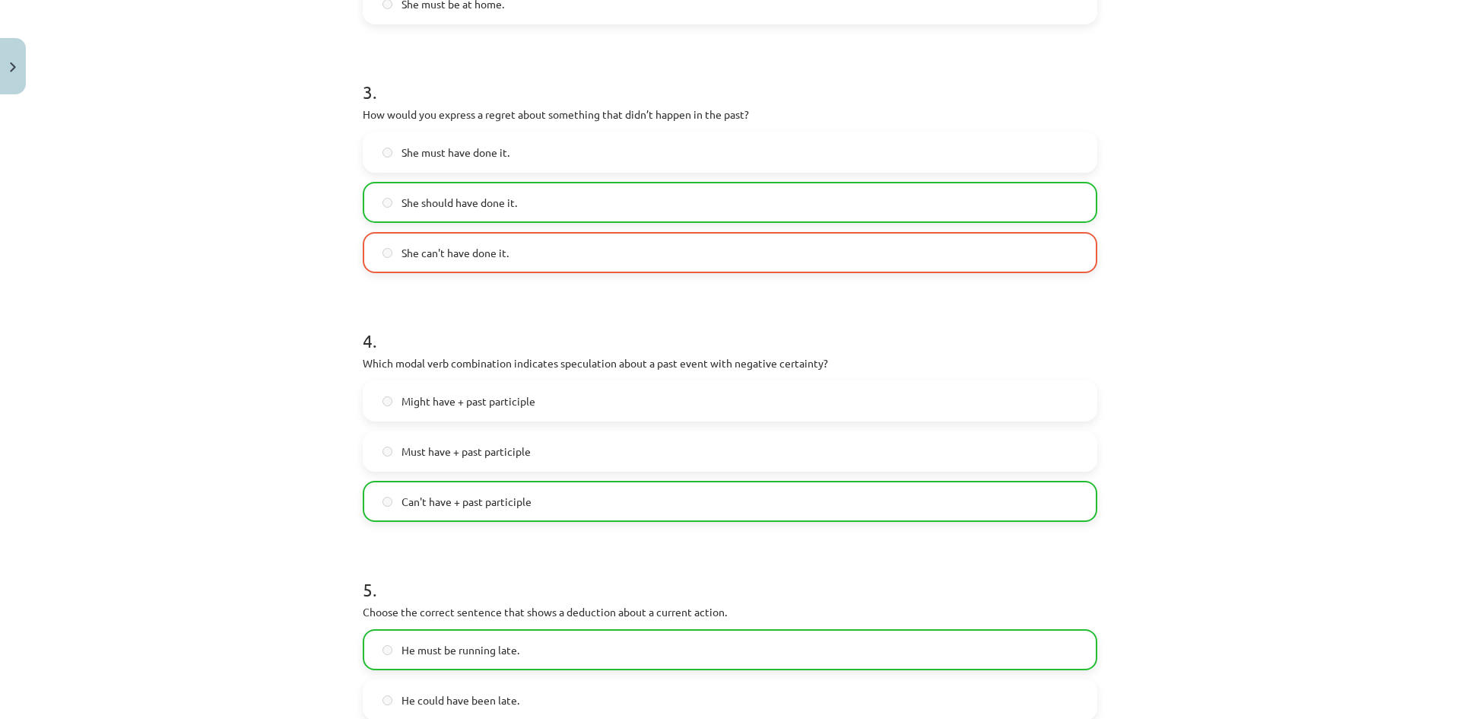
scroll to position [1022, 0]
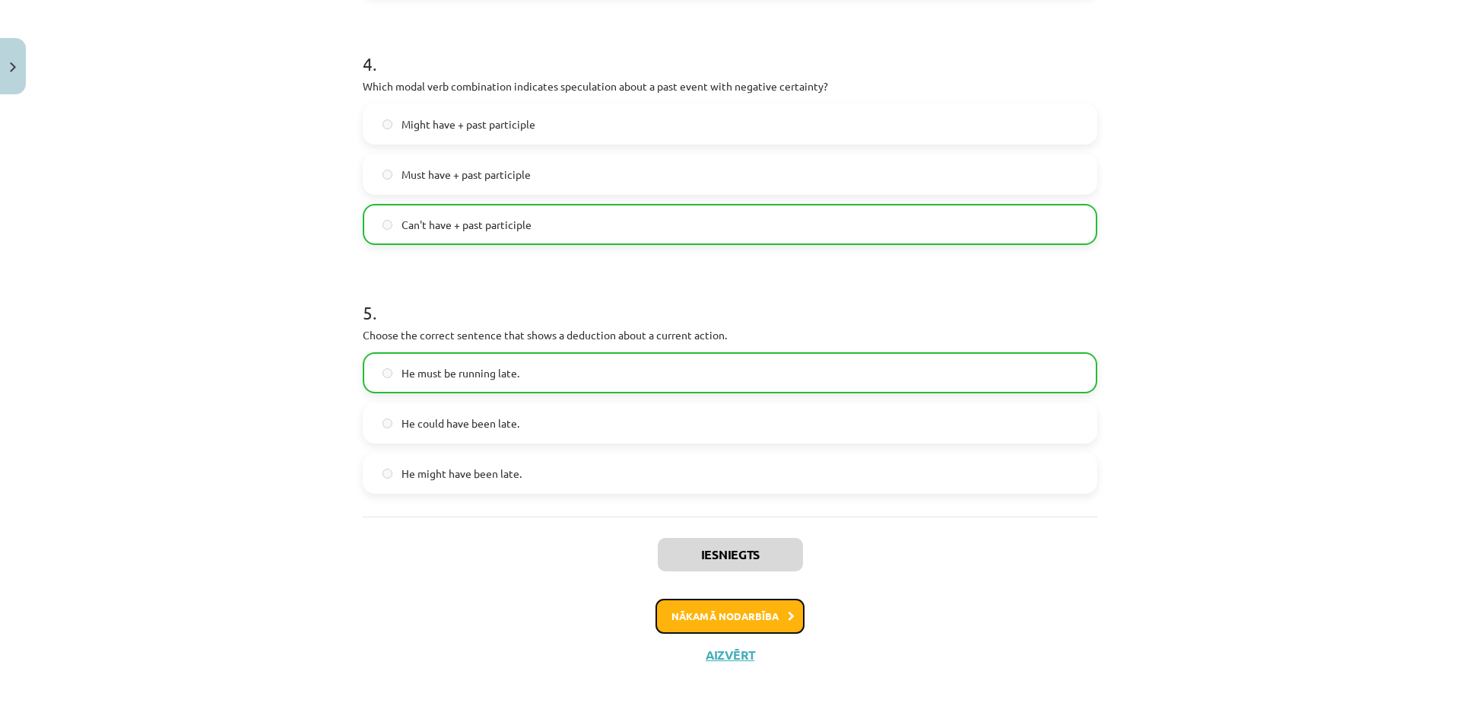
click at [739, 618] on button "Nākamā nodarbība" at bounding box center [729, 615] width 149 height 35
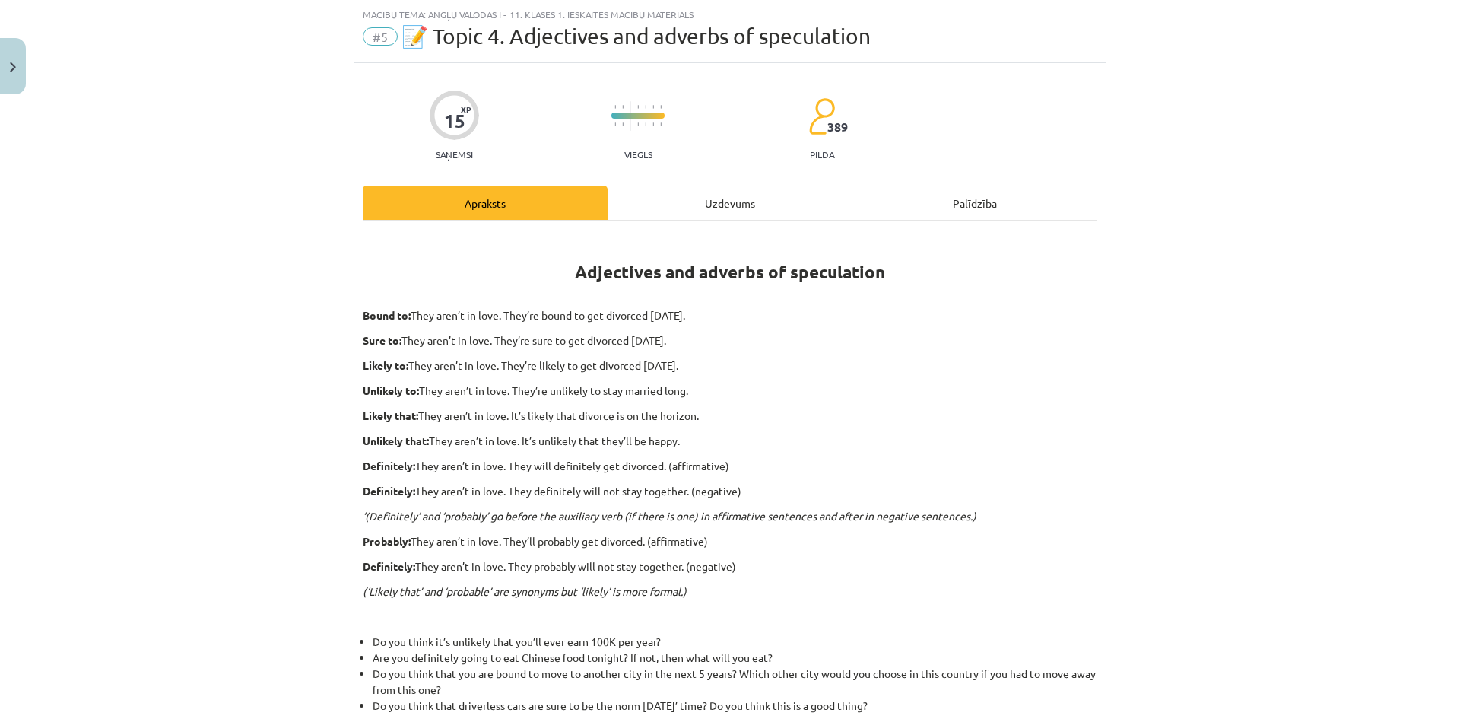
click at [674, 219] on div "Uzdevums" at bounding box center [729, 203] width 245 height 34
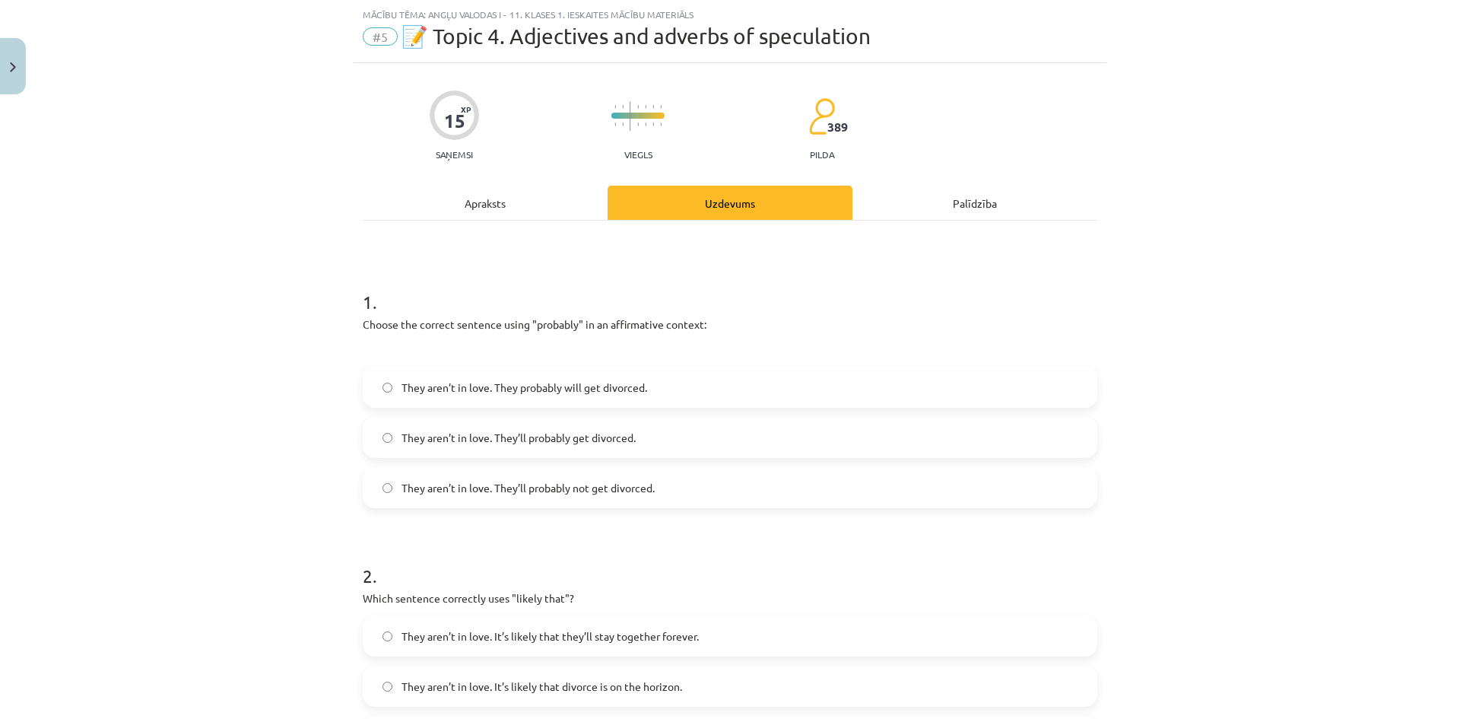
click at [696, 437] on label "They aren’t in love. They’ll probably get divorced." at bounding box center [729, 437] width 731 height 38
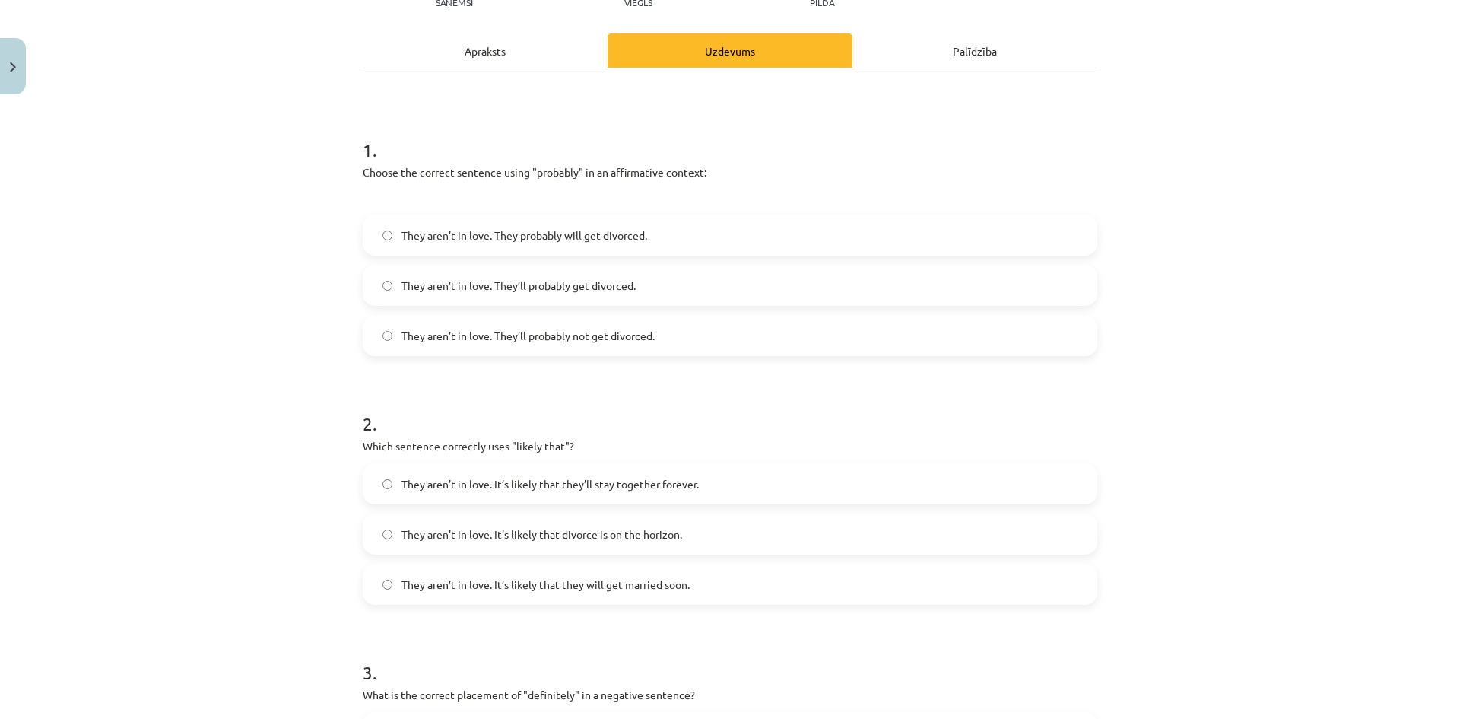
scroll to position [266, 0]
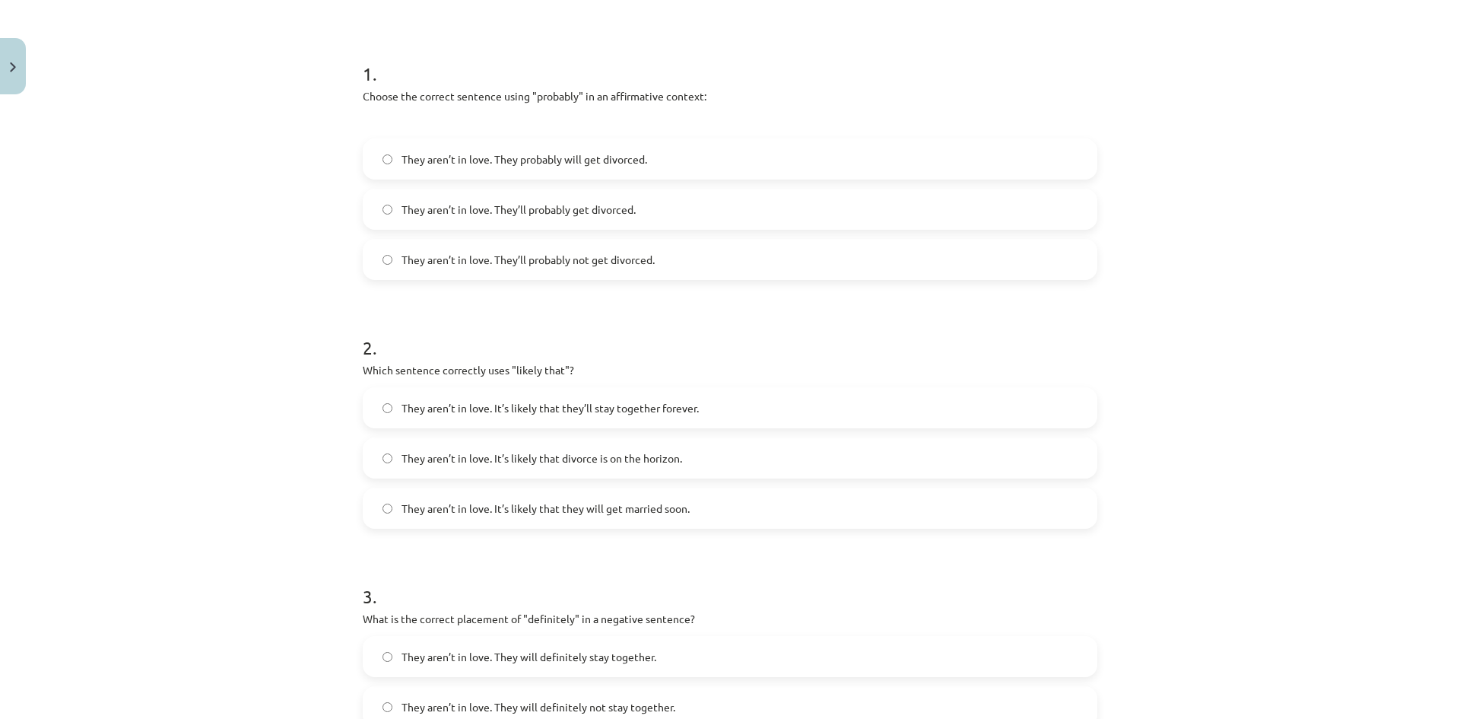
click at [731, 458] on label "They aren’t in love. It’s likely that divorce is on the horizon." at bounding box center [729, 458] width 731 height 38
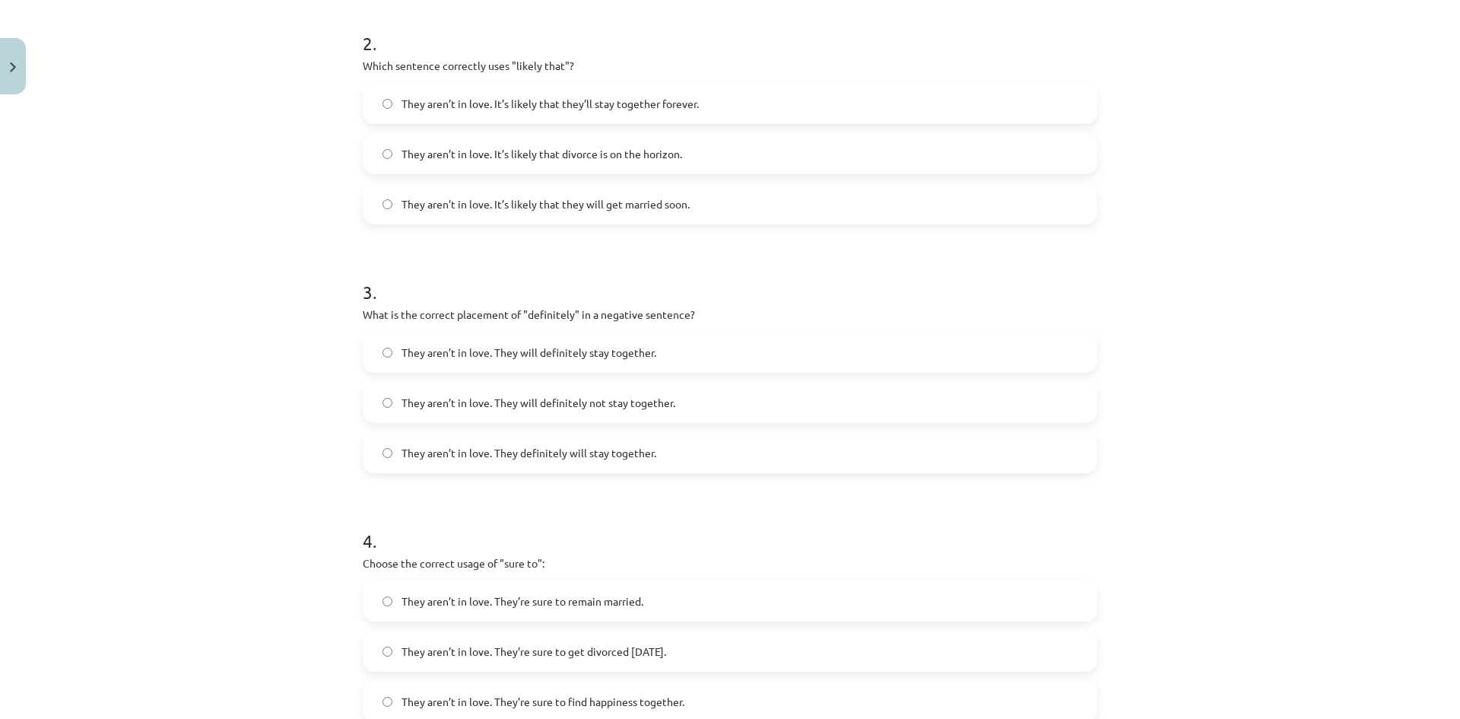
click at [728, 397] on label "They aren’t in love. They will definitely not stay together." at bounding box center [729, 402] width 731 height 38
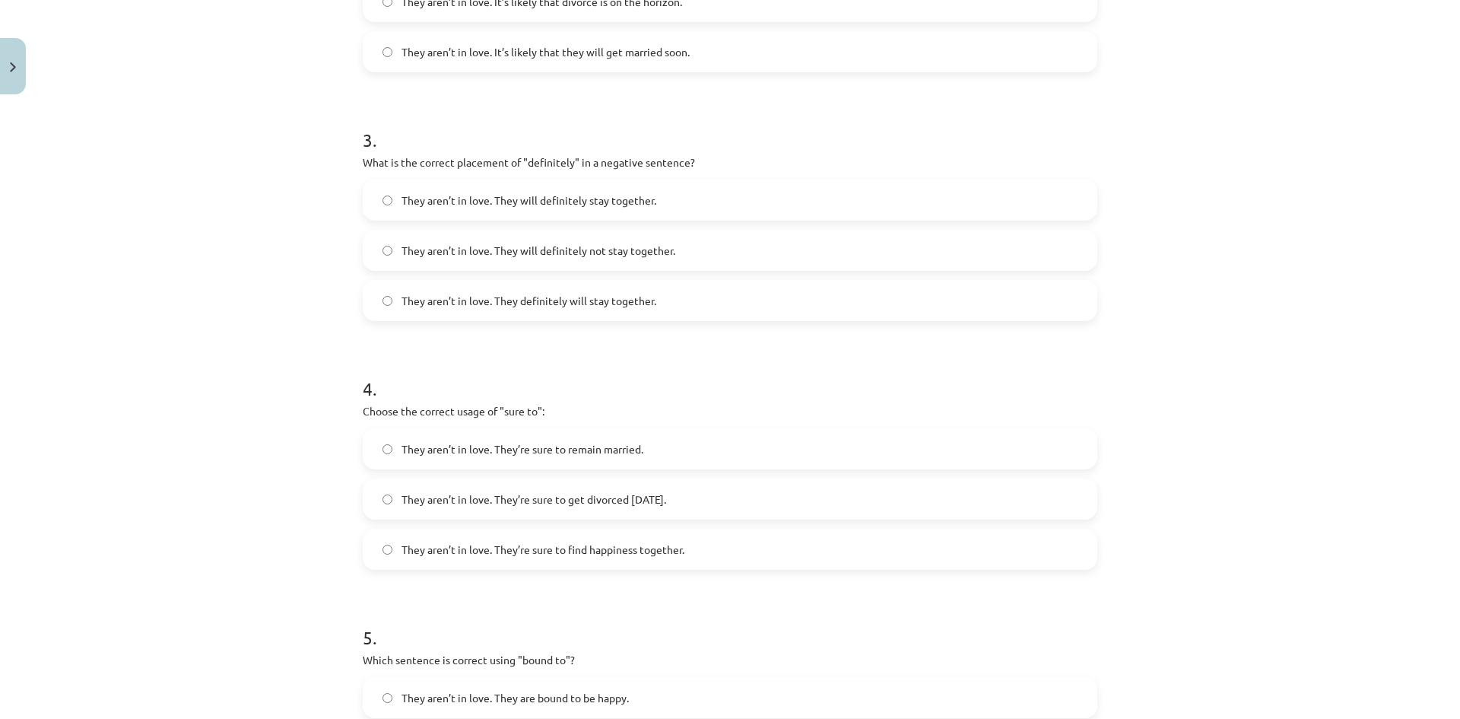
click at [743, 497] on label "They aren’t in love. They’re sure to get divorced within six months." at bounding box center [729, 499] width 731 height 38
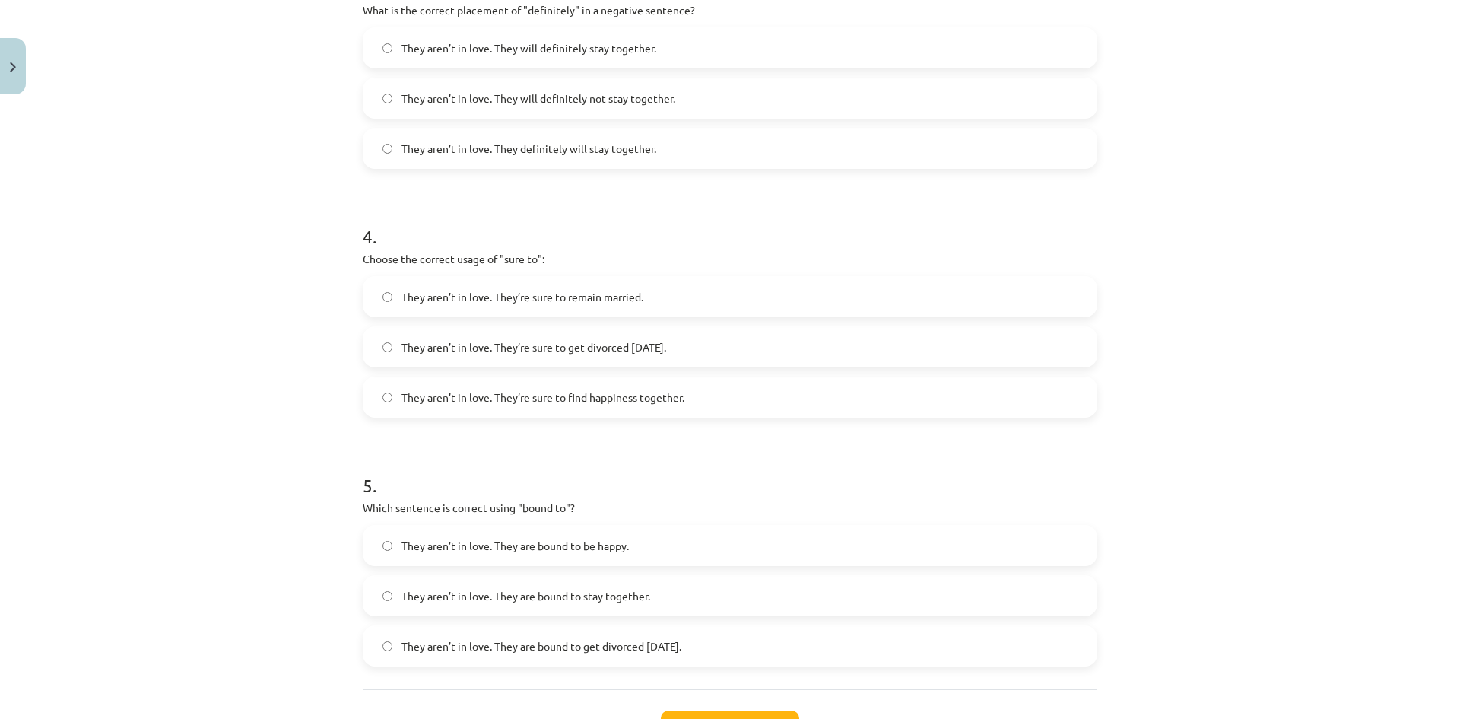
scroll to position [998, 0]
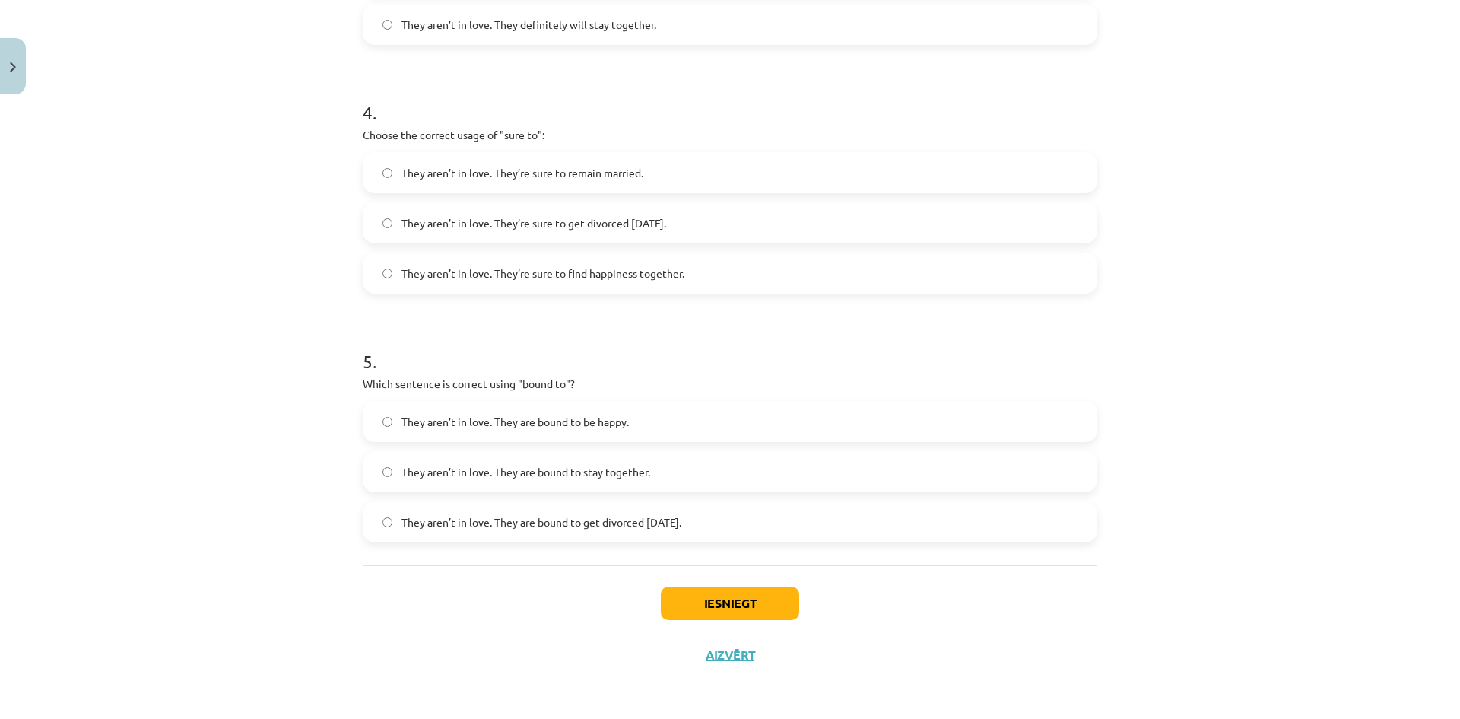
click at [680, 529] on span "They aren’t in love. They are bound to get divorced within six months." at bounding box center [541, 522] width 280 height 16
click at [709, 590] on button "Iesniegt" at bounding box center [730, 602] width 138 height 33
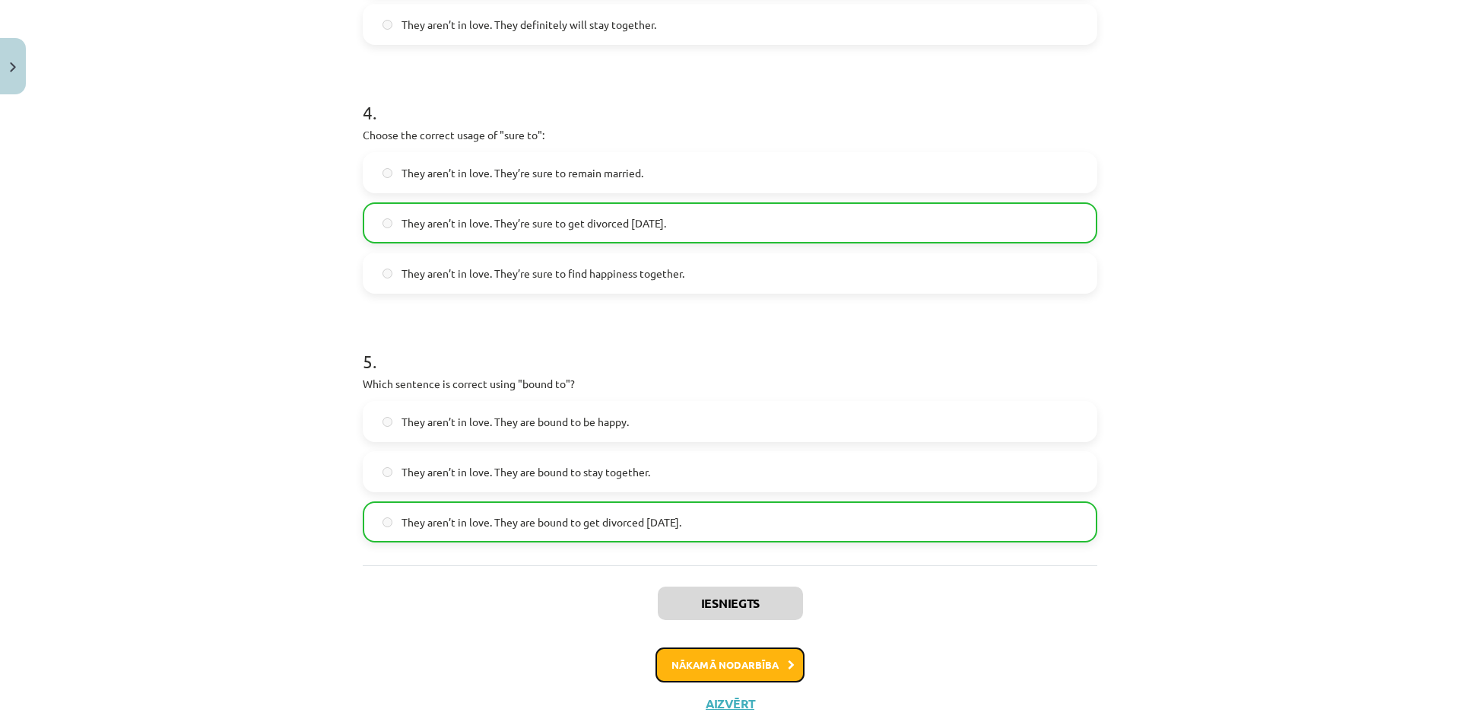
click at [747, 671] on button "Nākamā nodarbība" at bounding box center [729, 664] width 149 height 35
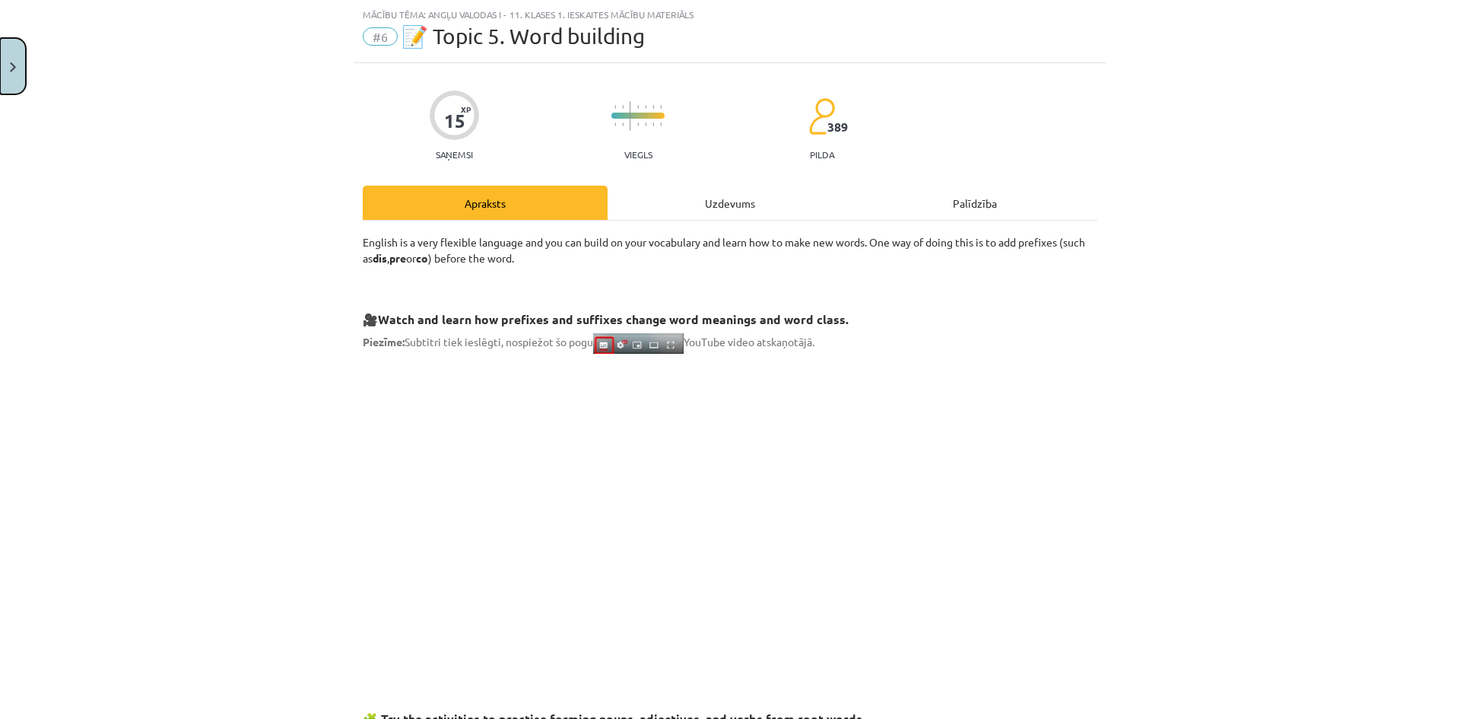
click at [0, 75] on button "Close" at bounding box center [13, 66] width 26 height 56
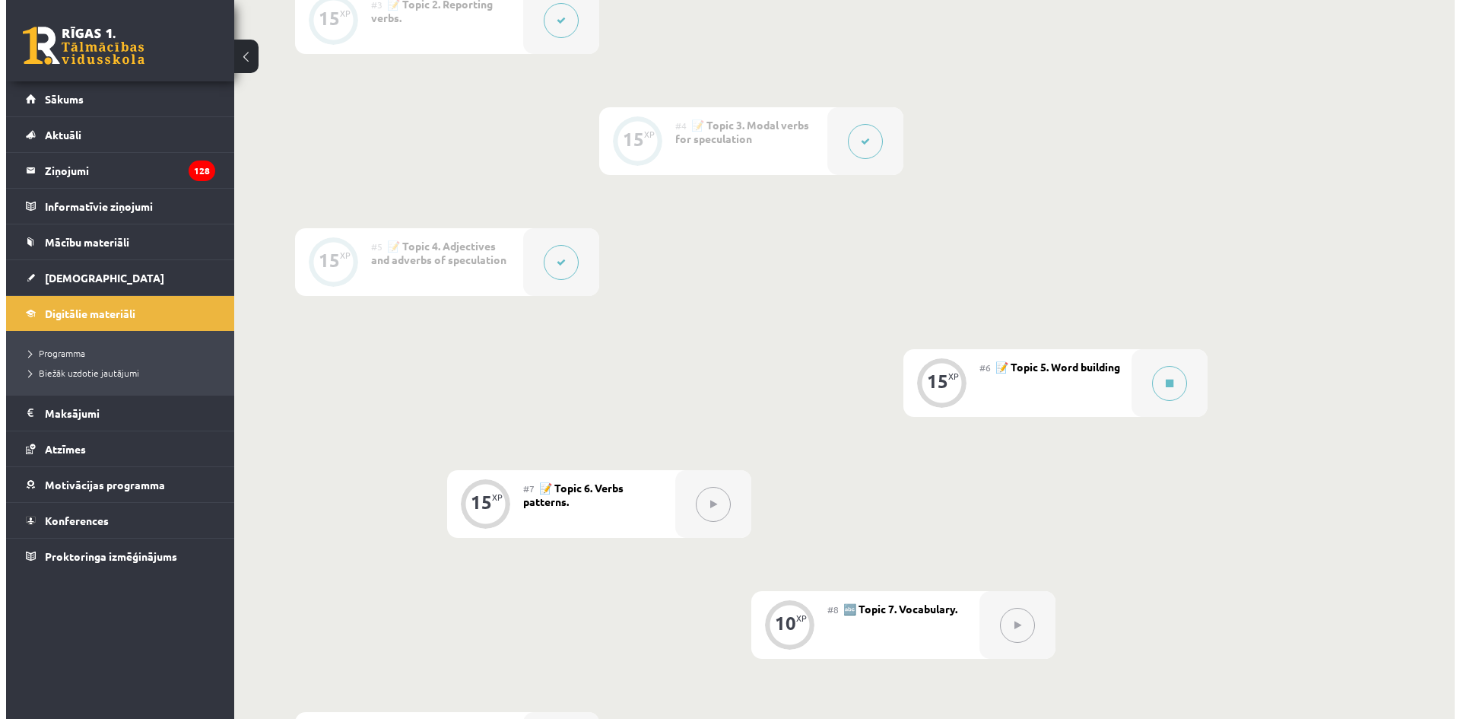
scroll to position [836, 0]
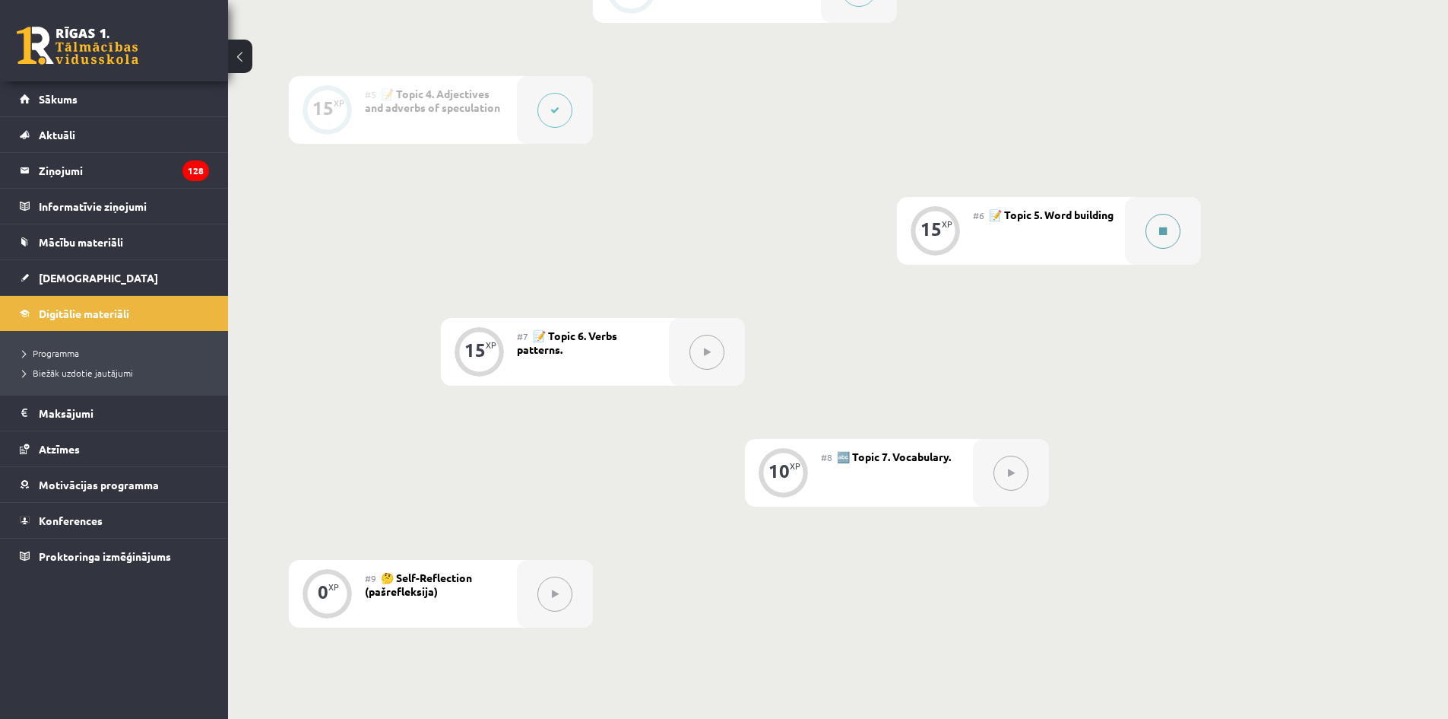
click at [1166, 227] on icon at bounding box center [1163, 231] width 8 height 9
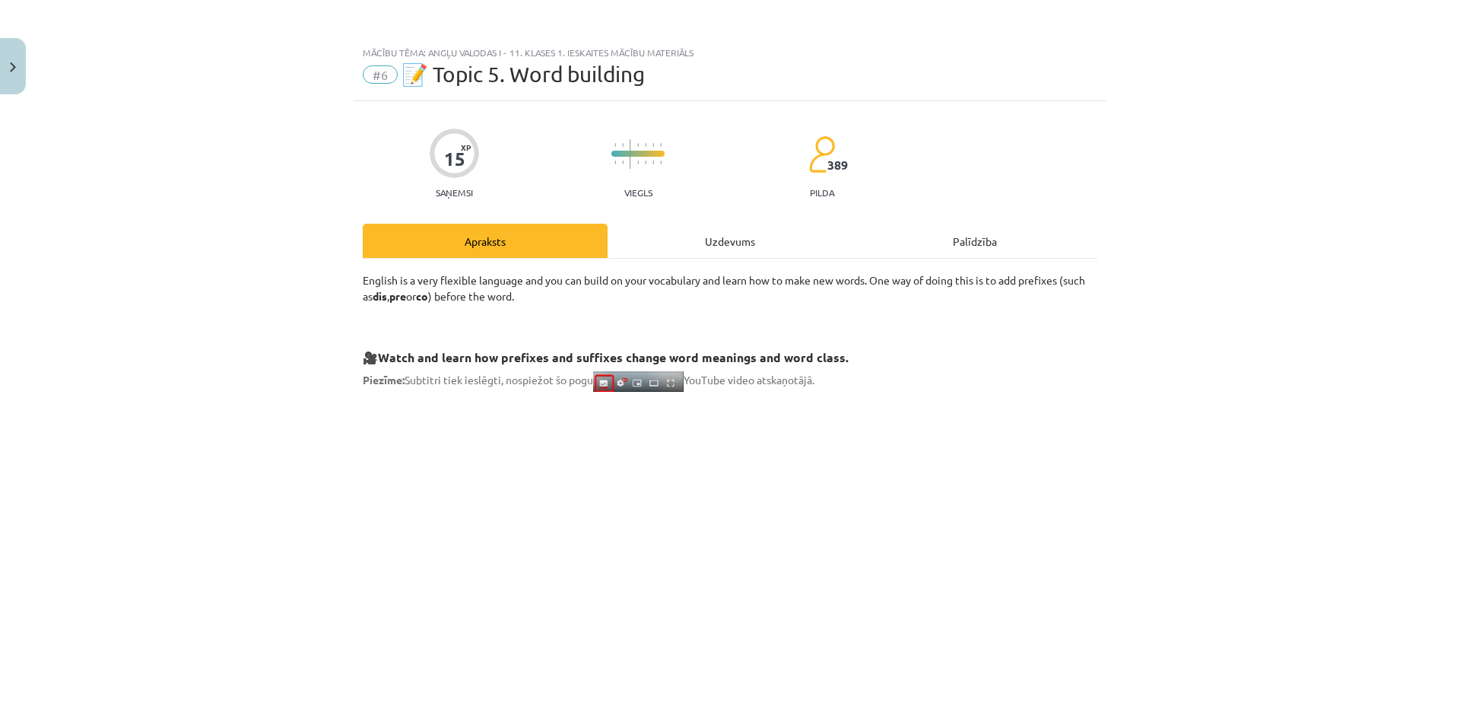
click at [740, 249] on div "Uzdevums" at bounding box center [729, 241] width 245 height 34
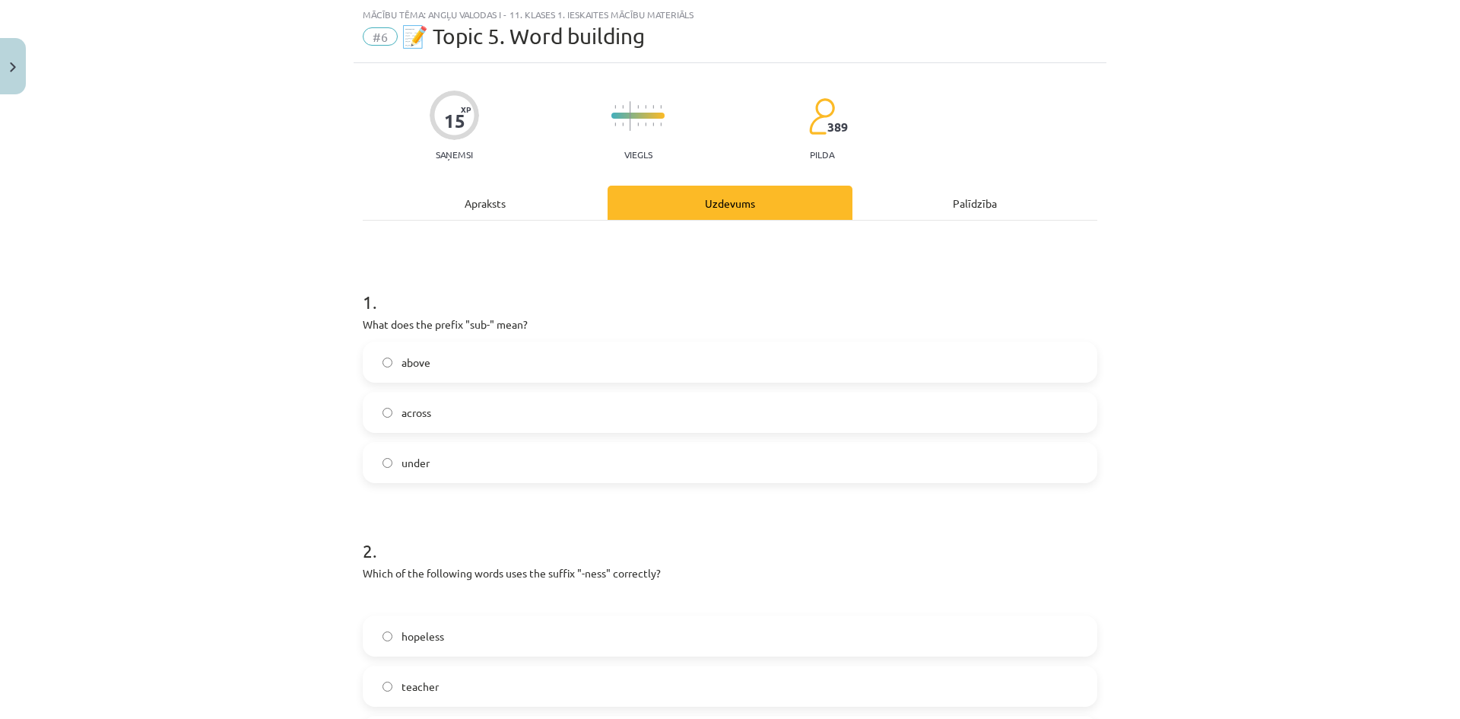
click at [477, 198] on div "Apraksts" at bounding box center [485, 203] width 245 height 34
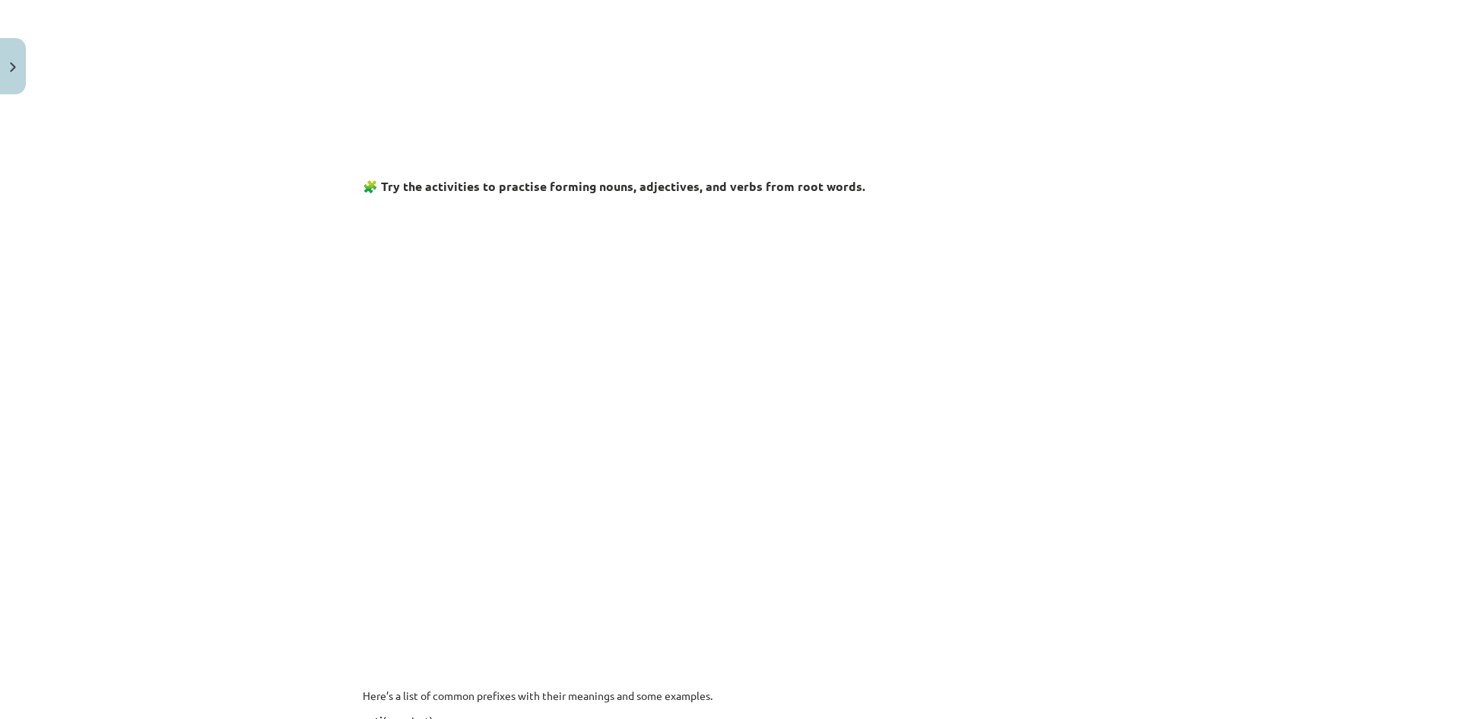
scroll to position [494, 0]
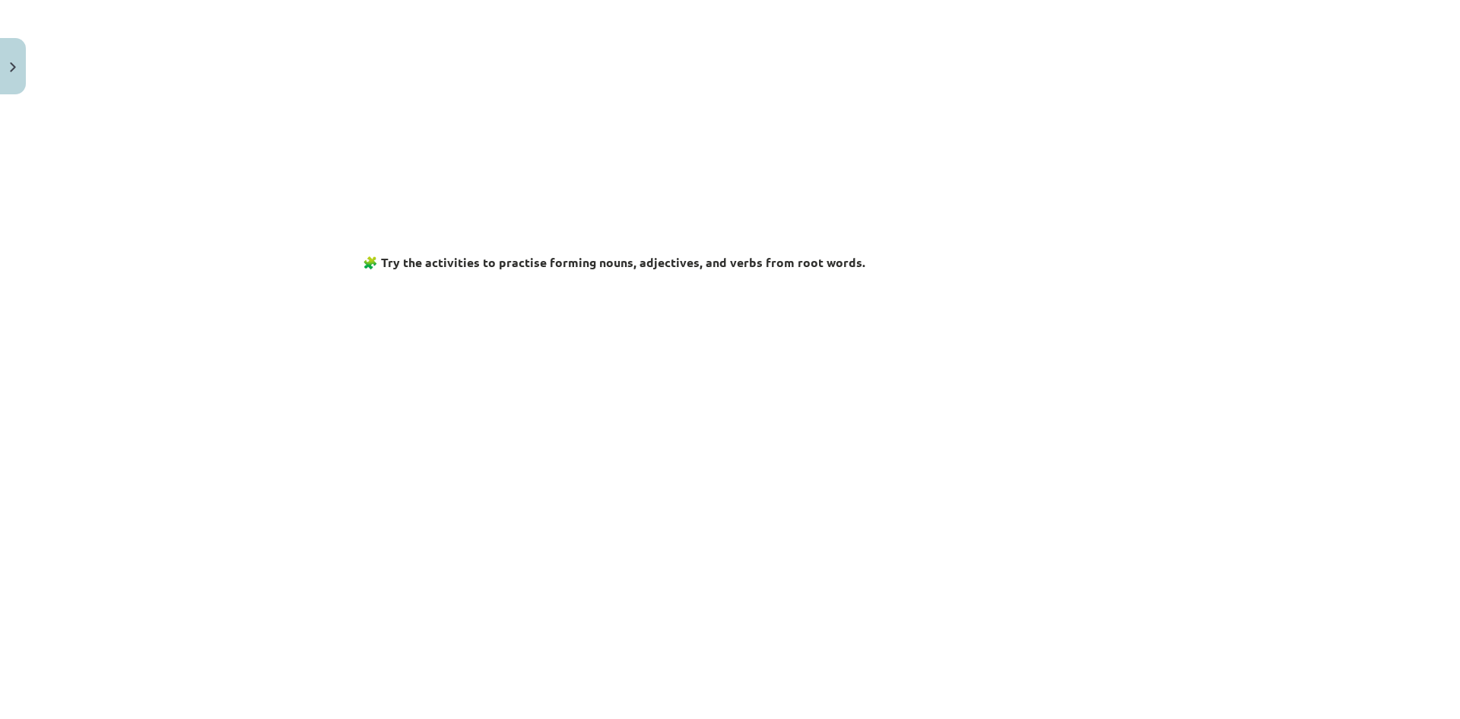
click at [272, 441] on div "Mācību tēma: Angļu valodas i - 11. klases 1. ieskaites mācību materiāls #6 📝 To…" at bounding box center [730, 359] width 1460 height 719
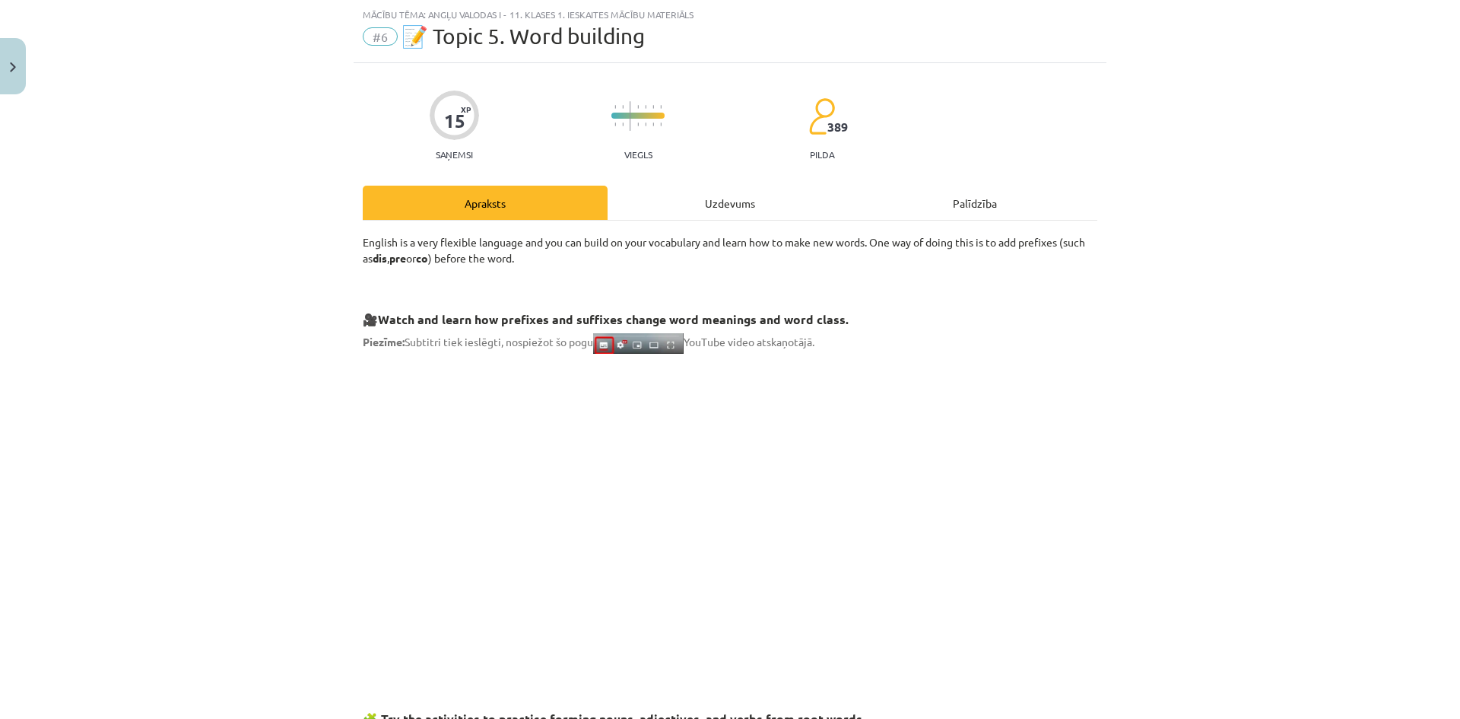
scroll to position [0, 0]
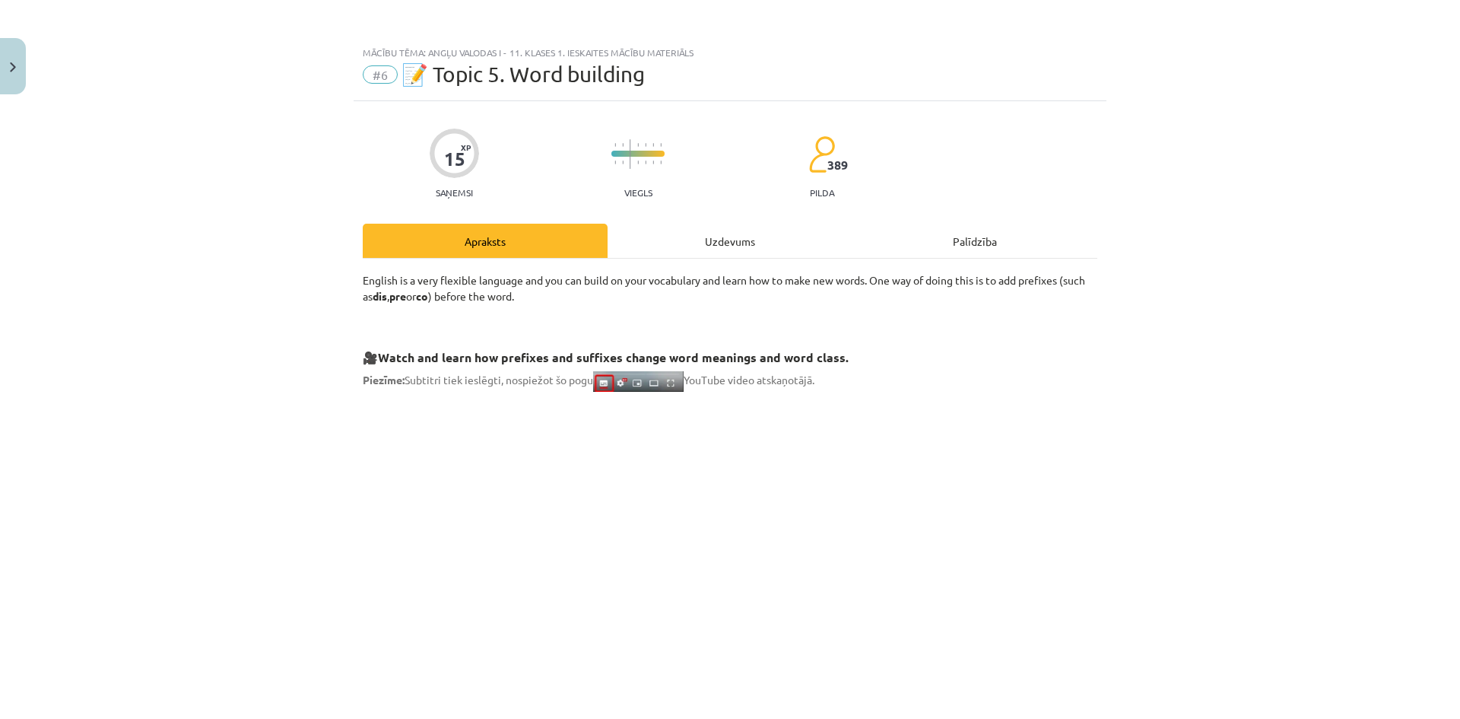
click at [692, 224] on div "Uzdevums" at bounding box center [729, 241] width 245 height 34
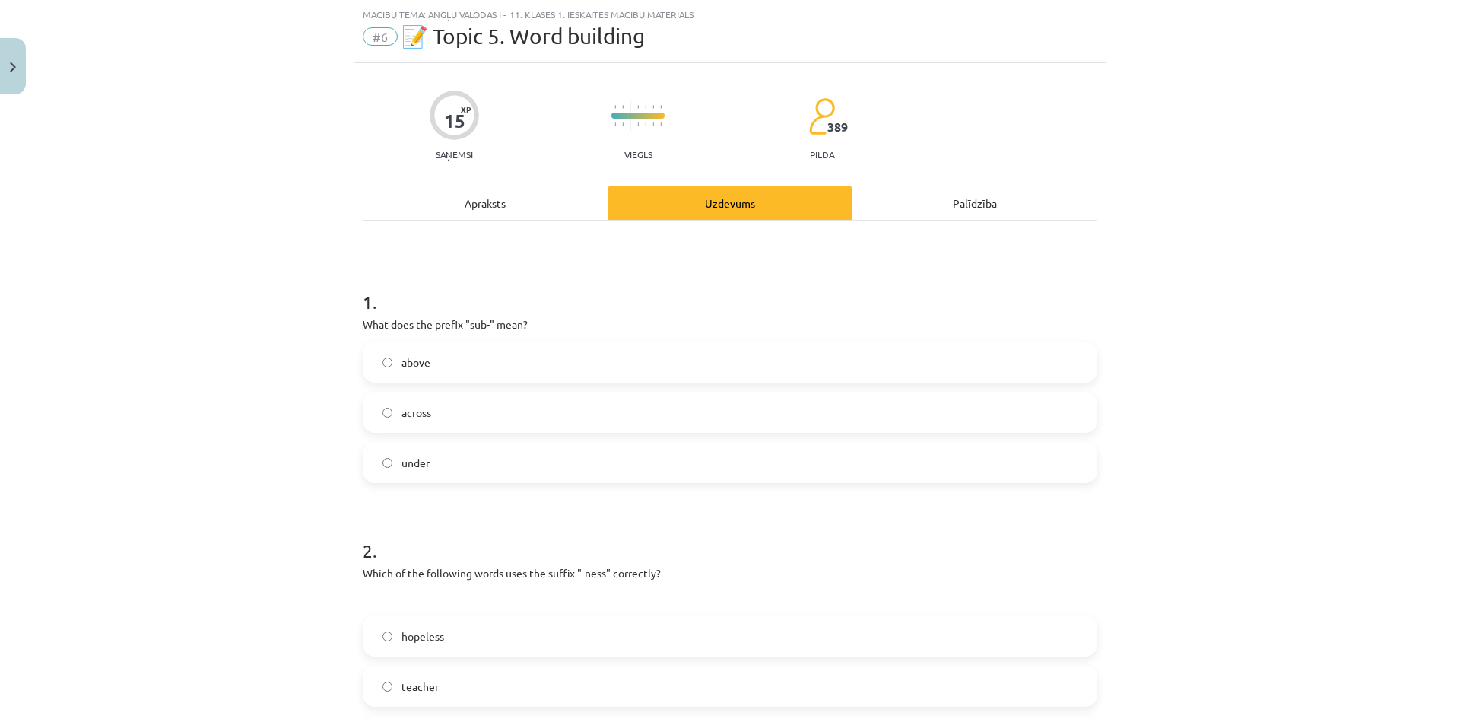
click at [472, 452] on label "under" at bounding box center [729, 462] width 731 height 38
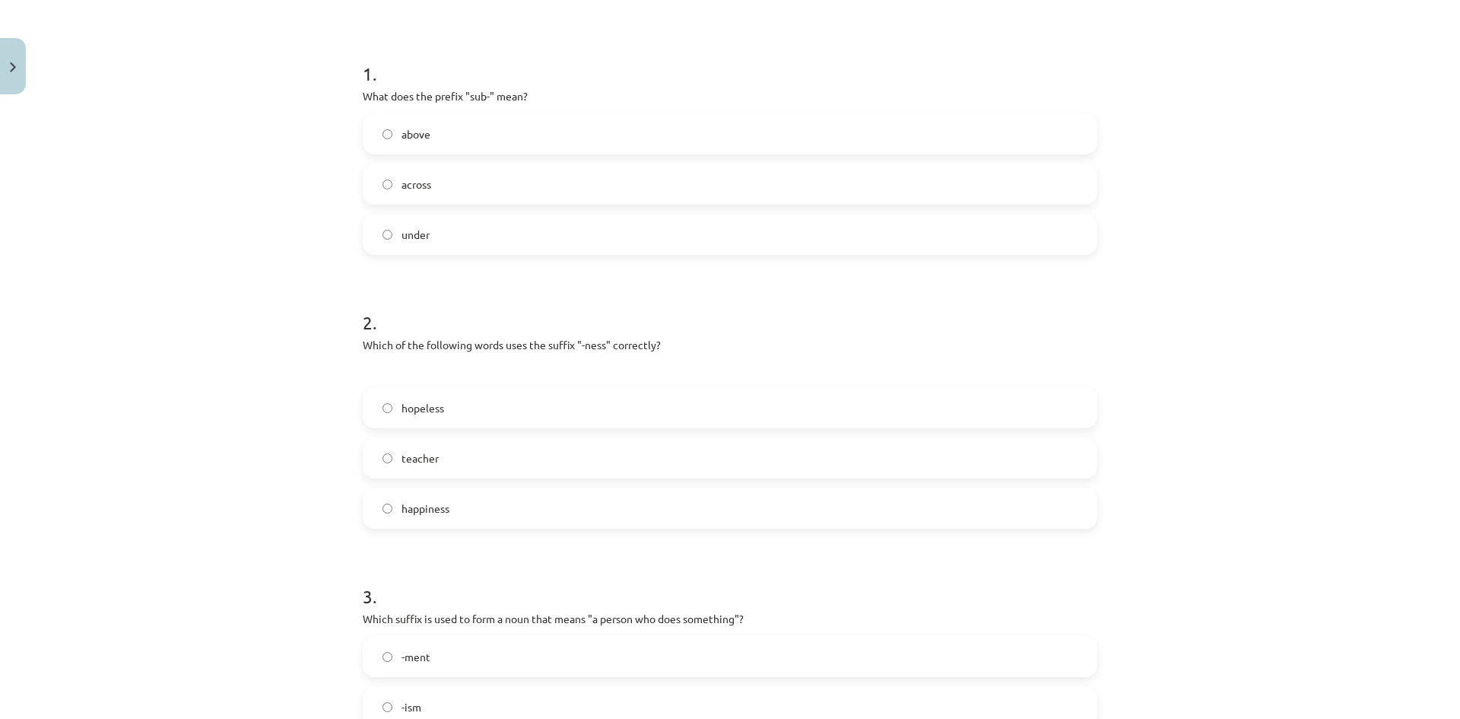
click at [494, 514] on label "happiness" at bounding box center [729, 508] width 731 height 38
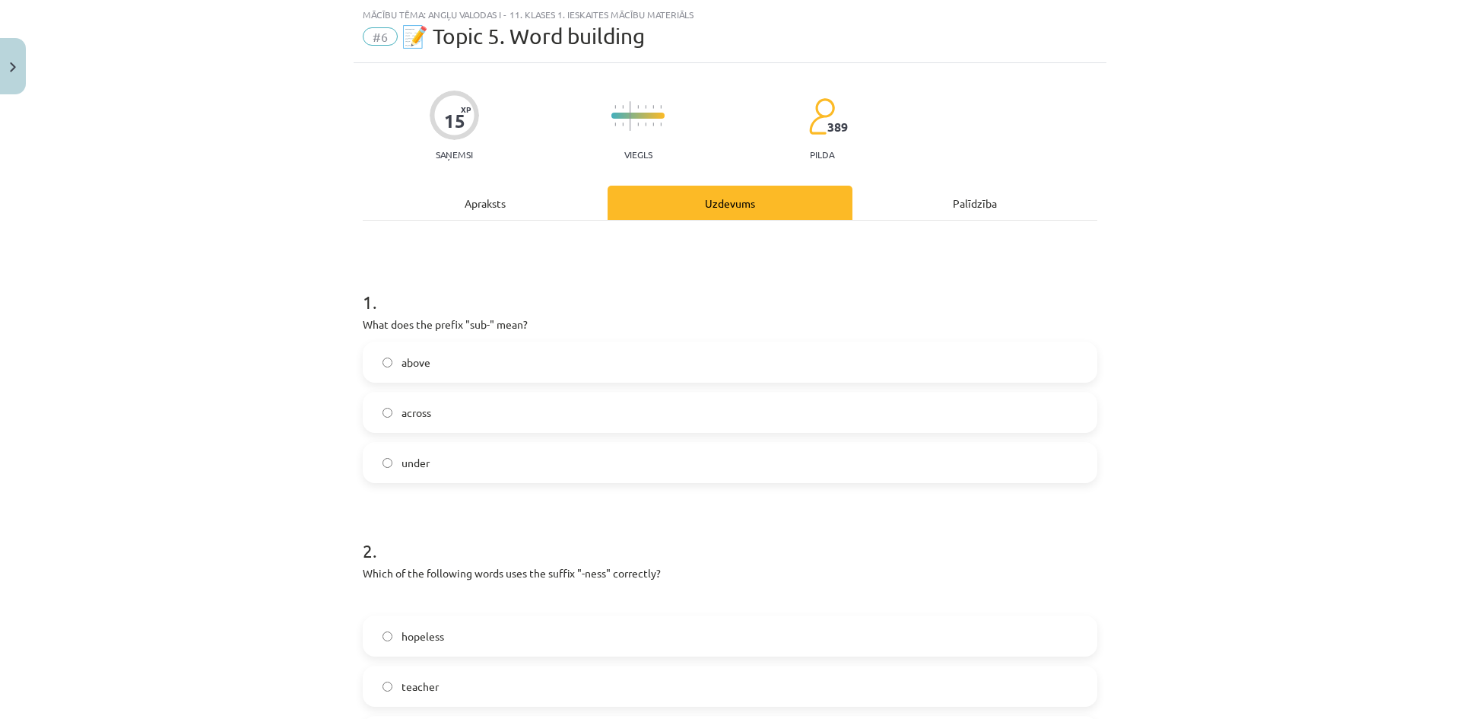
scroll to position [0, 0]
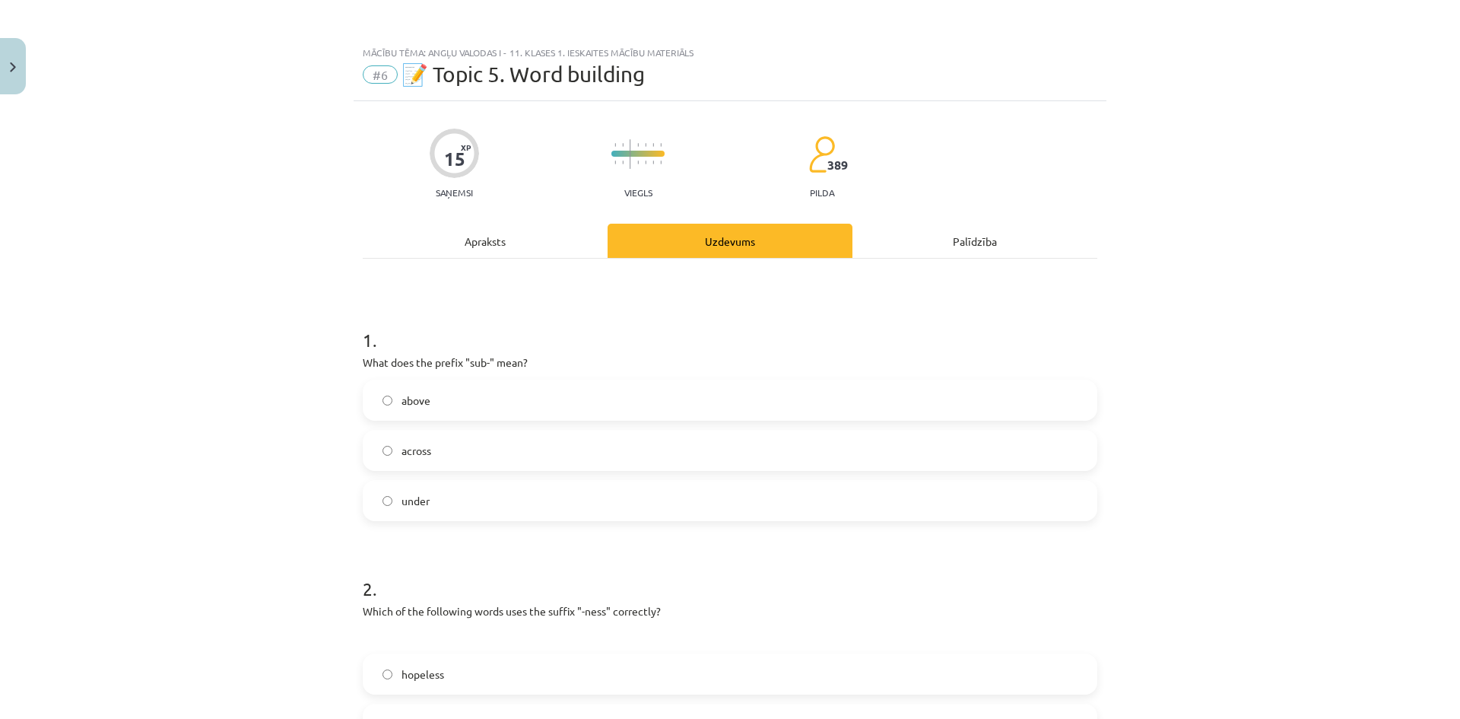
click at [500, 231] on div "Apraksts" at bounding box center [485, 241] width 245 height 34
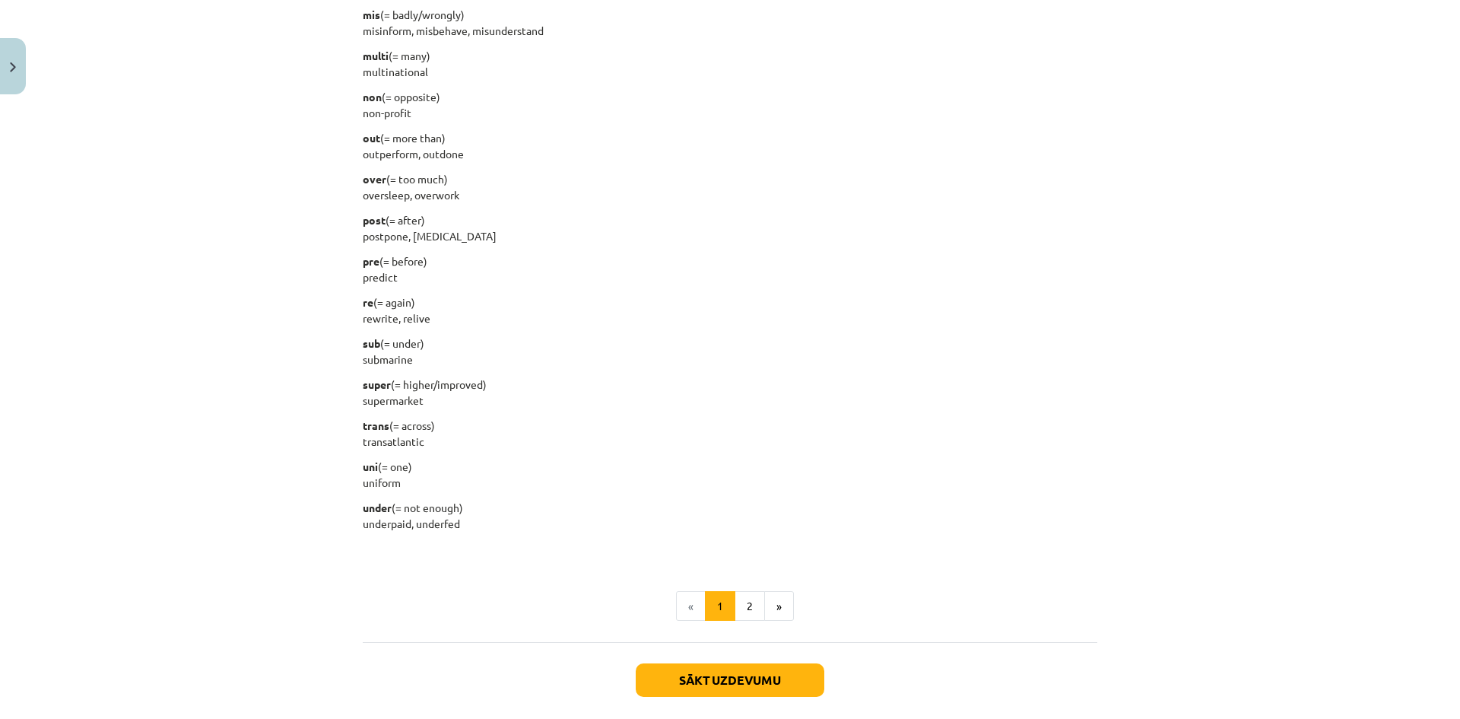
scroll to position [1763, 0]
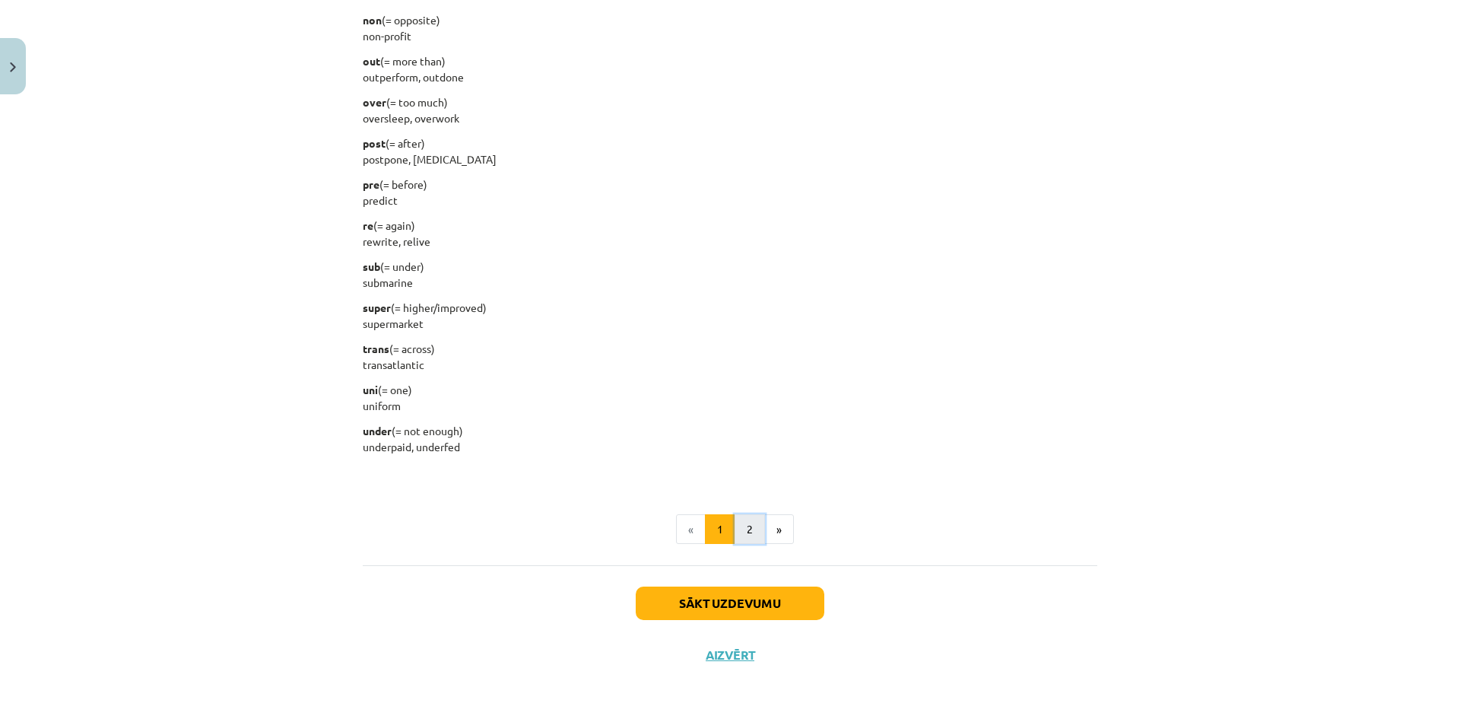
click at [747, 527] on button "2" at bounding box center [749, 529] width 30 height 30
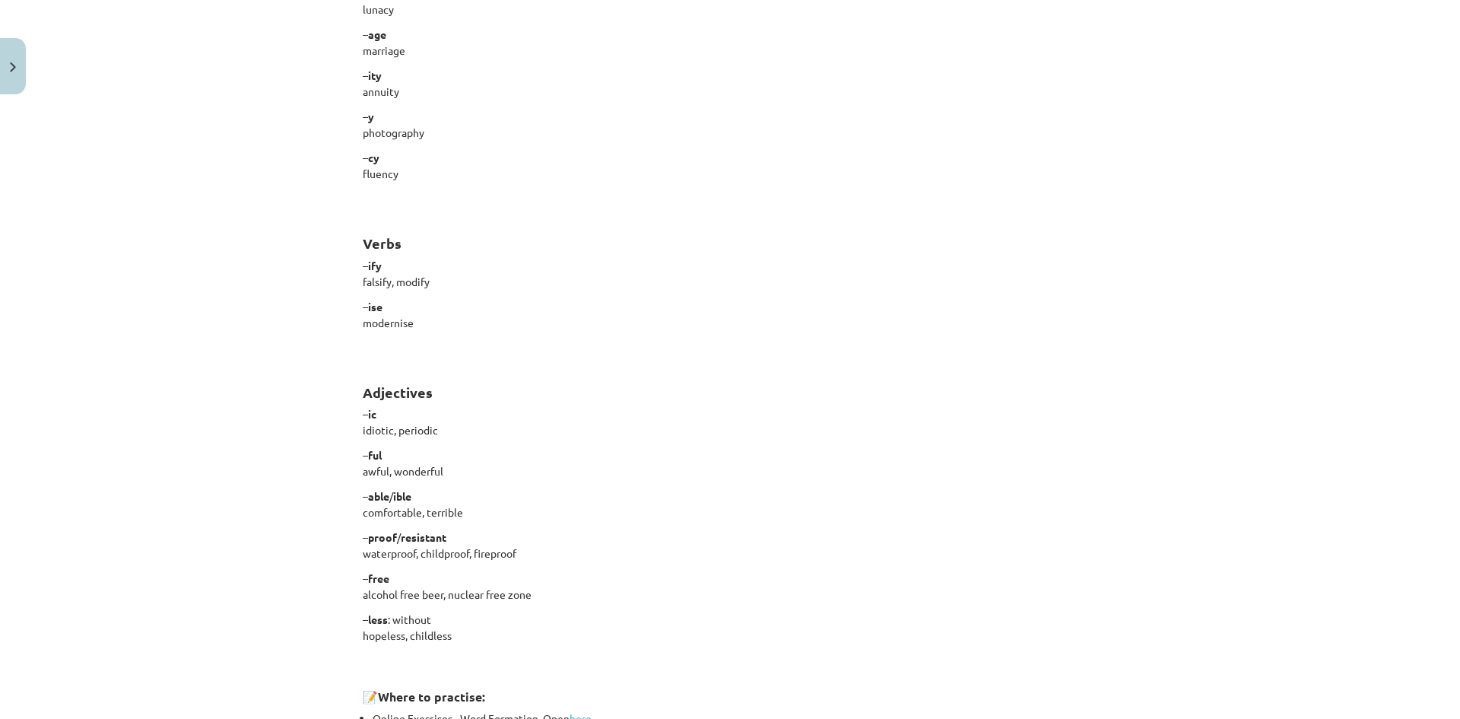
scroll to position [1143, 0]
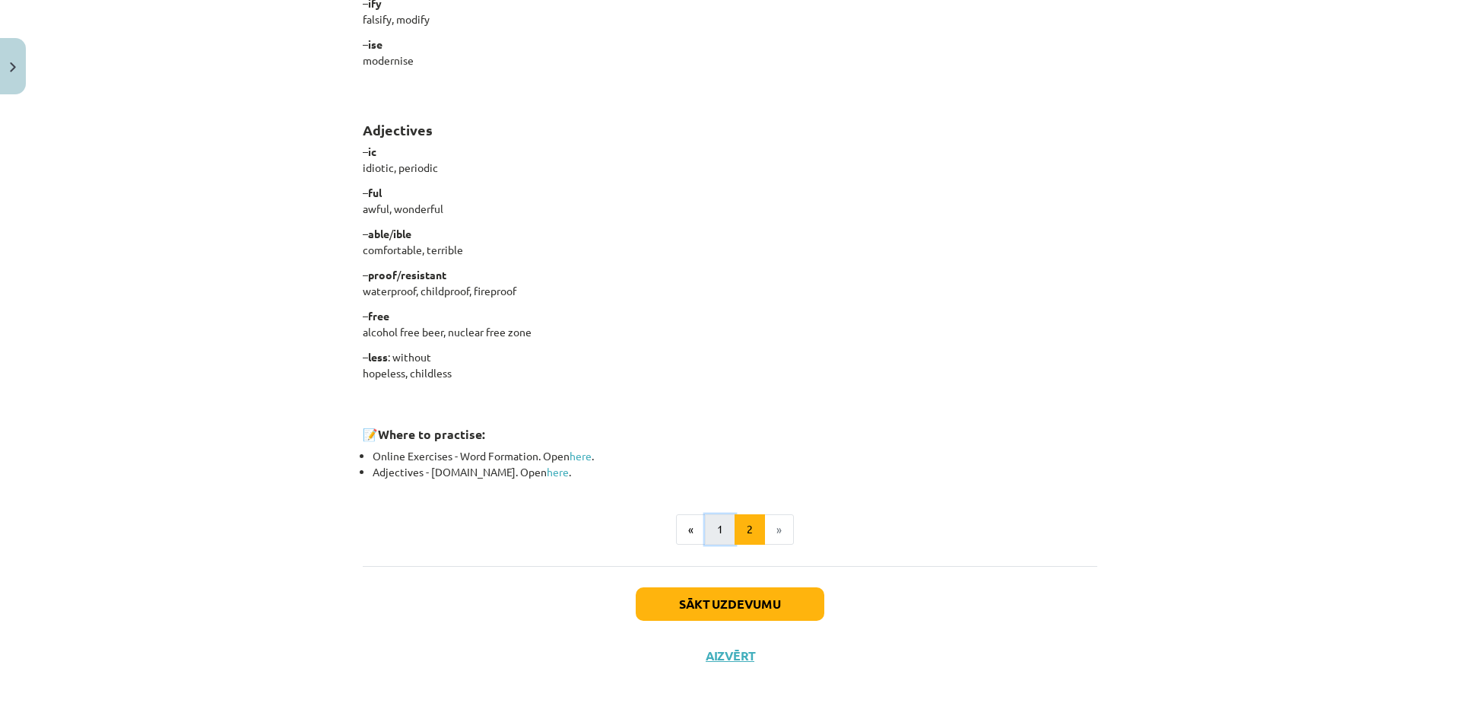
click at [716, 529] on button "1" at bounding box center [720, 529] width 30 height 30
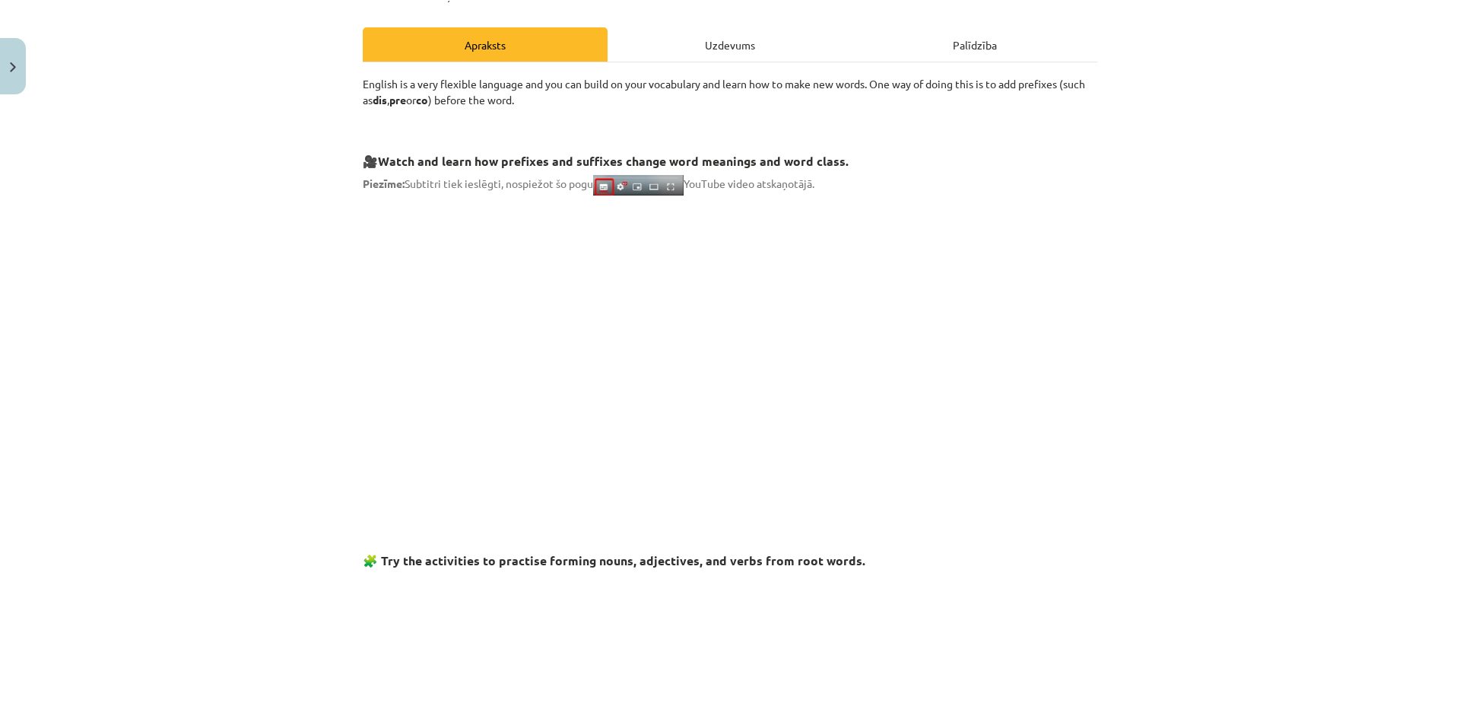
scroll to position [0, 0]
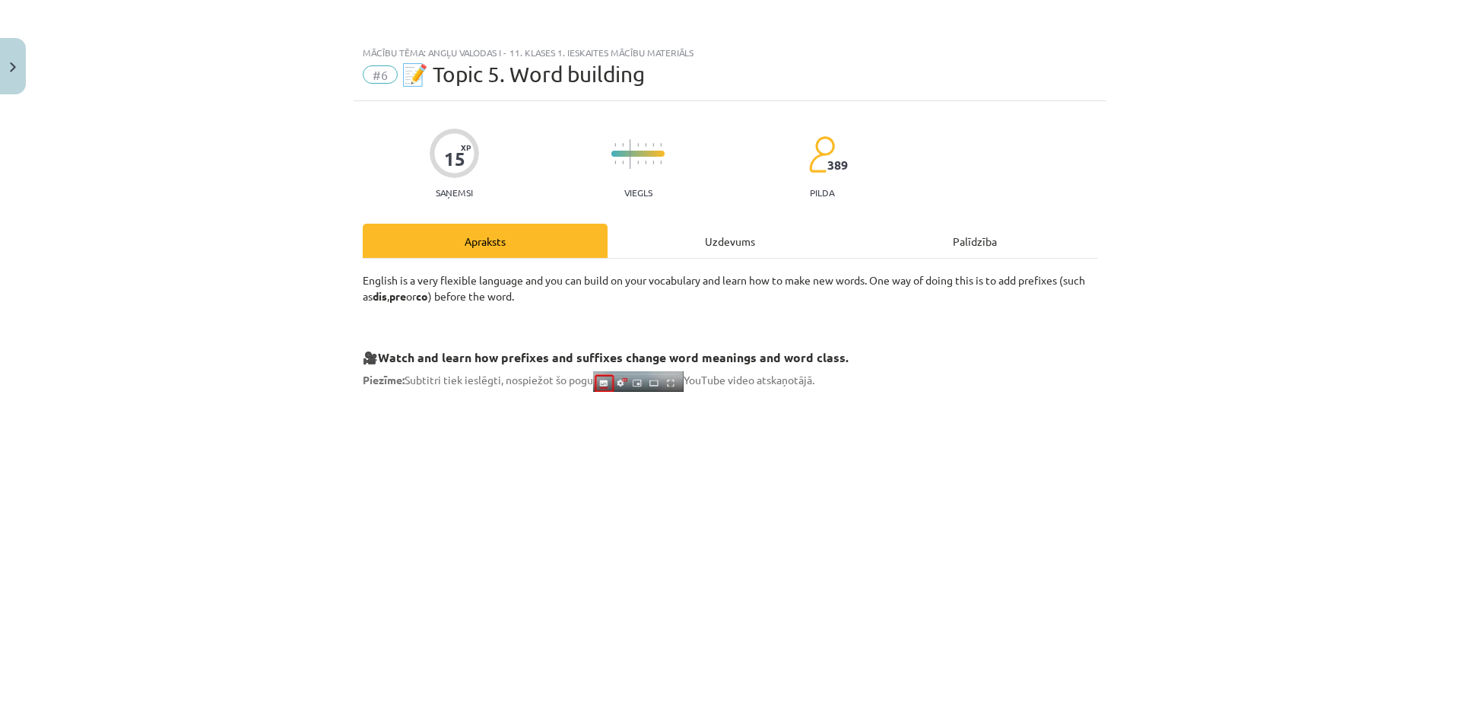
click at [713, 236] on div "Uzdevums" at bounding box center [729, 241] width 245 height 34
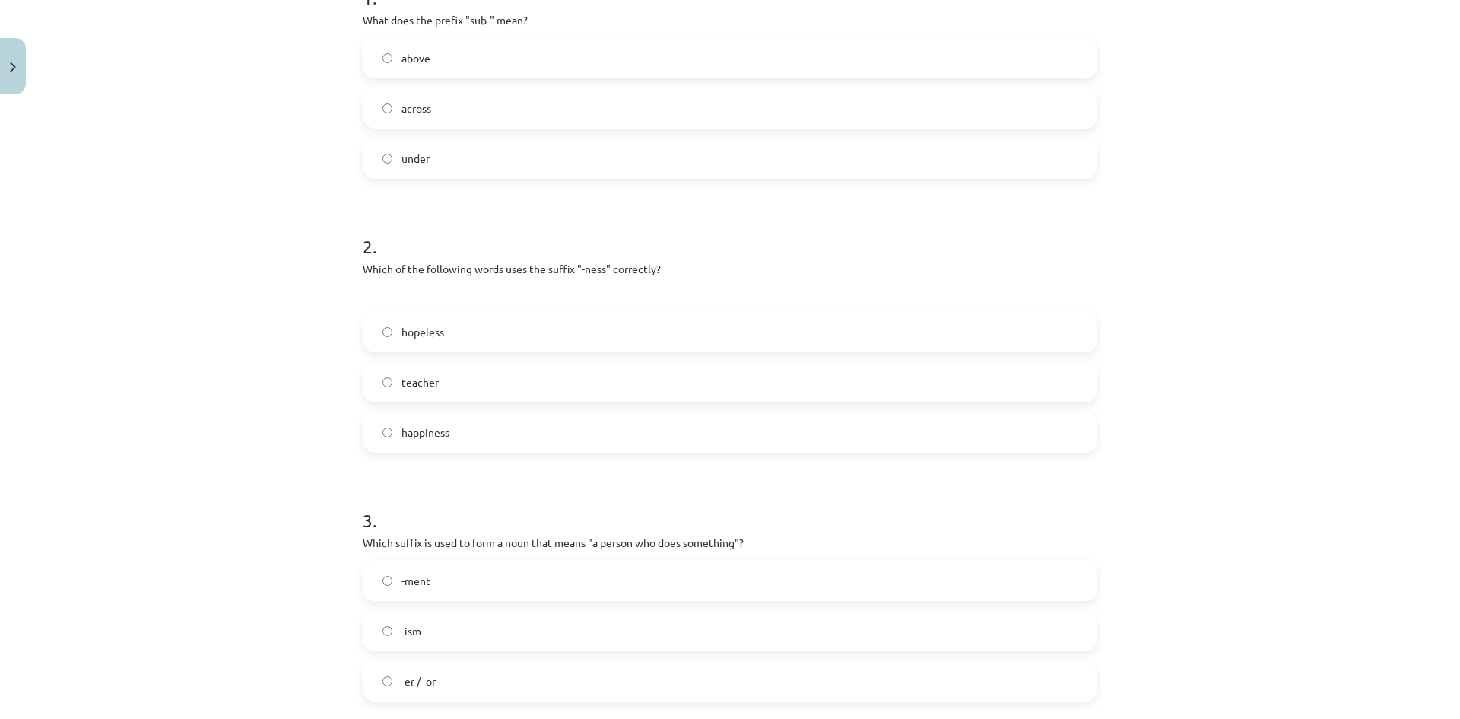
scroll to position [570, 0]
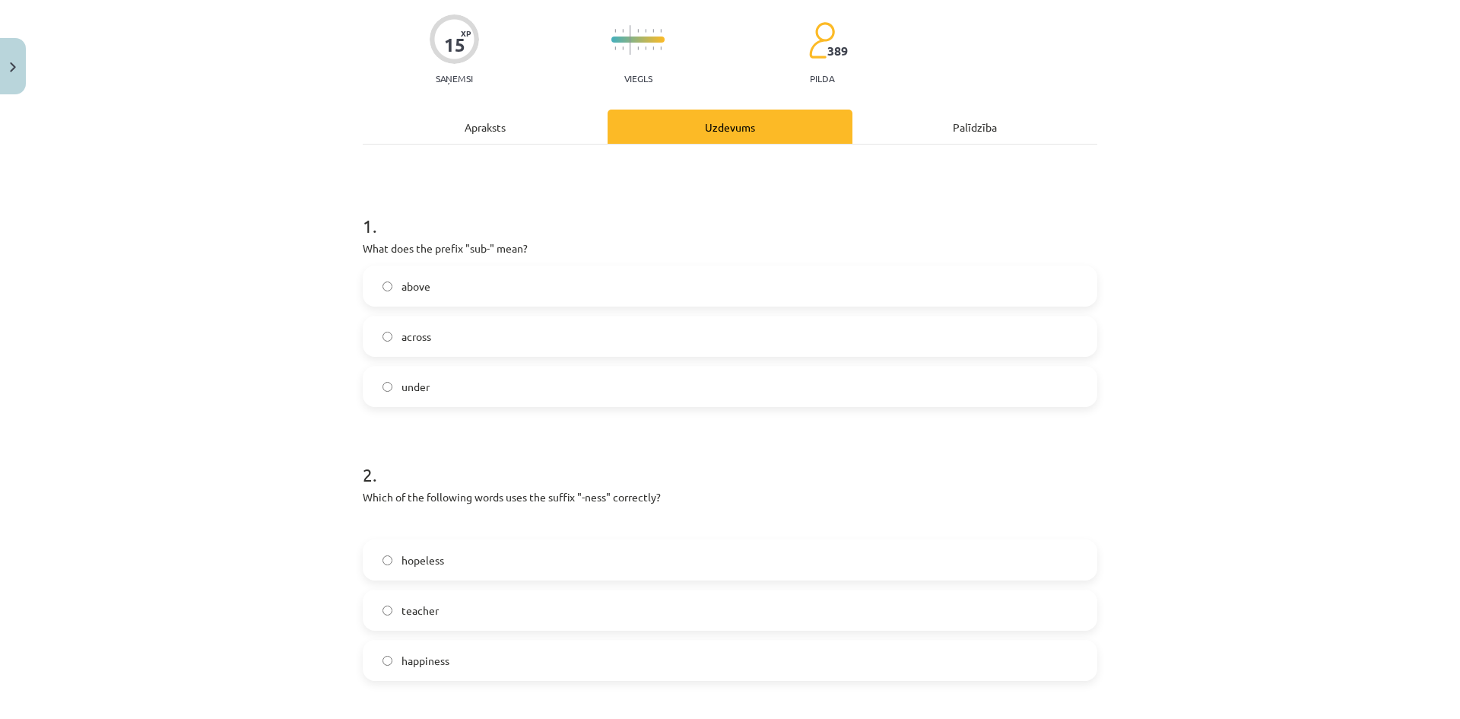
click at [471, 125] on div "Apraksts" at bounding box center [485, 126] width 245 height 34
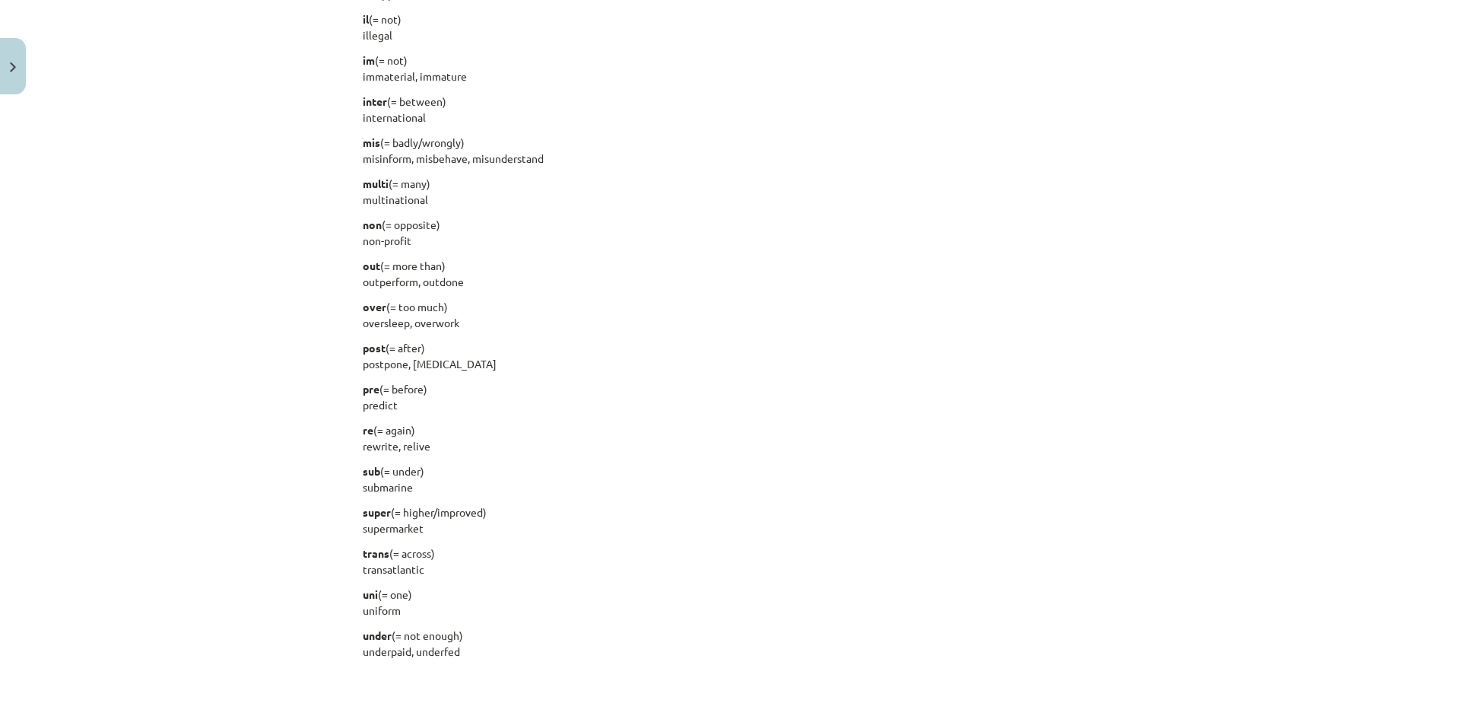
scroll to position [1635, 0]
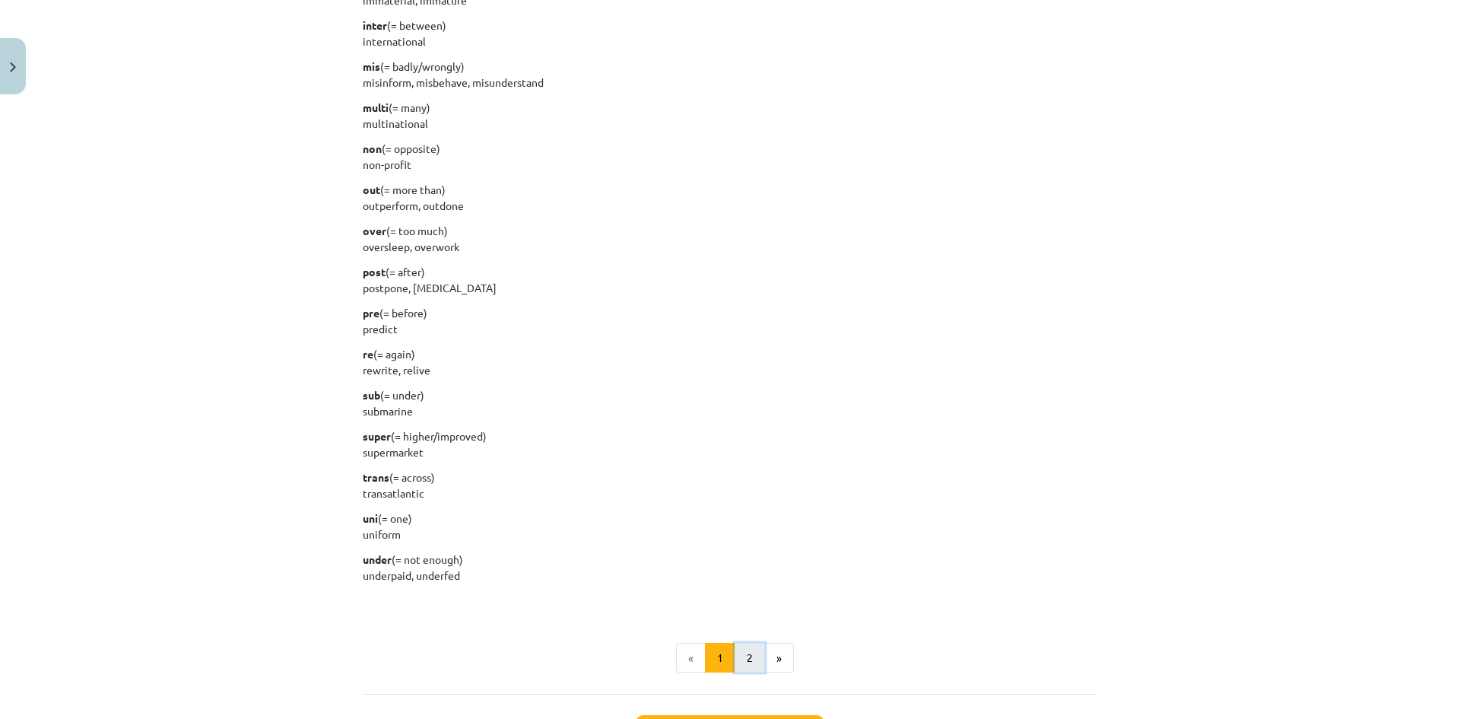
click at [746, 643] on button "2" at bounding box center [749, 657] width 30 height 30
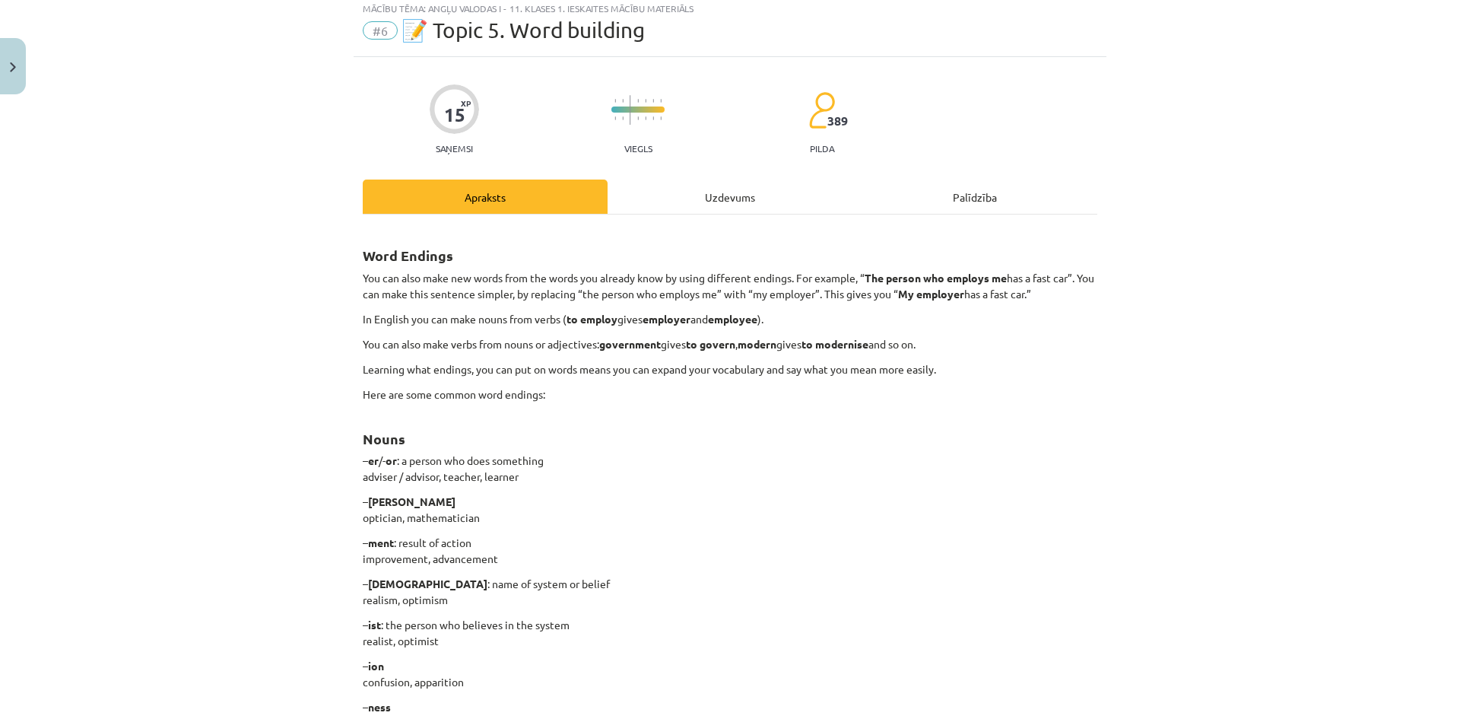
scroll to position [0, 0]
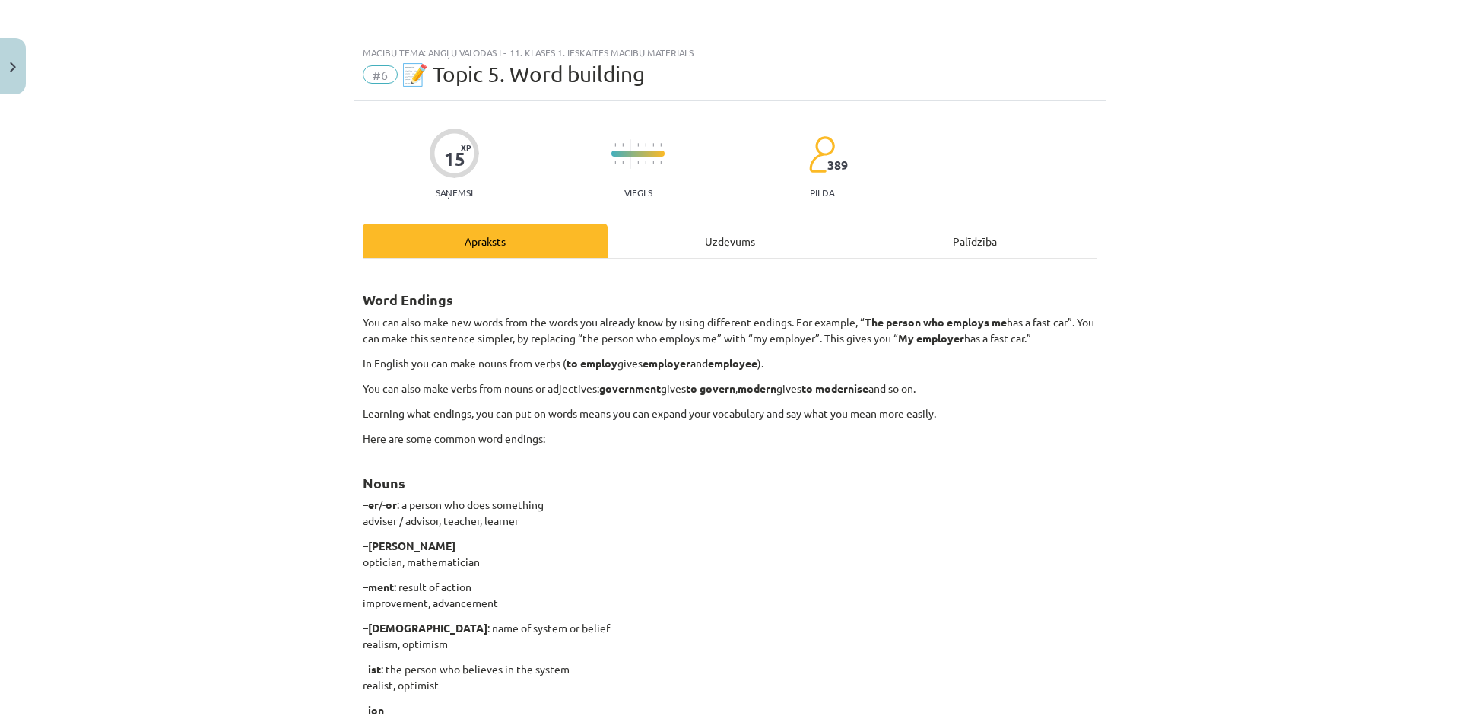
click at [711, 239] on div "Uzdevums" at bounding box center [729, 241] width 245 height 34
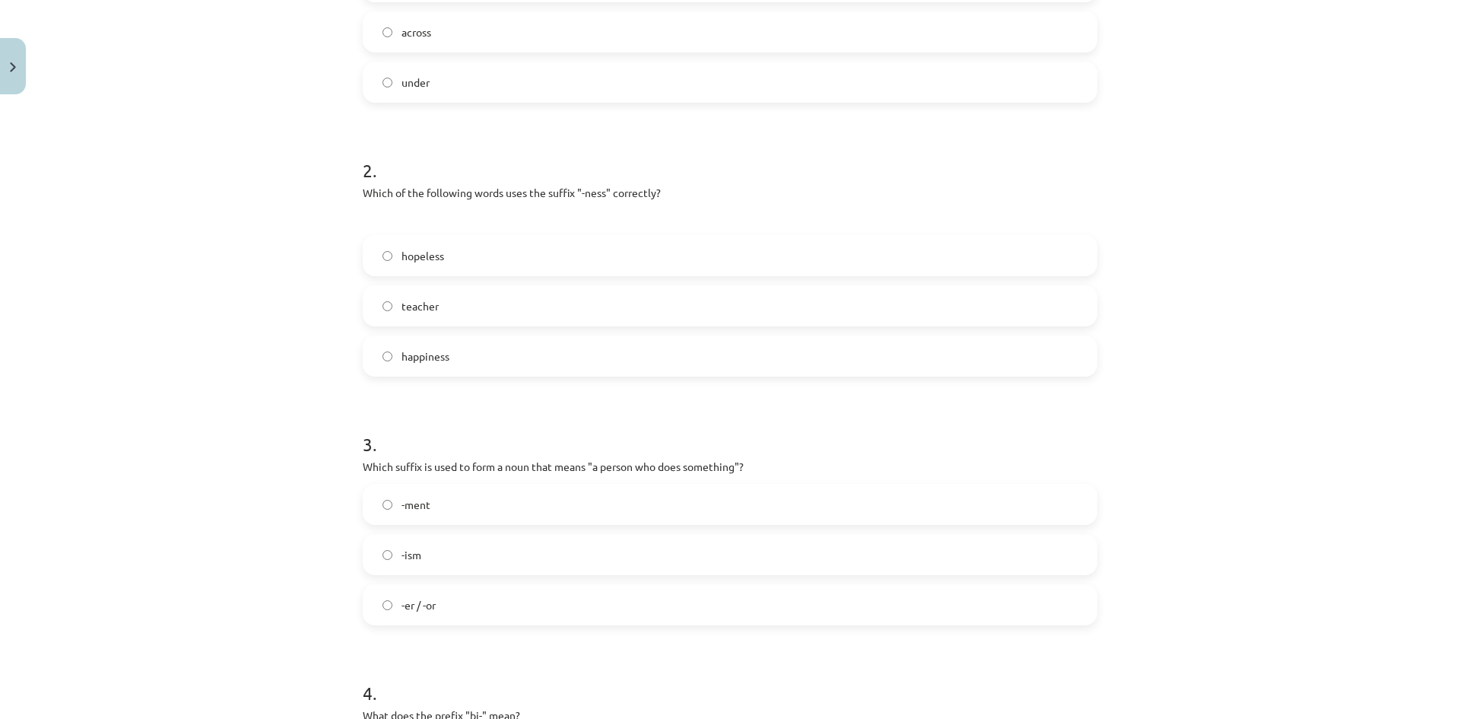
scroll to position [646, 0]
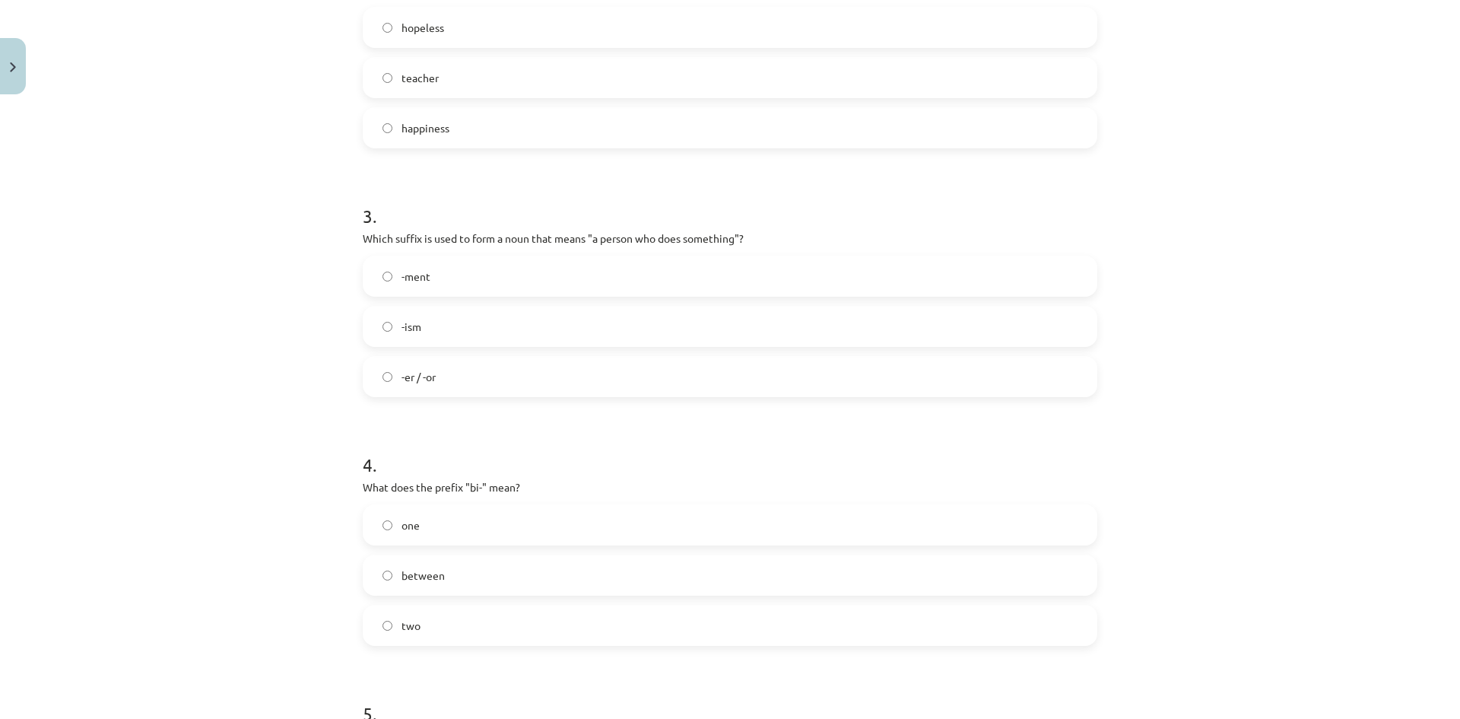
click at [503, 371] on label "-er / -or" at bounding box center [729, 376] width 731 height 38
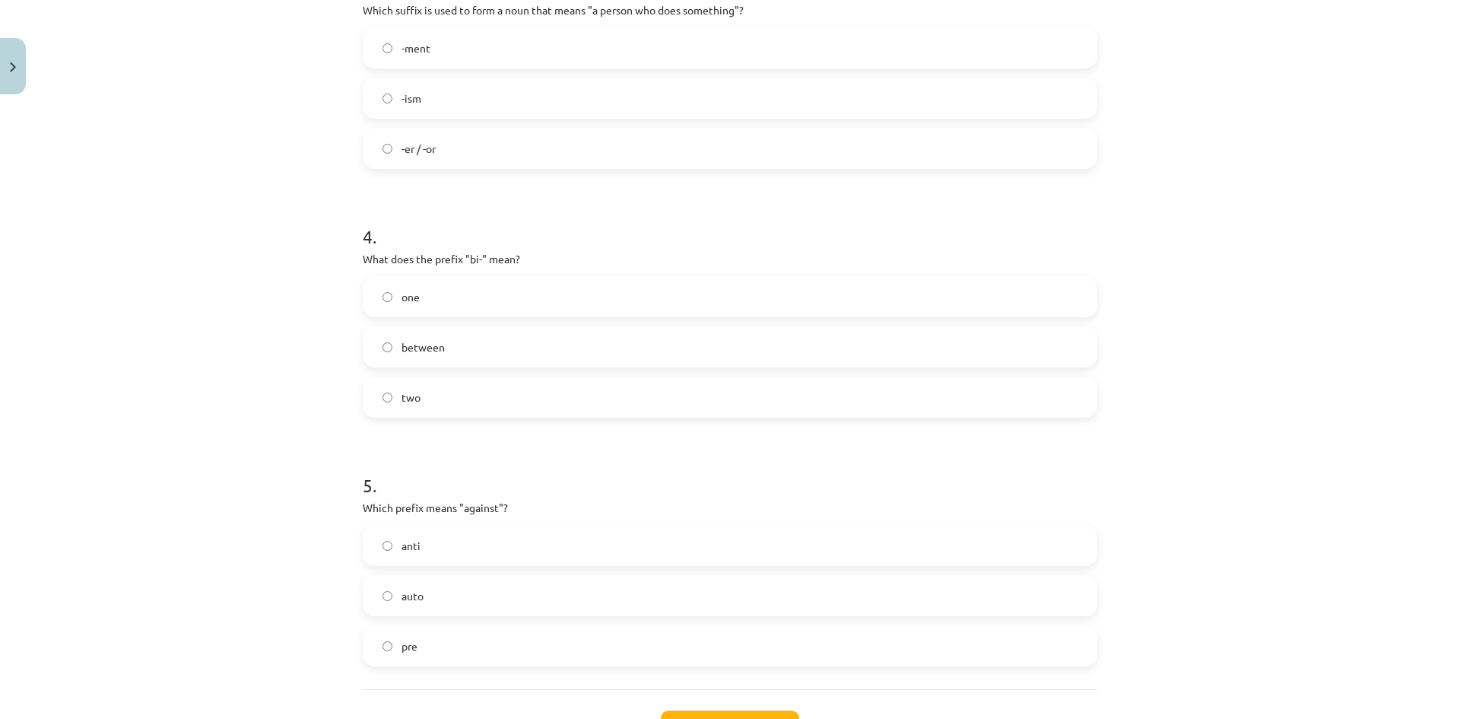
click at [490, 350] on label "between" at bounding box center [729, 347] width 731 height 38
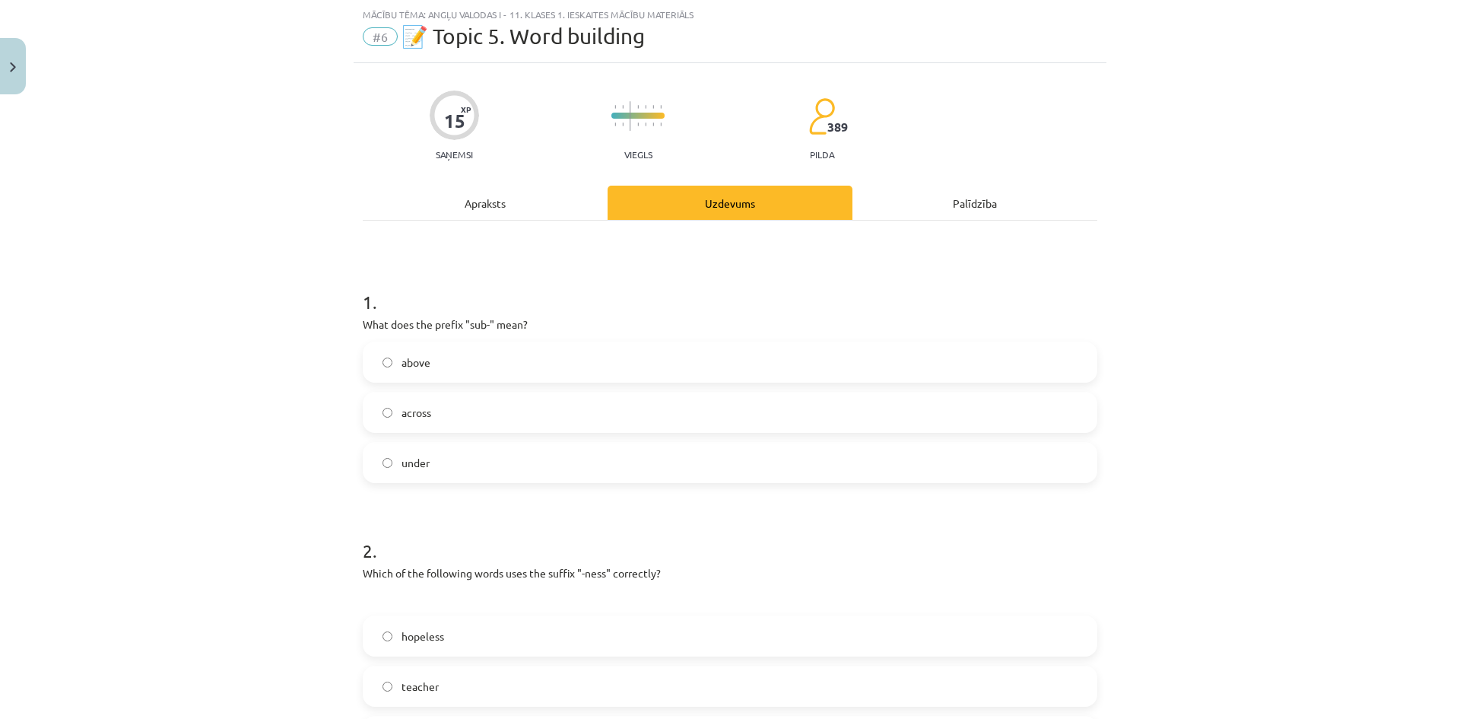
click at [512, 197] on div "Apraksts" at bounding box center [485, 203] width 245 height 34
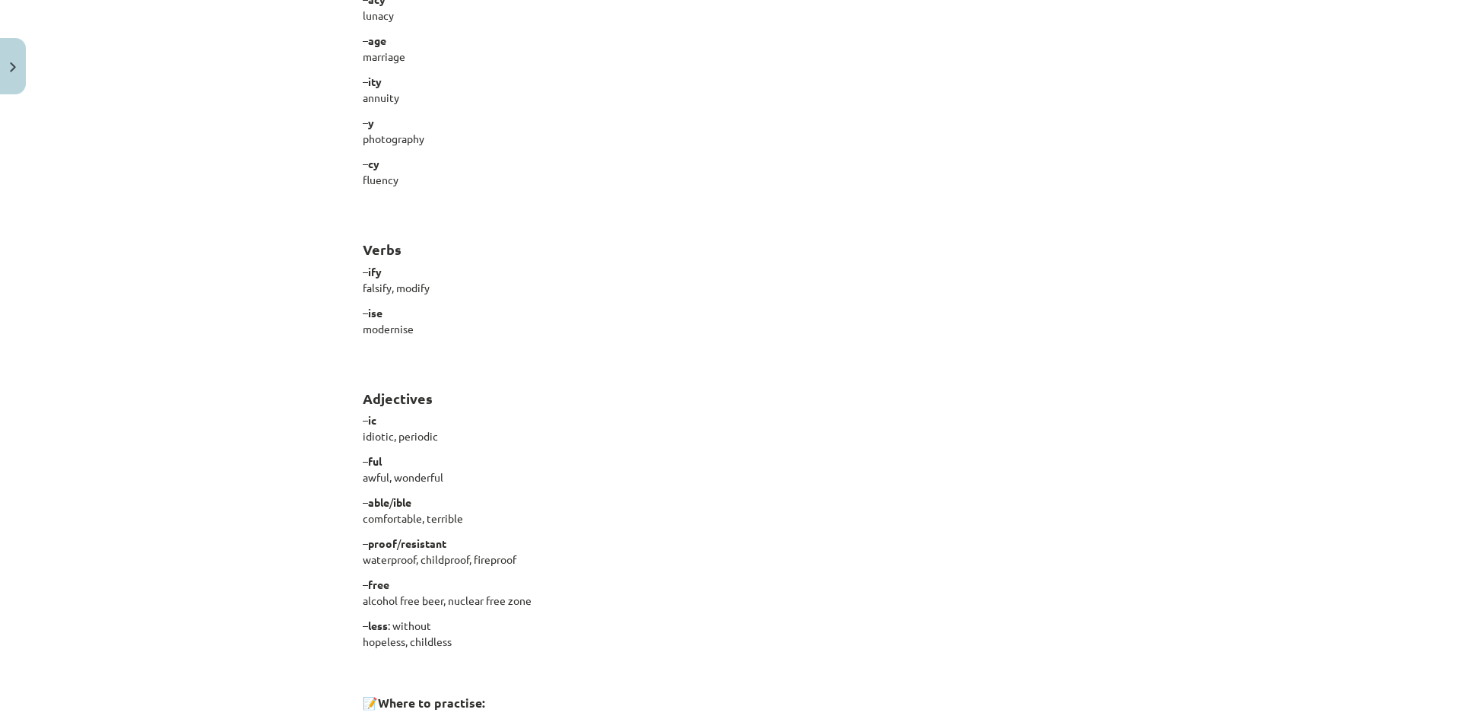
scroll to position [1026, 0]
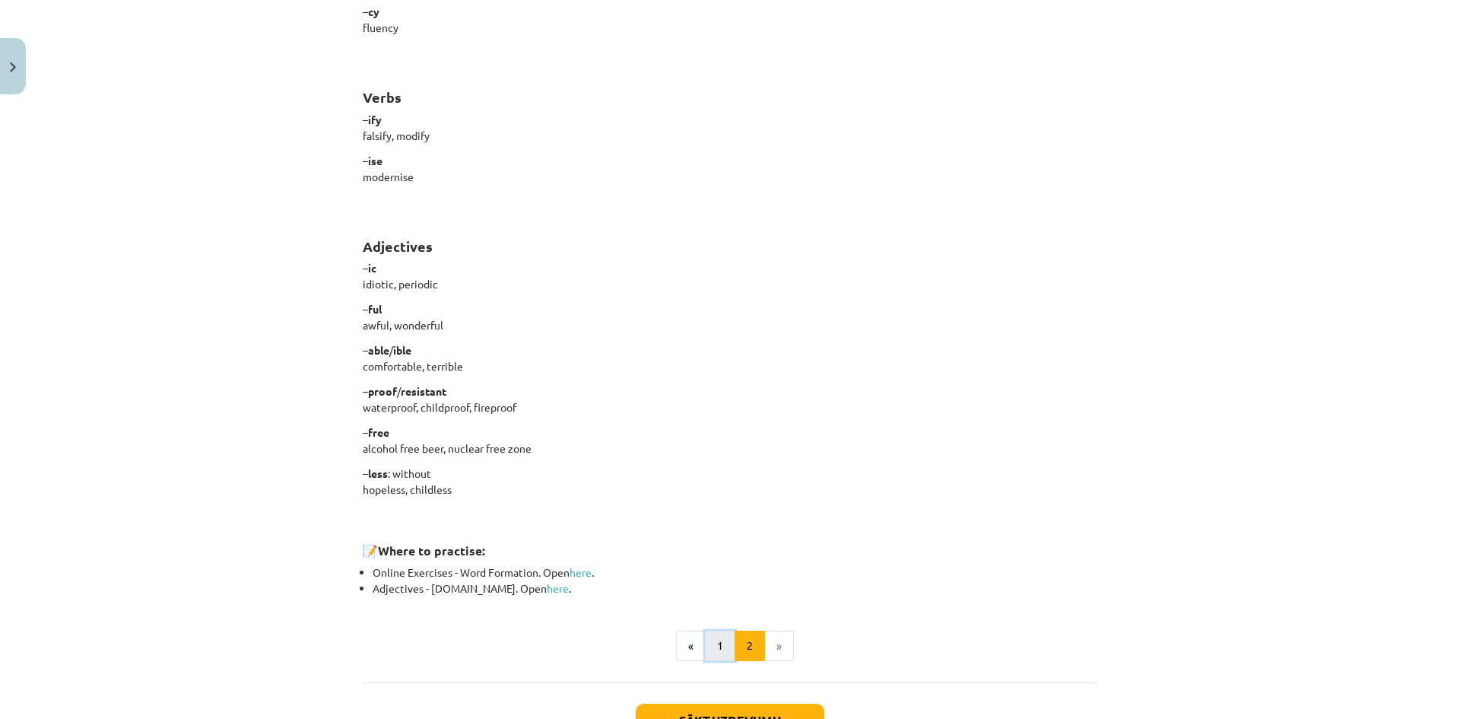
click at [715, 648] on button "1" at bounding box center [720, 645] width 30 height 30
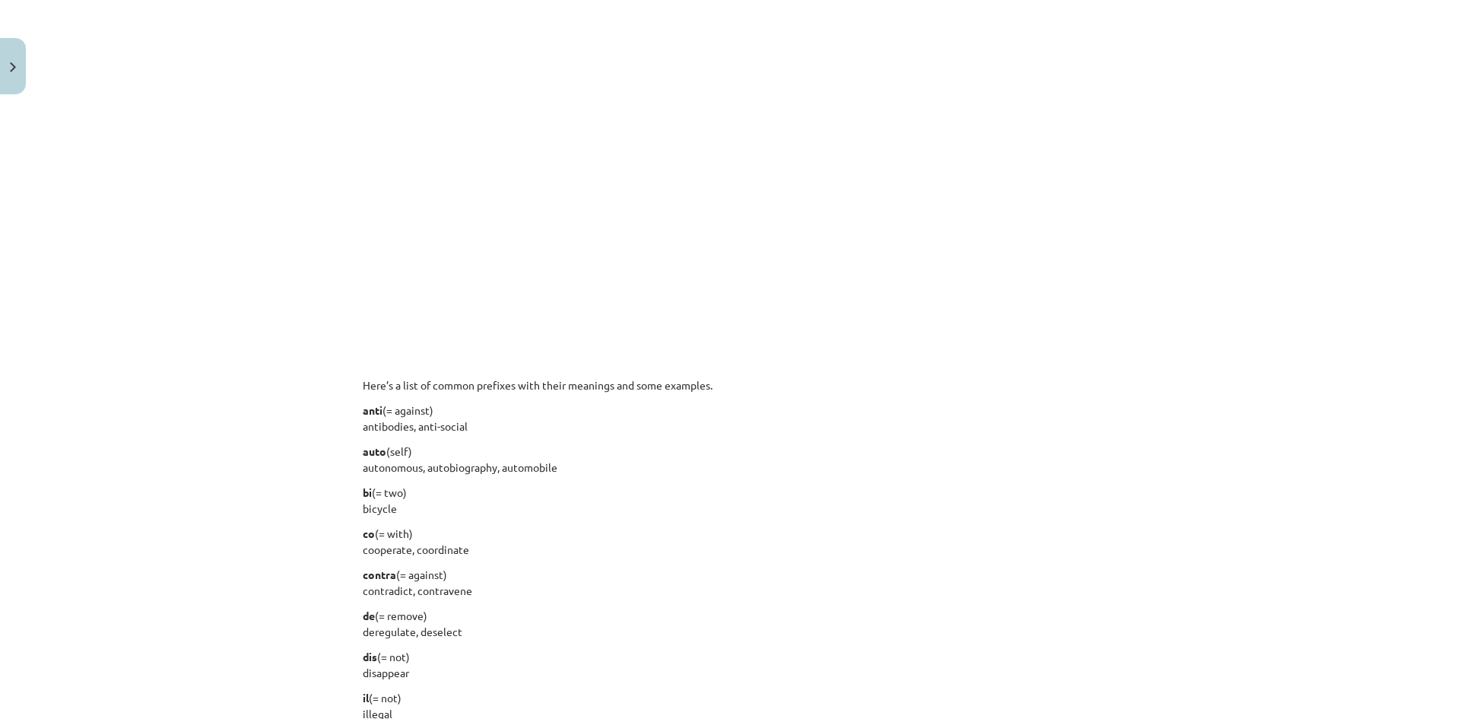
scroll to position [956, 0]
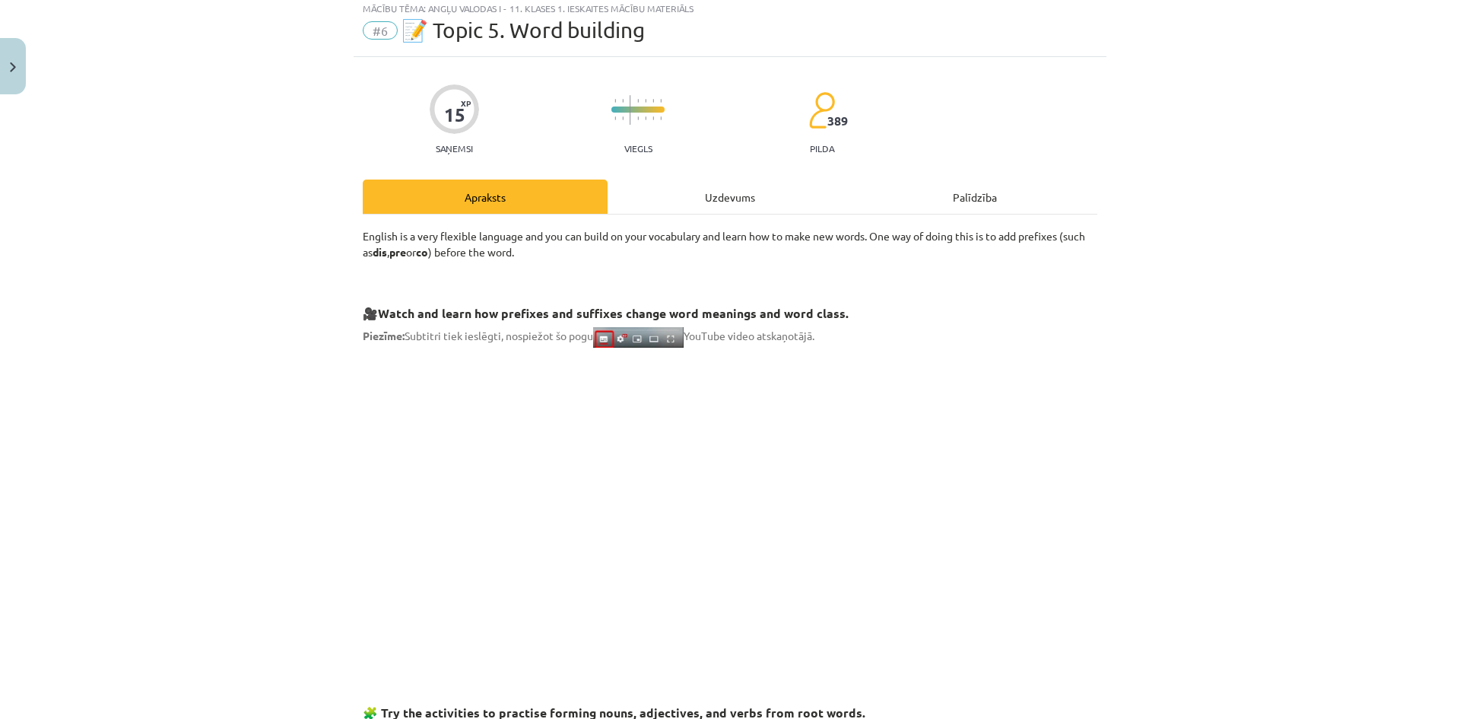
click at [719, 207] on div "Uzdevums" at bounding box center [729, 196] width 245 height 34
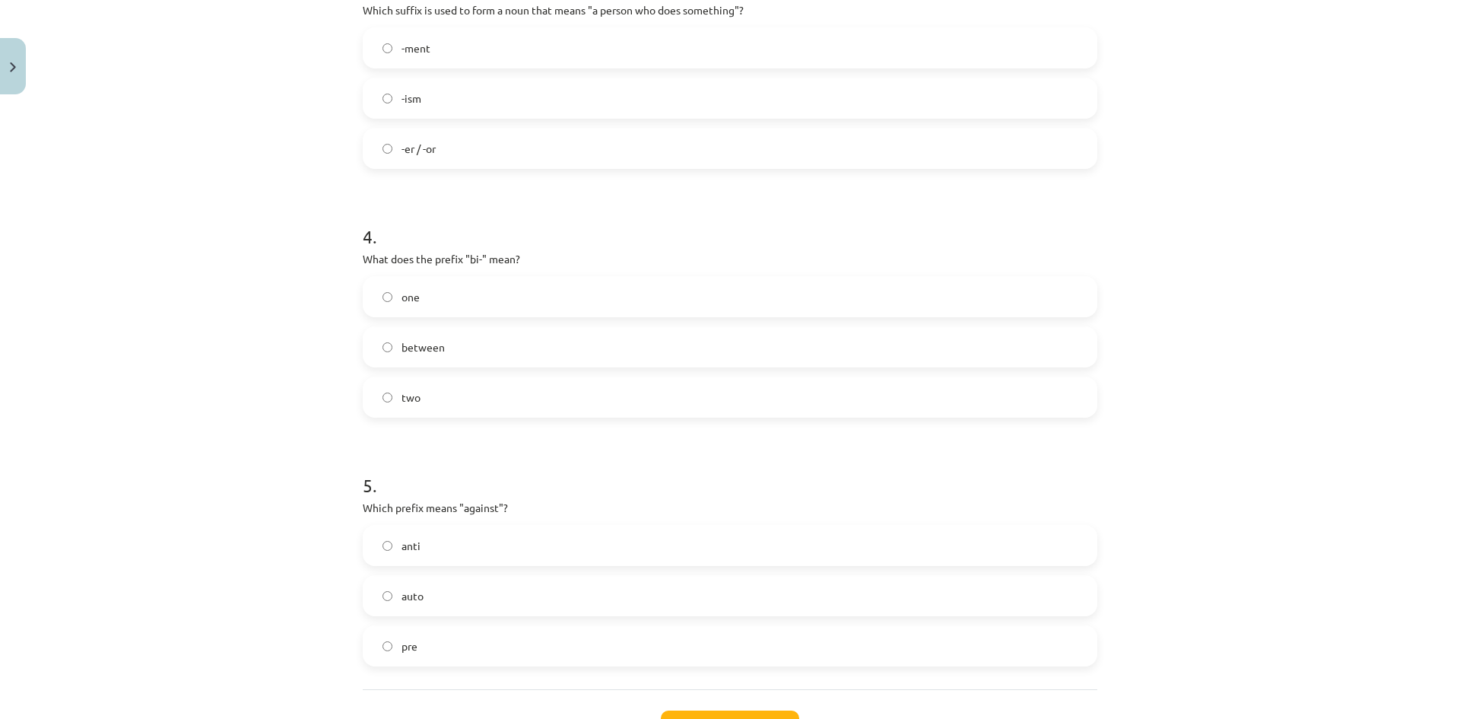
click at [471, 403] on label "two" at bounding box center [729, 397] width 731 height 38
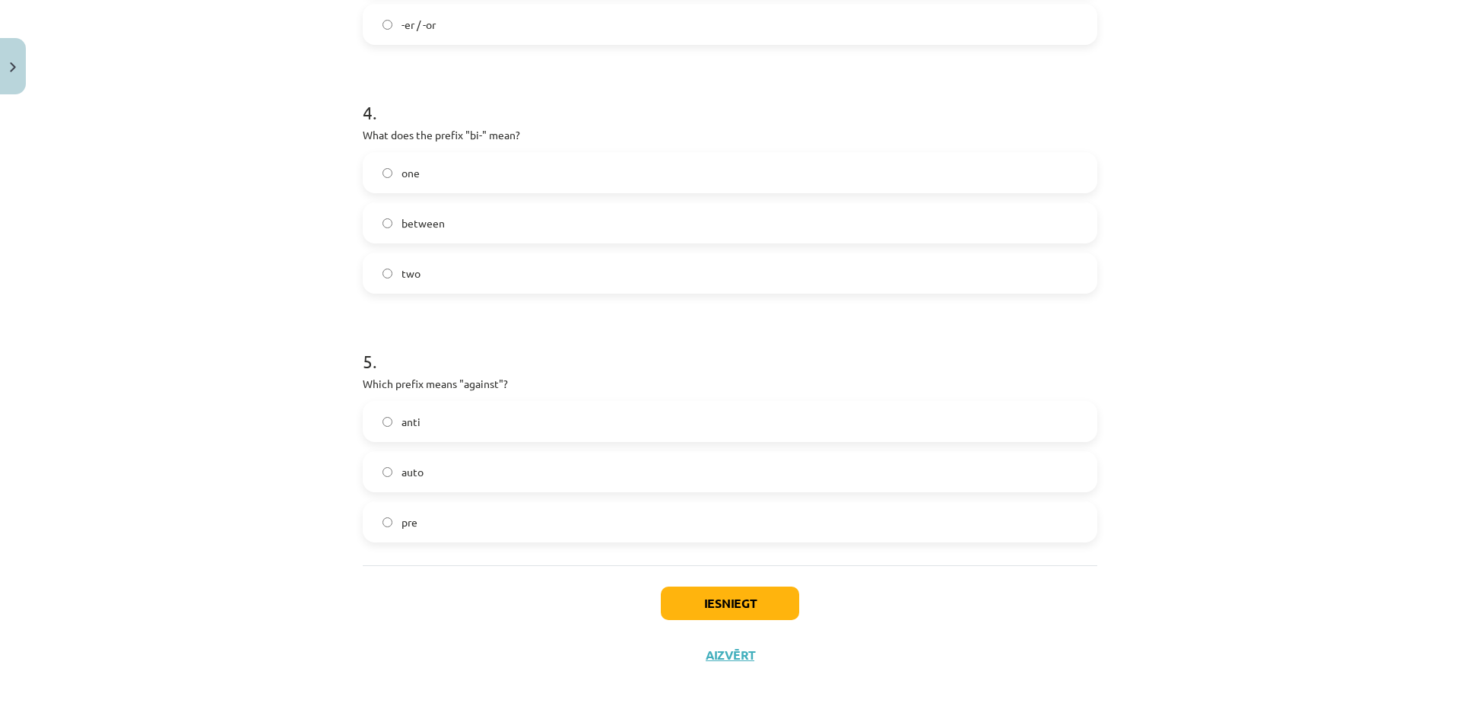
click at [491, 418] on label "anti" at bounding box center [729, 421] width 731 height 38
click at [725, 593] on button "Iesniegt" at bounding box center [730, 602] width 138 height 33
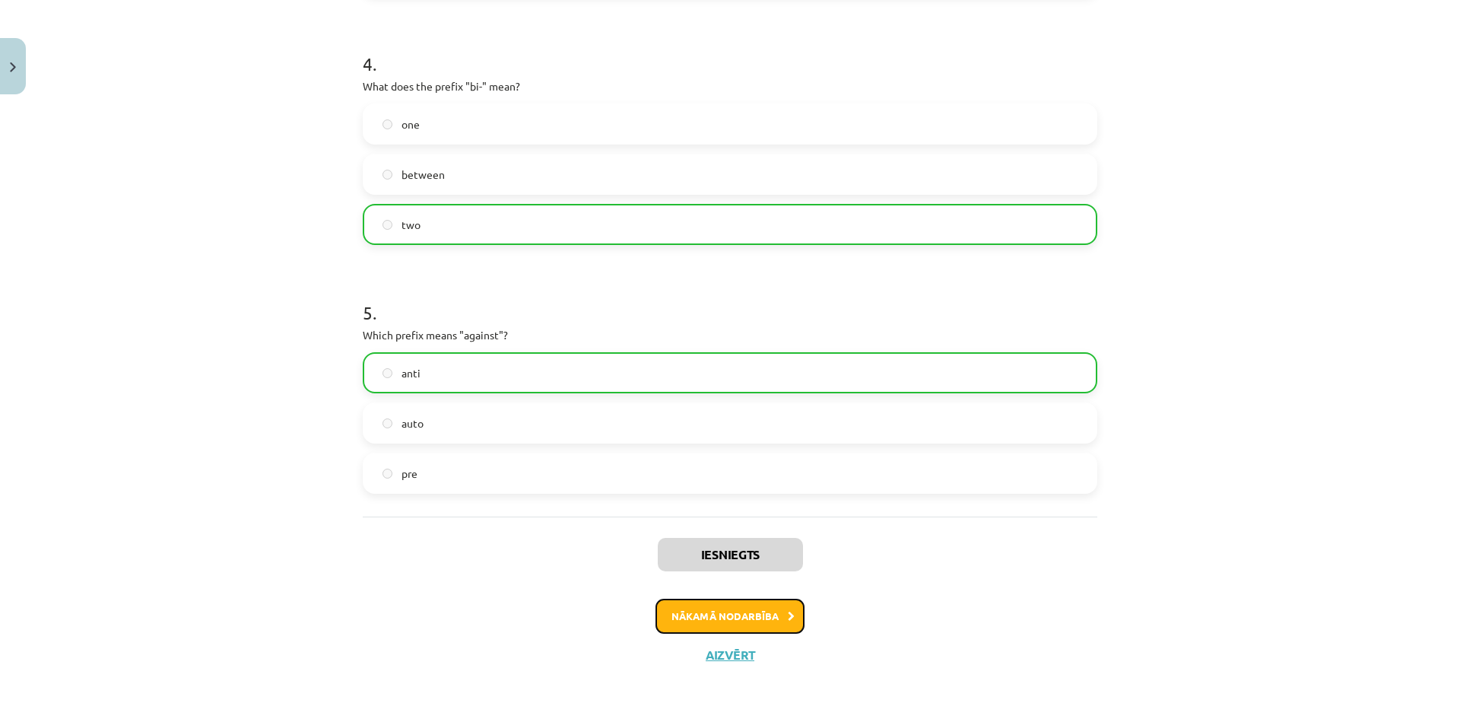
click at [779, 603] on button "Nākamā nodarbība" at bounding box center [729, 615] width 149 height 35
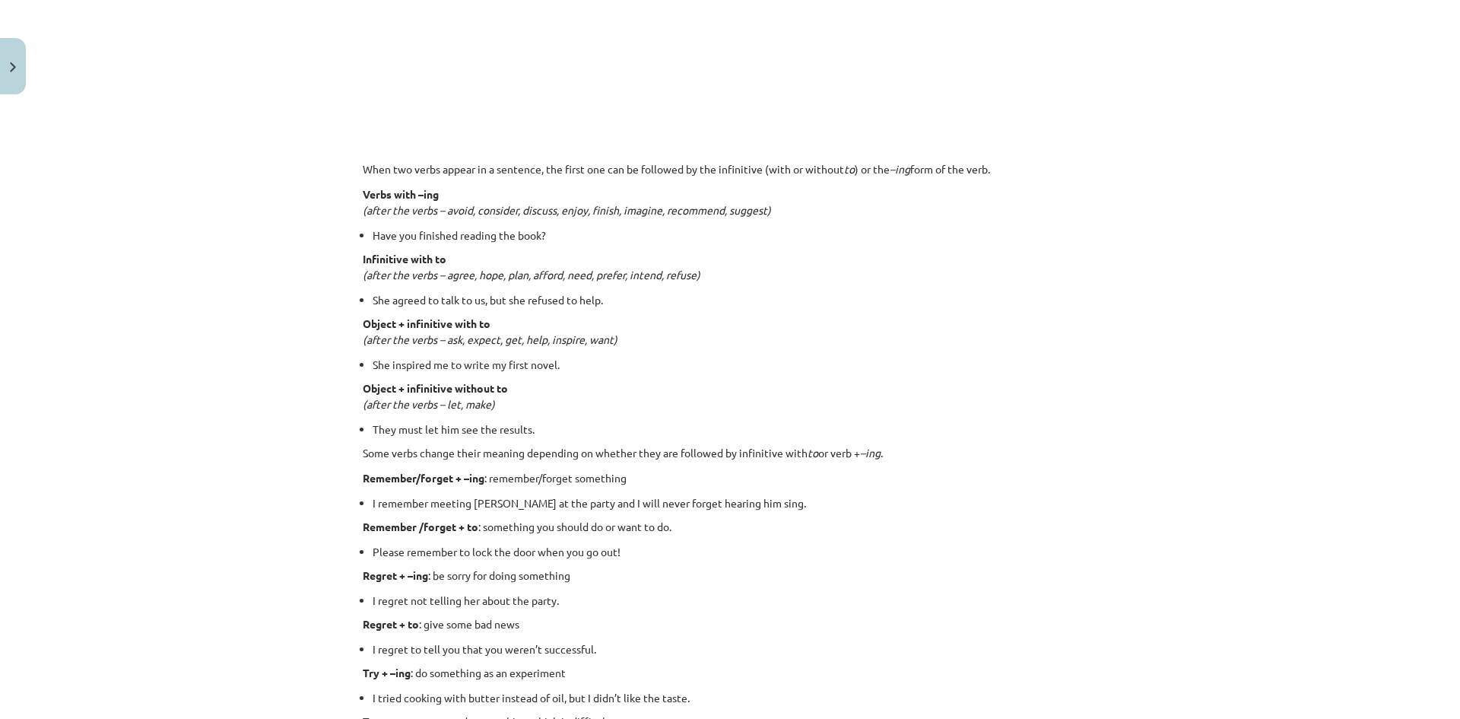
scroll to position [38, 0]
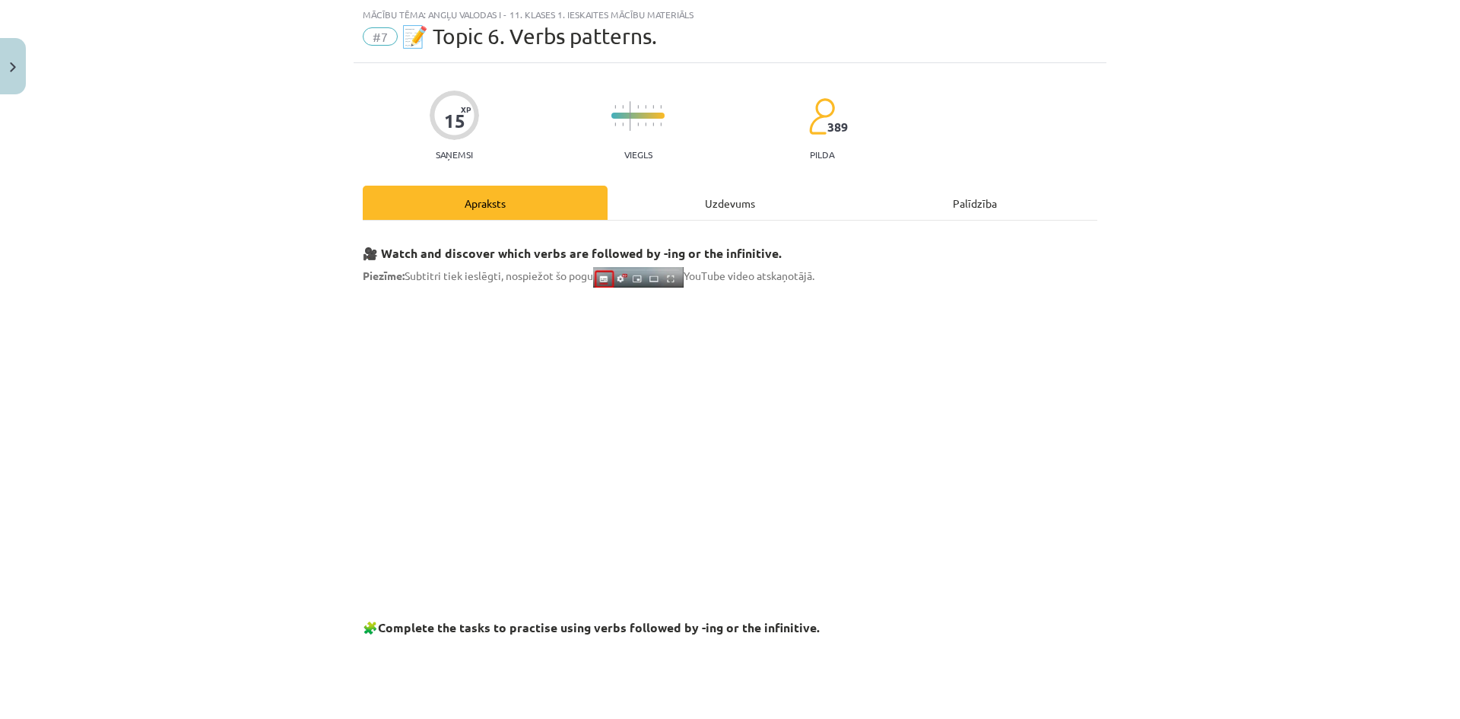
click at [728, 198] on div "Uzdevums" at bounding box center [729, 203] width 245 height 34
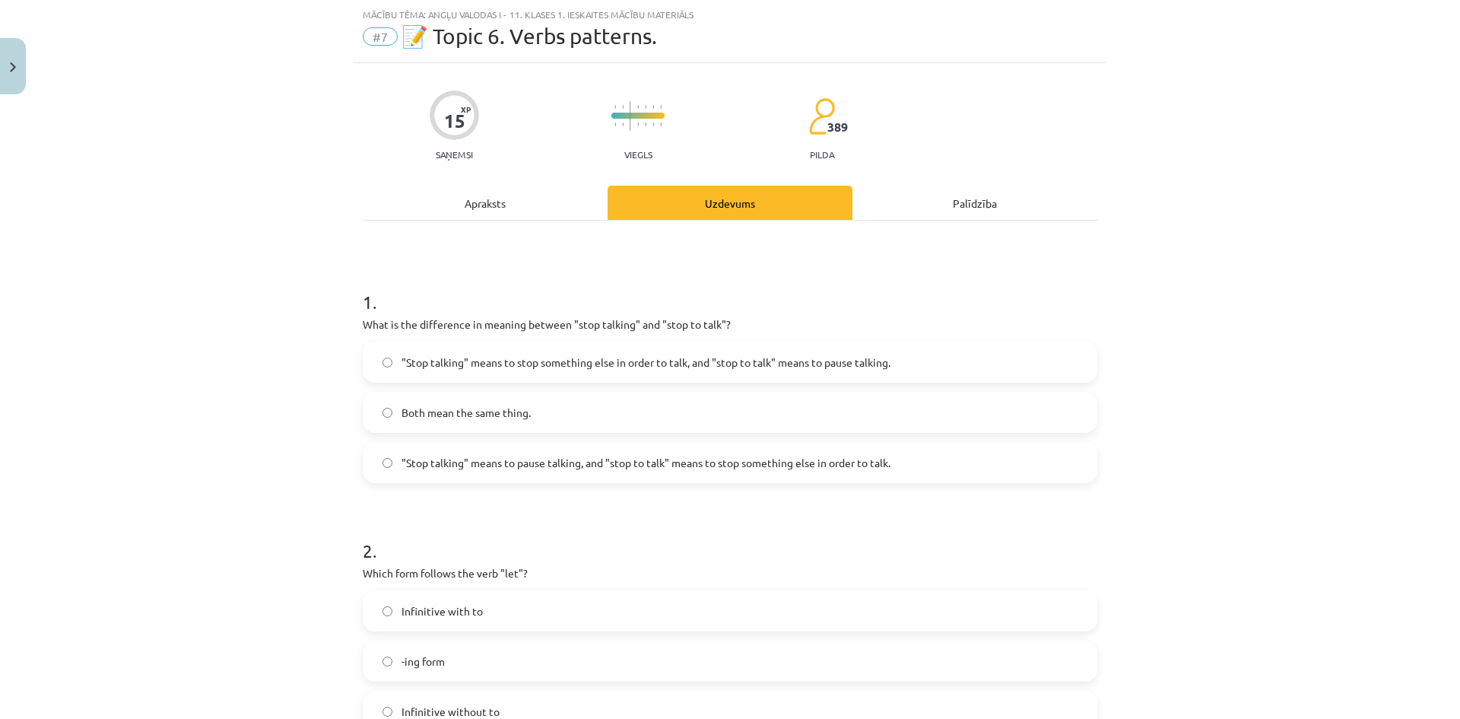
click at [757, 476] on label ""Stop talking" means to pause talking, and "stop to talk" means to stop somethi…" at bounding box center [729, 462] width 731 height 38
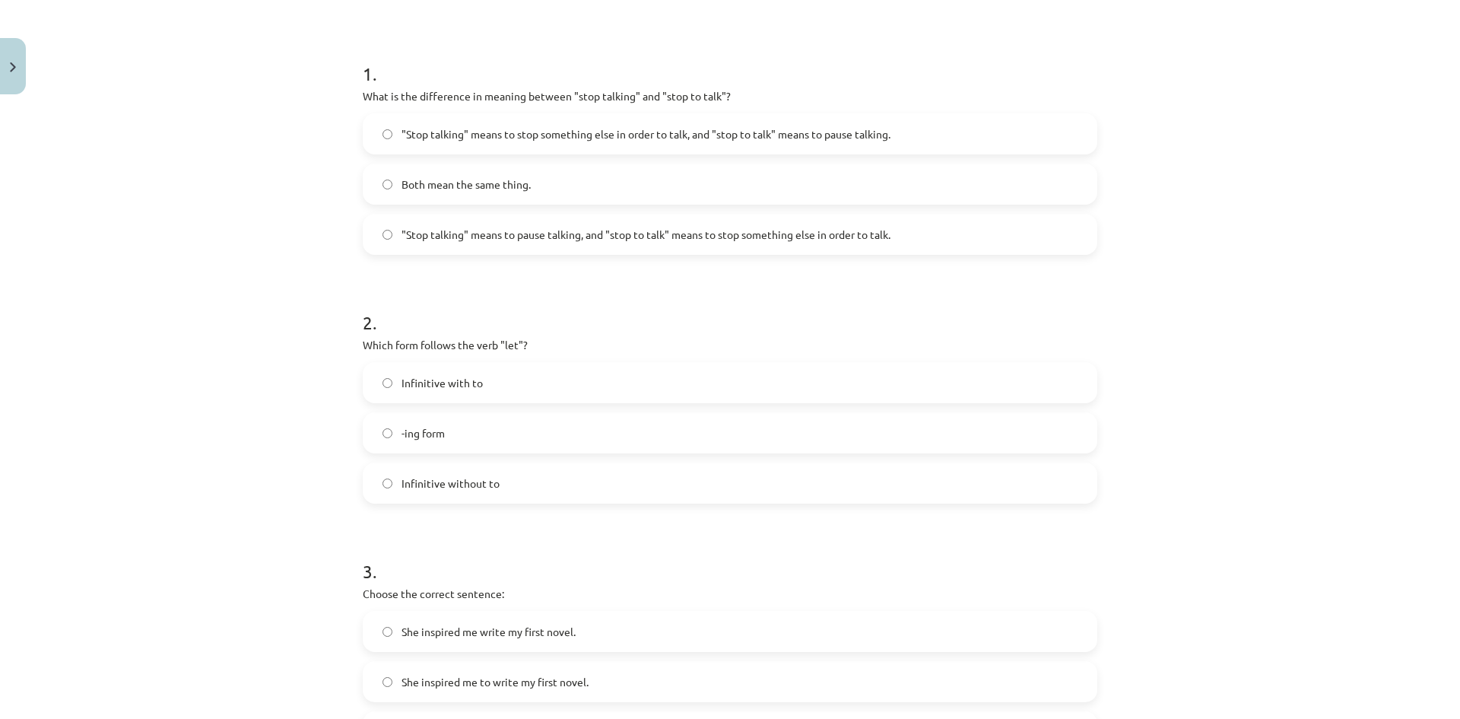
scroll to position [0, 0]
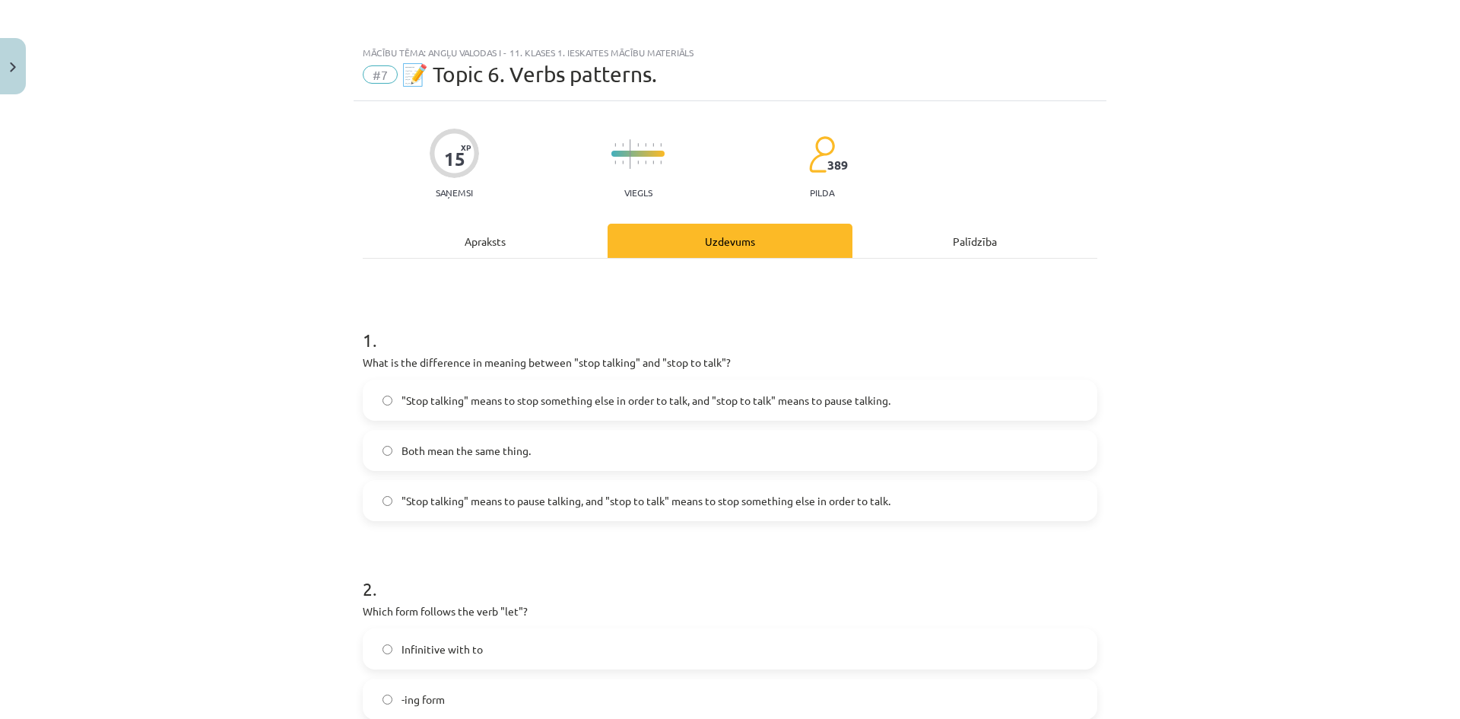
click at [522, 248] on div "Apraksts" at bounding box center [485, 241] width 245 height 34
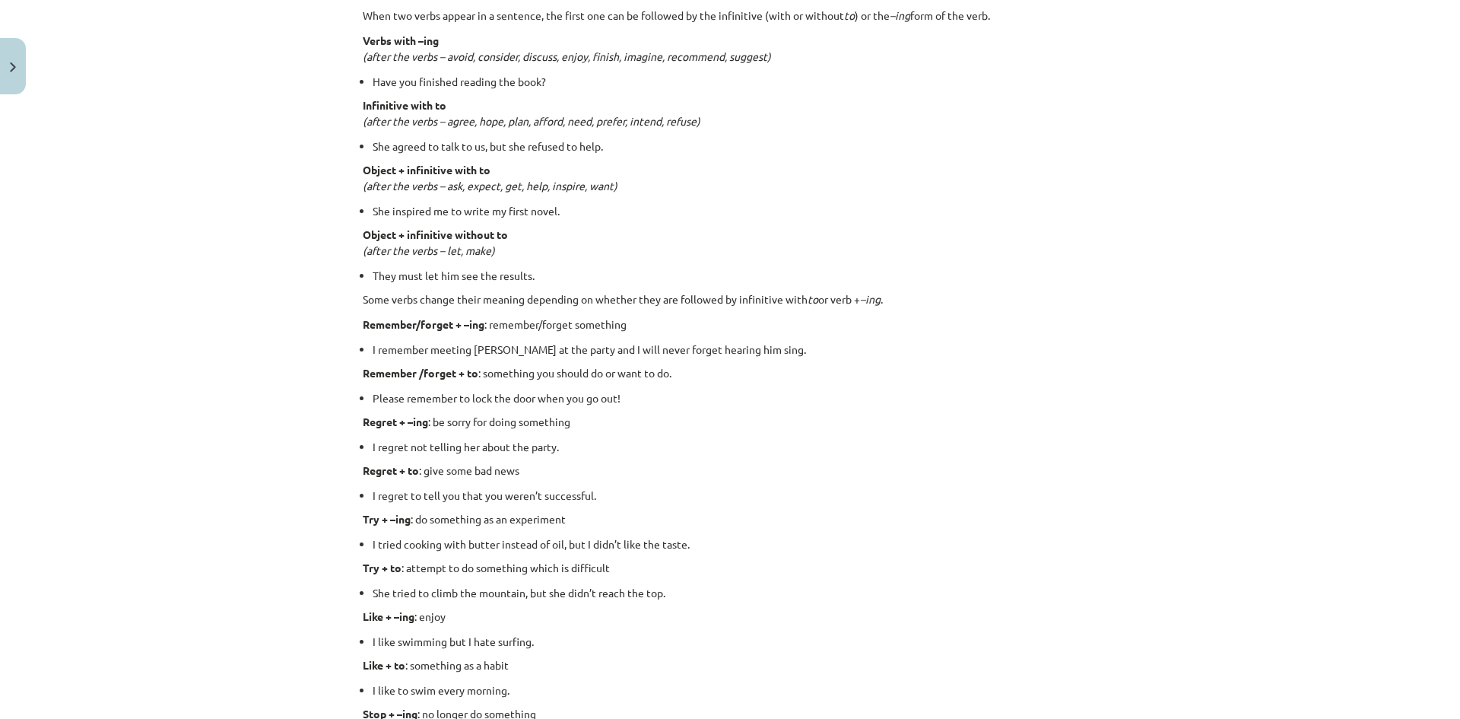
scroll to position [1065, 0]
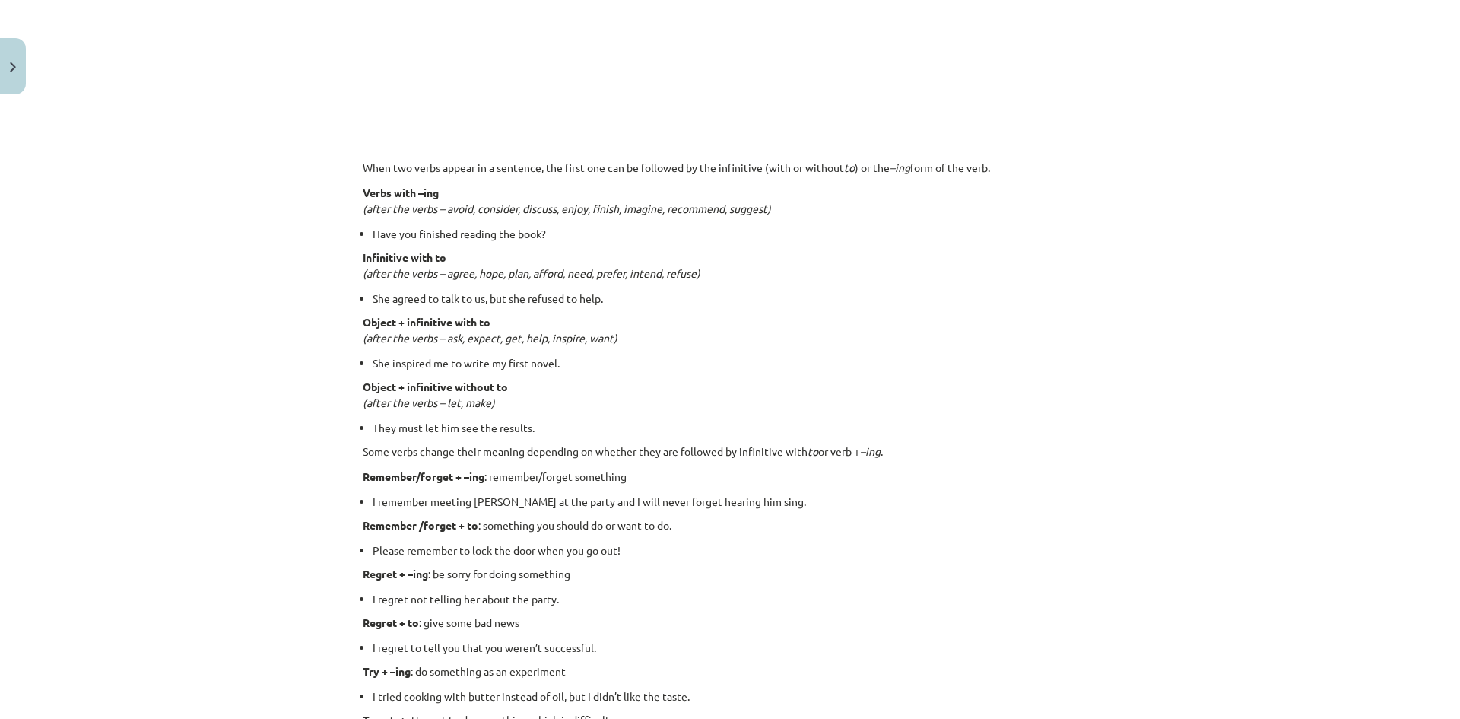
click at [610, 337] on em "(after the verbs – ask, expect, get, help, inspire, want)" at bounding box center [490, 338] width 255 height 14
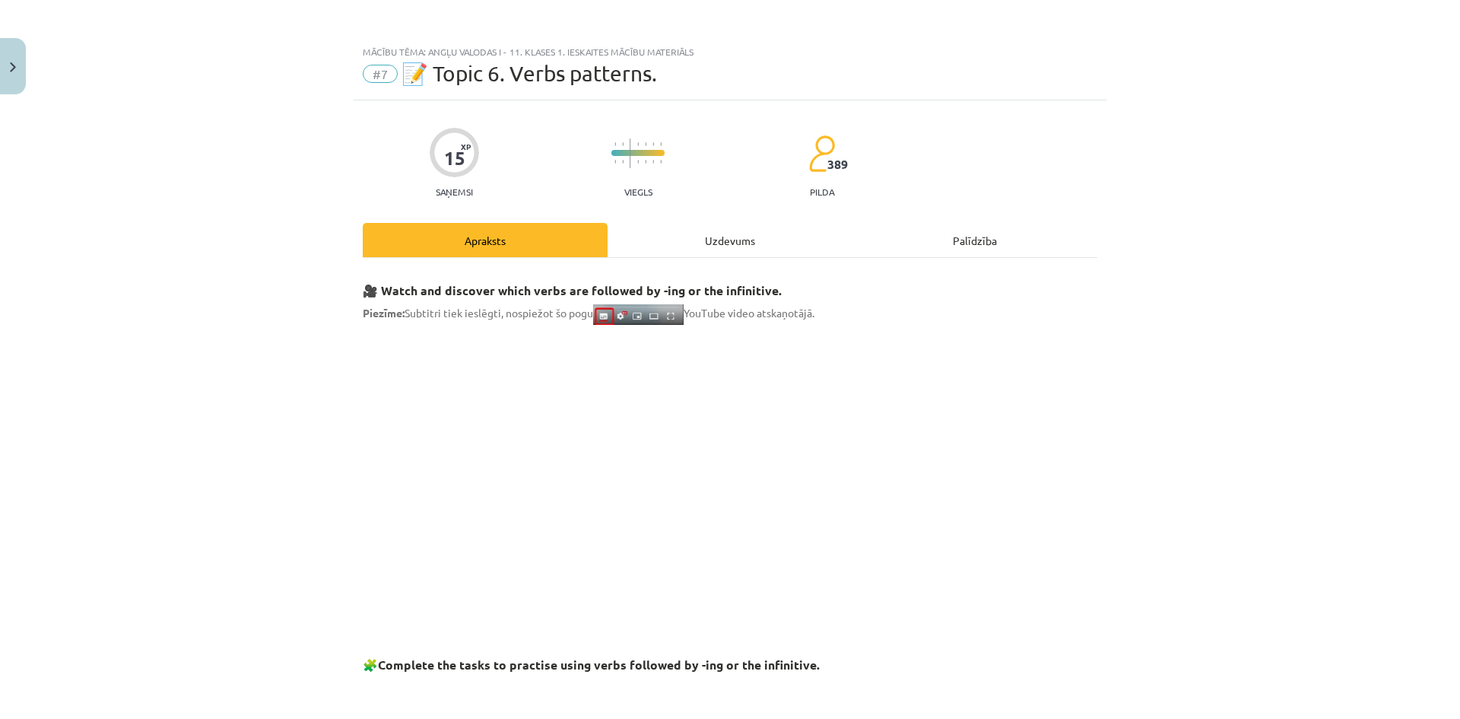
click at [699, 229] on div "Uzdevums" at bounding box center [729, 240] width 245 height 34
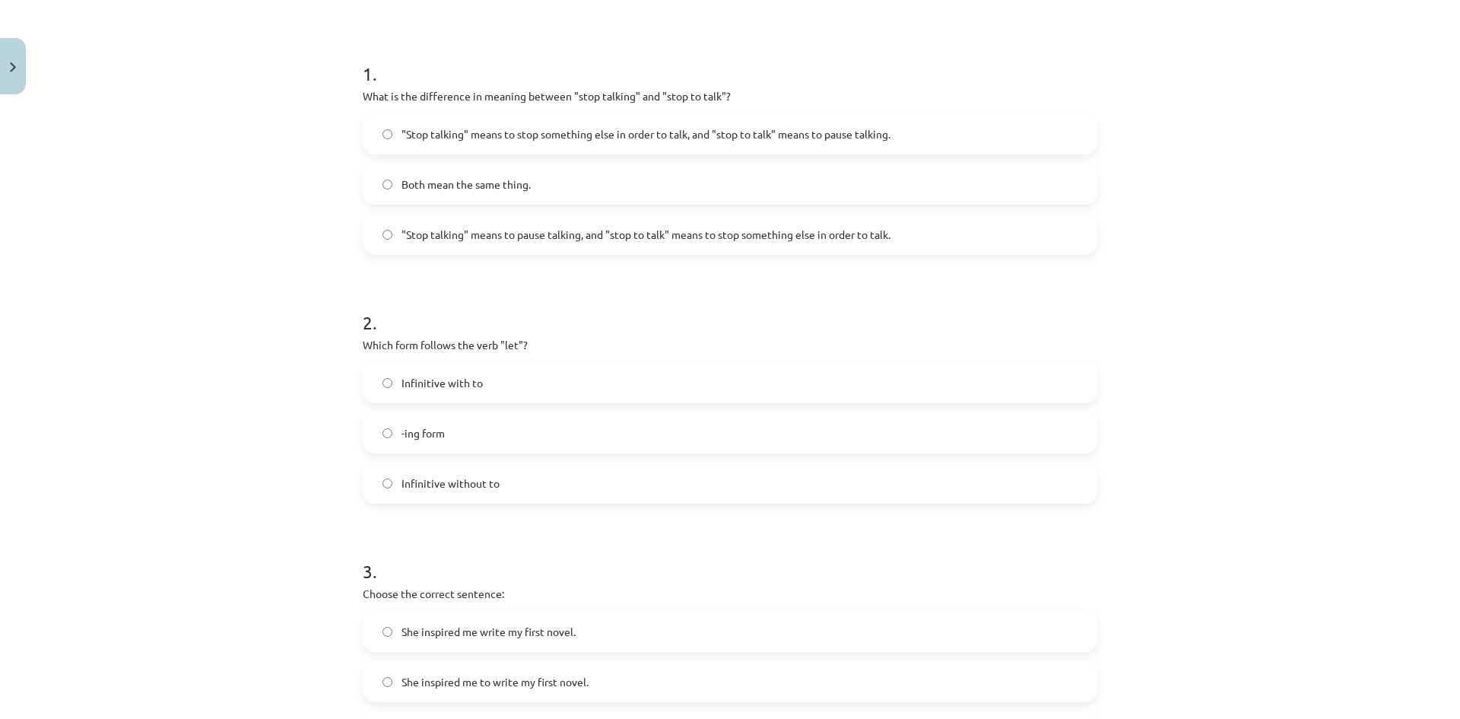
scroll to position [342, 0]
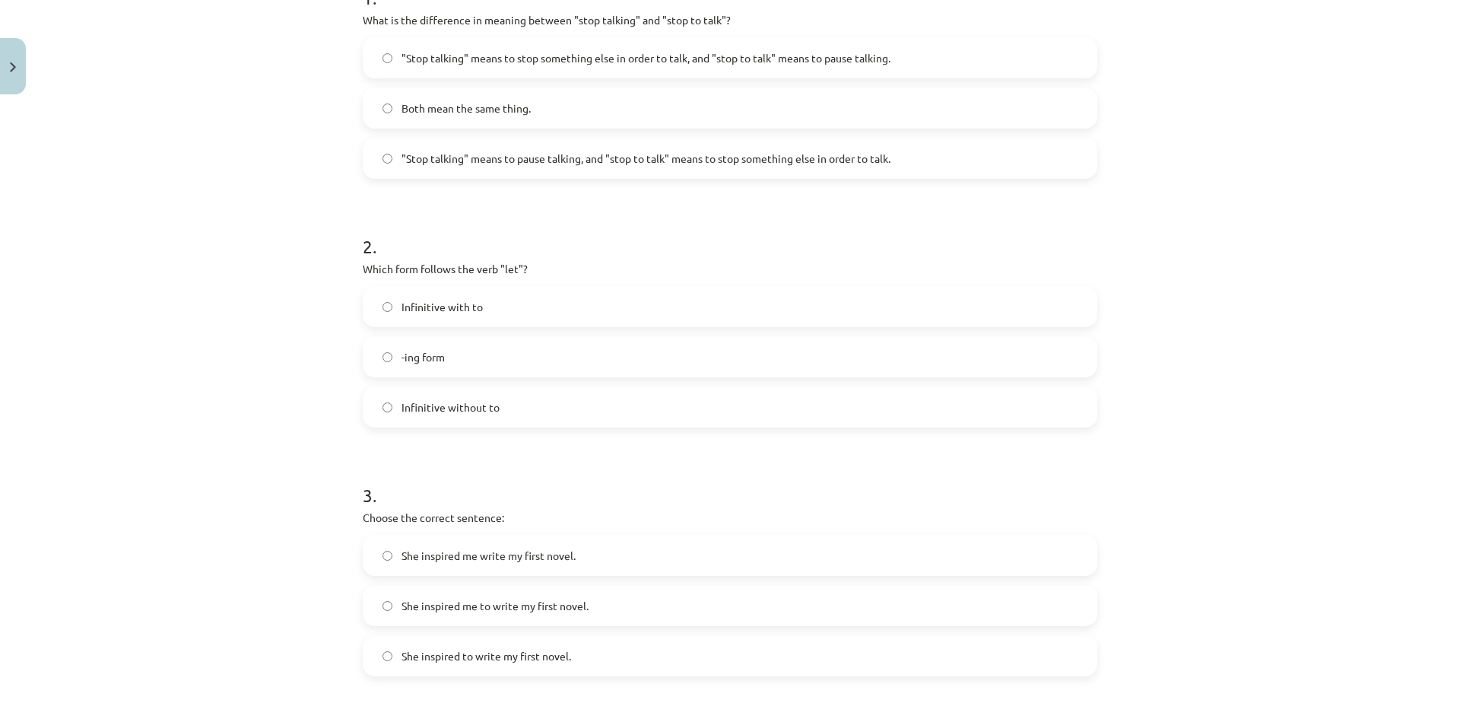
click at [616, 365] on label "-ing form" at bounding box center [729, 357] width 731 height 38
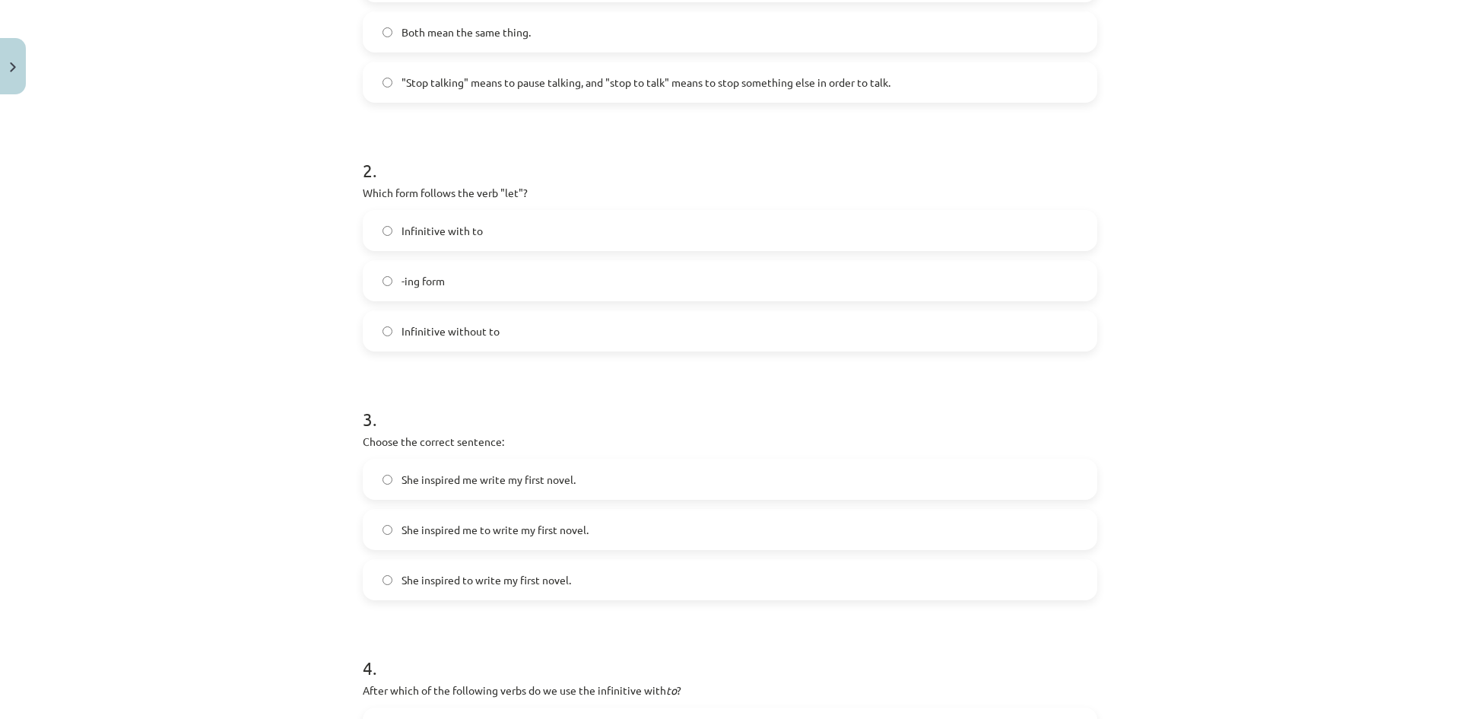
scroll to position [570, 0]
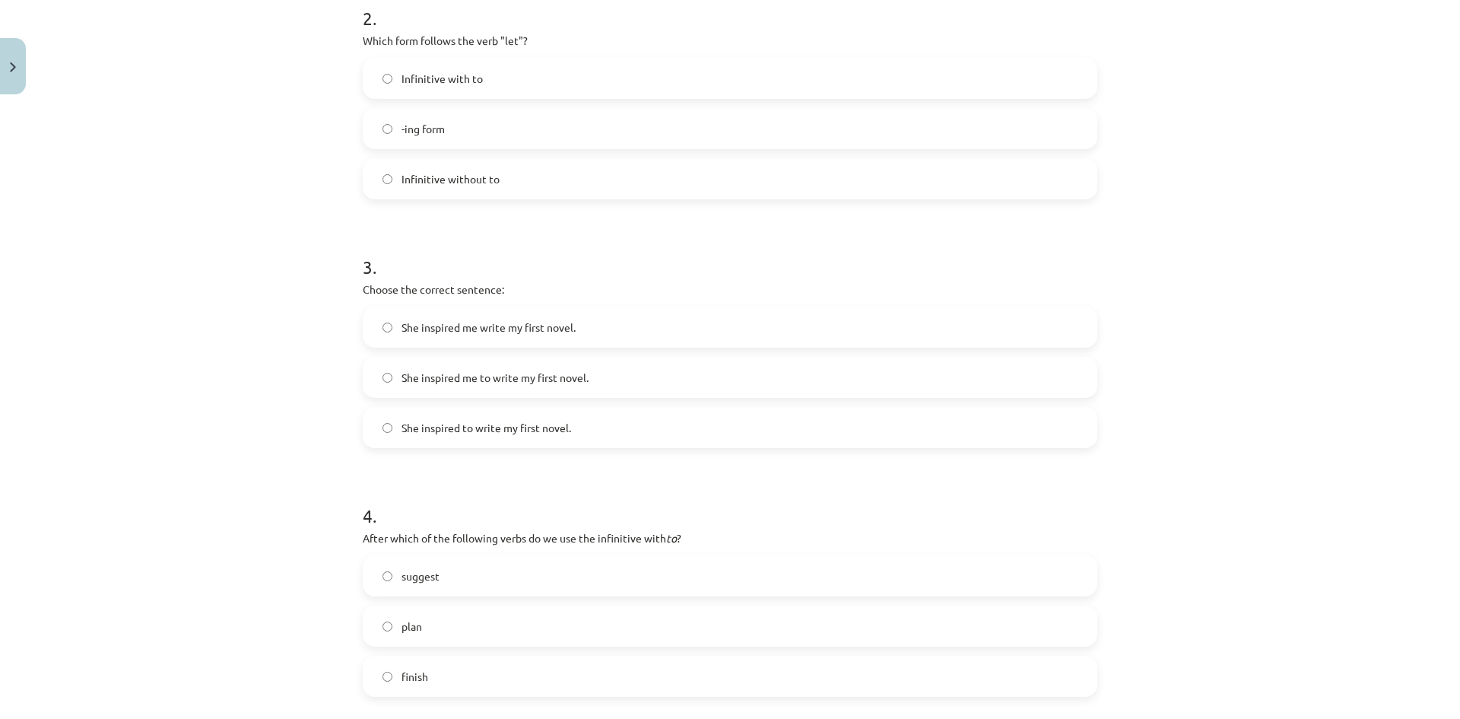
click at [592, 379] on label "She inspired me to write my first novel." at bounding box center [729, 377] width 731 height 38
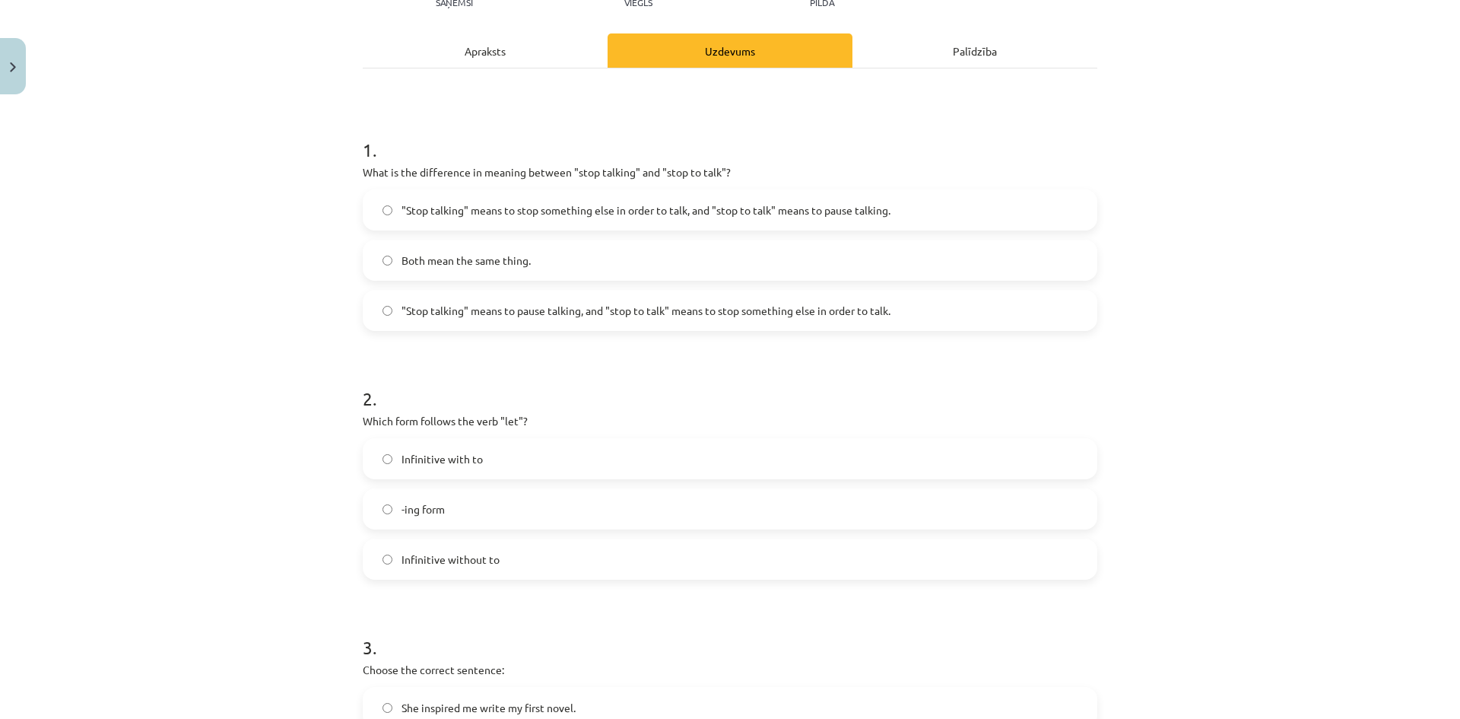
click at [525, 61] on div "Apraksts" at bounding box center [485, 50] width 245 height 34
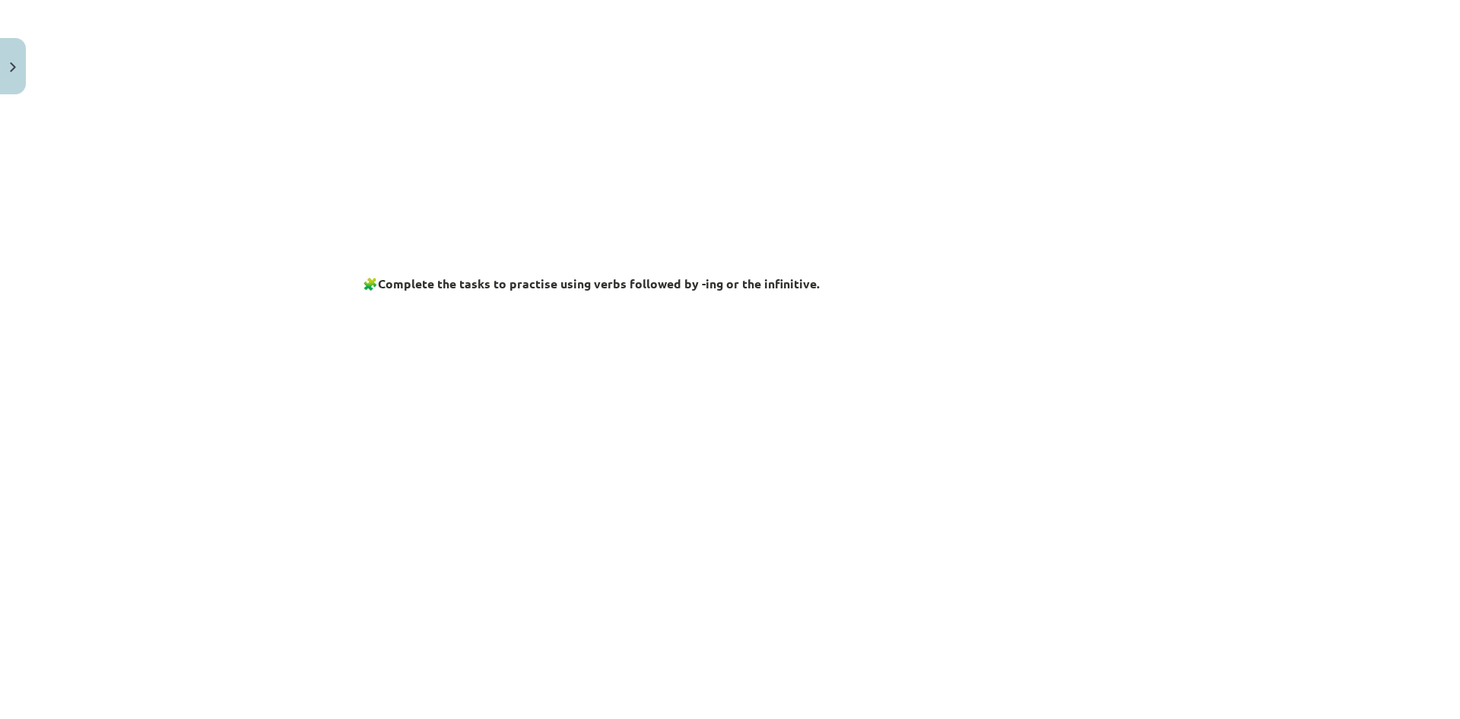
scroll to position [0, 0]
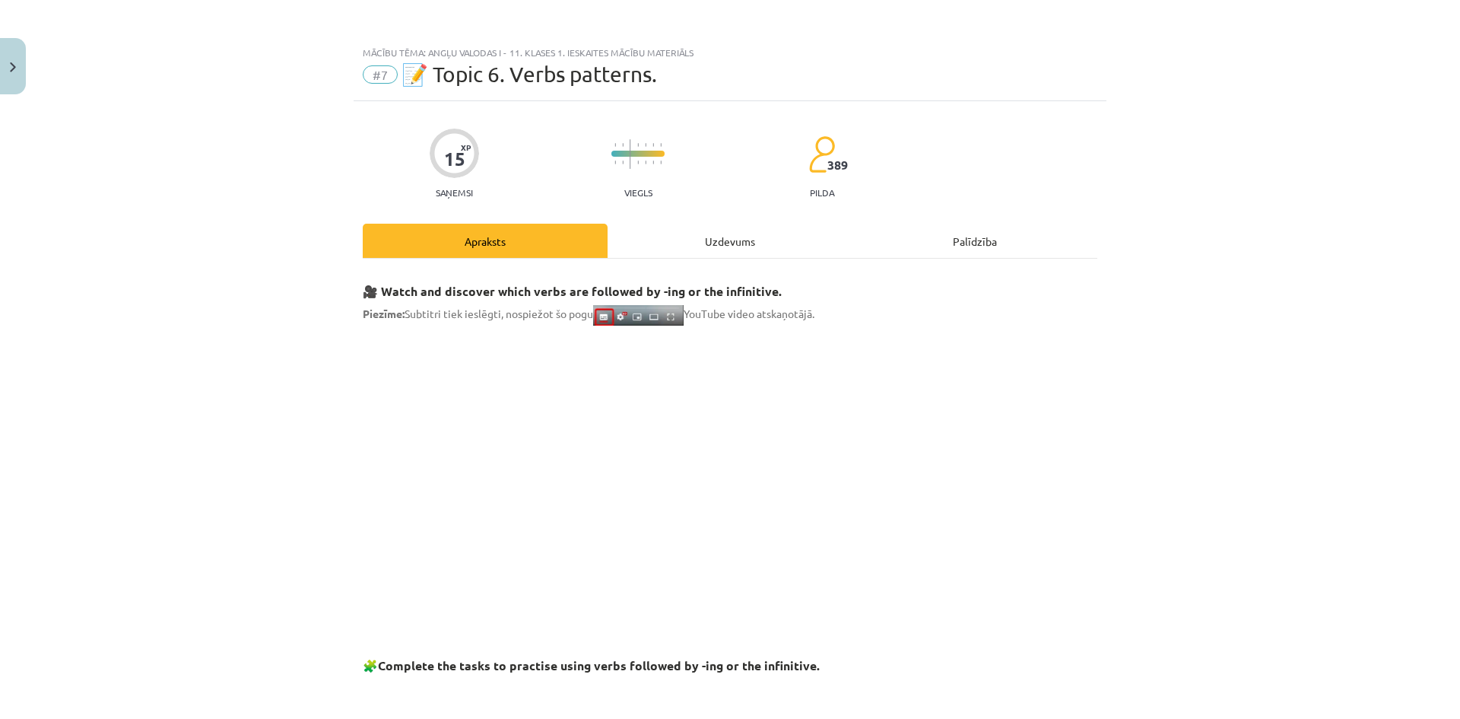
click at [680, 232] on div "Uzdevums" at bounding box center [729, 241] width 245 height 34
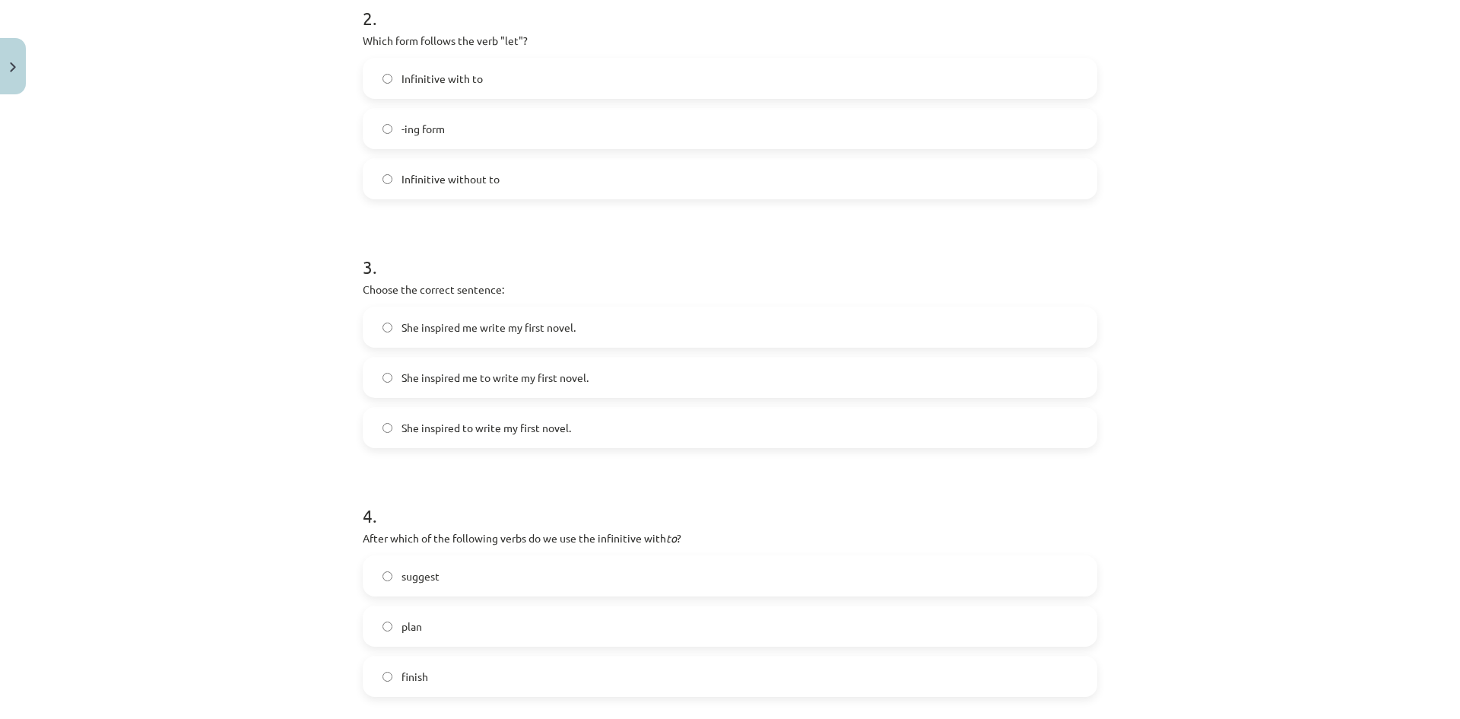
scroll to position [950, 0]
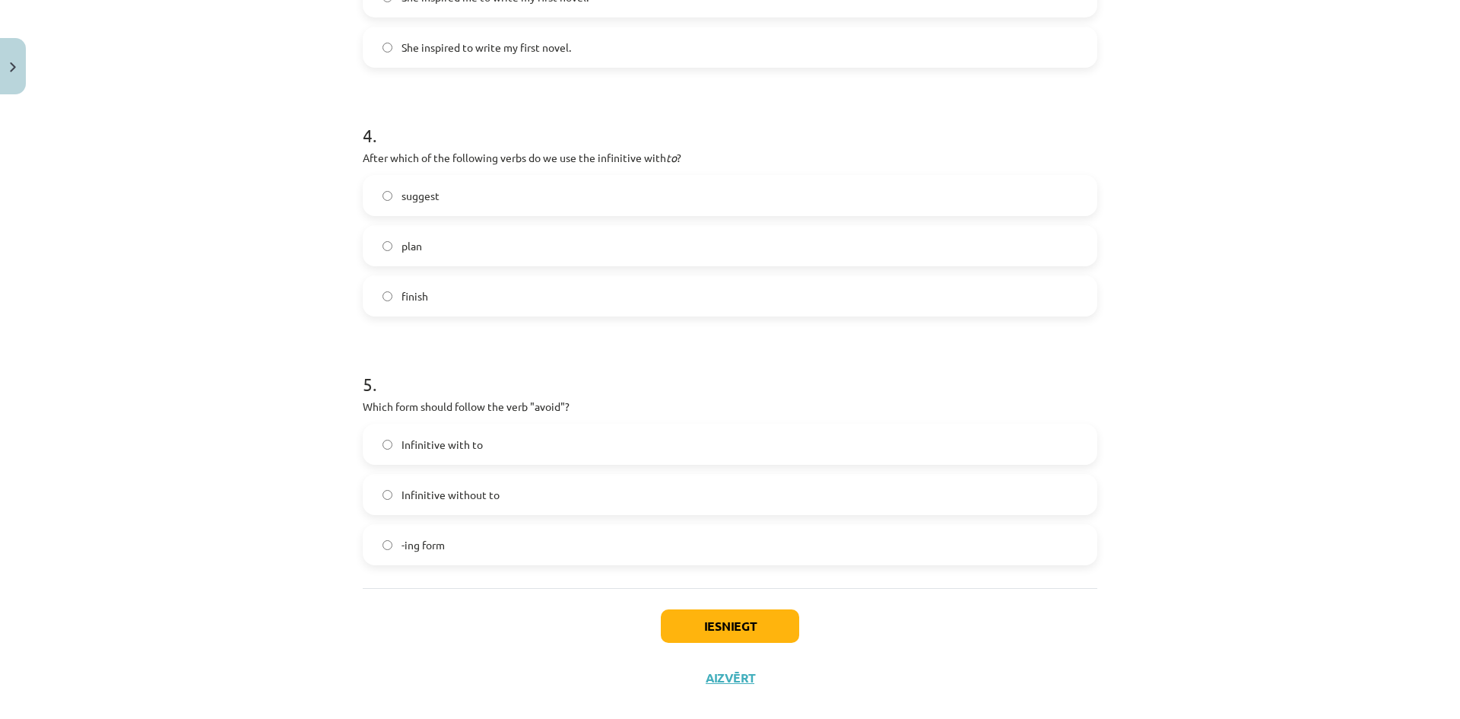
click at [498, 535] on label "-ing form" at bounding box center [729, 544] width 731 height 38
click at [551, 193] on label "suggest" at bounding box center [729, 195] width 731 height 38
click at [540, 242] on label "plan" at bounding box center [729, 246] width 731 height 38
click at [710, 624] on button "Iesniegt" at bounding box center [730, 625] width 138 height 33
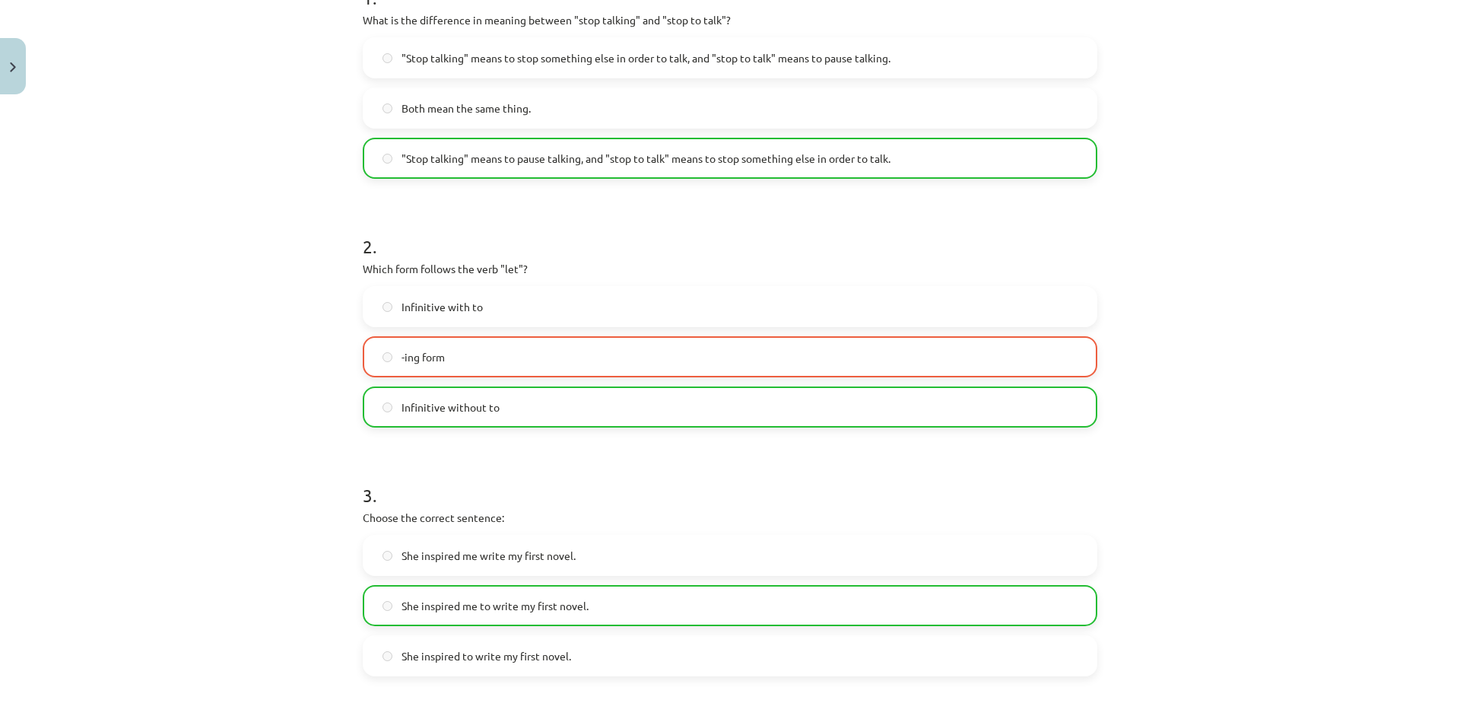
scroll to position [0, 0]
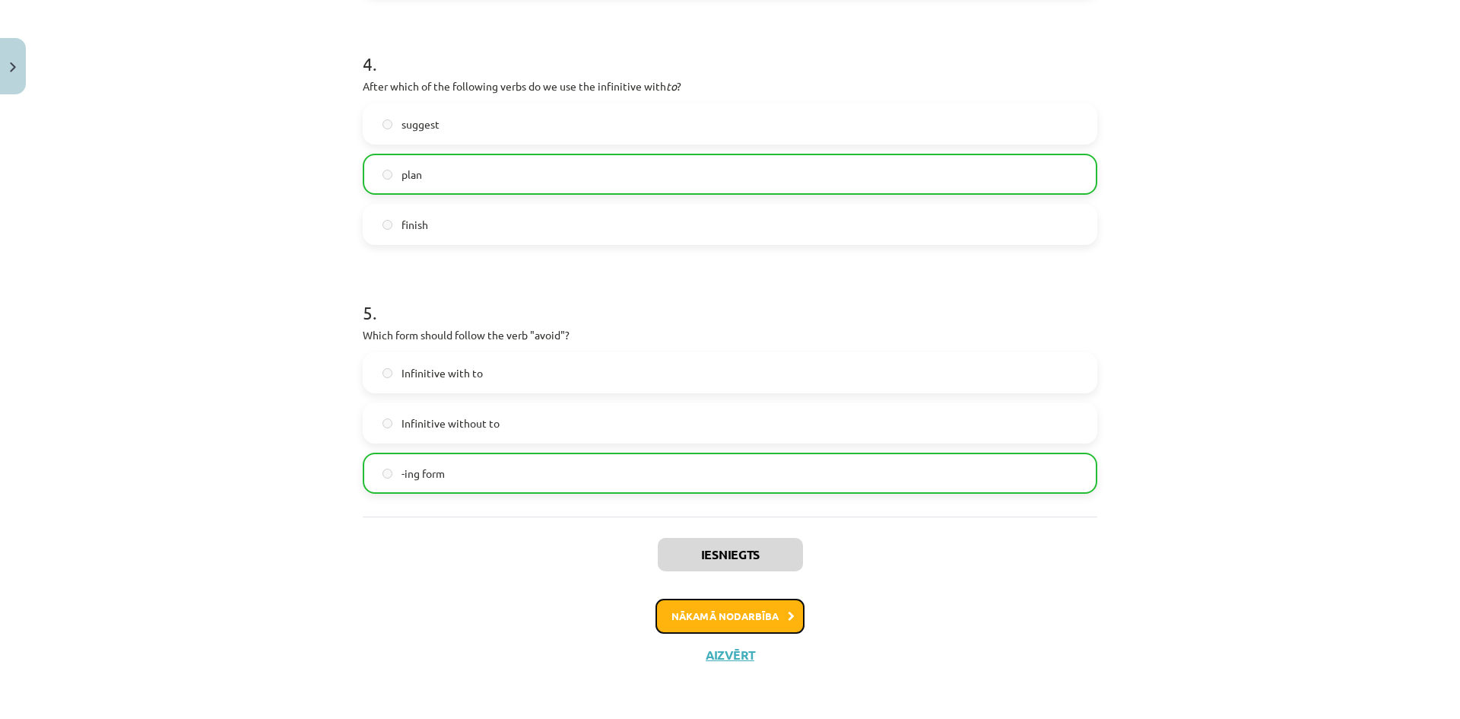
click at [753, 611] on button "Nākamā nodarbība" at bounding box center [729, 615] width 149 height 35
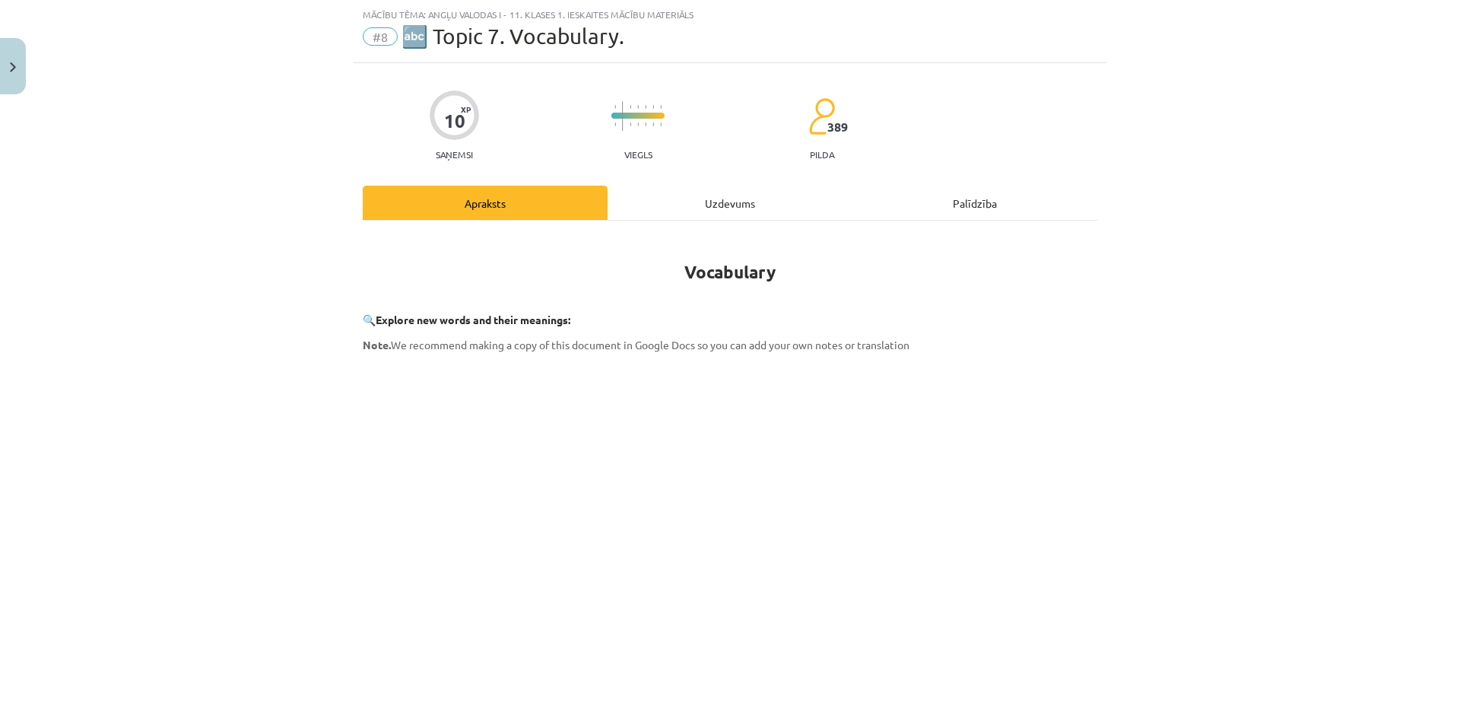
click at [680, 214] on div "Uzdevums" at bounding box center [729, 203] width 245 height 34
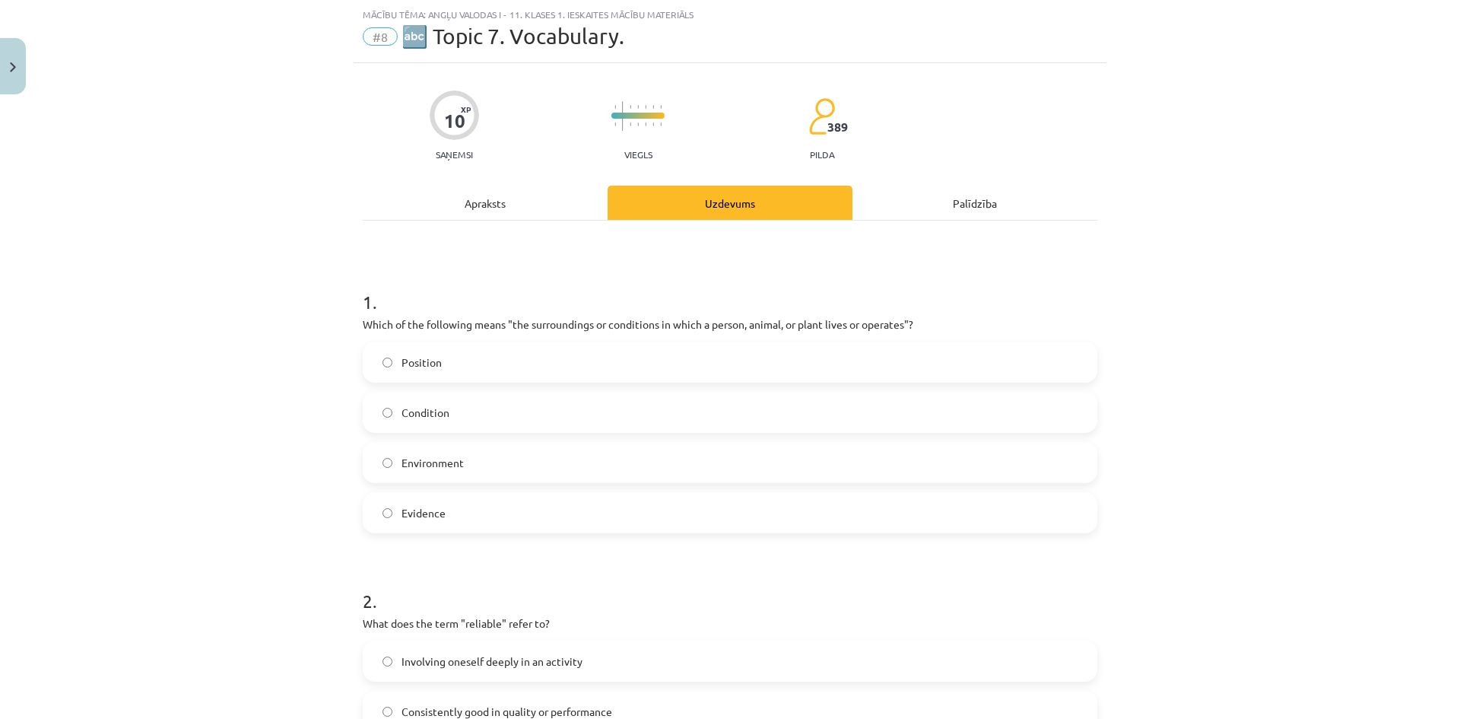
click at [472, 462] on label "Environment" at bounding box center [729, 462] width 731 height 38
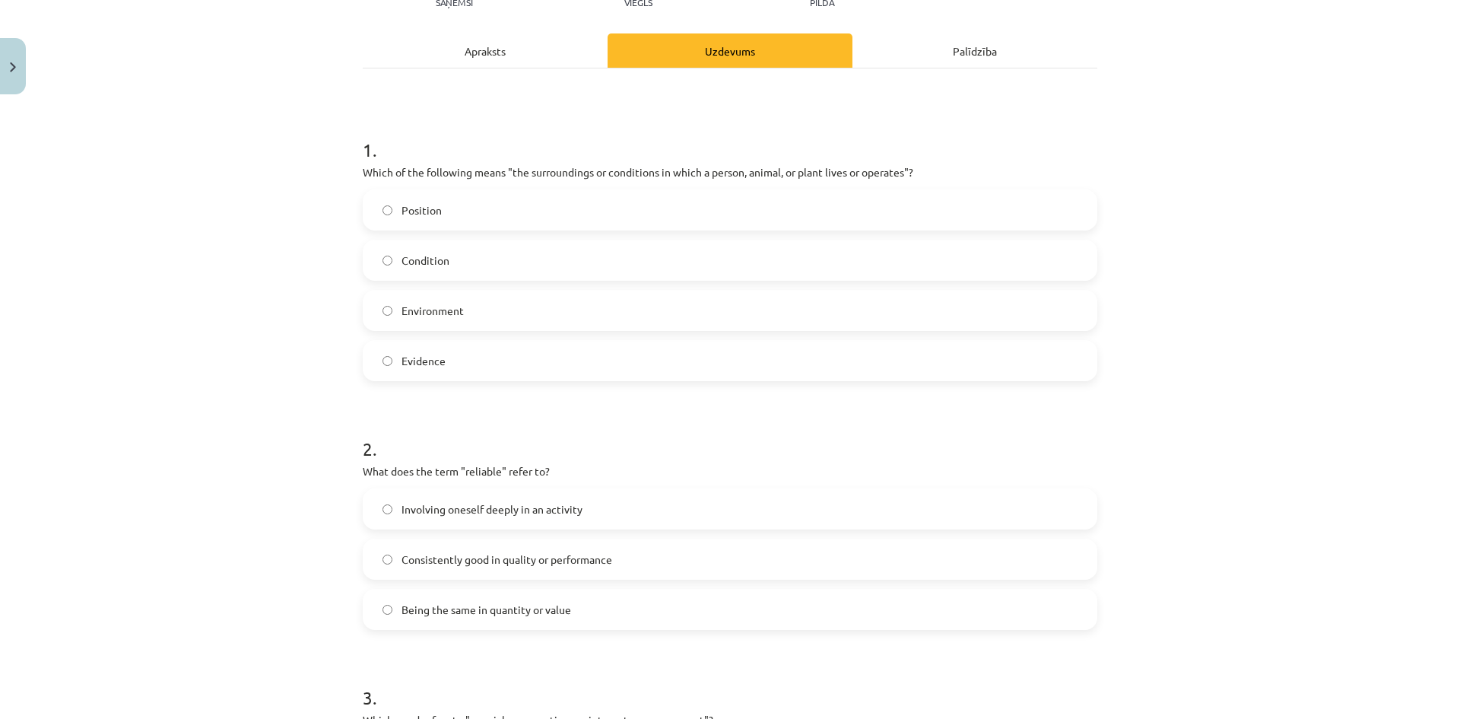
scroll to position [266, 0]
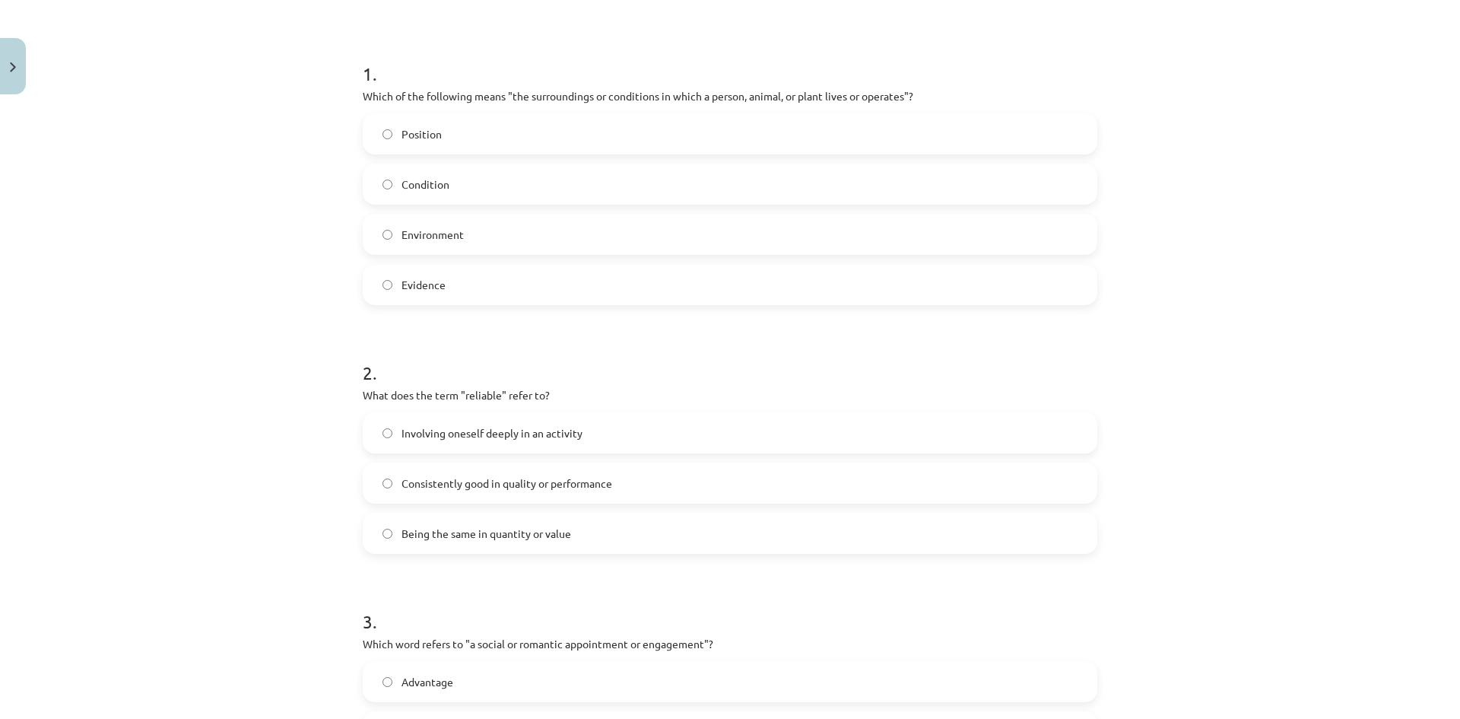
click at [648, 535] on label "Being the same in quantity or value" at bounding box center [729, 533] width 731 height 38
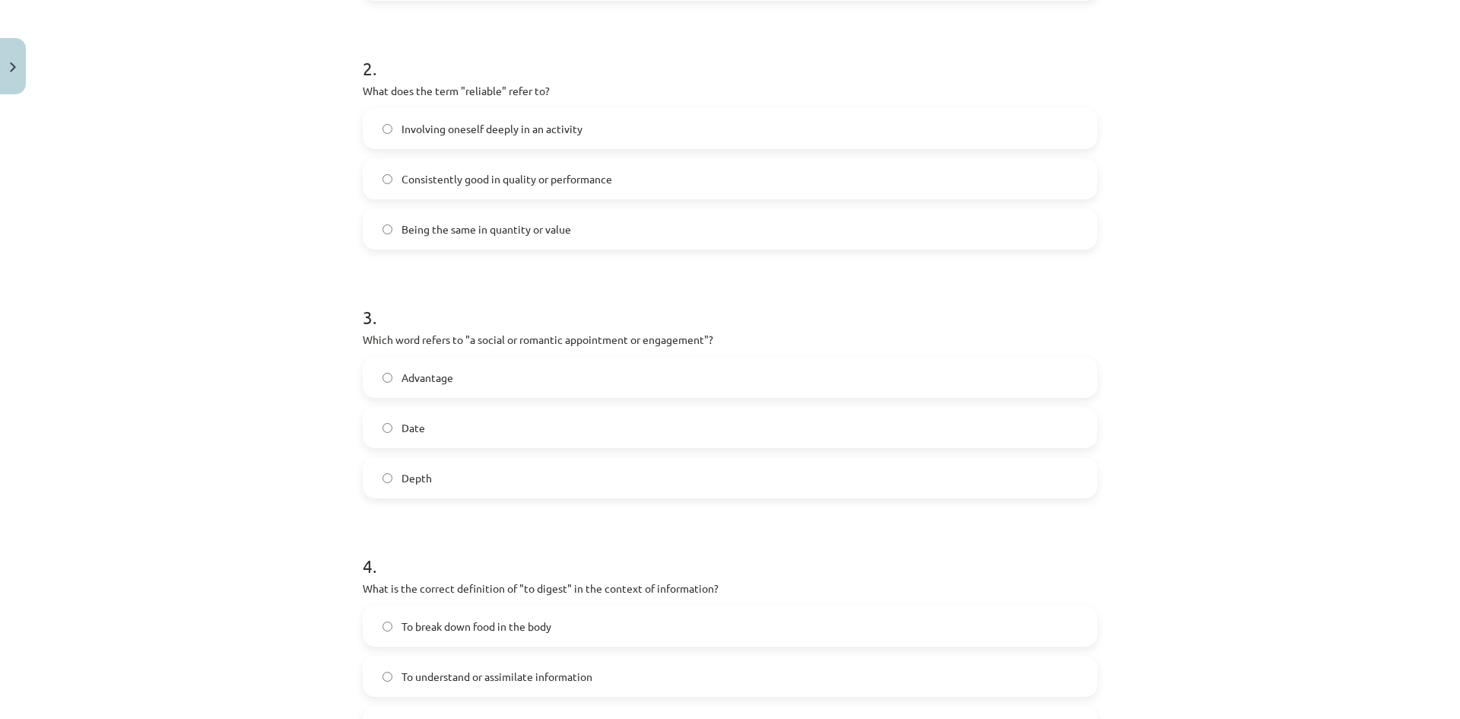
click at [551, 429] on label "Date" at bounding box center [729, 427] width 731 height 38
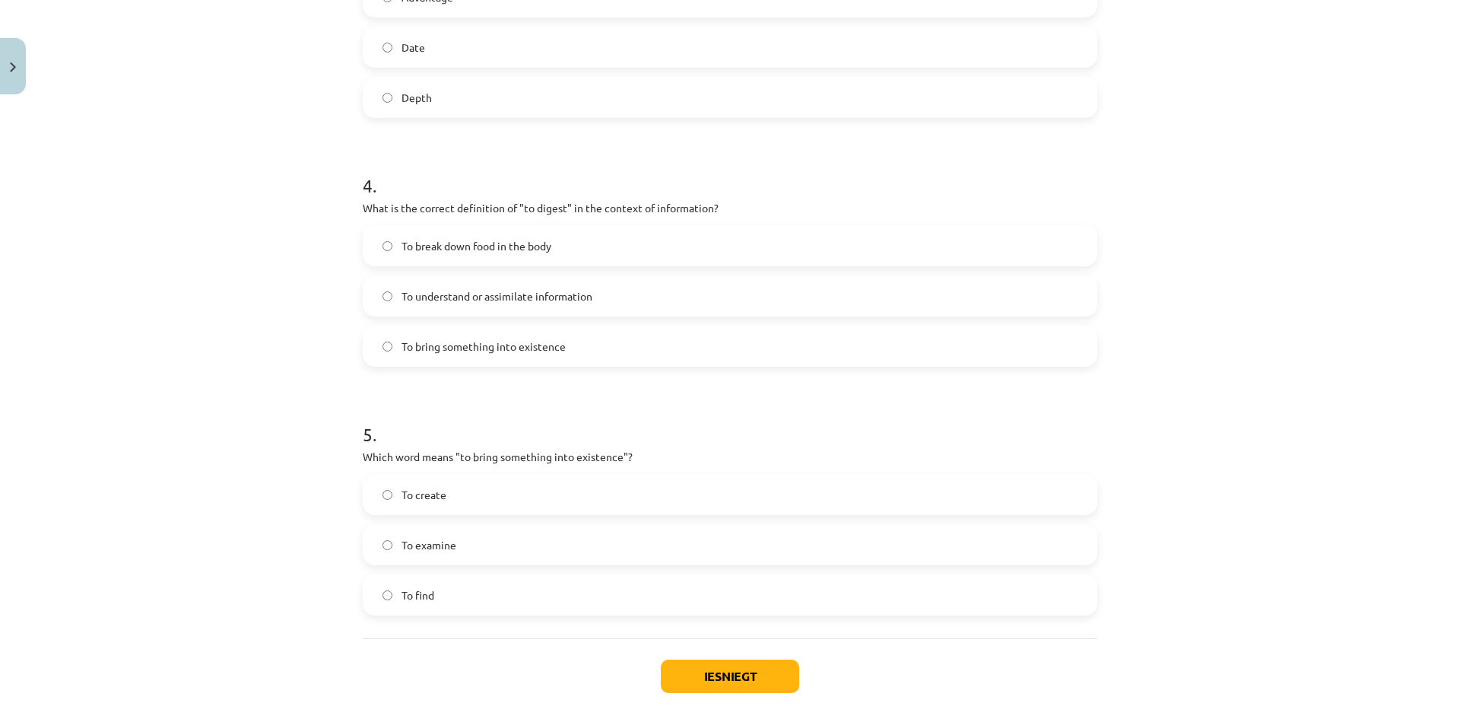
scroll to position [1023, 0]
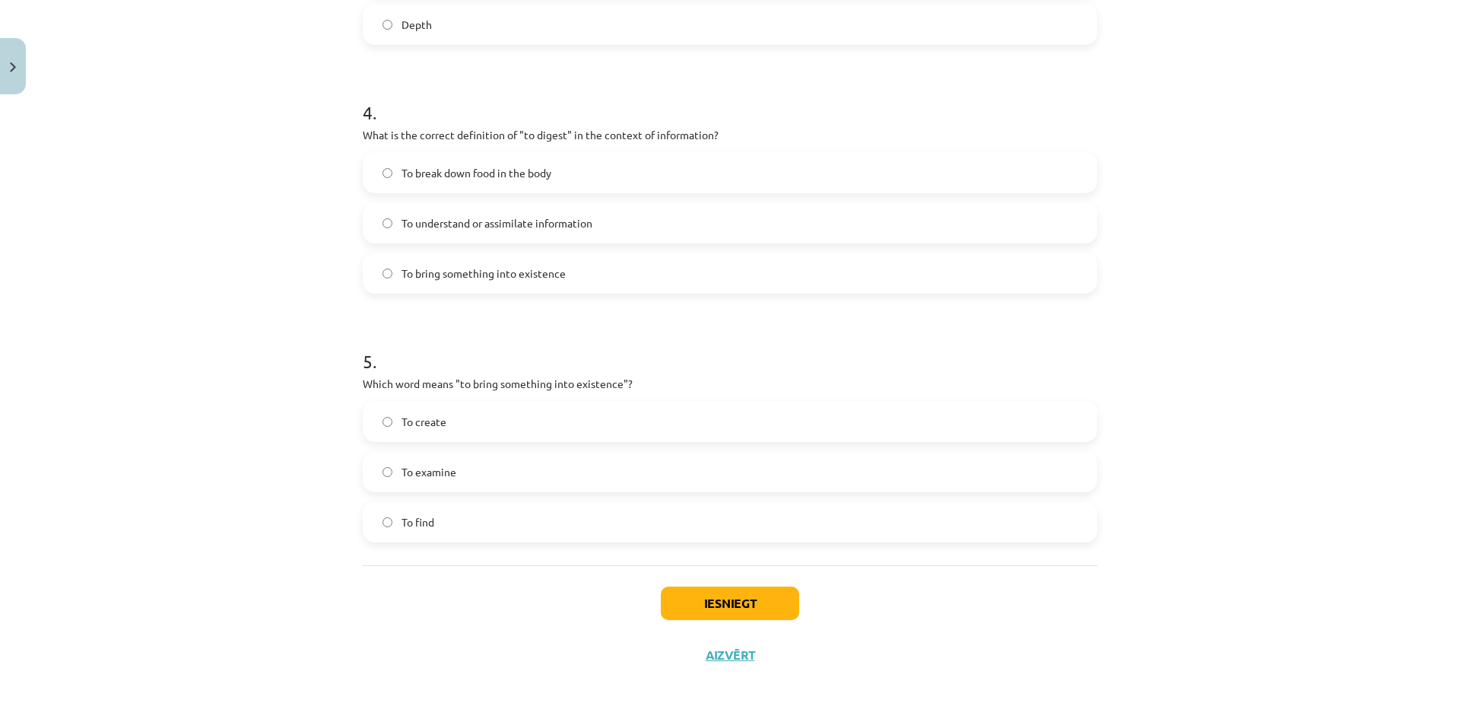
click at [747, 165] on label "To break down food in the body" at bounding box center [729, 173] width 731 height 38
click at [699, 414] on label "To create" at bounding box center [729, 421] width 731 height 38
click at [743, 588] on button "Iesniegt" at bounding box center [730, 602] width 138 height 33
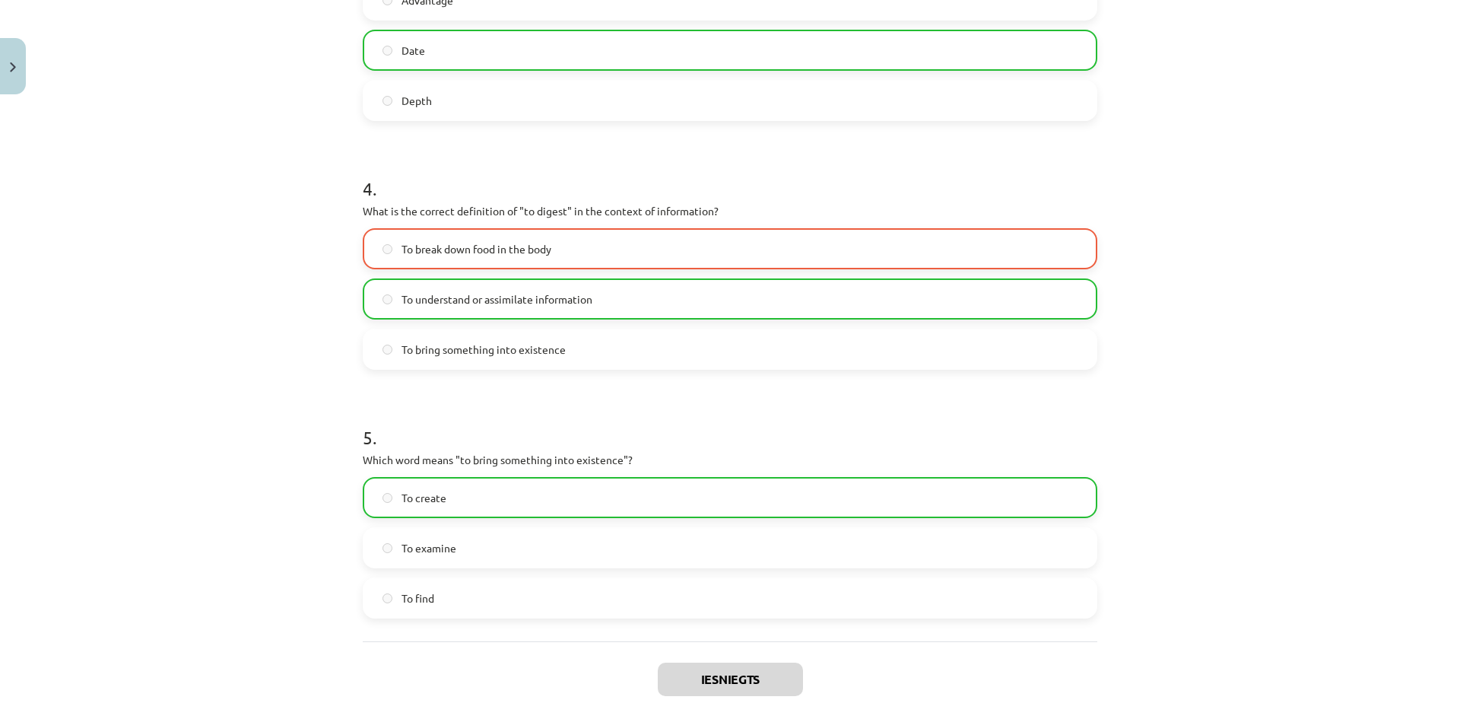
scroll to position [1072, 0]
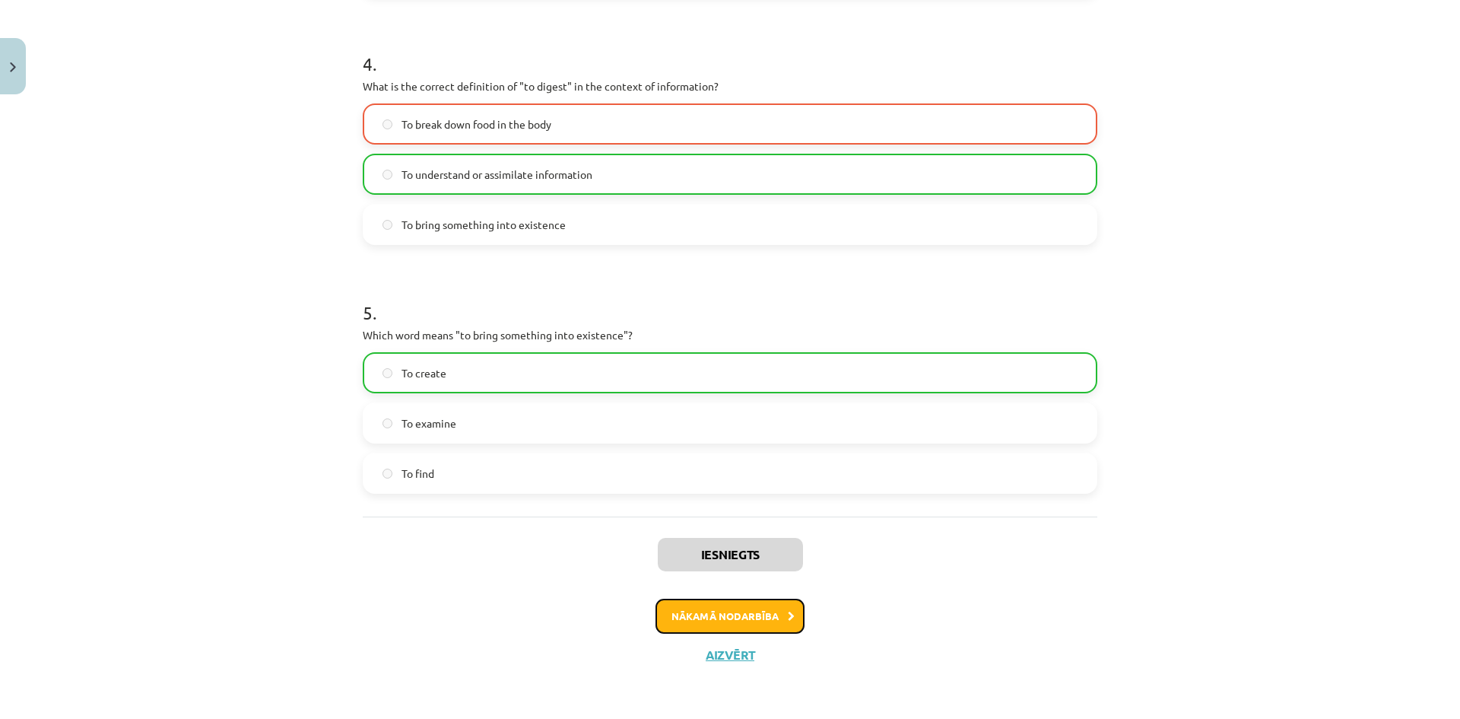
click at [753, 611] on button "Nākamā nodarbība" at bounding box center [729, 615] width 149 height 35
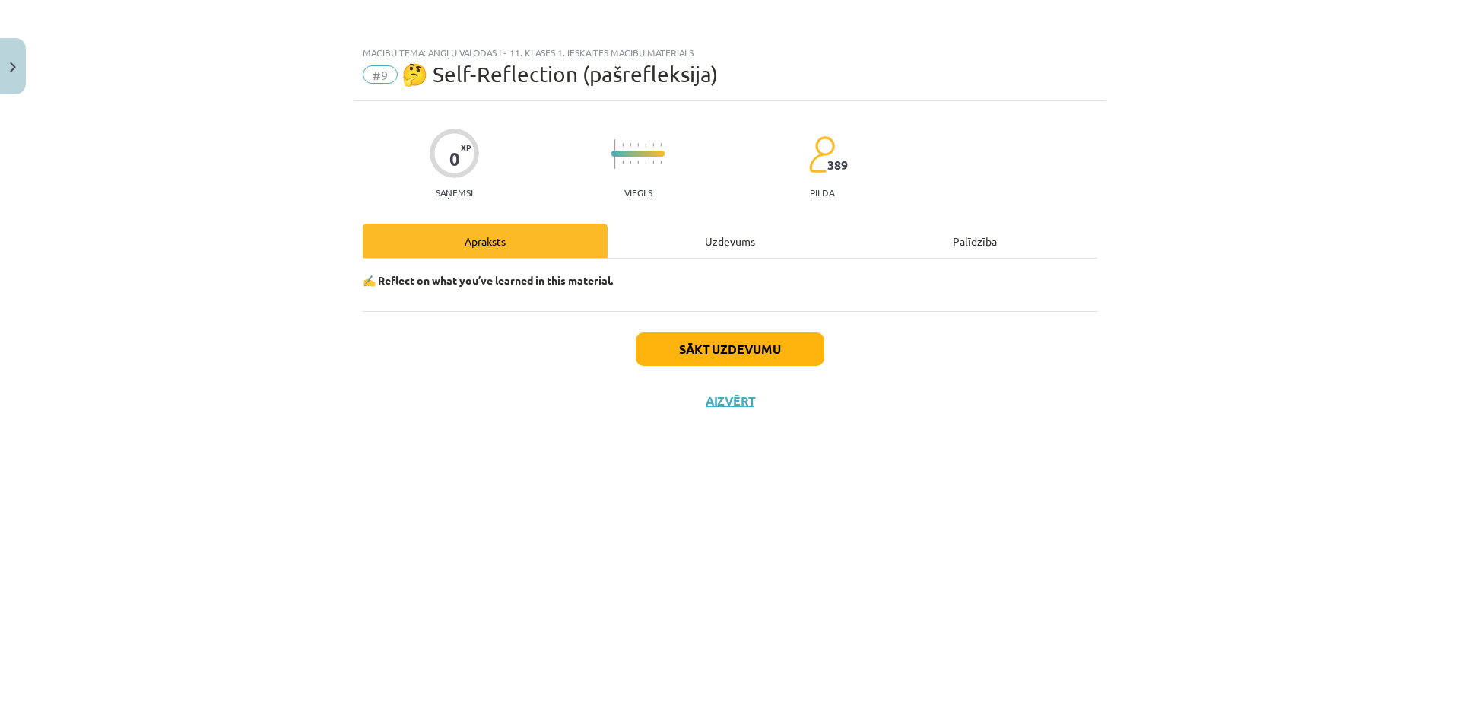
scroll to position [0, 0]
click at [734, 399] on button "Aizvērt" at bounding box center [730, 400] width 58 height 15
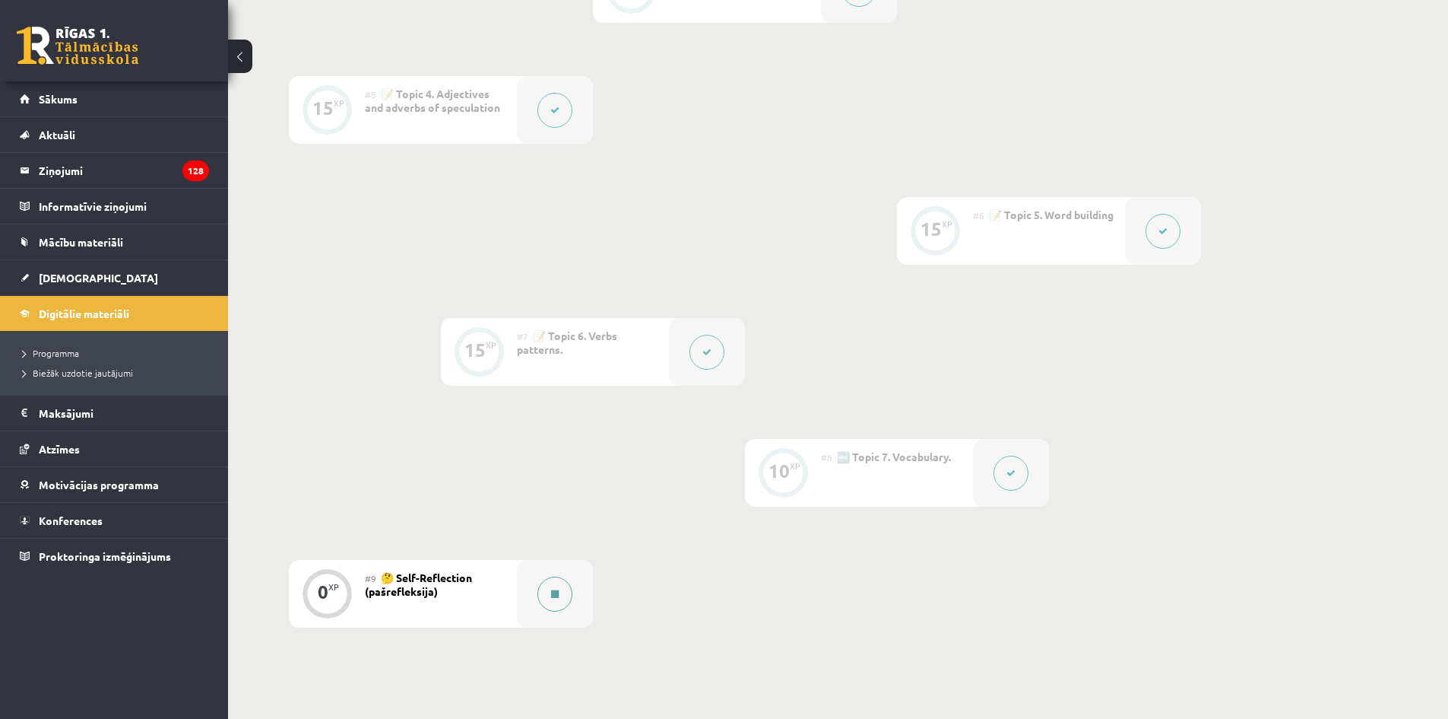
click at [582, 590] on div at bounding box center [555, 594] width 76 height 68
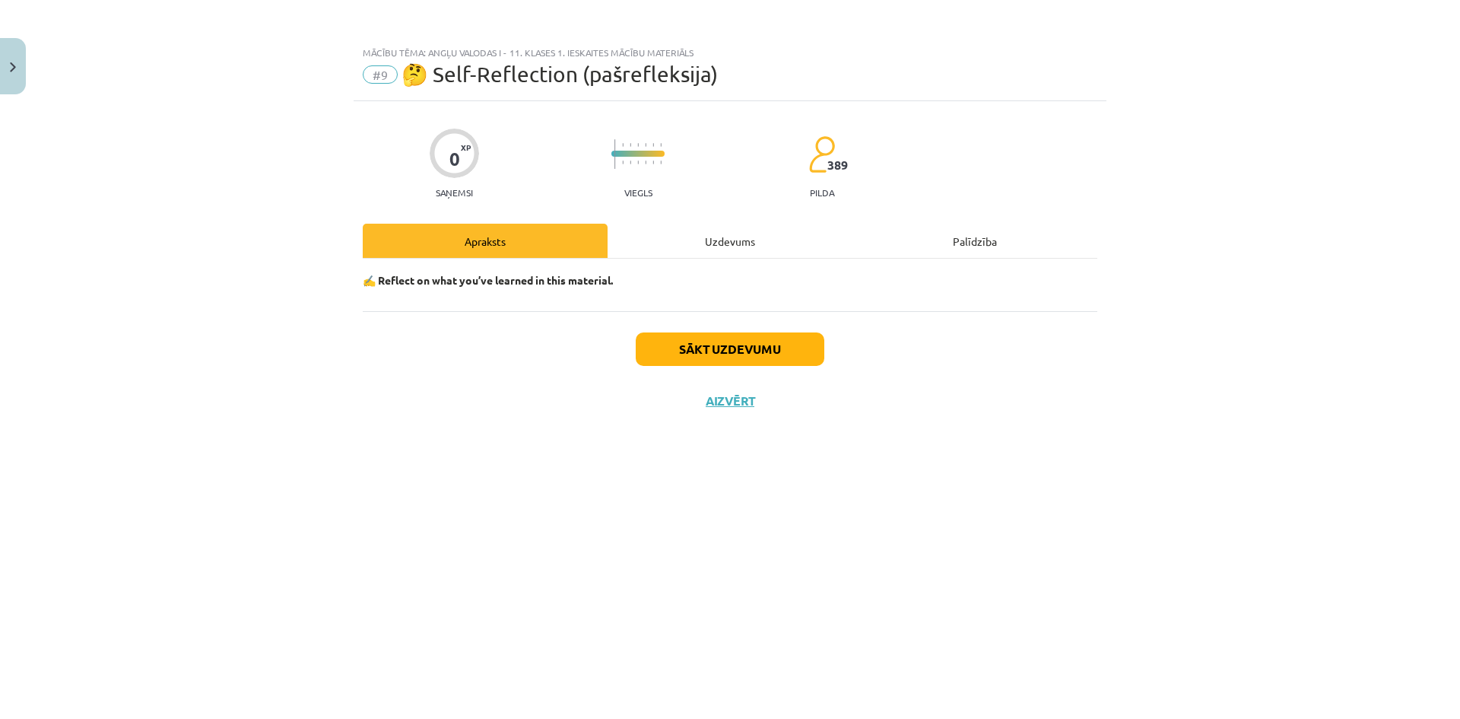
click at [582, 590] on div "Mācību tēma: Angļu valodas i - 11. klases 1. ieskaites mācību materiāls #9 🤔 Se…" at bounding box center [730, 359] width 1460 height 719
click at [754, 331] on div "Sākt uzdevumu Aizvērt" at bounding box center [730, 364] width 734 height 106
click at [753, 346] on button "Sākt uzdevumu" at bounding box center [730, 348] width 189 height 33
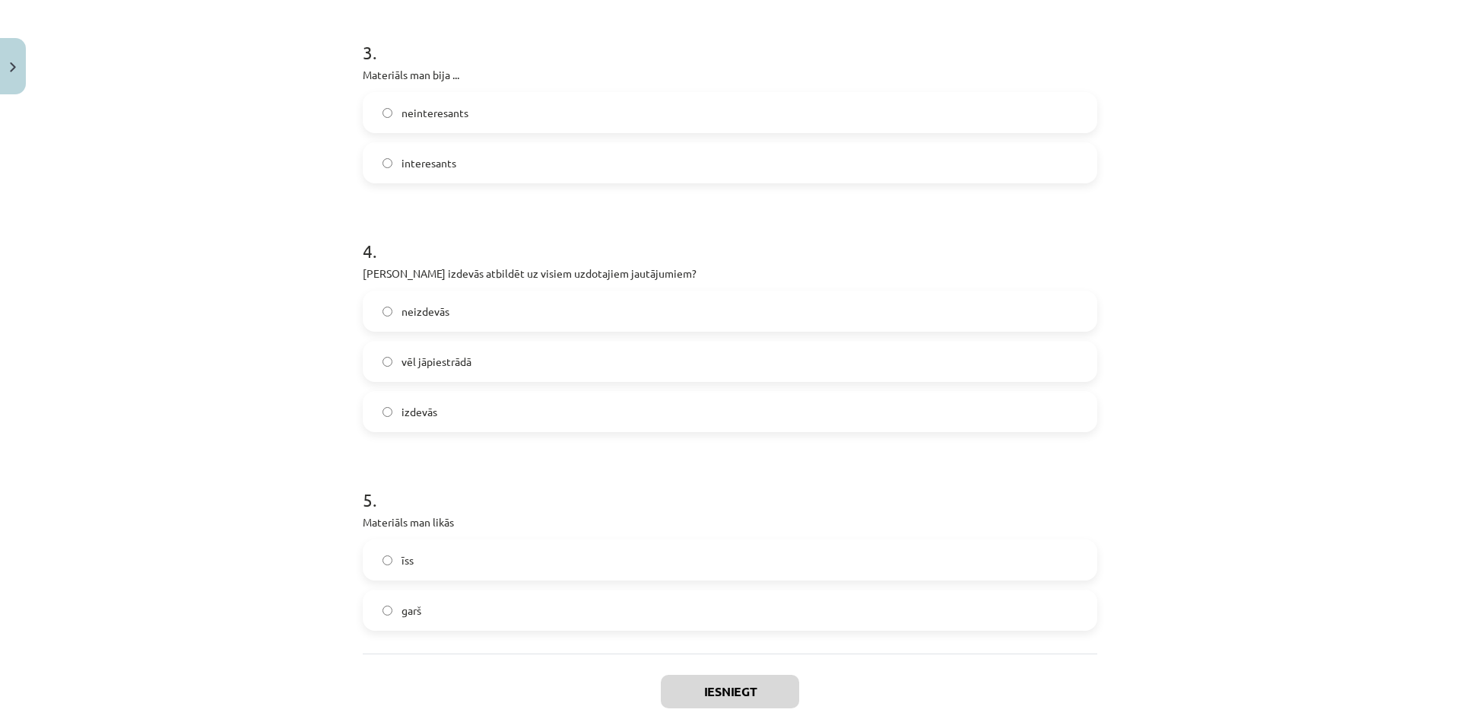
scroll to position [772, 0]
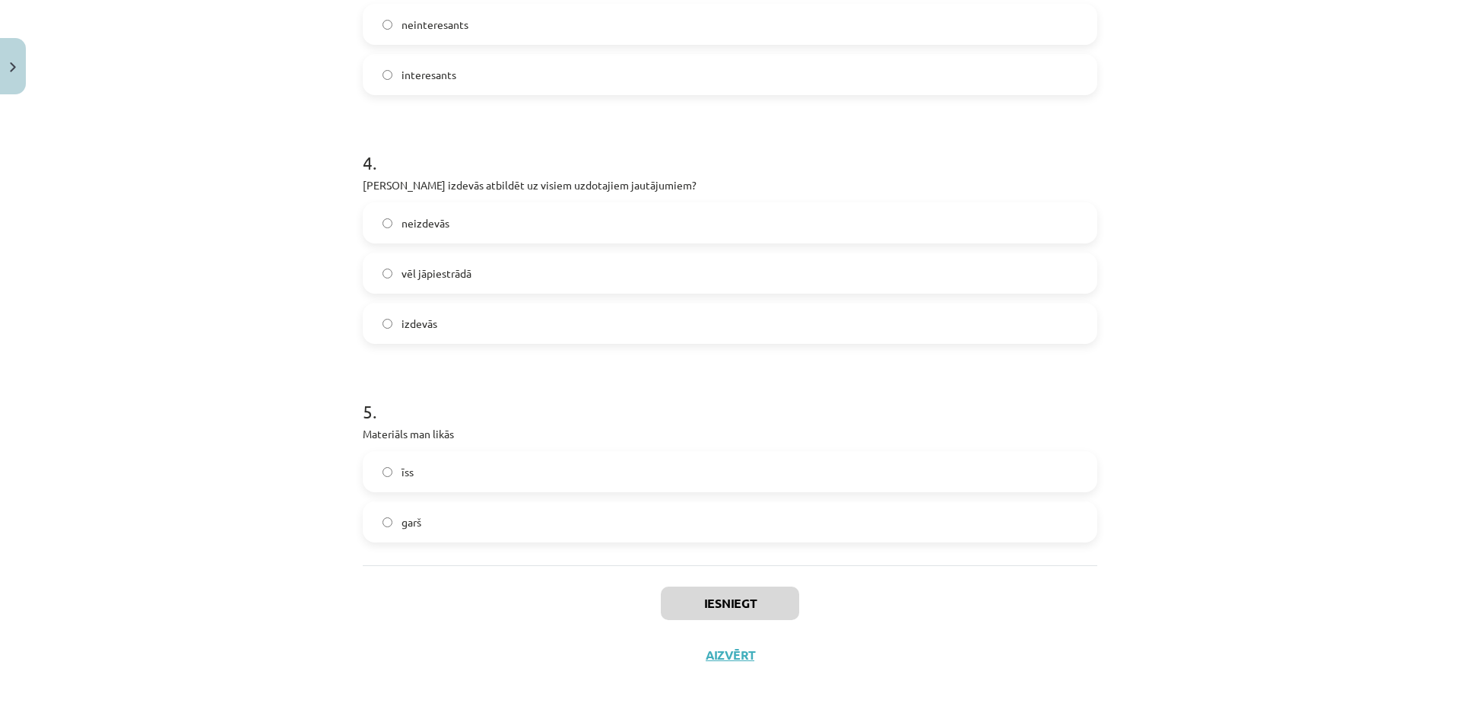
click at [614, 460] on label "īss" at bounding box center [729, 471] width 731 height 38
click at [631, 525] on label "garš" at bounding box center [729, 522] width 731 height 38
click at [744, 603] on button "Iesniegt" at bounding box center [730, 602] width 138 height 33
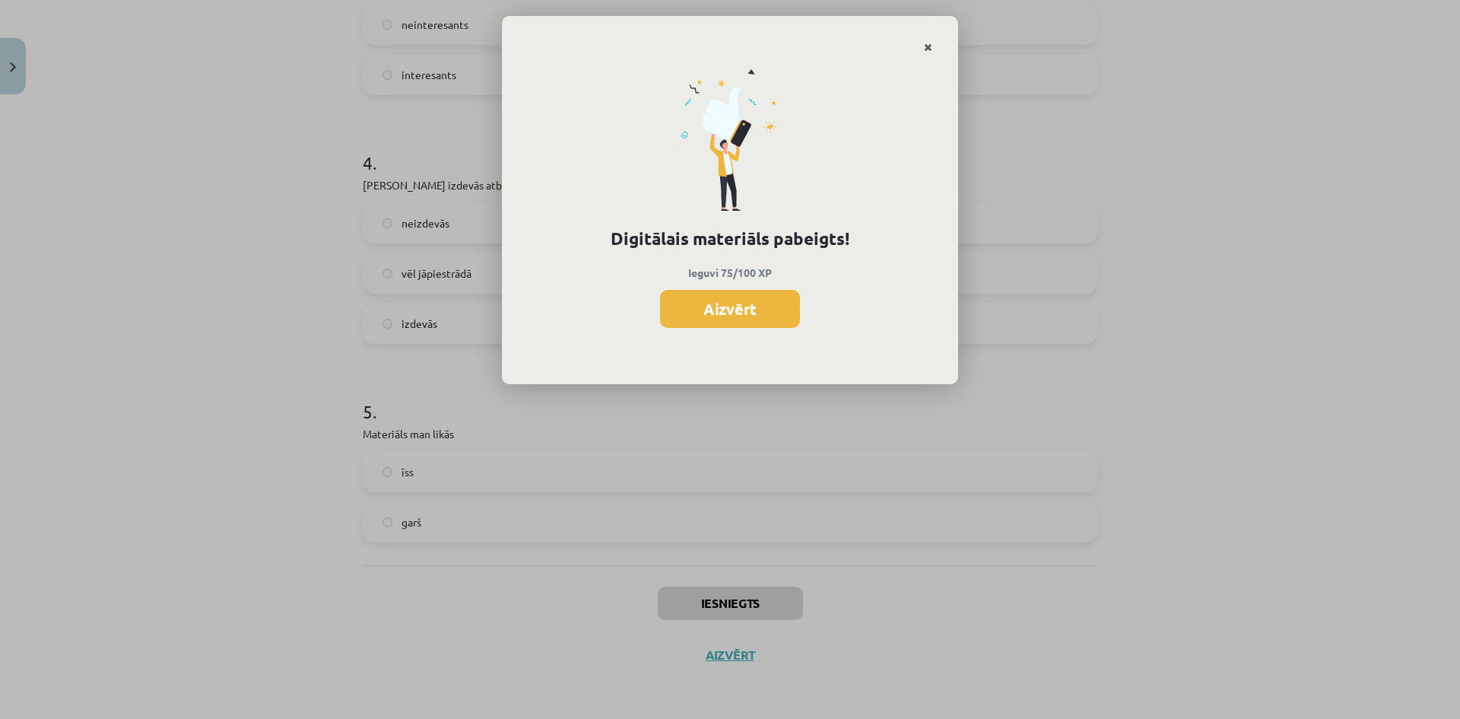
click at [934, 43] on link "Close" at bounding box center [928, 48] width 27 height 30
